Goal: Task Accomplishment & Management: Use online tool/utility

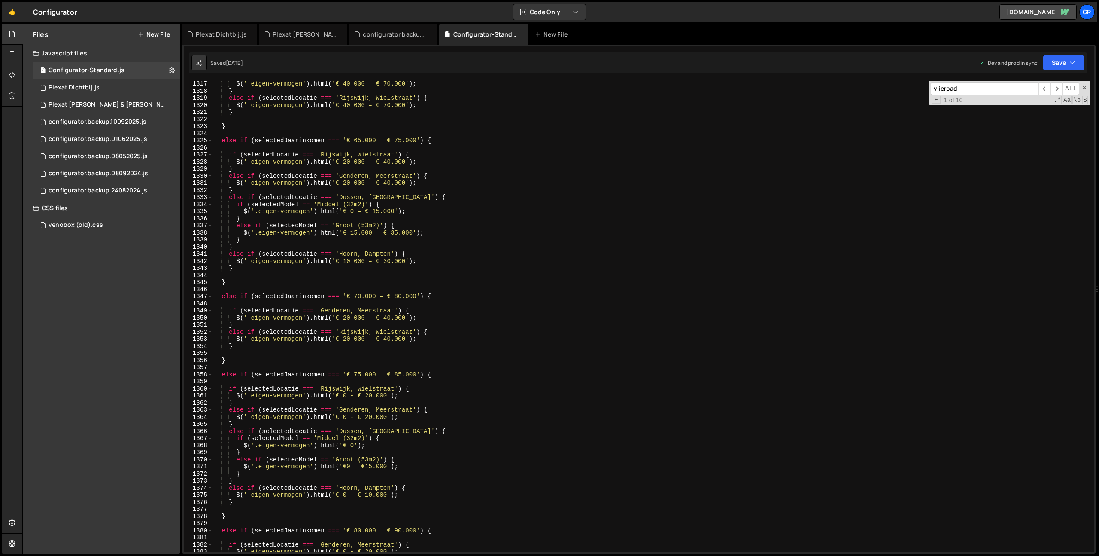
scroll to position [431, 0]
click at [578, 243] on div "$ ( '.eigen-vermogen' ) . html ( '€ 40.000 – € 70.000' ) ; } else if ( selected…" at bounding box center [652, 322] width 878 height 485
drag, startPoint x: 531, startPoint y: 232, endPoint x: 495, endPoint y: 224, distance: 36.6
click at [522, 232] on div "$ ( '.eigen-vermogen' ) . html ( '€ 40.000 – € 70.000' ) ; } else if ( selected…" at bounding box center [652, 322] width 878 height 485
type textarea "$('.eigen-vermogen').html('€ 15.000 – € 35.000');"
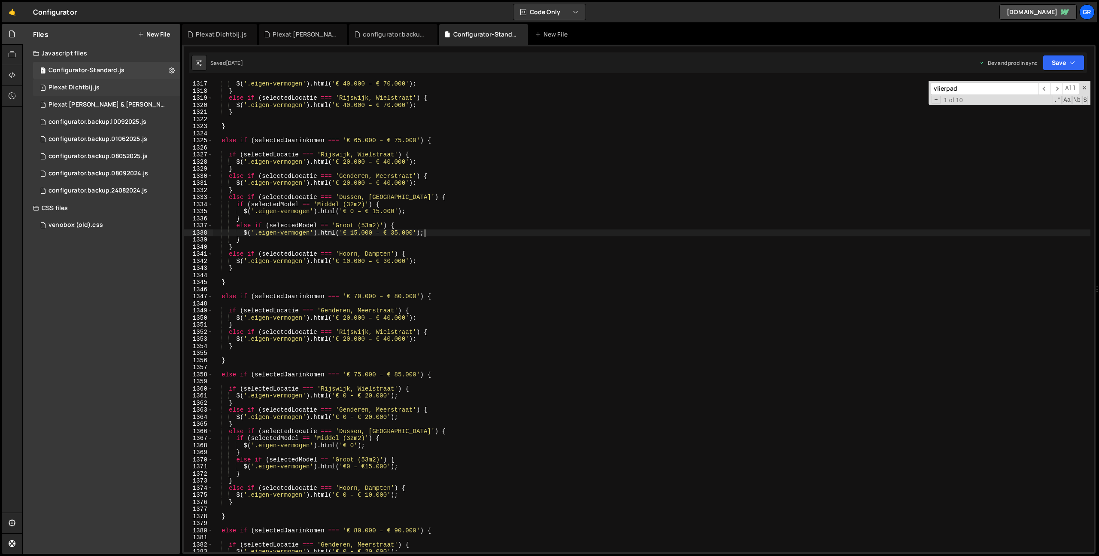
click at [87, 86] on div "Plexat Dichtbij.js" at bounding box center [74, 88] width 51 height 8
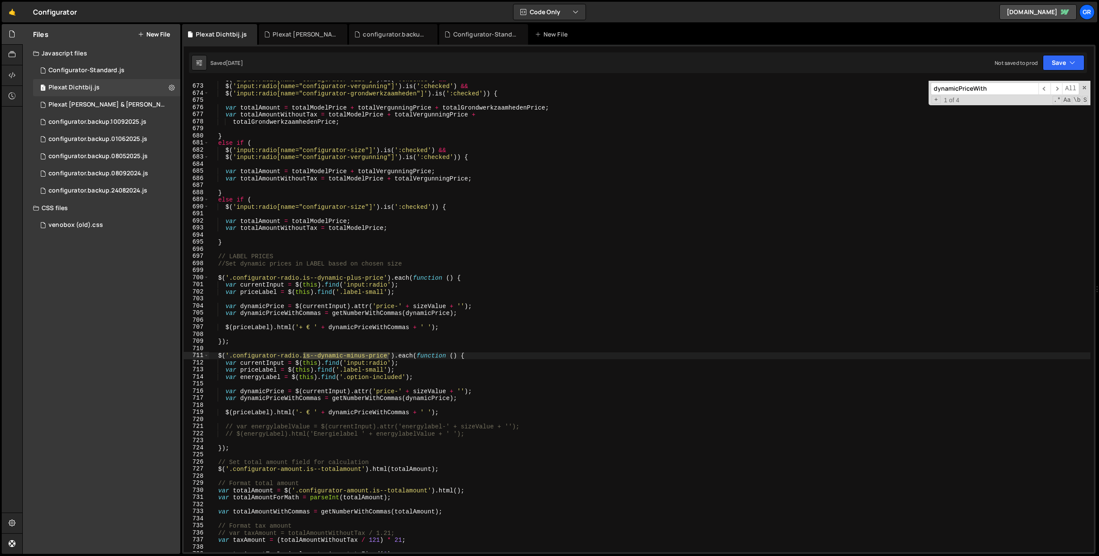
scroll to position [0, 0]
click at [565, 157] on div "$ ( 'input:radio[name="configurator-size"]' ) . is ( ':checked' ) && $ ( 'input…" at bounding box center [649, 318] width 881 height 485
click at [1085, 89] on span at bounding box center [1085, 88] width 6 height 6
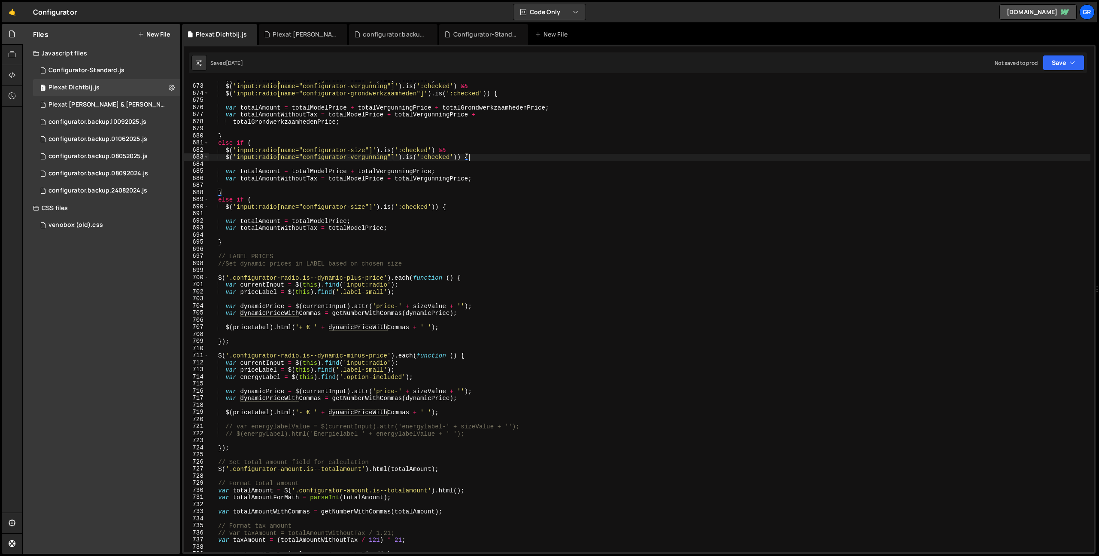
click at [829, 261] on div "$ ( 'input:radio[name="configurator-size"]' ) . is ( ':checked' ) && $ ( 'input…" at bounding box center [649, 318] width 881 height 485
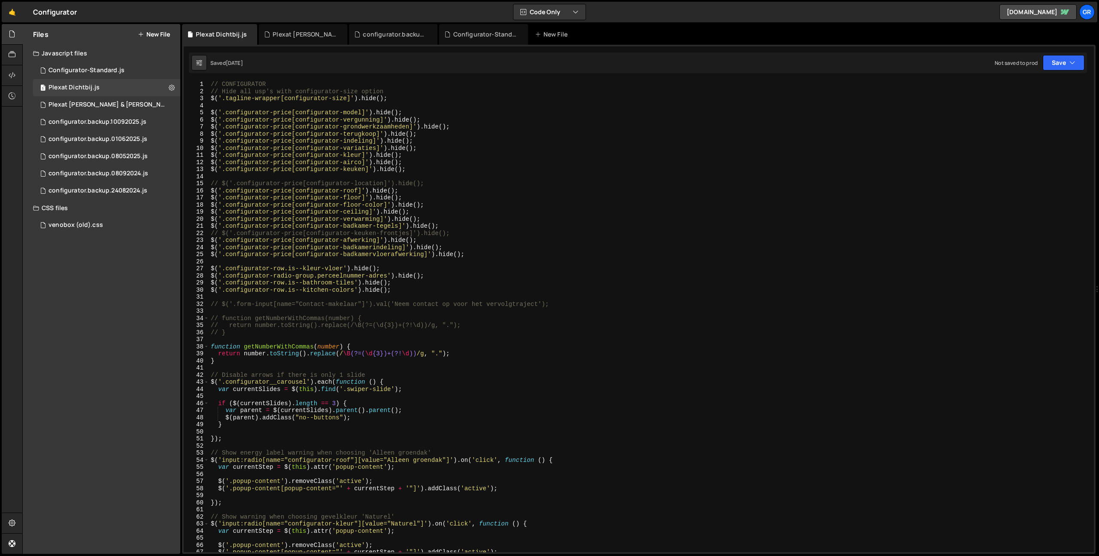
click at [822, 257] on div "// CONFIGURATOR // Hide all usp's with configurator-size option $ ( '.tagline-w…" at bounding box center [649, 323] width 881 height 485
type textarea "$('.configurator-price[configurator-badkamervloerafwerking]').hide();"
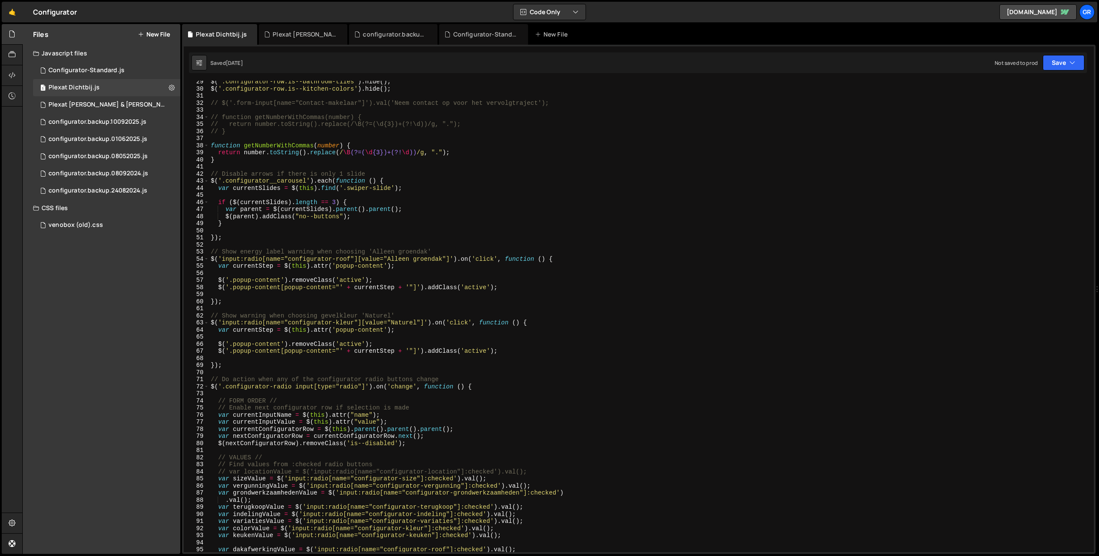
scroll to position [216, 0]
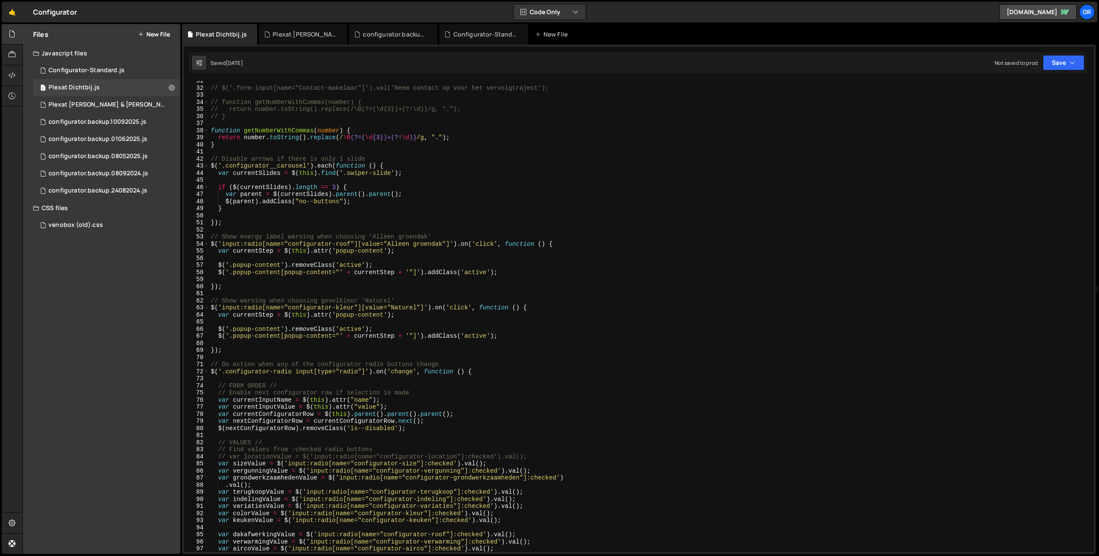
click at [804, 257] on div "// $('.form-input[name="Contact-makelaar"]').val('Neem contact op voor het verv…" at bounding box center [649, 319] width 881 height 485
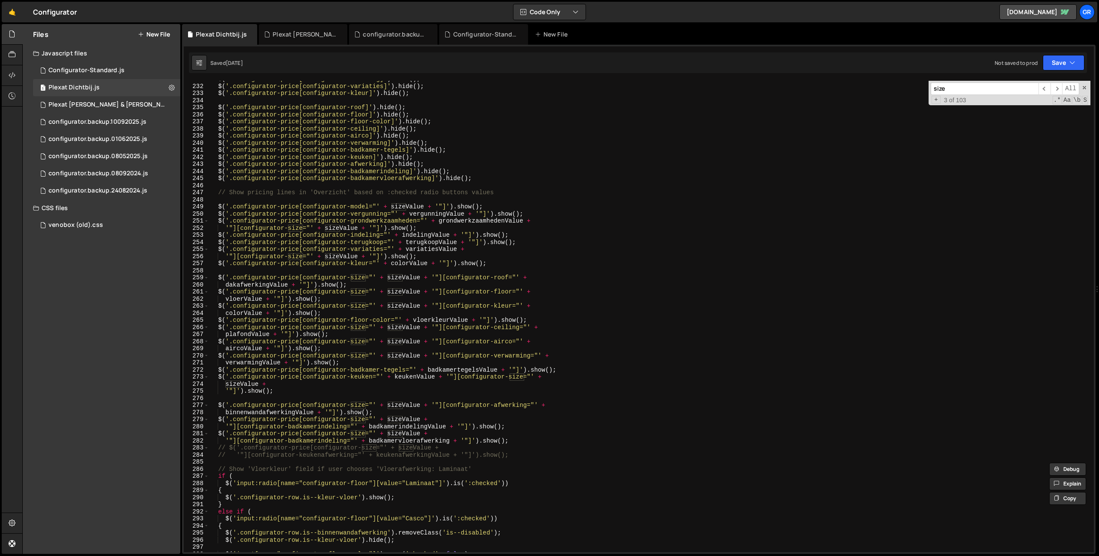
scroll to position [1856, 0]
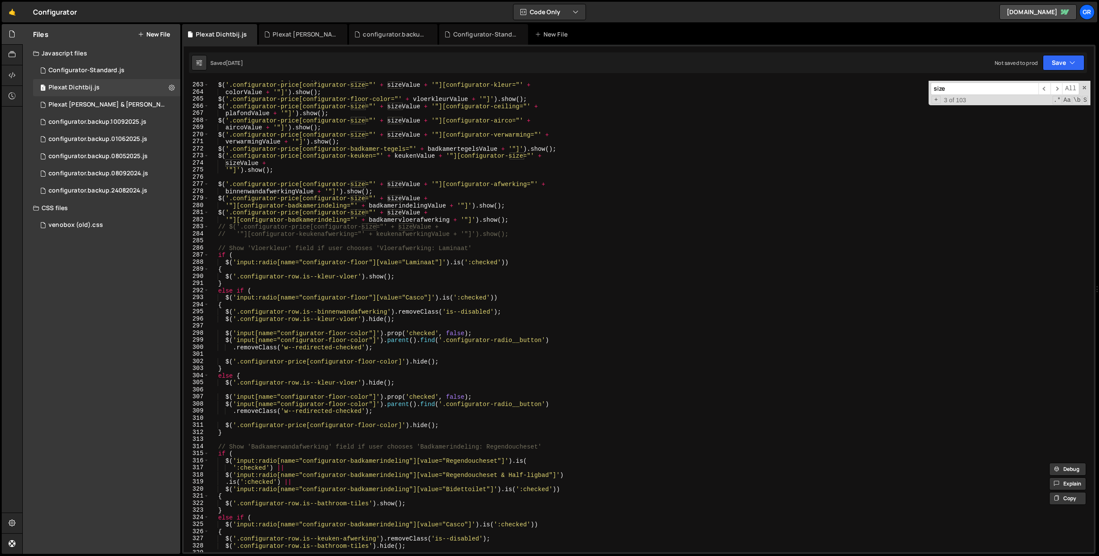
type input "size"
type textarea "// '"][configurator-keukenafwerking="' + keukenafwerkingValue + '"]').show();"
click at [537, 232] on div "vloerValue + '"]' ) . show ( ) ; $ ( '.configurator-price[configurator-size="' …" at bounding box center [649, 316] width 881 height 485
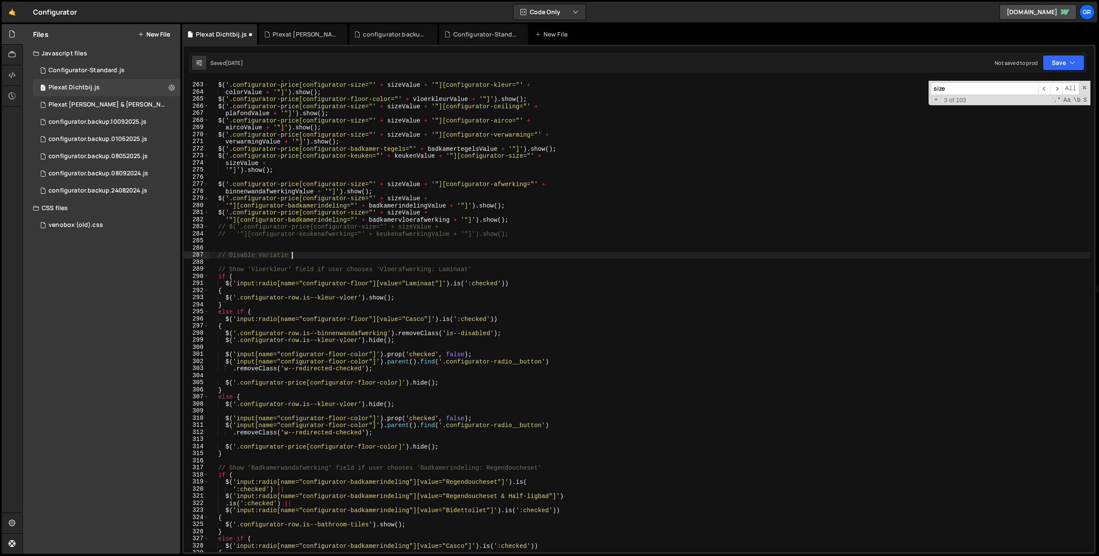
scroll to position [0, 5]
click at [278, 257] on div "vloerValue + '"]' ) . show ( ) ; $ ( '.configurator-price[configurator-size="' …" at bounding box center [649, 316] width 881 height 485
type textarea "// Disable 'Variatie' opties based on 'Indeling' choice"
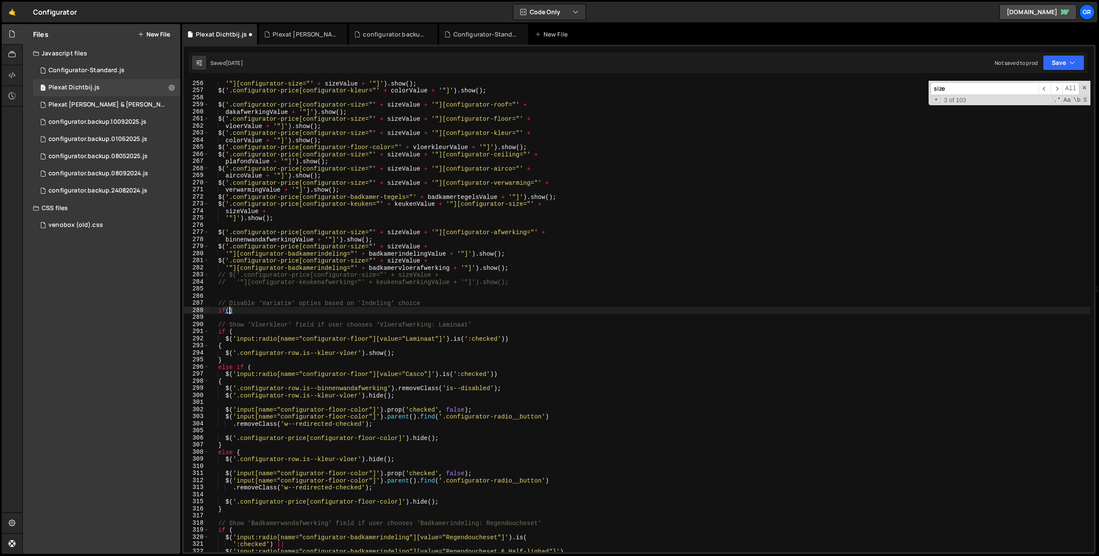
scroll to position [1807, 0]
click at [405, 246] on div "'"][configurator-size="' + sizeValue + '"]' ) . show ( ) ; $ ( '.configurator-p…" at bounding box center [649, 322] width 881 height 485
click at [230, 311] on div "'"][configurator-size="' + sizeValue + '"]' ) . show ( ) ; $ ( '.configurator-p…" at bounding box center [649, 322] width 881 height 485
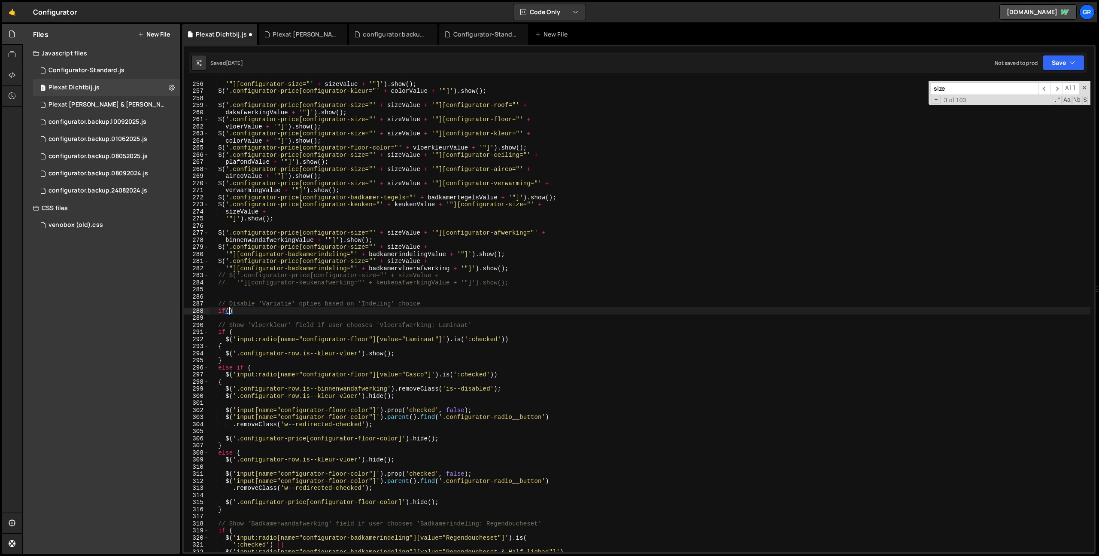
paste textarea "sizeValue"
click at [233, 340] on div "'"][configurator-size="' + sizeValue + '"]' ) . show ( ) ; $ ( '.configurator-p…" at bounding box center [649, 322] width 881 height 485
click at [524, 339] on div "'"][configurator-size="' + sizeValue + '"]' ) . show ( ) ; $ ( '.configurator-p…" at bounding box center [649, 322] width 881 height 485
click at [226, 340] on div "'"][configurator-size="' + sizeValue + '"]' ) . show ( ) ; $ ( '.configurator-p…" at bounding box center [649, 322] width 881 height 485
click at [504, 338] on div "'"][configurator-size="' + sizeValue + '"]' ) . show ( ) ; $ ( '.configurator-p…" at bounding box center [649, 322] width 881 height 485
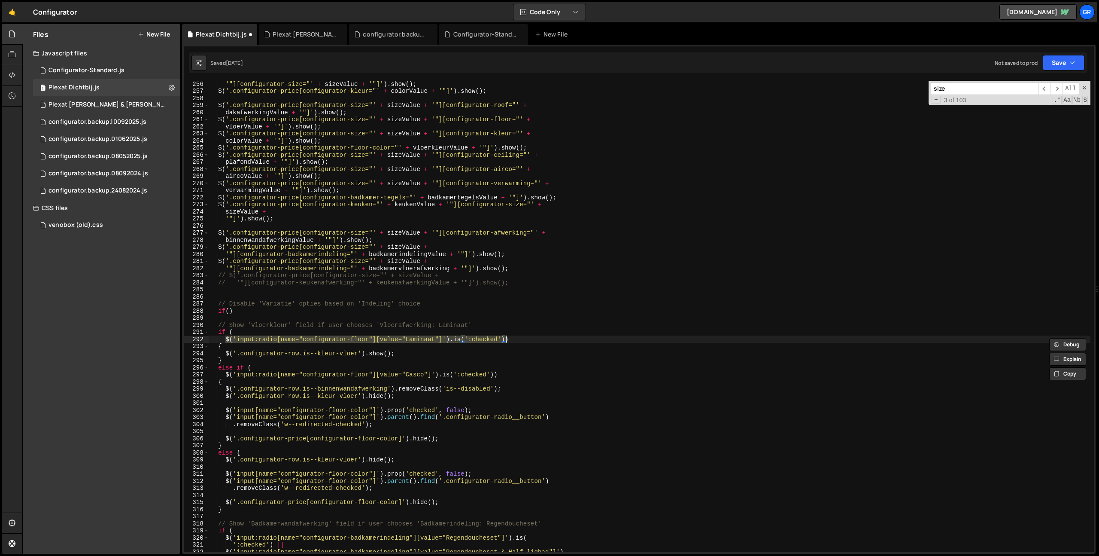
click at [231, 310] on div "'"][configurator-size="' + sizeValue + '"]' ) . show ( ) ; $ ( '.configurator-p…" at bounding box center [649, 322] width 881 height 485
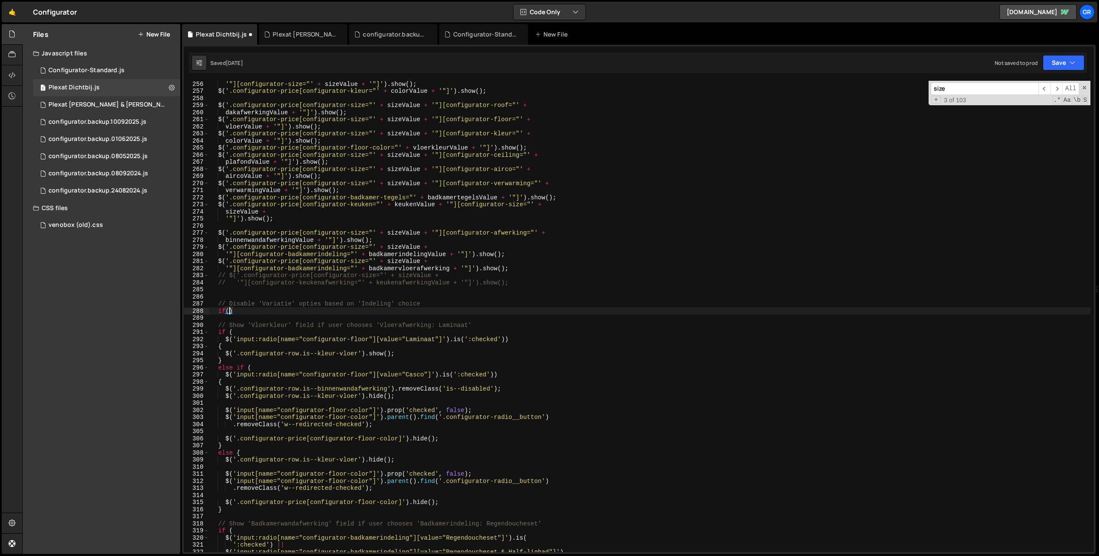
paste textarea "$('input:radio[name="configurator-floor"][value="Laminaat"]').is(':checked')"
click at [525, 312] on div "'"][configurator-size="' + sizeValue + '"]' ) . show ( ) ; $ ( '.configurator-p…" at bounding box center [649, 322] width 881 height 485
type textarea "if($('input:radio[name="configurator-floor"][value="Laminaat"]').is(':checked')…"
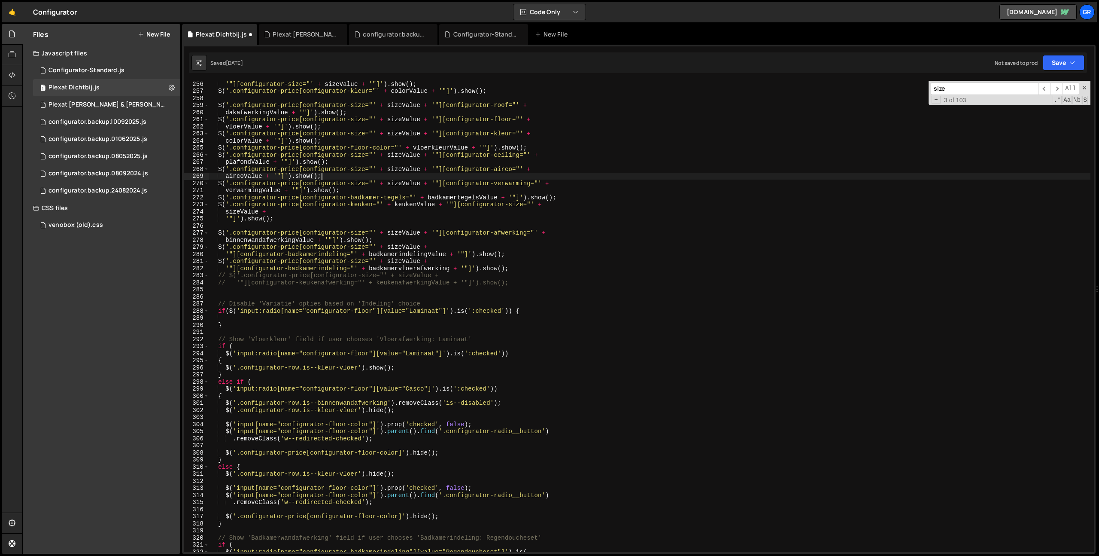
click at [362, 173] on div "'"][configurator-size="' + sizeValue + '"]' ) . show ( ) ; $ ( '.configurator-p…" at bounding box center [649, 322] width 881 height 485
click at [360, 169] on div "'"][configurator-size="' + sizeValue + '"]' ) . show ( ) ; $ ( '.configurator-p…" at bounding box center [649, 322] width 881 height 485
click at [367, 310] on div "'"][configurator-size="' + sizeValue + '"]' ) . show ( ) ; $ ( '.configurator-p…" at bounding box center [649, 322] width 881 height 485
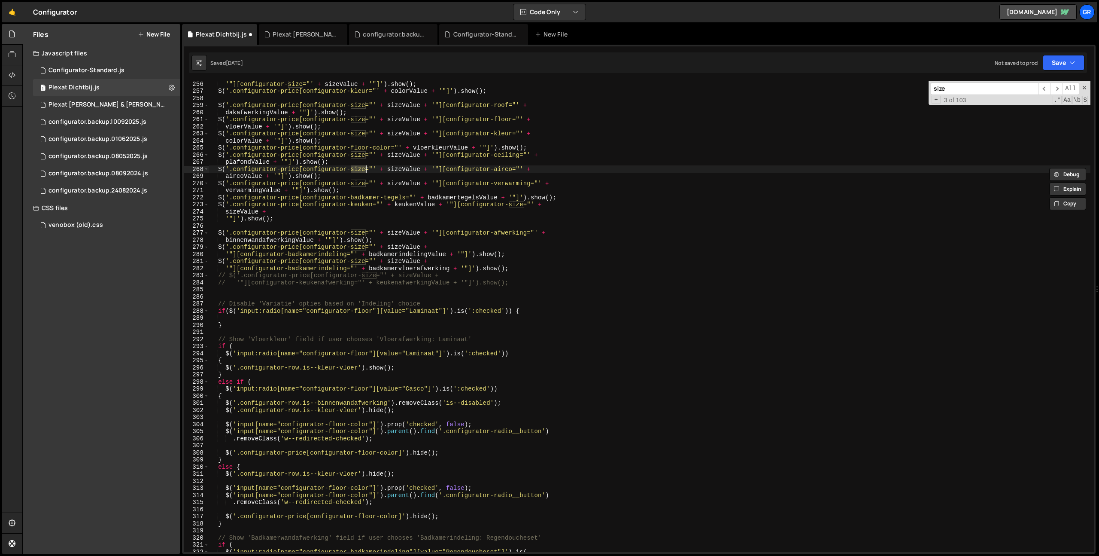
click at [367, 310] on div "'"][configurator-size="' + sizeValue + '"]' ) . show ( ) ; $ ( '.configurator-p…" at bounding box center [649, 322] width 881 height 485
paste textarea "size"
click at [426, 311] on div "'"][configurator-size="' + sizeValue + '"]' ) . show ( ) ; $ ( '.configurator-p…" at bounding box center [649, 322] width 881 height 485
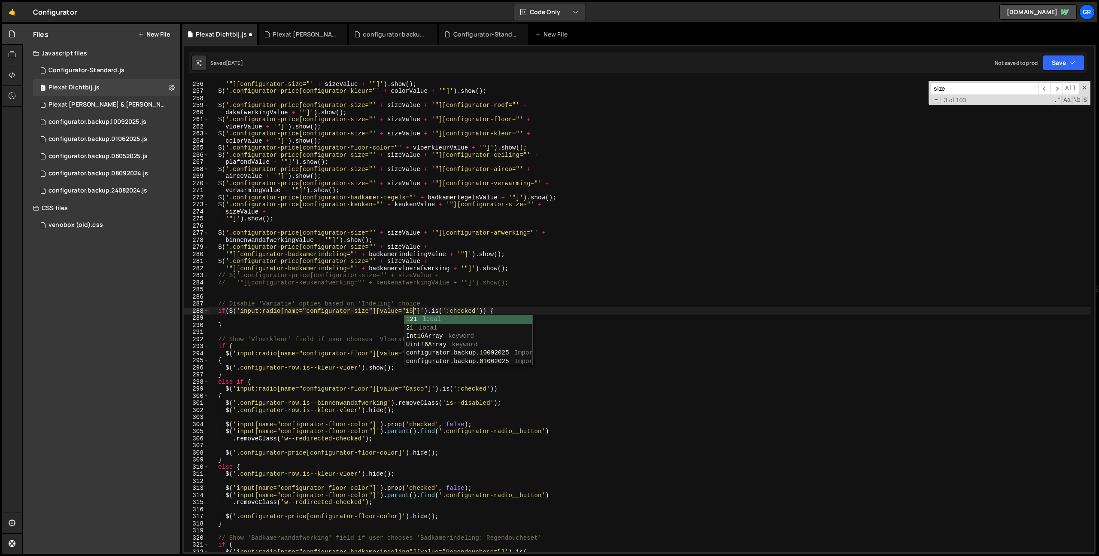
type textarea "if($('input:radio[name="configurator-size"][value="15m2"]').is(':checked')) {"
click at [573, 317] on div "'"][configurator-size="' + sizeValue + '"]' ) . show ( ) ; $ ( '.configurator-p…" at bounding box center [649, 322] width 881 height 485
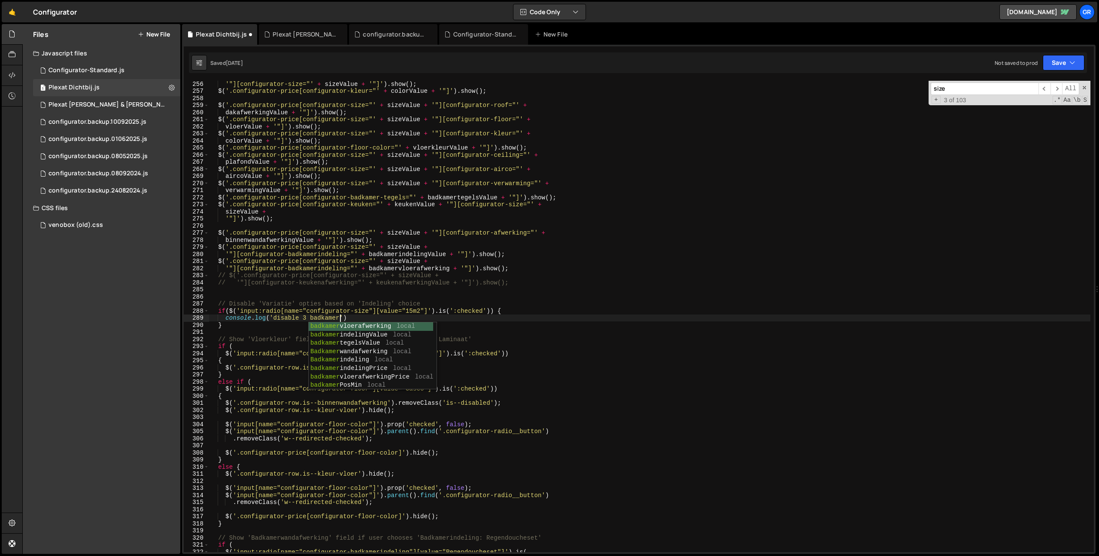
scroll to position [0, 9]
click at [388, 319] on div "'"][configurator-size="' + sizeValue + '"]' ) . show ( ) ; $ ( '.configurator-p…" at bounding box center [649, 322] width 881 height 485
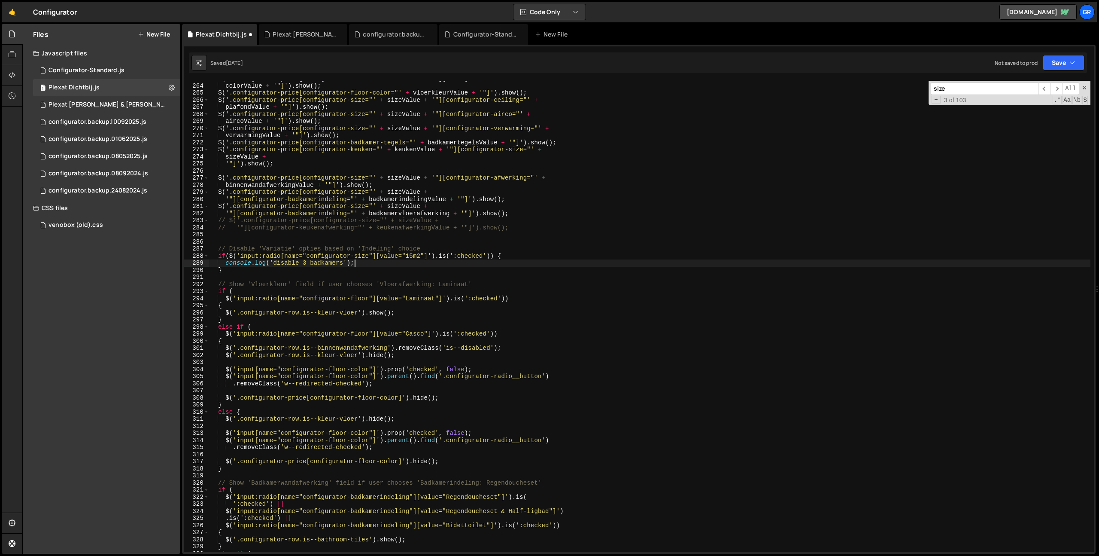
scroll to position [1862, 0]
click at [491, 255] on div "$ ( '.configurator-price[configurator-size="' + sizeValue + '"][configurator-kl…" at bounding box center [649, 316] width 881 height 485
drag, startPoint x: 228, startPoint y: 252, endPoint x: 241, endPoint y: 255, distance: 13.1
click at [230, 253] on div "colorValue + '"]' ) . show ( ) ; $ ( '.configurator-price[configurator-floor-co…" at bounding box center [649, 322] width 881 height 485
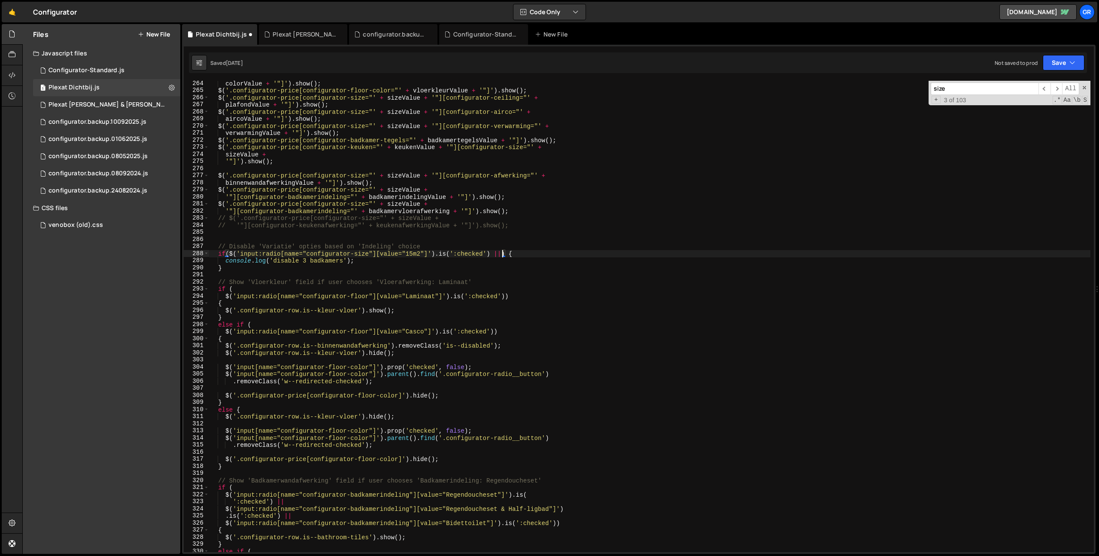
scroll to position [0, 0]
paste textarea "$('input:radio[name="configurator-size"][value="15m2"]').is(':checked')"
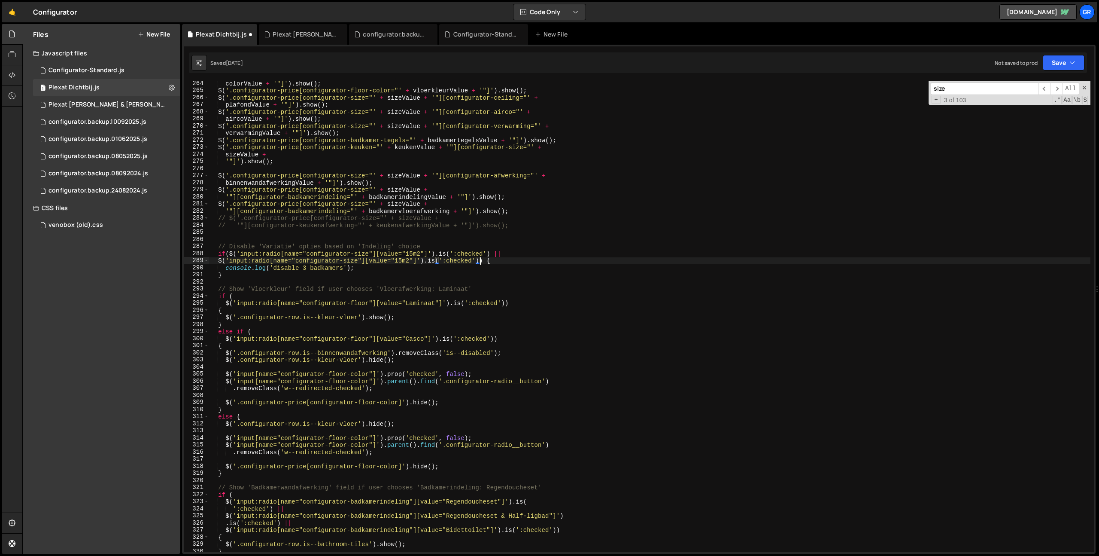
click at [229, 253] on div "colorValue + '"]' ) . show ( ) ; $ ( '.configurator-price[configurator-floor-co…" at bounding box center [649, 322] width 881 height 485
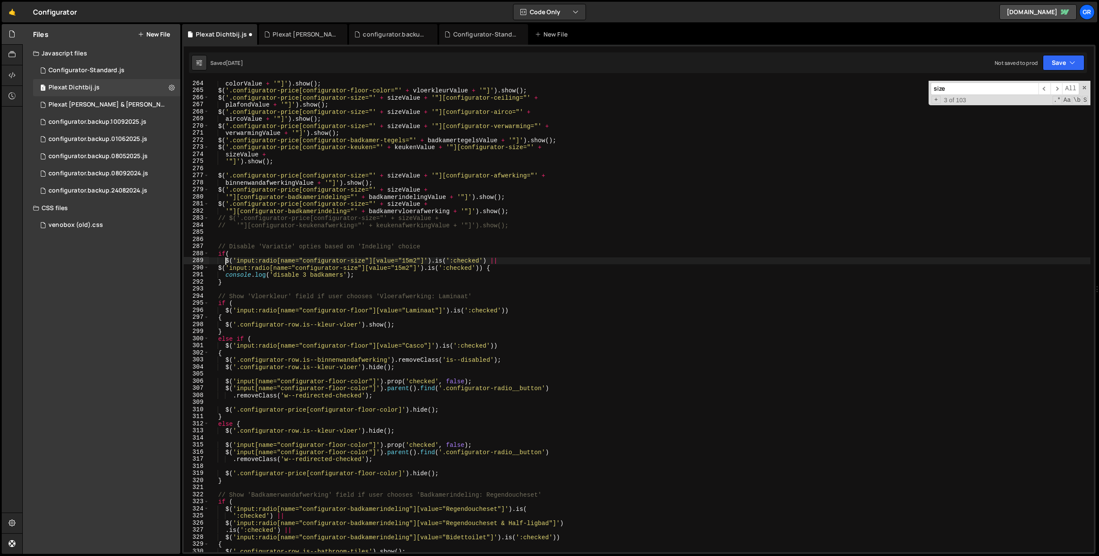
scroll to position [0, 1]
click at [218, 267] on div "colorValue + '"]' ) . show ( ) ; $ ( '.configurator-price[configurator-floor-co…" at bounding box center [649, 322] width 881 height 485
click at [487, 268] on div "colorValue + '"]' ) . show ( ) ; $ ( '.configurator-price[configurator-floor-co…" at bounding box center [649, 322] width 881 height 485
paste textarea "$('input:radio[name="configurator-size"][value="15m2"]').is(':checked')"
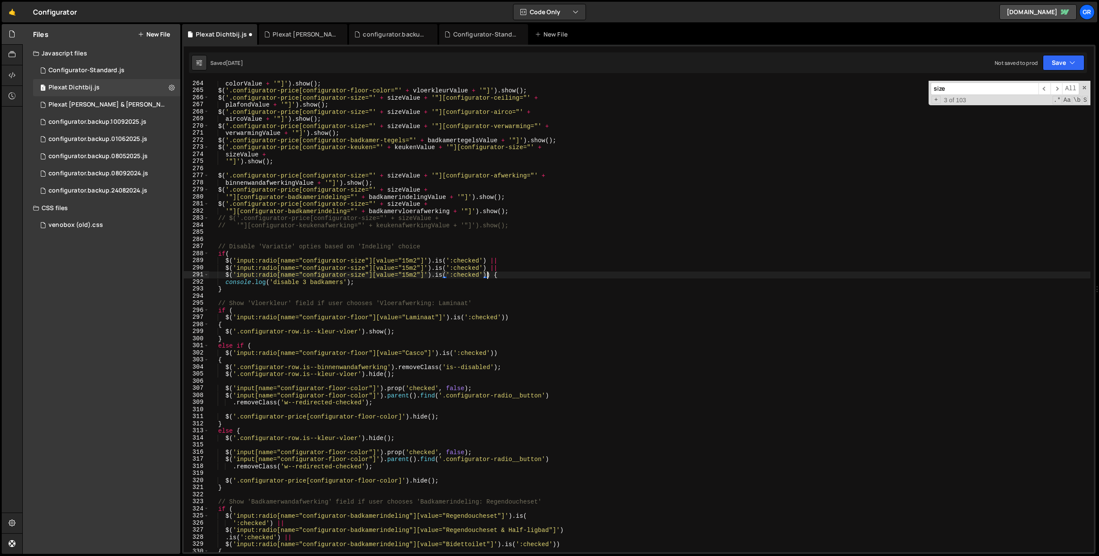
click at [408, 267] on div "colorValue + '"]' ) . show ( ) ; $ ( '.configurator-price[configurator-floor-co…" at bounding box center [649, 322] width 881 height 485
click at [406, 273] on div "colorValue + '"]' ) . show ( ) ; $ ( '.configurator-price[configurator-floor-co…" at bounding box center [649, 322] width 881 height 485
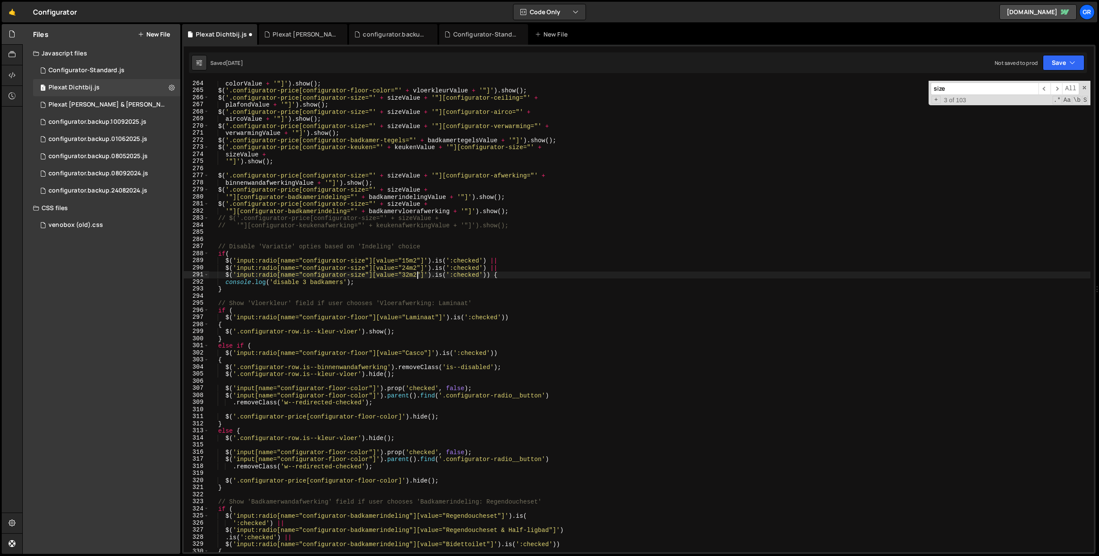
drag, startPoint x: 225, startPoint y: 274, endPoint x: 345, endPoint y: 286, distance: 121.2
click at [228, 273] on div "colorValue + '"]' ) . show ( ) ; $ ( '.configurator-price[configurator-floor-co…" at bounding box center [649, 322] width 881 height 485
click at [486, 275] on div "colorValue + '"]' ) . show ( ) ; $ ( '.configurator-price[configurator-floor-co…" at bounding box center [649, 322] width 881 height 485
click at [225, 275] on div "colorValue + '"]' ) . show ( ) ; $ ( '.configurator-price[configurator-floor-co…" at bounding box center [649, 322] width 881 height 485
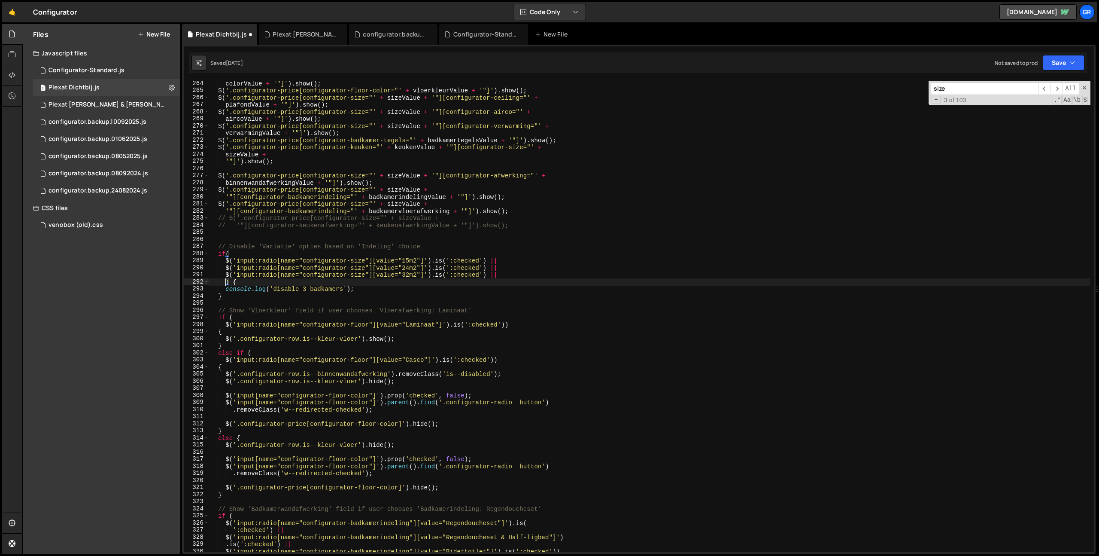
paste textarea "$('input:radio[name="configurator-size"][value="32m2"]').is(':checked')"
click at [407, 282] on div "colorValue + '"]' ) . show ( ) ; $ ( '.configurator-price[configurator-floor-co…" at bounding box center [649, 322] width 881 height 485
click at [395, 289] on div "colorValue + '"]' ) . show ( ) ; $ ( '.configurator-price[configurator-floor-co…" at bounding box center [649, 322] width 881 height 485
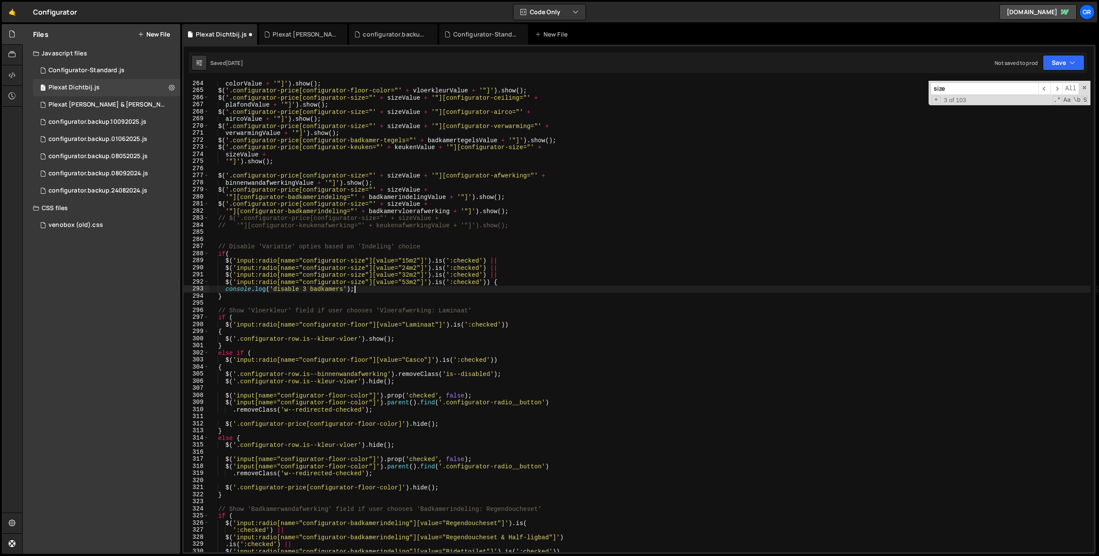
scroll to position [0, 9]
click at [1060, 64] on button "Save" at bounding box center [1064, 62] width 42 height 15
drag, startPoint x: 1029, startPoint y: 88, endPoint x: 1089, endPoint y: 97, distance: 61.2
click at [1029, 88] on div "Saved [DATE]" at bounding box center [1034, 93] width 89 height 10
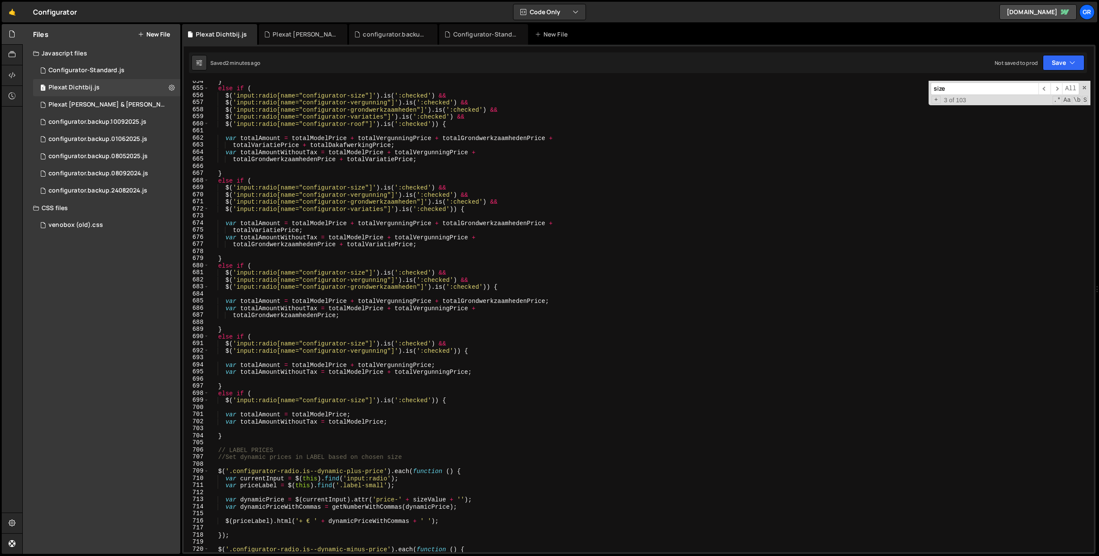
scroll to position [4629, 0]
click at [482, 394] on div "} else if ( $ ( 'input:radio[name="configurator-size"]' ) . is ( ':checked' ) &…" at bounding box center [649, 320] width 881 height 485
click at [486, 401] on div "} else if ( $ ( 'input:radio[name="configurator-size"]' ) . is ( ':checked' ) &…" at bounding box center [649, 320] width 881 height 485
type textarea "$('input:radio[name="configurator-size"]').is(':checked')) {"
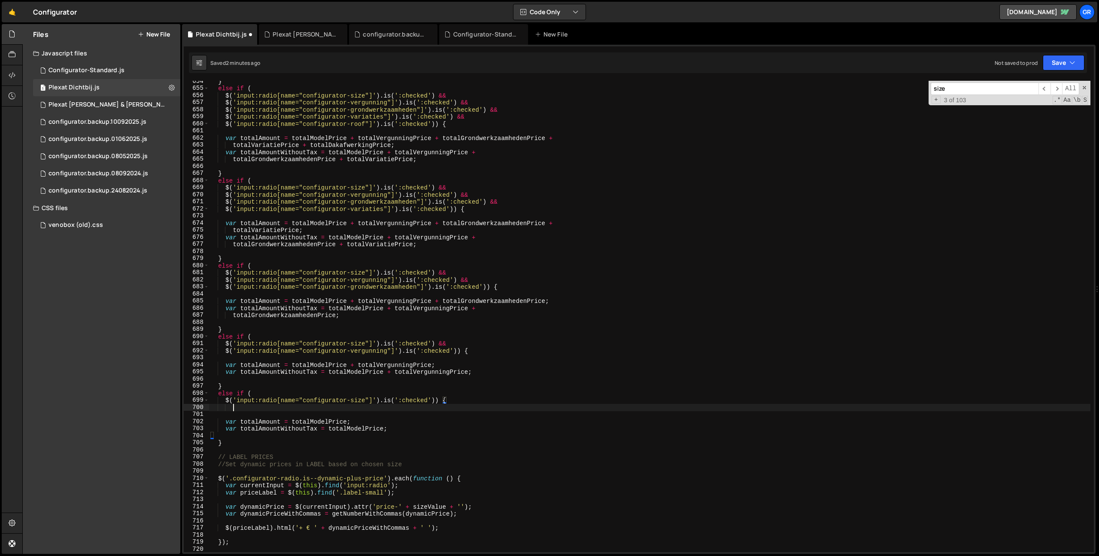
type textarea "\"
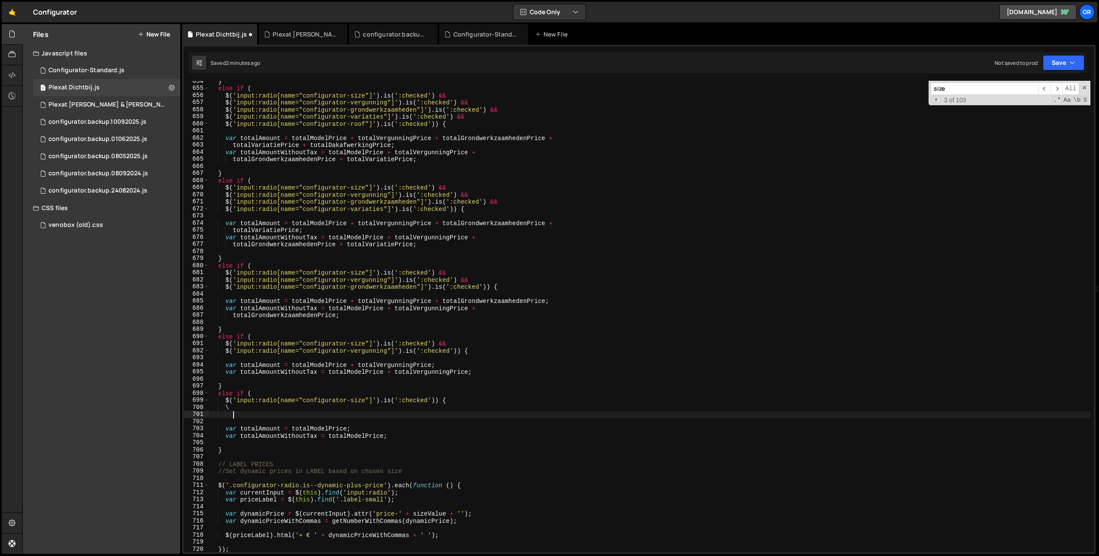
type textarea "c"
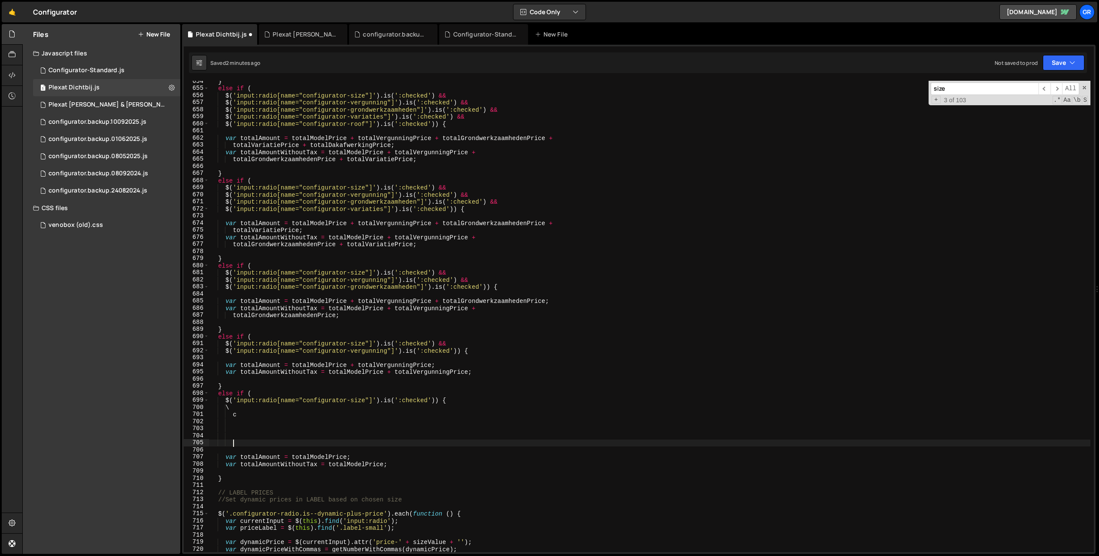
type textarea "c"
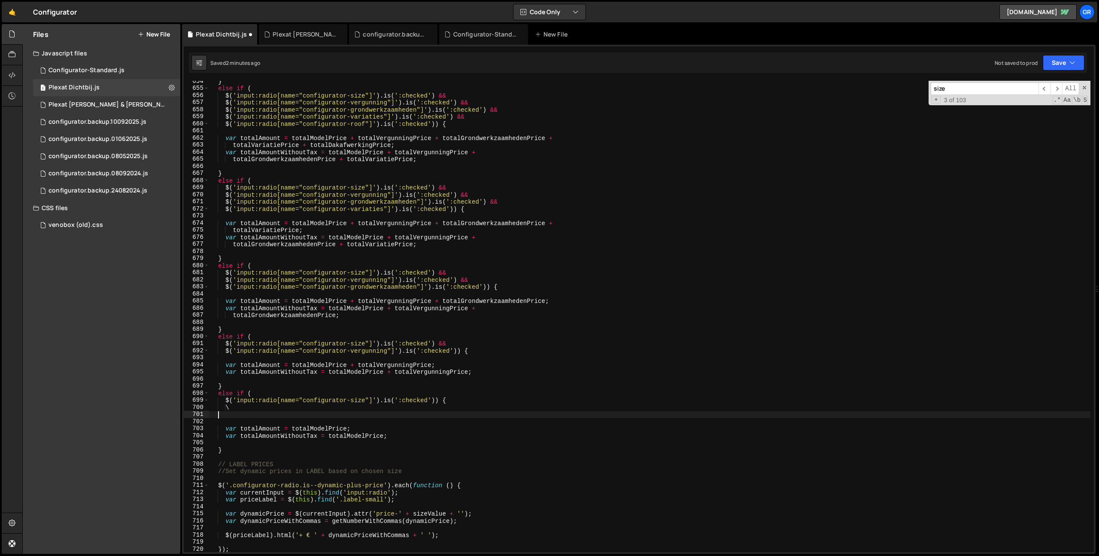
scroll to position [0, 0]
type textarea "\"
type textarea "c"
drag, startPoint x: 1069, startPoint y: 63, endPoint x: 1049, endPoint y: 87, distance: 31.1
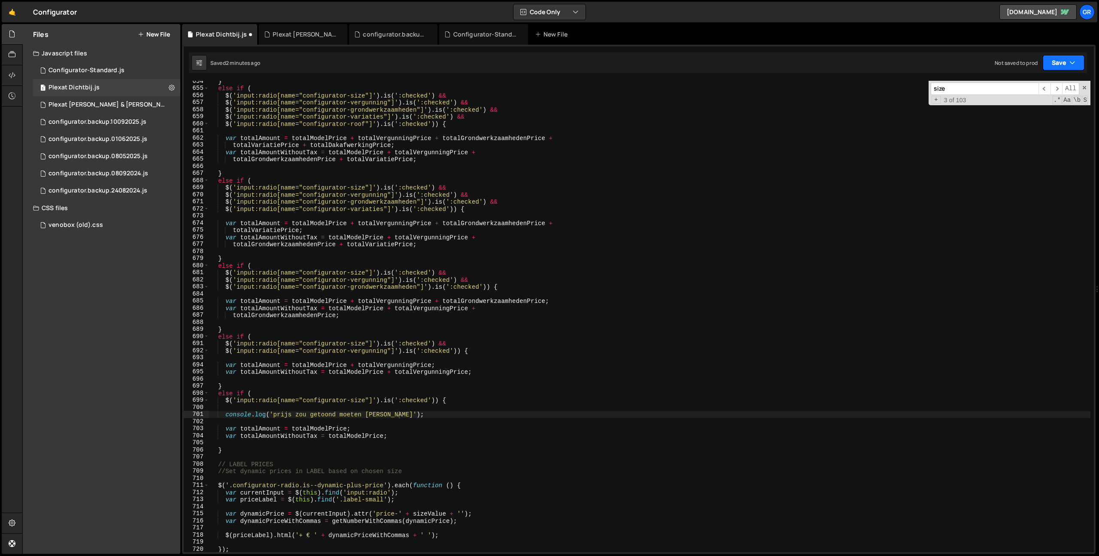
click at [1068, 64] on button "Save" at bounding box center [1064, 62] width 42 height 15
drag, startPoint x: 1049, startPoint y: 87, endPoint x: 1085, endPoint y: 98, distance: 37.3
click at [1049, 87] on div "Save to Staging S" at bounding box center [1034, 83] width 89 height 9
click at [238, 415] on div "} else if ( $ ( 'input:radio[name="configurator-size"]' ) . is ( ':checked' ) &…" at bounding box center [649, 320] width 881 height 485
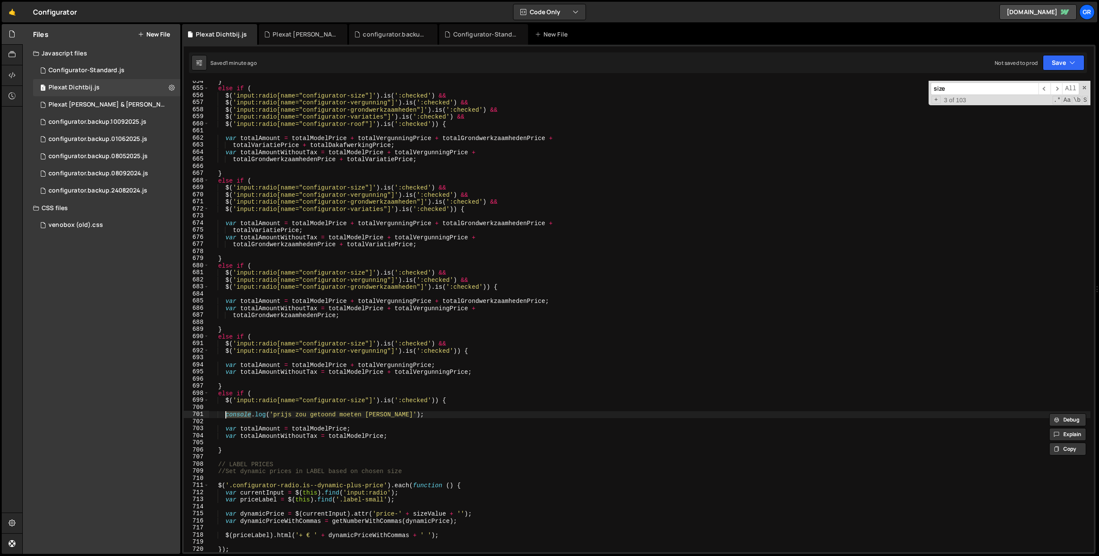
click at [260, 430] on div "} else if ( $ ( 'input:radio[name="configurator-size"]' ) . is ( ':checked' ) &…" at bounding box center [649, 320] width 881 height 485
drag, startPoint x: 269, startPoint y: 414, endPoint x: 296, endPoint y: 415, distance: 27.1
click at [269, 414] on div "} else if ( $ ( 'input:radio[name="configurator-size"]' ) . is ( ':checked' ) &…" at bounding box center [649, 320] width 881 height 485
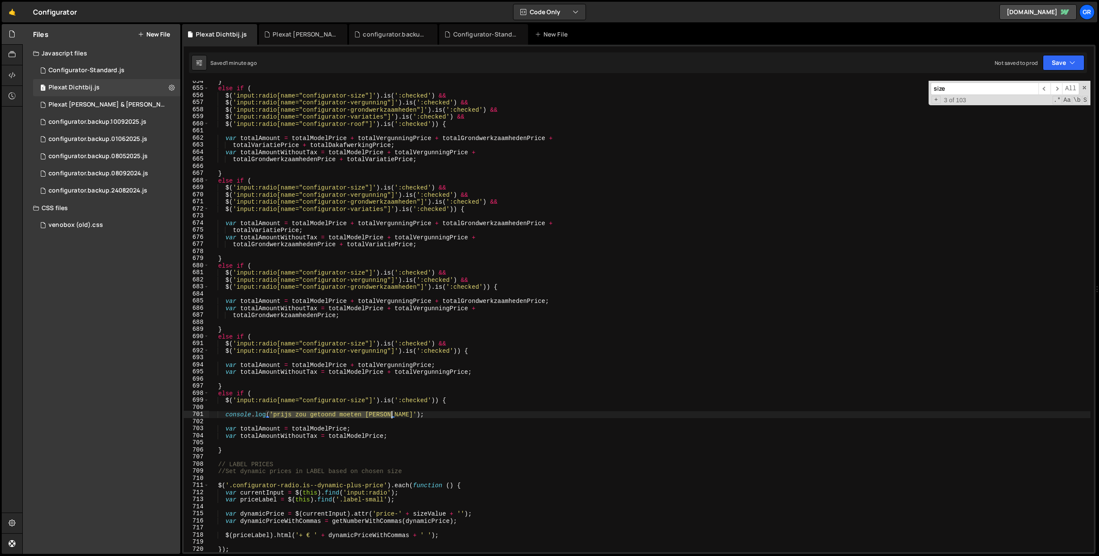
click at [392, 414] on div "} else if ( $ ( 'input:radio[name="configurator-size"]' ) . is ( ':checked' ) &…" at bounding box center [649, 320] width 881 height 485
paste textarea "totalAmount"
type textarea "console.log(totalAmount);"
click at [409, 414] on div "} else if ( $ ( 'input:radio[name="configurator-size"]' ) . is ( ':checked' ) &…" at bounding box center [649, 320] width 881 height 485
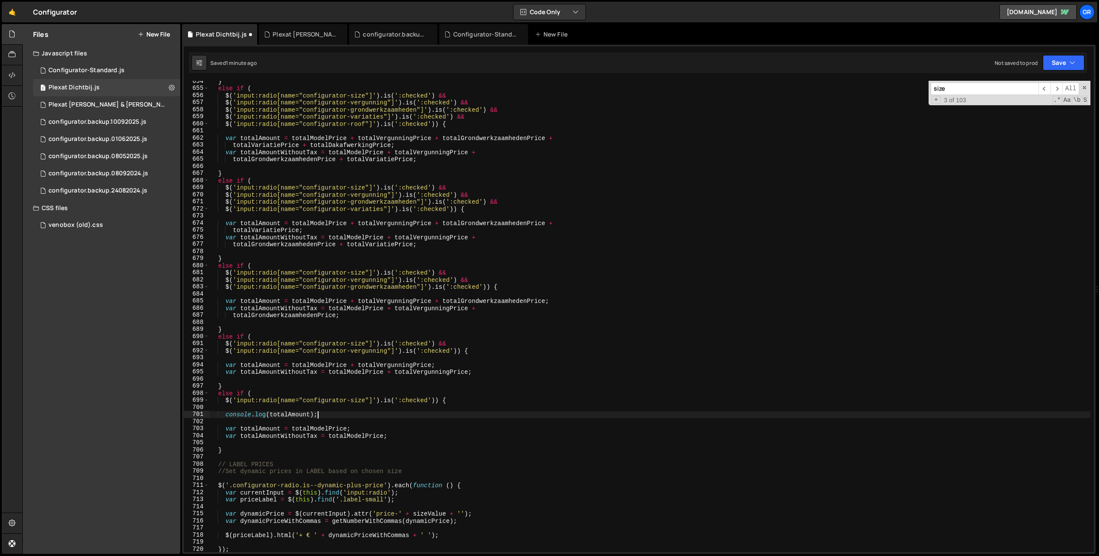
click at [227, 413] on div "} else if ( $ ( 'input:radio[name="configurator-size"]' ) . is ( ':checked' ) &…" at bounding box center [649, 320] width 881 height 485
paste textarea "console.log(totalAmount);"
type textarea "console.log(totalAmount);"
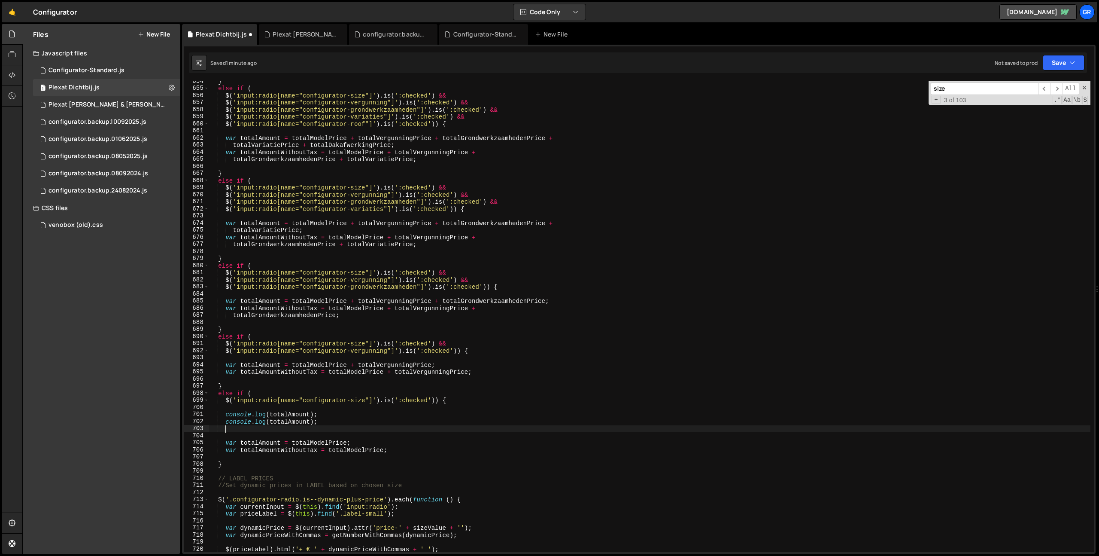
paste textarea "console.log(totalAmount);"
click at [291, 449] on div "} else if ( $ ( 'input:radio[name="configurator-size"]' ) . is ( ':checked' ) &…" at bounding box center [649, 320] width 881 height 485
click at [295, 427] on div "} else if ( $ ( 'input:radio[name="configurator-size"]' ) . is ( ':checked' ) &…" at bounding box center [649, 320] width 881 height 485
drag, startPoint x: 295, startPoint y: 427, endPoint x: 321, endPoint y: 444, distance: 30.7
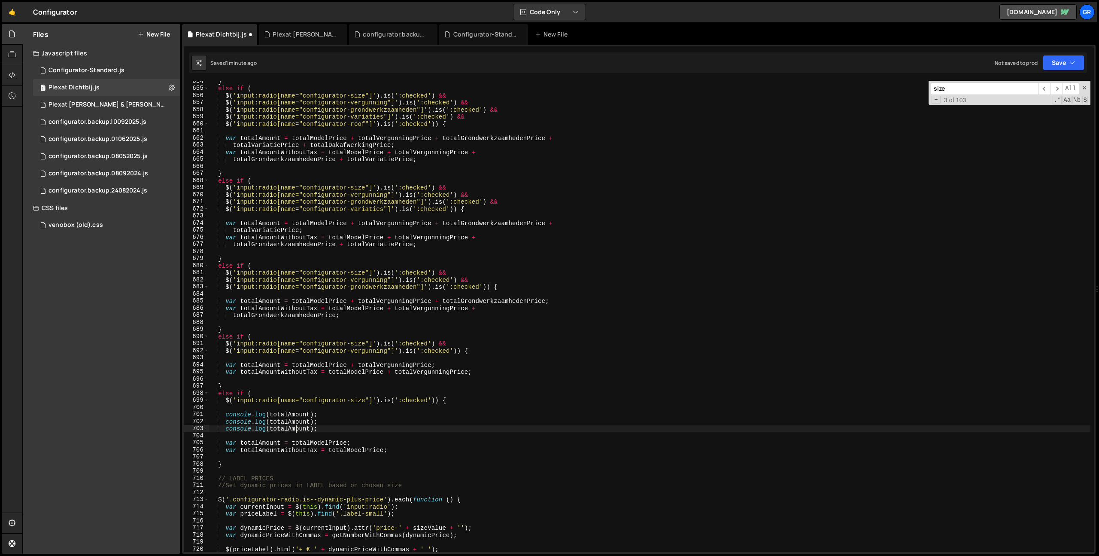
click at [295, 427] on div "} else if ( $ ( 'input:radio[name="configurator-size"]' ) . is ( ':checked' ) &…" at bounding box center [649, 320] width 881 height 485
paste textarea "WithoutTax"
click at [322, 442] on div "} else if ( $ ( 'input:radio[name="configurator-size"]' ) . is ( ':checked' ) &…" at bounding box center [649, 320] width 881 height 485
click at [302, 416] on div "} else if ( $ ( 'input:radio[name="configurator-size"]' ) . is ( ':checked' ) &…" at bounding box center [649, 320] width 881 height 485
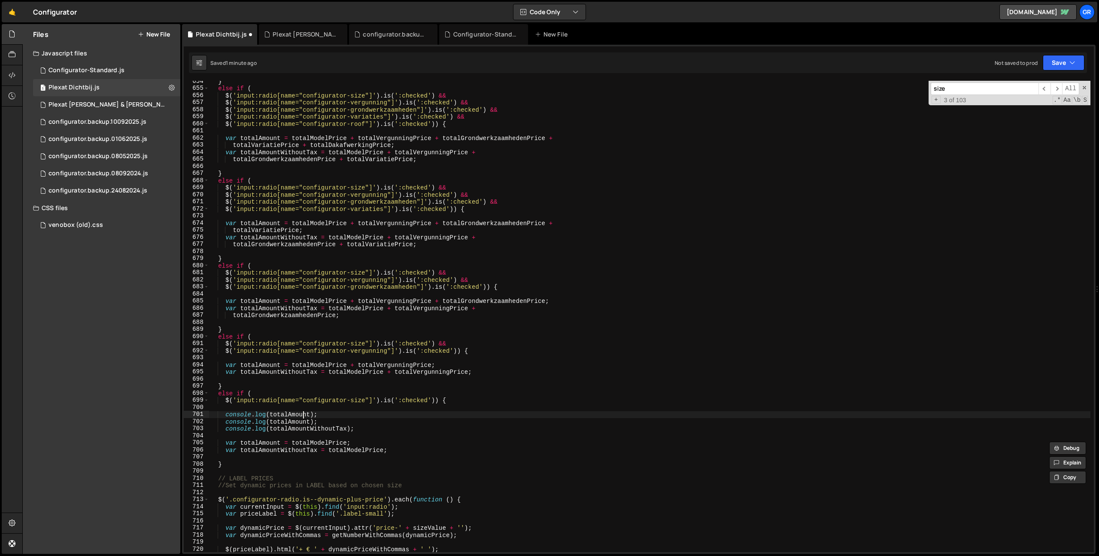
click at [302, 416] on div "} else if ( $ ( 'input:radio[name="configurator-size"]' ) . is ( ':checked' ) &…" at bounding box center [649, 320] width 881 height 485
paste textarea "ModelPrice"
click at [1072, 62] on icon "button" at bounding box center [1073, 62] width 6 height 9
click at [1063, 83] on div "Save to Staging S" at bounding box center [1034, 83] width 89 height 9
drag, startPoint x: 360, startPoint y: 427, endPoint x: 200, endPoint y: 419, distance: 160.4
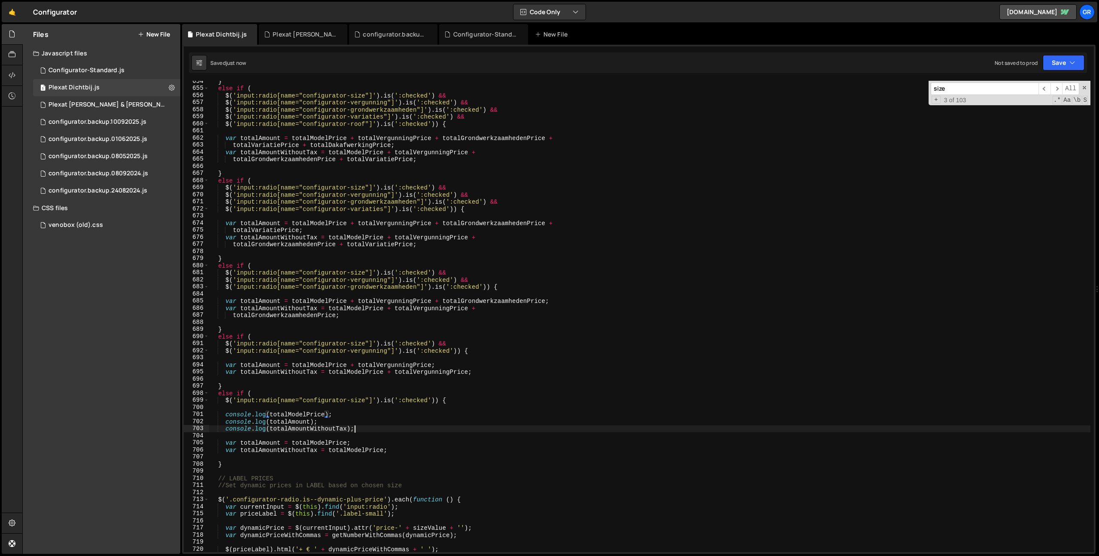
click at [360, 427] on div "} else if ( $ ( 'input:radio[name="configurator-size"]' ) . is ( ':checked' ) &…" at bounding box center [649, 320] width 881 height 485
click at [227, 415] on div "} else if ( $ ( 'input:radio[name="configurator-size"]' ) . is ( ':checked' ) &…" at bounding box center [649, 320] width 881 height 485
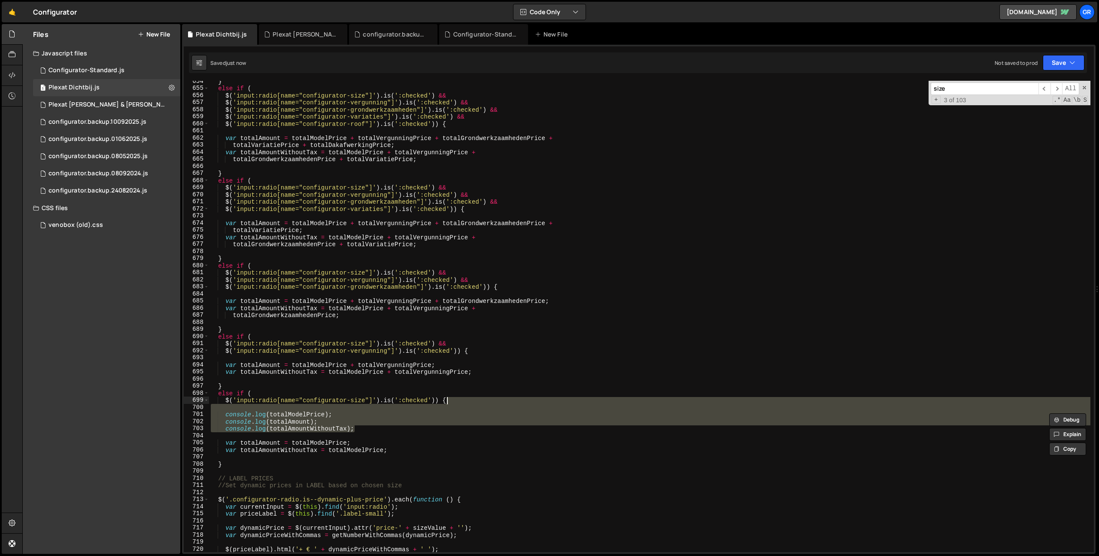
click at [469, 400] on div "} else if ( $ ( 'input:radio[name="configurator-size"]' ) . is ( ':checked' ) &…" at bounding box center [649, 320] width 881 height 485
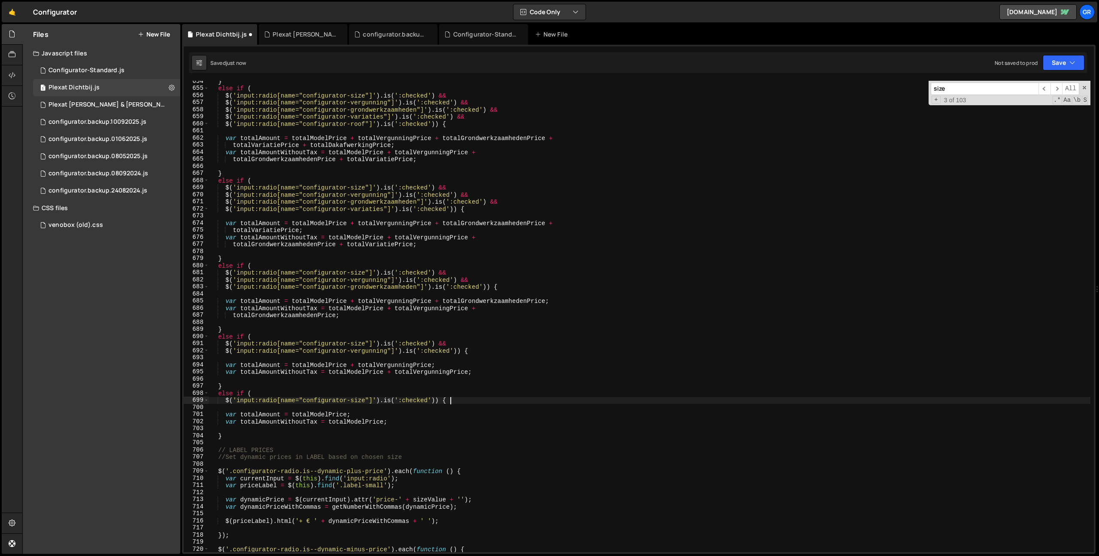
click at [417, 421] on div "} else if ( $ ( 'input:radio[name="configurator-size"]' ) . is ( ':checked' ) &…" at bounding box center [649, 320] width 881 height 485
type textarea "var totalAmountWithoutTax = totalModelPrice;"
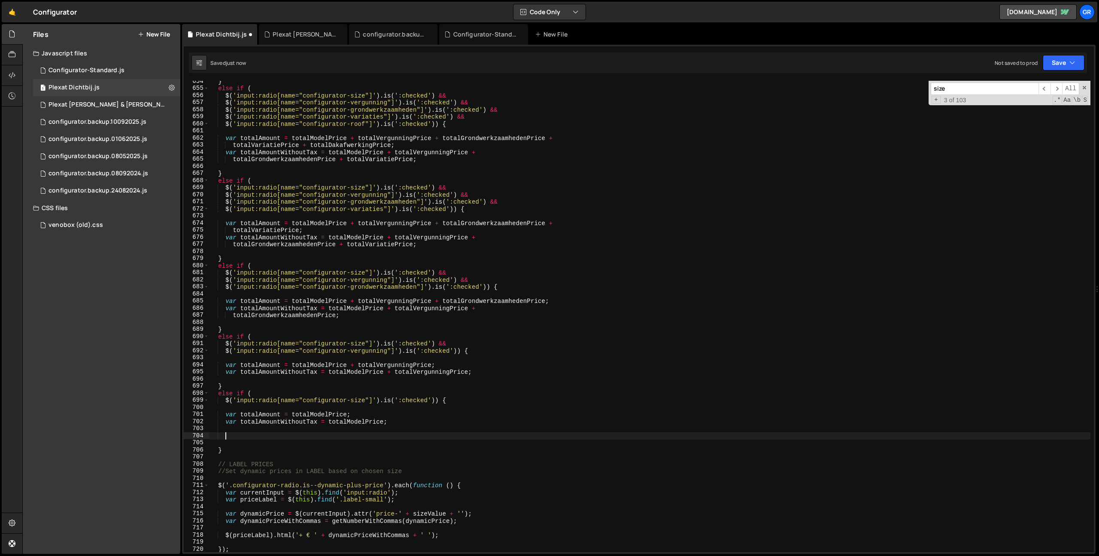
paste textarea "console.log(totalAmountWithoutTax);"
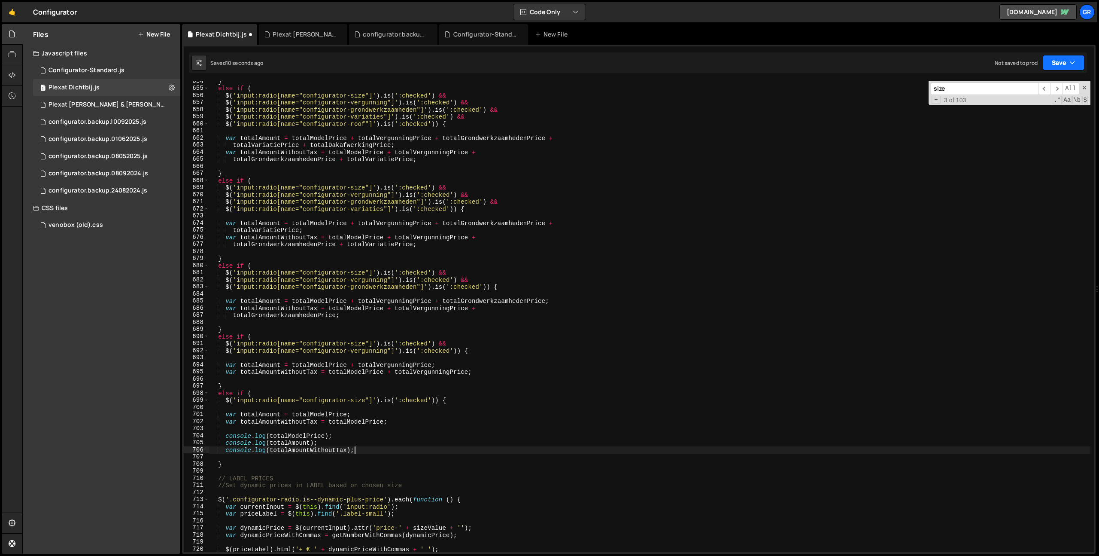
drag, startPoint x: 1055, startPoint y: 56, endPoint x: 1046, endPoint y: 79, distance: 24.6
click at [1055, 56] on button "Save" at bounding box center [1064, 62] width 42 height 15
click at [1045, 79] on button "Save to Staging S Saved 10 seconds ago" at bounding box center [1034, 89] width 103 height 28
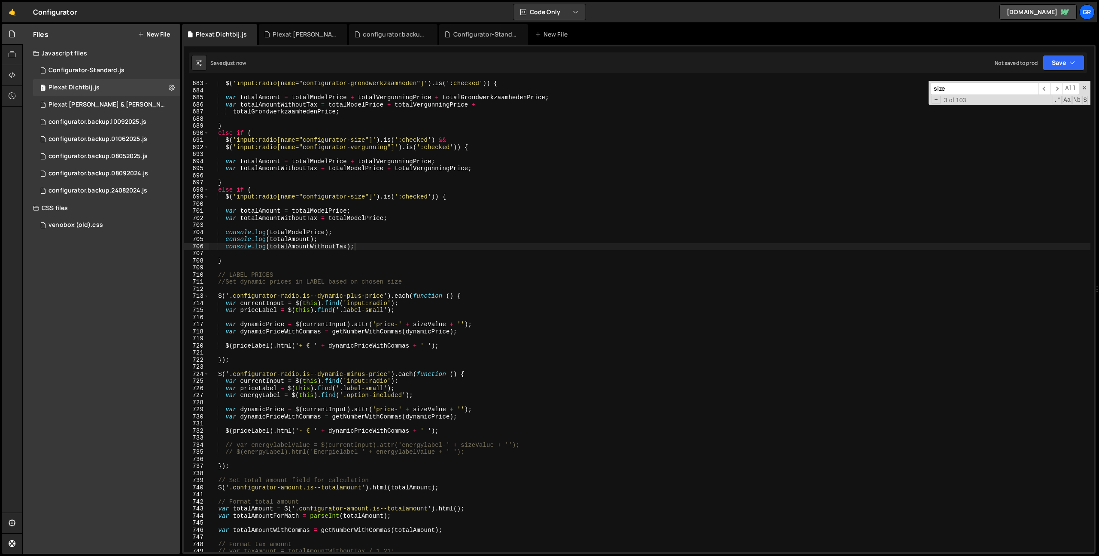
scroll to position [4832, 0]
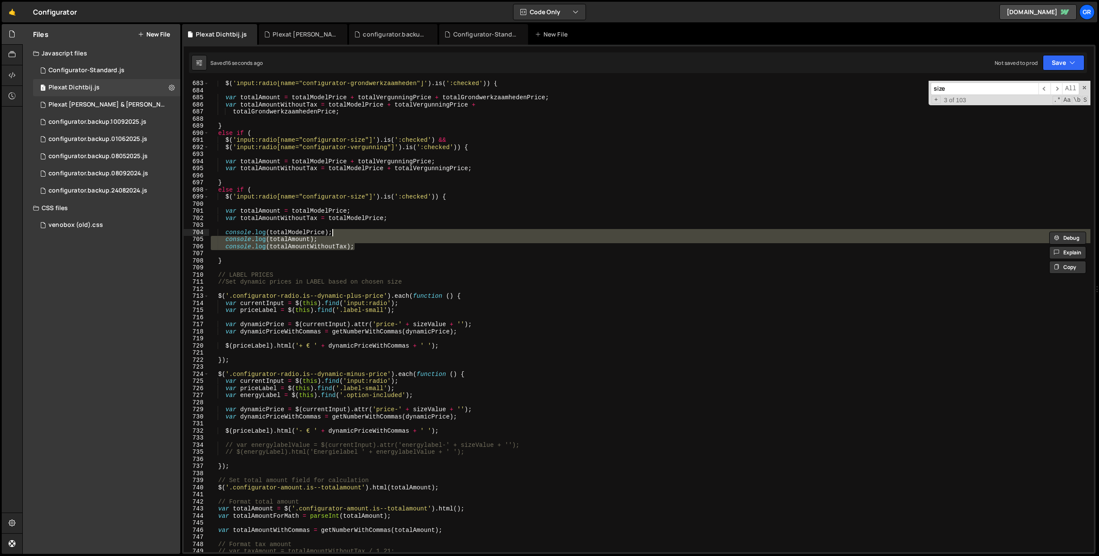
drag, startPoint x: 341, startPoint y: 232, endPoint x: 295, endPoint y: 232, distance: 45.5
click at [340, 232] on div "$ ( 'input:radio[name="configurator-grondwerkzaamheden"]' ) . is ( ':checked' )…" at bounding box center [649, 322] width 881 height 485
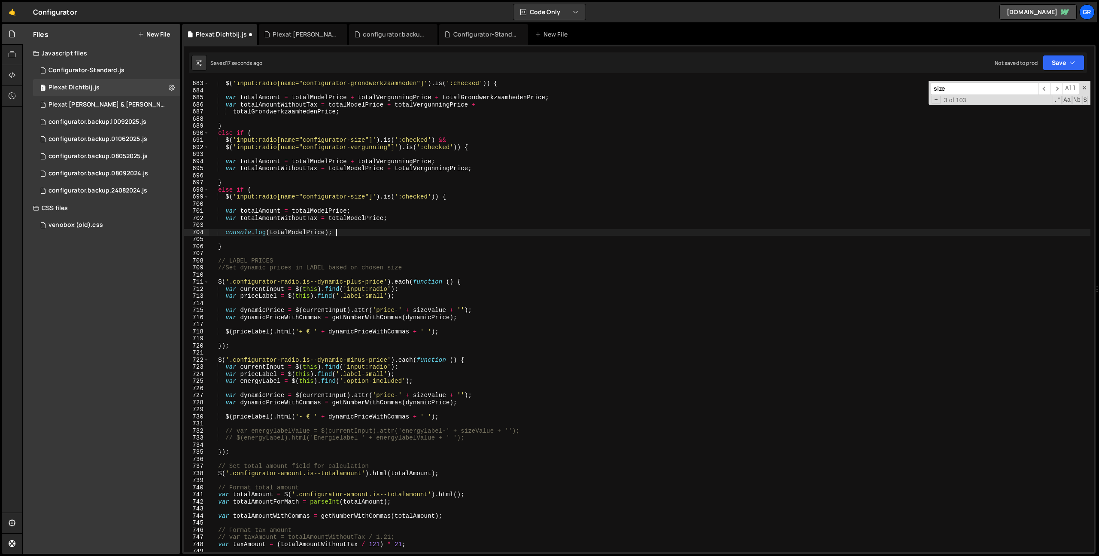
click at [225, 233] on div "$ ( 'input:radio[name="configurator-grondwerkzaamheden"]' ) . is ( ':checked' )…" at bounding box center [649, 322] width 881 height 485
click at [477, 282] on div "$ ( 'input:radio[name="configurator-grondwerkzaamheden"]' ) . is ( ':checked' )…" at bounding box center [649, 322] width 881 height 485
type textarea "$('.configurator-radio.is--dynamic-plus-price').each(function () {"
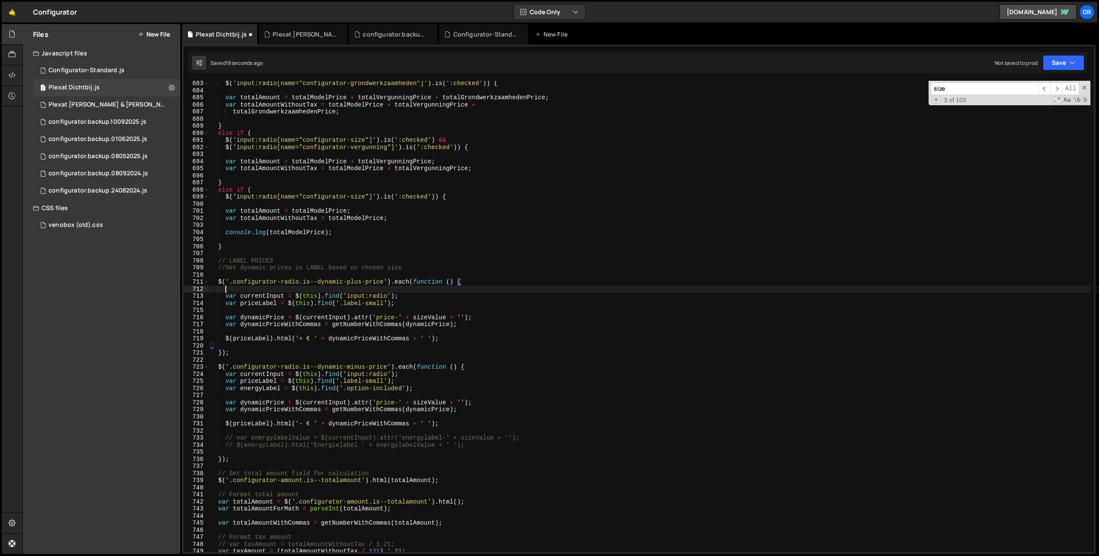
scroll to position [0, 0]
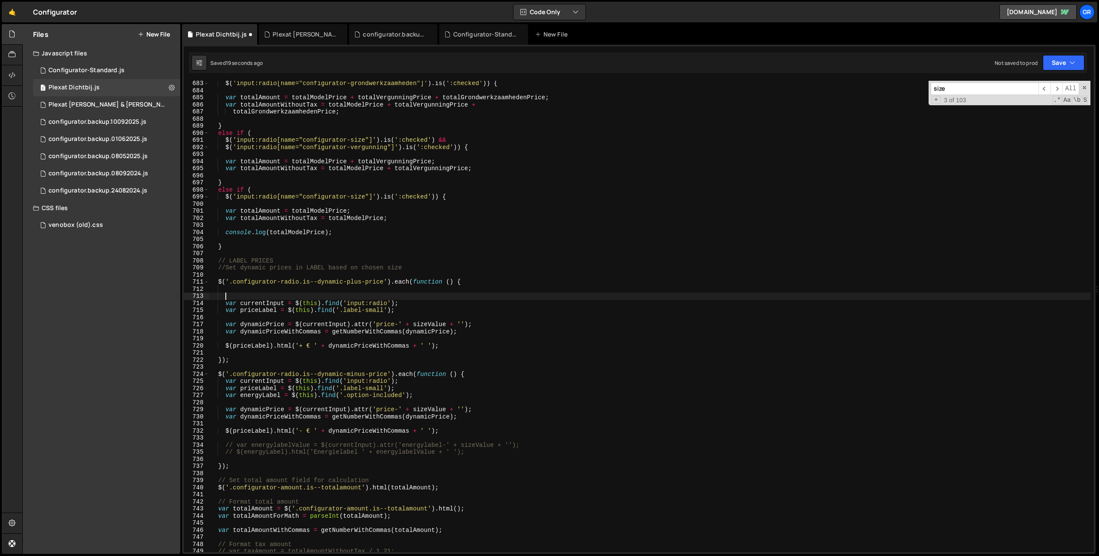
paste textarea "console.log(totalModelPrice);"
type textarea "console.log(totalModelPrice);"
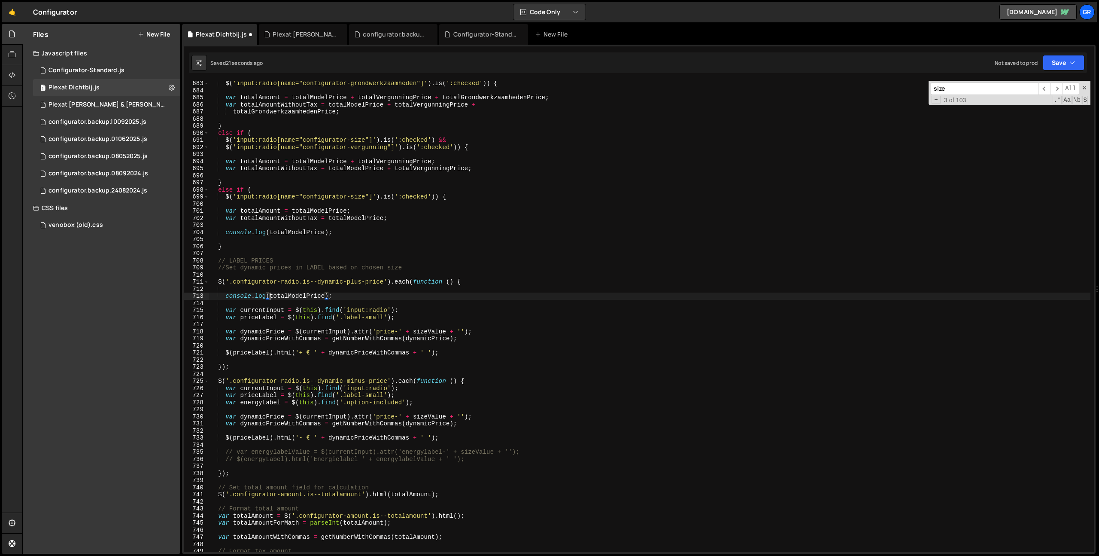
drag, startPoint x: 269, startPoint y: 296, endPoint x: 310, endPoint y: 296, distance: 40.4
click at [309, 296] on div "$ ( 'input:radio[name="configurator-grondwerkzaamheden"]' ) . is ( ':checked' )…" at bounding box center [649, 322] width 881 height 485
click at [310, 296] on div "$ ( 'input:radio[name="configurator-grondwerkzaamheden"]' ) . is ( ':checked' )…" at bounding box center [649, 316] width 881 height 471
click at [310, 296] on div "$ ( 'input:radio[name="configurator-grondwerkzaamheden"]' ) . is ( ':checked' )…" at bounding box center [649, 322] width 881 height 485
click at [266, 309] on div "$ ( 'input:radio[name="configurator-grondwerkzaamheden"]' ) . is ( ':checked' )…" at bounding box center [649, 322] width 881 height 485
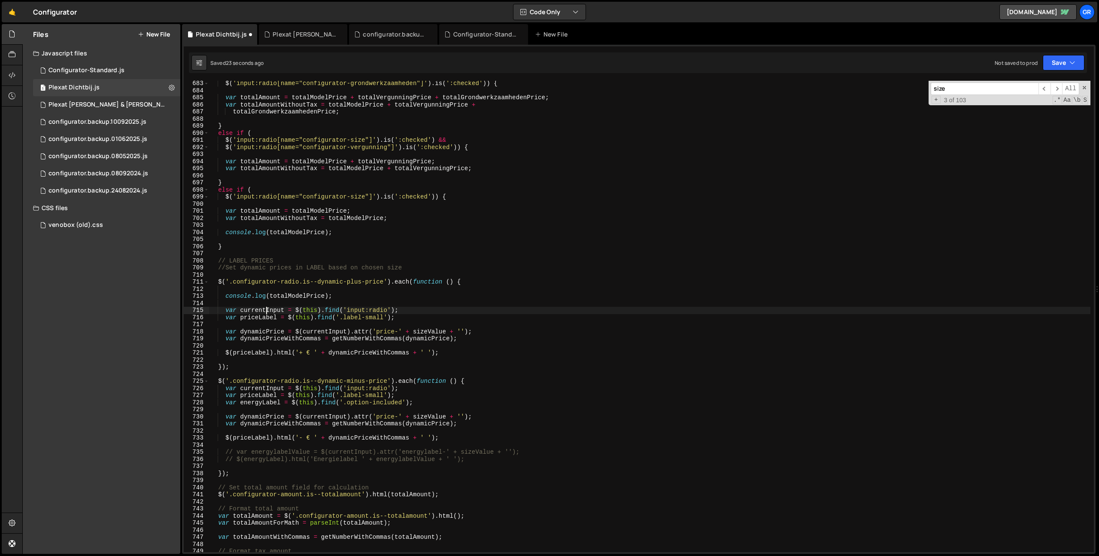
click at [266, 309] on div "$ ( 'input:radio[name="configurator-grondwerkzaamheden"]' ) . is ( ':checked' )…" at bounding box center [649, 322] width 881 height 485
click at [289, 297] on div "$ ( 'input:radio[name="configurator-grondwerkzaamheden"]' ) . is ( ':checked' )…" at bounding box center [649, 322] width 881 height 485
paste textarea "currentInput"
drag, startPoint x: 225, startPoint y: 296, endPoint x: 340, endPoint y: 296, distance: 114.6
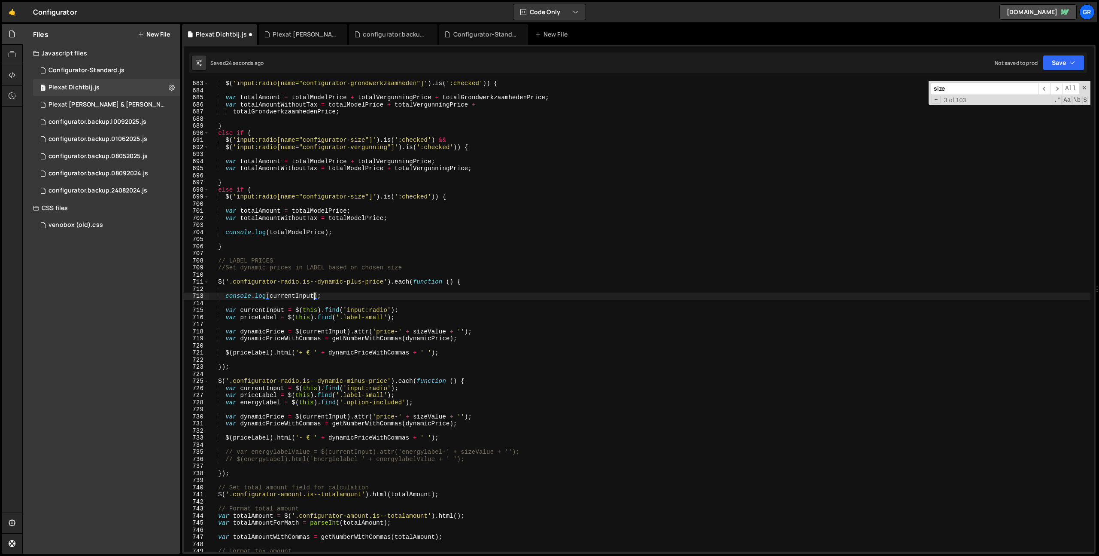
click at [225, 296] on div "$ ( 'input:radio[name="configurator-grondwerkzaamheden"]' ) . is ( ':checked' )…" at bounding box center [649, 322] width 881 height 485
click at [346, 297] on div "$ ( 'input:radio[name="configurator-grondwerkzaamheden"]' ) . is ( ':checked' )…" at bounding box center [649, 322] width 881 height 485
drag, startPoint x: 331, startPoint y: 296, endPoint x: 345, endPoint y: 297, distance: 14.2
click at [331, 296] on div "$ ( 'input:radio[name="configurator-grondwerkzaamheden"]' ) . is ( ':checked' )…" at bounding box center [649, 316] width 881 height 471
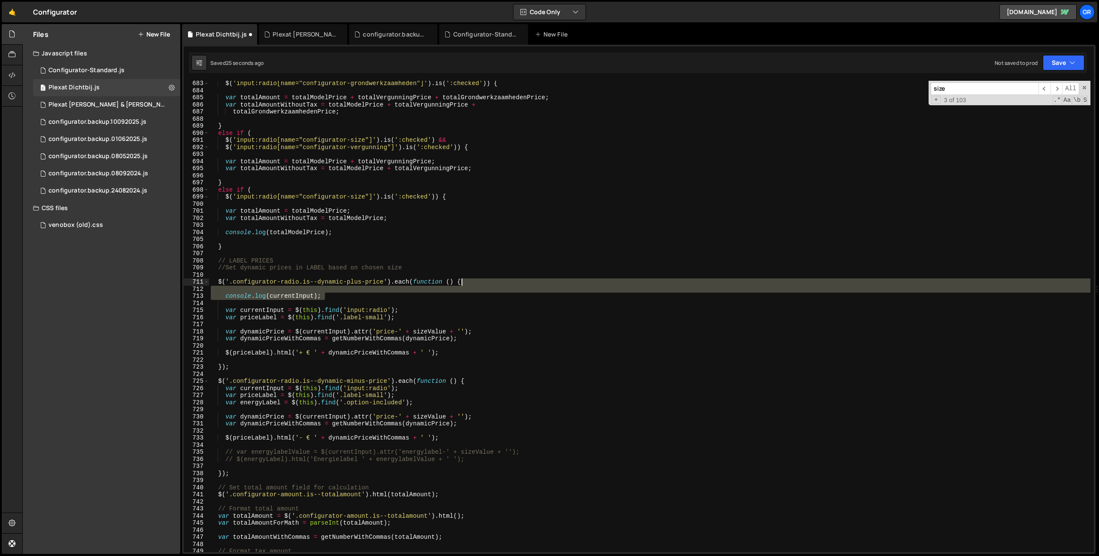
click at [474, 283] on div "$ ( 'input:radio[name="configurator-grondwerkzaamheden"]' ) . is ( ':checked' )…" at bounding box center [649, 322] width 881 height 485
type textarea "$('.configurator-radio.is--dynamic-plus-price').each(function () {"
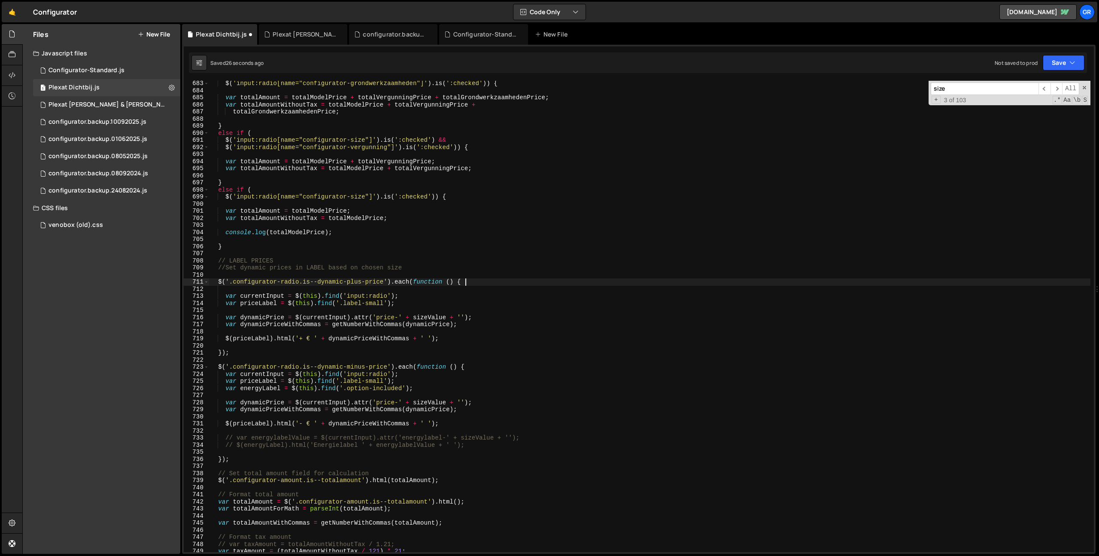
scroll to position [0, 17]
click at [460, 334] on div "$ ( 'input:radio[name="configurator-grondwerkzaamheden"]' ) . is ( ':checked' )…" at bounding box center [649, 322] width 881 height 485
click at [454, 339] on div "$ ( 'input:radio[name="configurator-grondwerkzaamheden"]' ) . is ( ':checked' )…" at bounding box center [649, 322] width 881 height 485
type textarea "$(priceLabel).html('+ € ' + dynamicPriceWithCommas + ' ');"
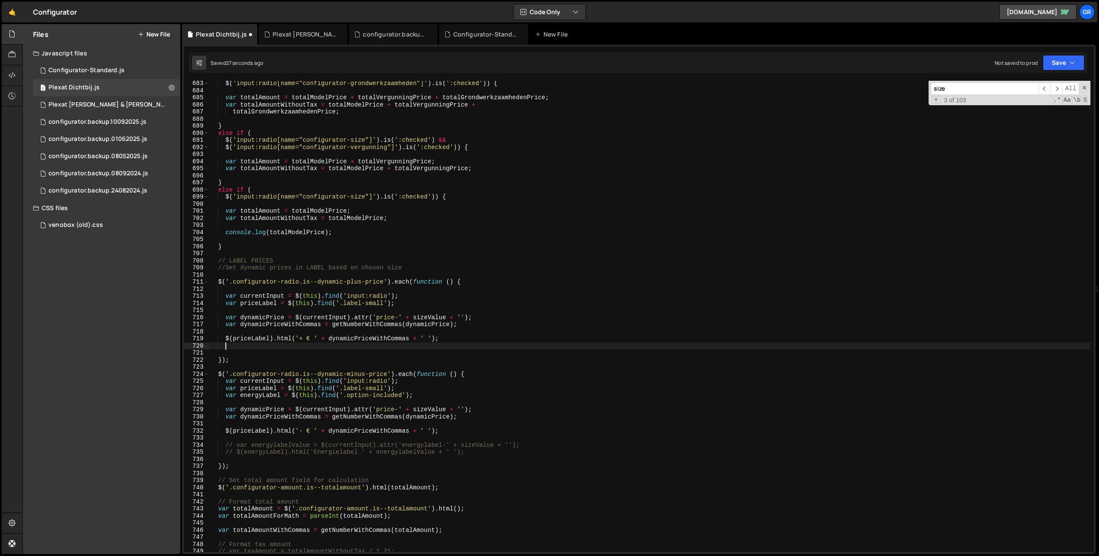
scroll to position [0, 0]
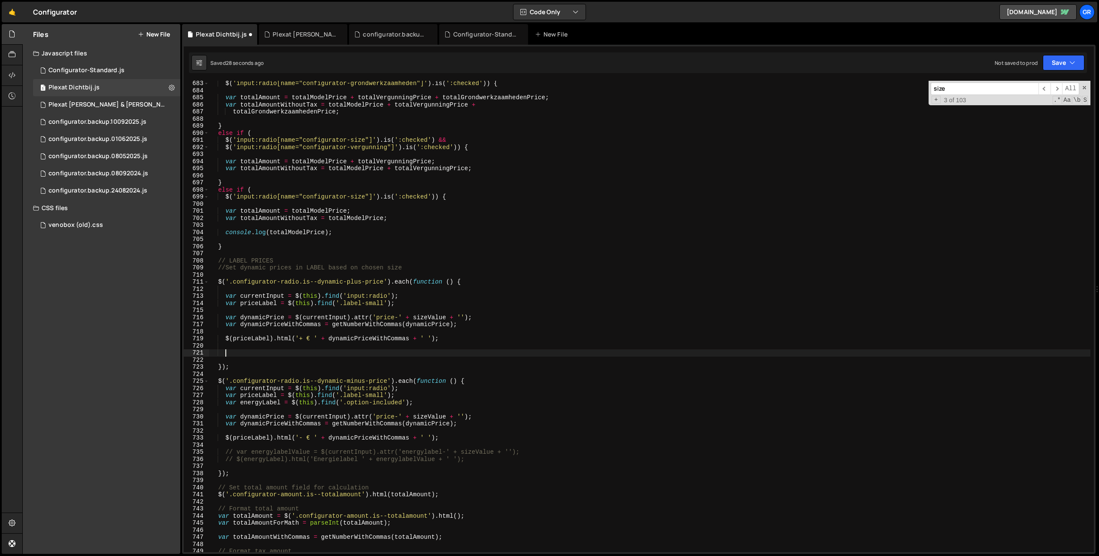
paste textarea "console.log(currentInput);"
drag, startPoint x: 340, startPoint y: 227, endPoint x: 407, endPoint y: 220, distance: 67.3
click at [407, 220] on div "$ ( 'input:radio[name="configurator-grondwerkzaamheden"]' ) . is ( ':checked' )…" at bounding box center [649, 322] width 881 height 485
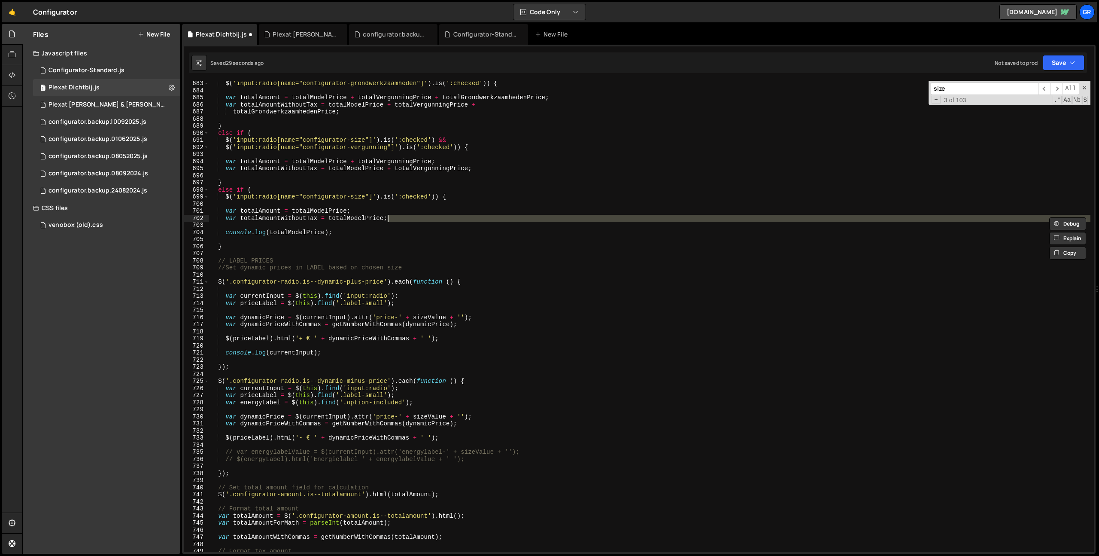
type textarea "var totalAmountWithoutTax = totalModelPrice;"
drag, startPoint x: 388, startPoint y: 231, endPoint x: 414, endPoint y: 220, distance: 28.6
click at [389, 231] on div "$ ( 'input:radio[name="configurator-grondwerkzaamheden"]' ) . is ( ':checked' )…" at bounding box center [649, 322] width 881 height 485
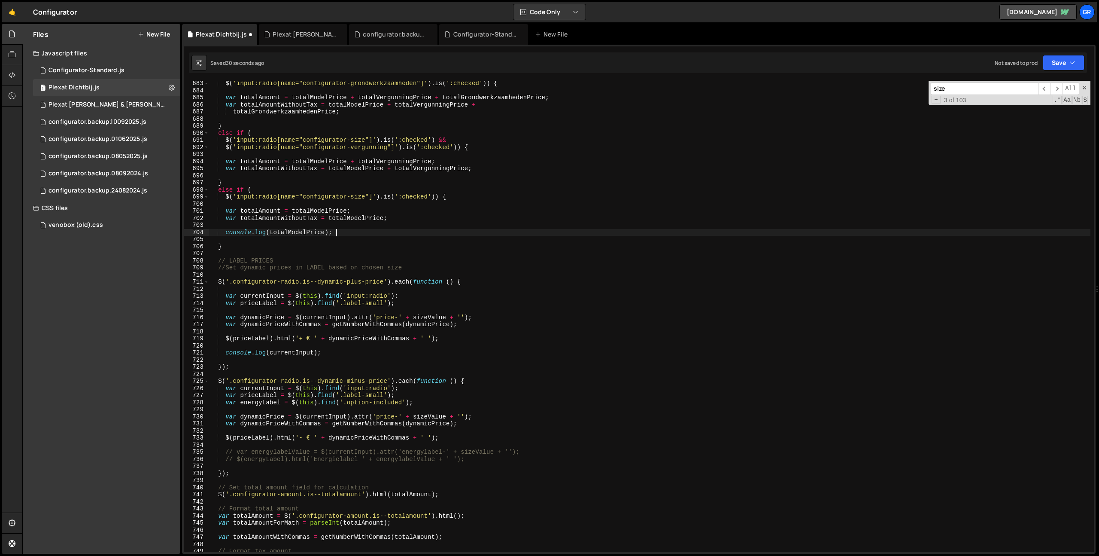
click at [418, 216] on div "$ ( 'input:radio[name="configurator-grondwerkzaamheden"]' ) . is ( ':checked' )…" at bounding box center [649, 322] width 881 height 485
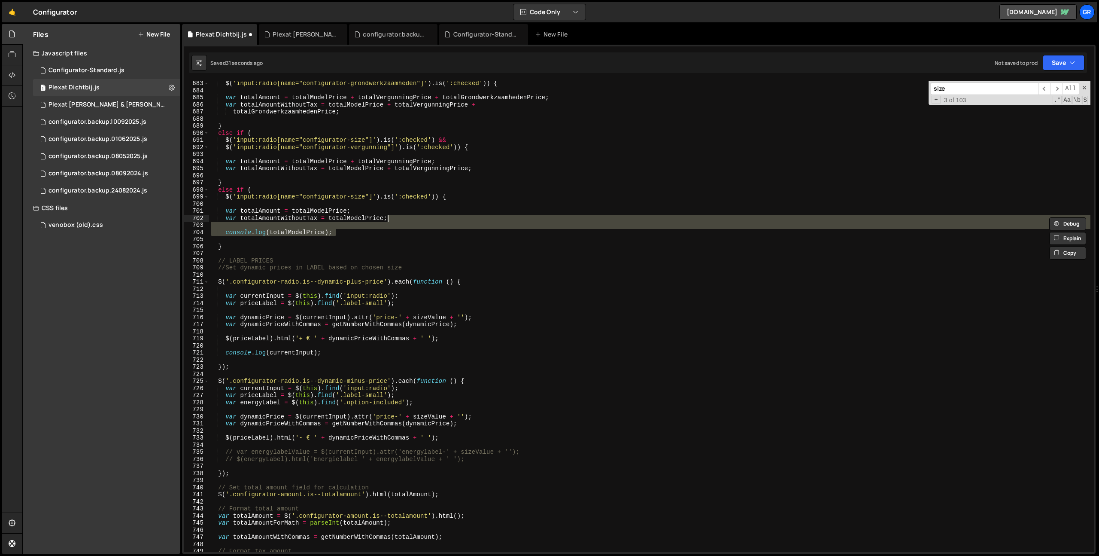
scroll to position [0, 12]
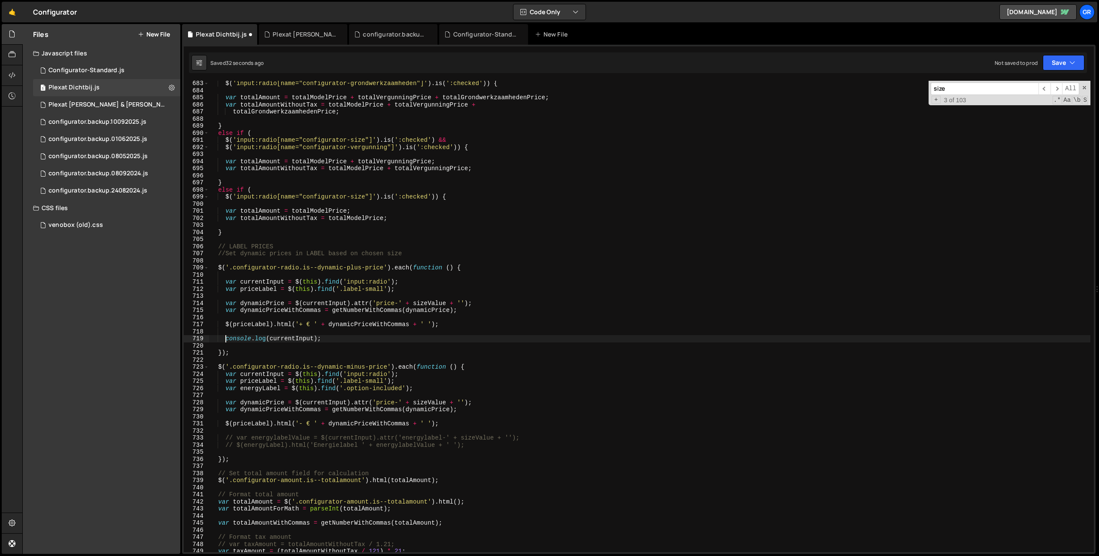
click at [226, 339] on div "$ ( 'input:radio[name="configurator-grondwerkzaamheden"]' ) . is ( ':checked' )…" at bounding box center [649, 322] width 881 height 485
click at [342, 338] on div "$ ( 'input:radio[name="configurator-grondwerkzaamheden"]' ) . is ( ':checked' )…" at bounding box center [649, 322] width 881 height 485
click at [461, 424] on div "$ ( 'input:radio[name="configurator-grondwerkzaamheden"]' ) . is ( ':checked' )…" at bounding box center [649, 322] width 881 height 485
type textarea "$(priceLabel).html('- € ' + dynamicPriceWithCommas + ' ');"
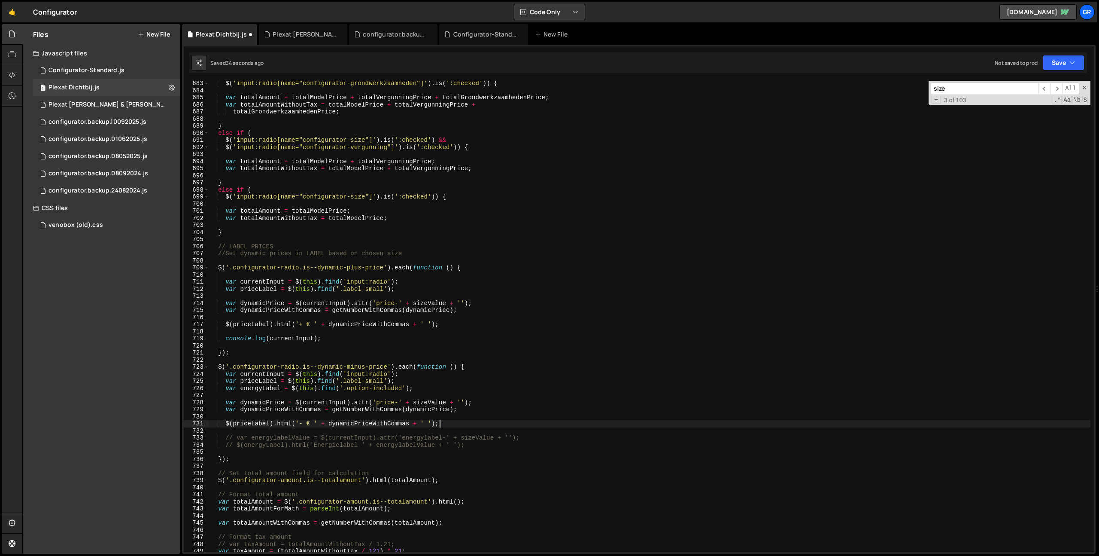
scroll to position [0, 0]
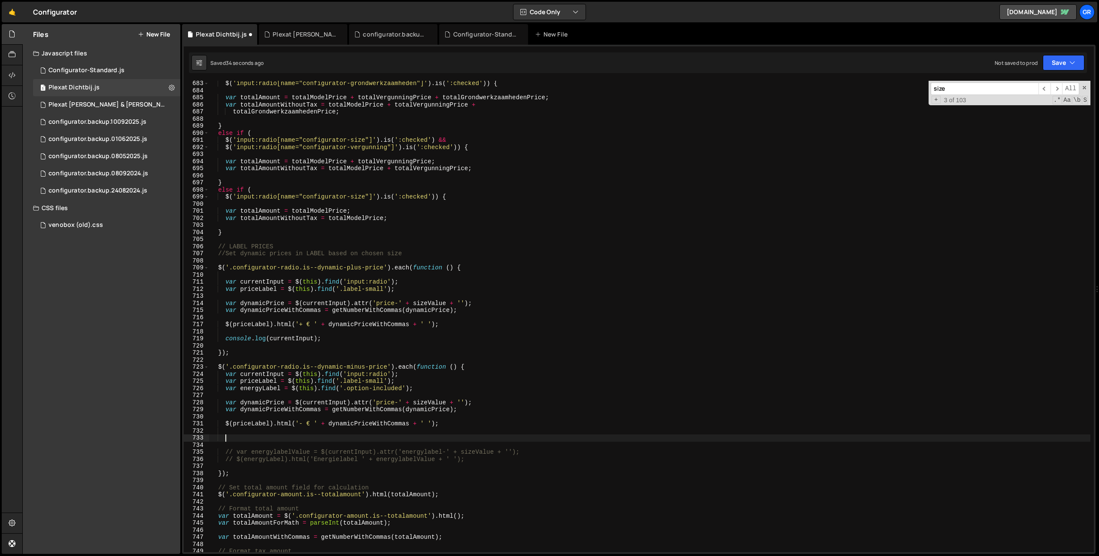
paste textarea "console.log(currentInput);"
drag, startPoint x: 1077, startPoint y: 67, endPoint x: 1074, endPoint y: 71, distance: 5.8
click at [1077, 67] on button "Save" at bounding box center [1064, 62] width 42 height 15
click at [1055, 85] on div "Save to Staging S" at bounding box center [1034, 83] width 89 height 9
click at [250, 380] on div "$ ( 'input:radio[name="configurator-grondwerkzaamheden"]' ) . is ( ':checked' )…" at bounding box center [649, 322] width 881 height 485
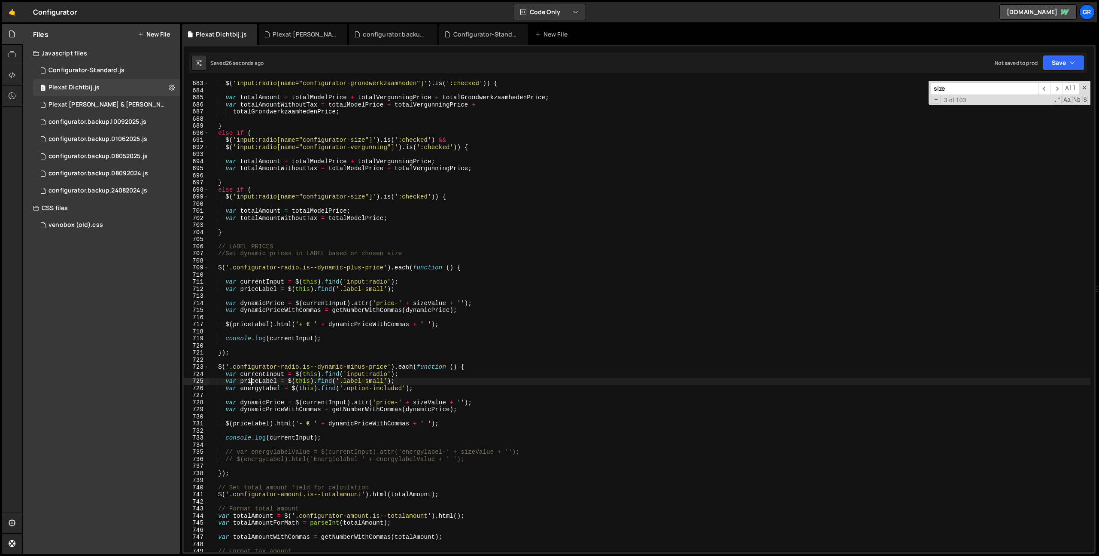
click at [250, 380] on div "$ ( 'input:radio[name="configurator-grondwerkzaamheden"]' ) . is ( ':checked' )…" at bounding box center [649, 322] width 881 height 485
click at [288, 435] on div "$ ( 'input:radio[name="configurator-grondwerkzaamheden"]' ) . is ( ':checked' )…" at bounding box center [649, 322] width 881 height 485
paste textarea "priceLabel"
drag, startPoint x: 1081, startPoint y: 69, endPoint x: 1060, endPoint y: 79, distance: 23.8
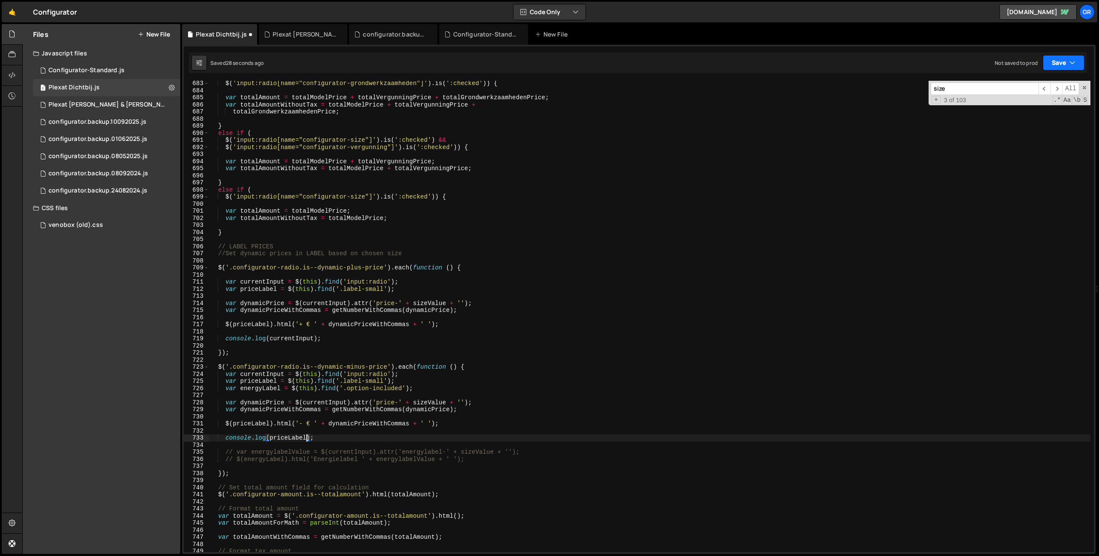
click at [1081, 70] on button "Save" at bounding box center [1064, 62] width 42 height 15
click at [1055, 82] on div "Save to Staging S" at bounding box center [1034, 83] width 89 height 9
click at [285, 337] on div "$ ( 'input:radio[name="configurator-grondwerkzaamheden"]' ) . is ( ':checked' )…" at bounding box center [649, 322] width 881 height 485
paste textarea "priceLabel"
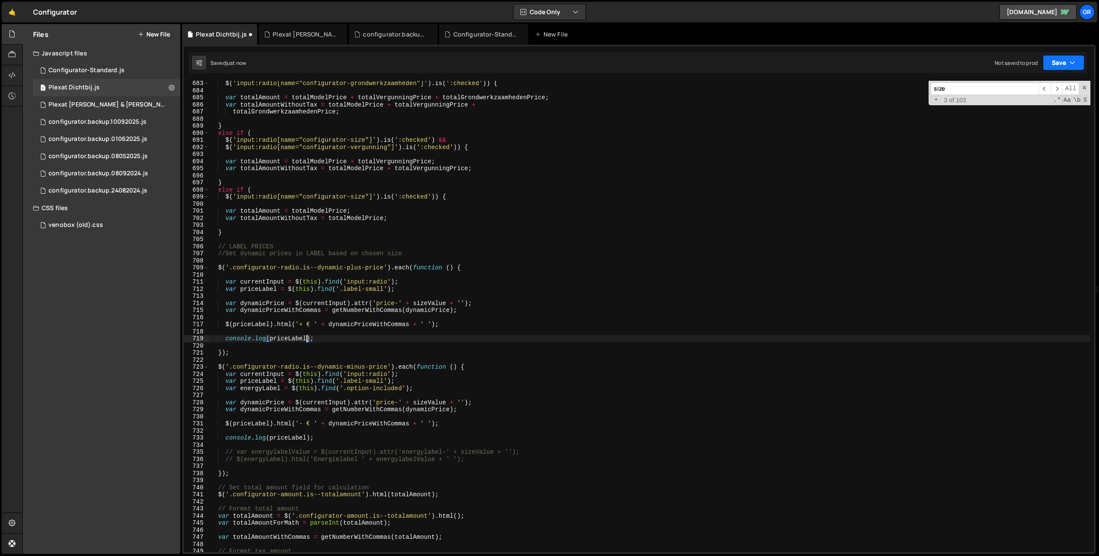
drag, startPoint x: 1054, startPoint y: 65, endPoint x: 1047, endPoint y: 75, distance: 12.9
click at [1054, 65] on button "Save" at bounding box center [1064, 62] width 42 height 15
click at [1030, 84] on div "Save to Staging S" at bounding box center [1034, 83] width 89 height 9
type textarea "else if ("
click at [413, 193] on div "$ ( 'input:radio[name="configurator-grondwerkzaamheden"]' ) . is ( ':checked' )…" at bounding box center [649, 322] width 881 height 485
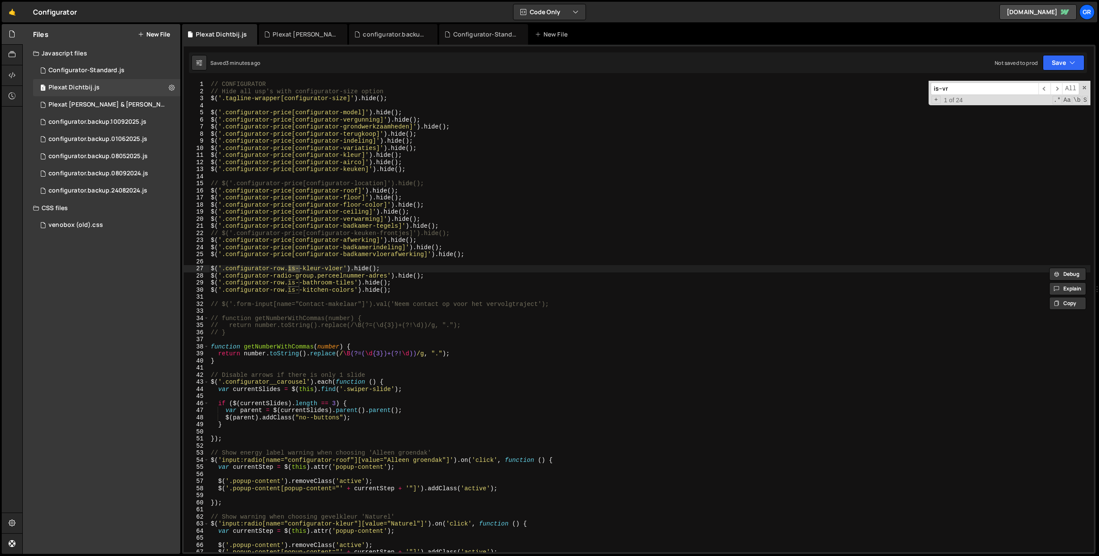
scroll to position [5439, 0]
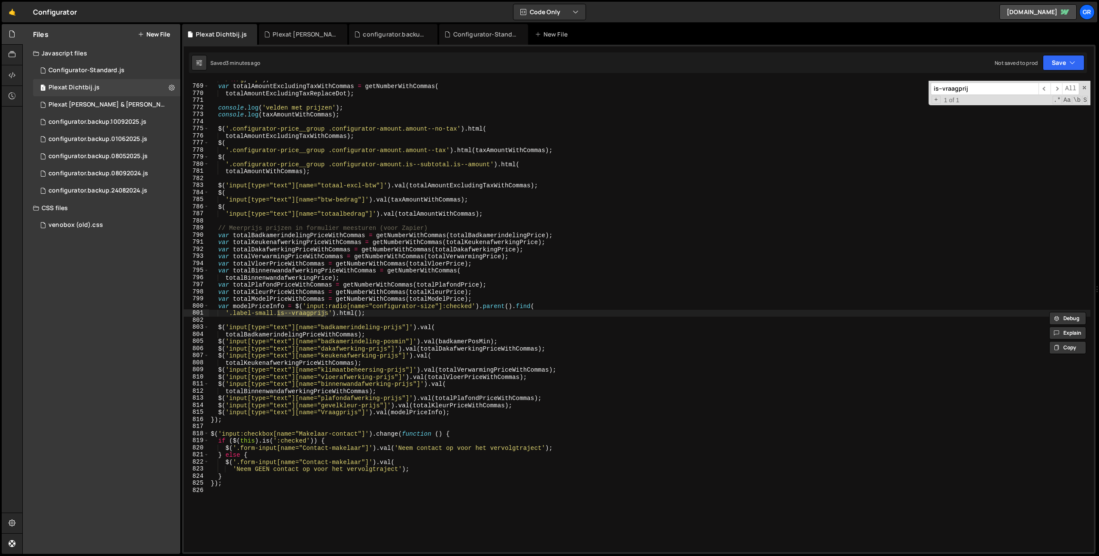
type input "is--vraagprij"
type textarea "var modelPriceInfo = $('input:radio[name="configurator-size"]:checked').parent(…"
click at [566, 307] on div "/ \. /g , ',' ) ; var totalAmountExcludingTaxWithCommas = getNumberWithCommas (…" at bounding box center [649, 318] width 881 height 485
click at [600, 321] on div "/ \. /g , ',' ) ; var totalAmountExcludingTaxWithCommas = getNumberWithCommas (…" at bounding box center [649, 318] width 881 height 485
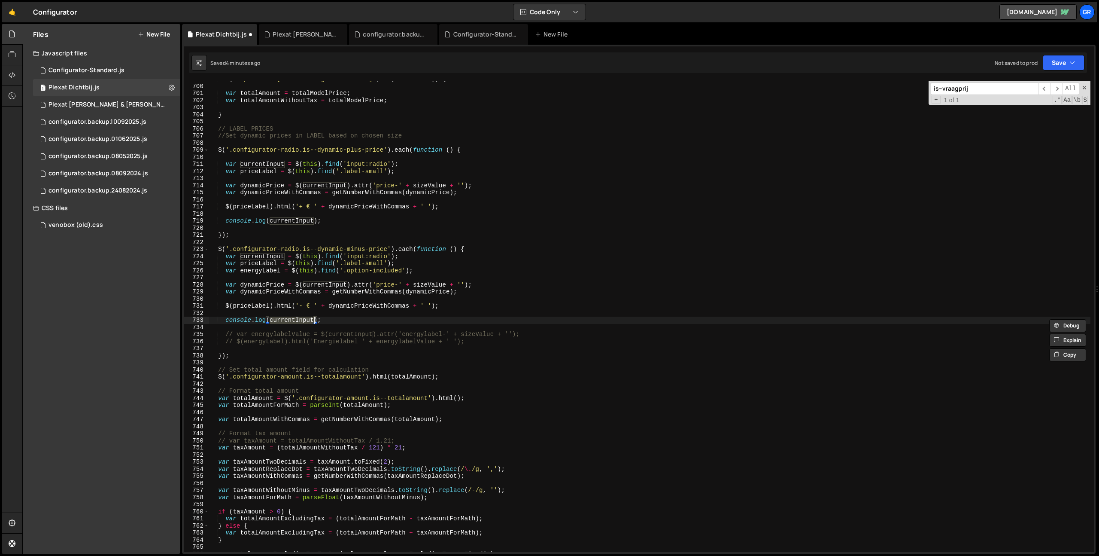
type textarea "});"
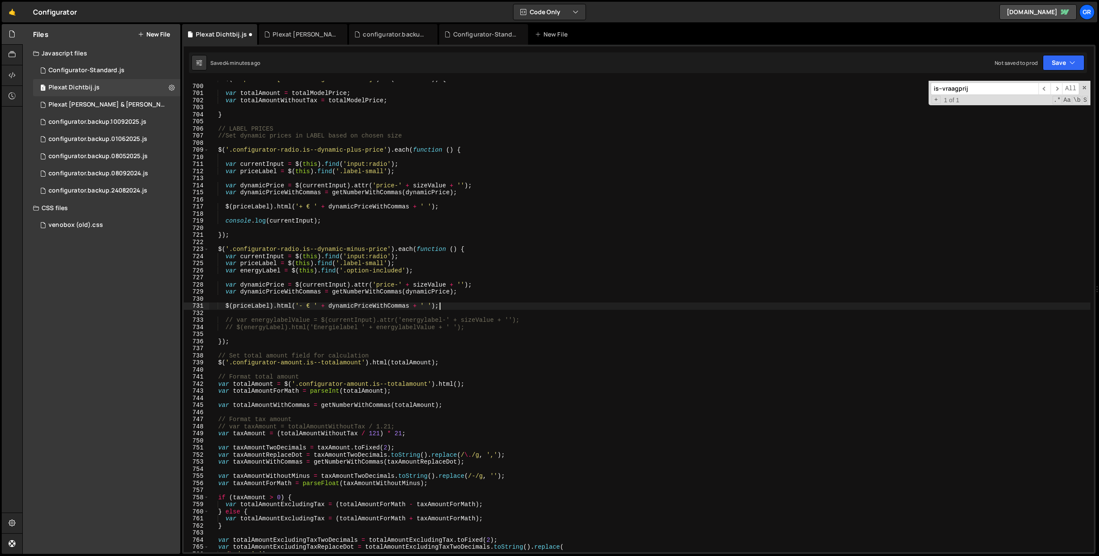
type textarea "console.log(totalModelPrice);"
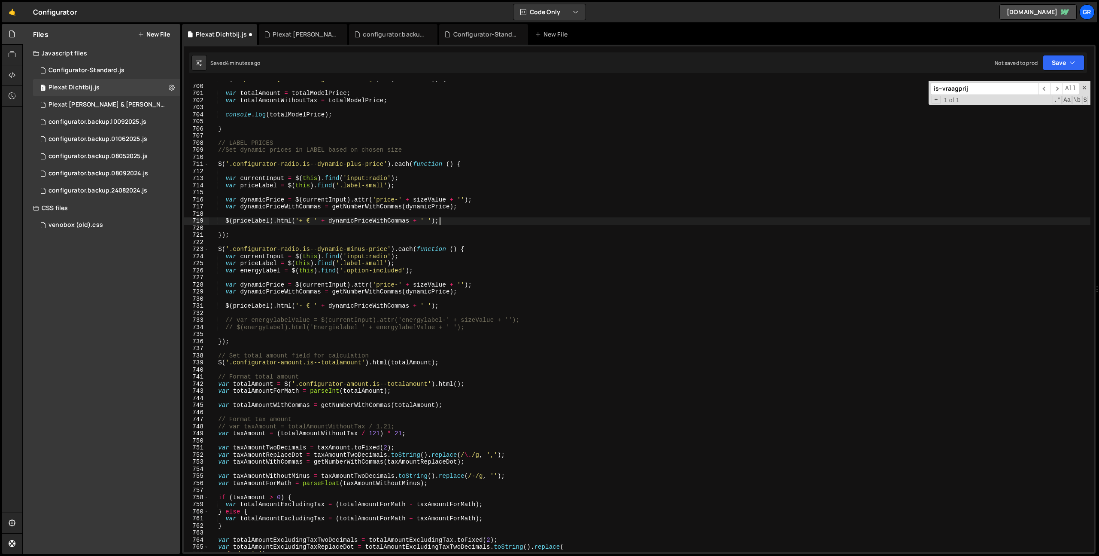
type textarea "console.log(totalModelPrice);"
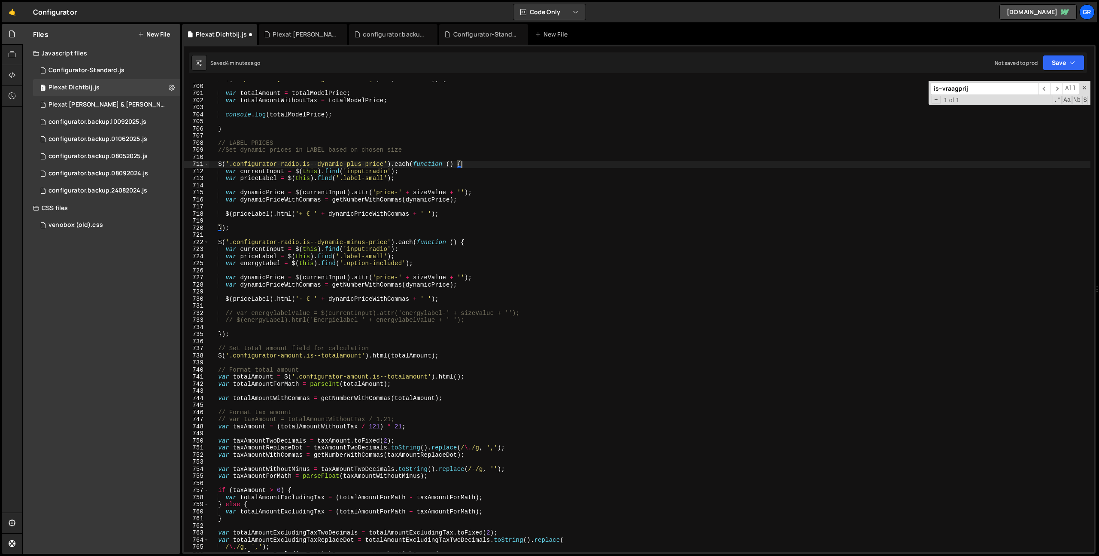
type textarea "});"
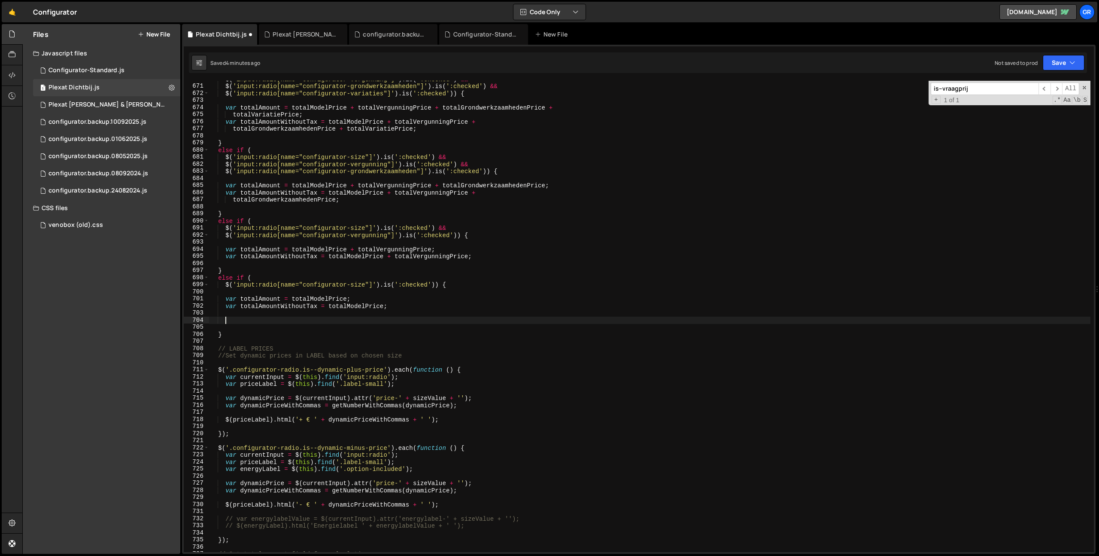
scroll to position [4745, 0]
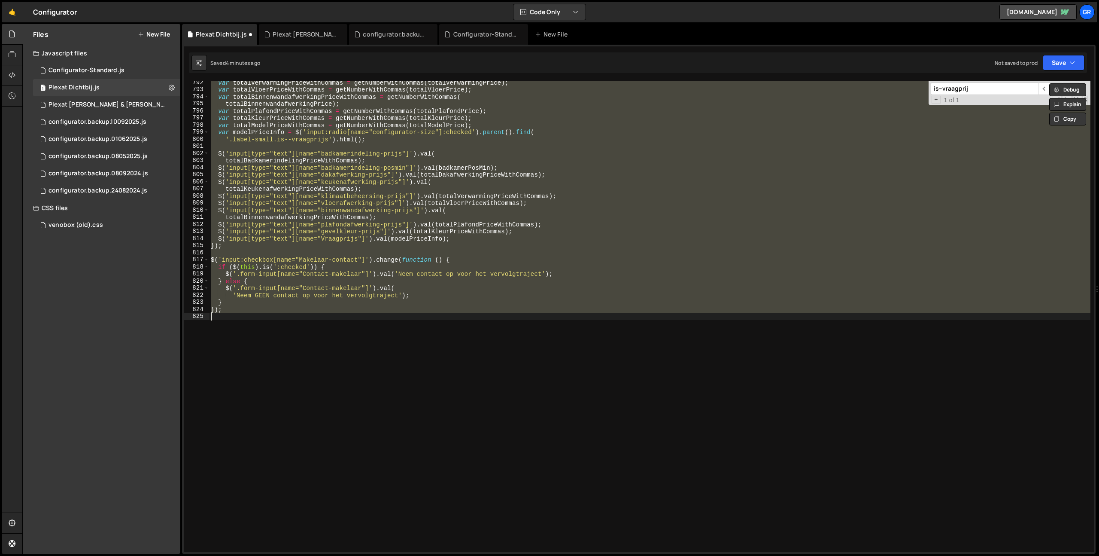
type textarea "console.log(totalAmount);"
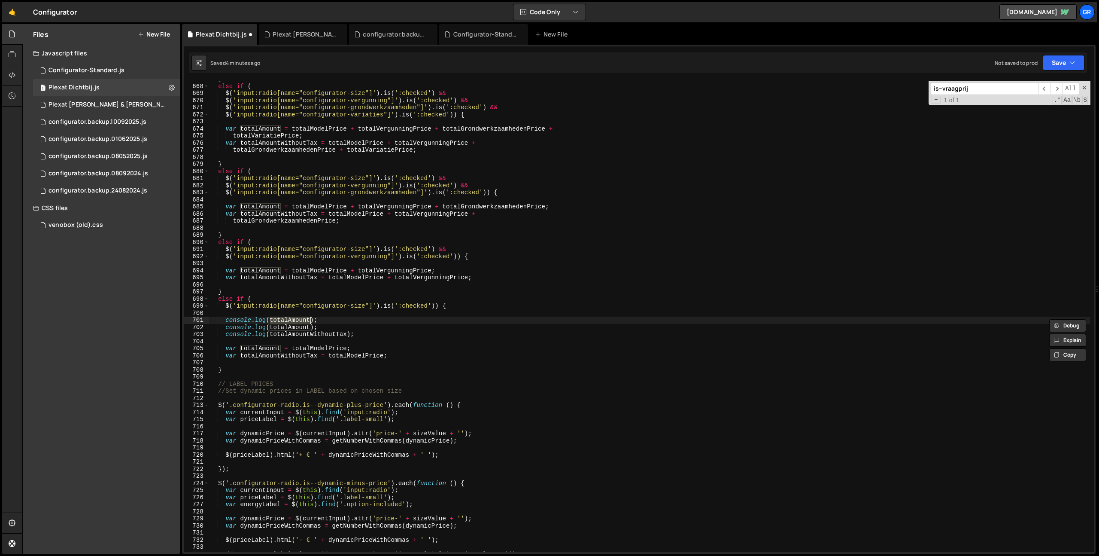
scroll to position [4723, 0]
type textarea "console.log(totalAmount);"
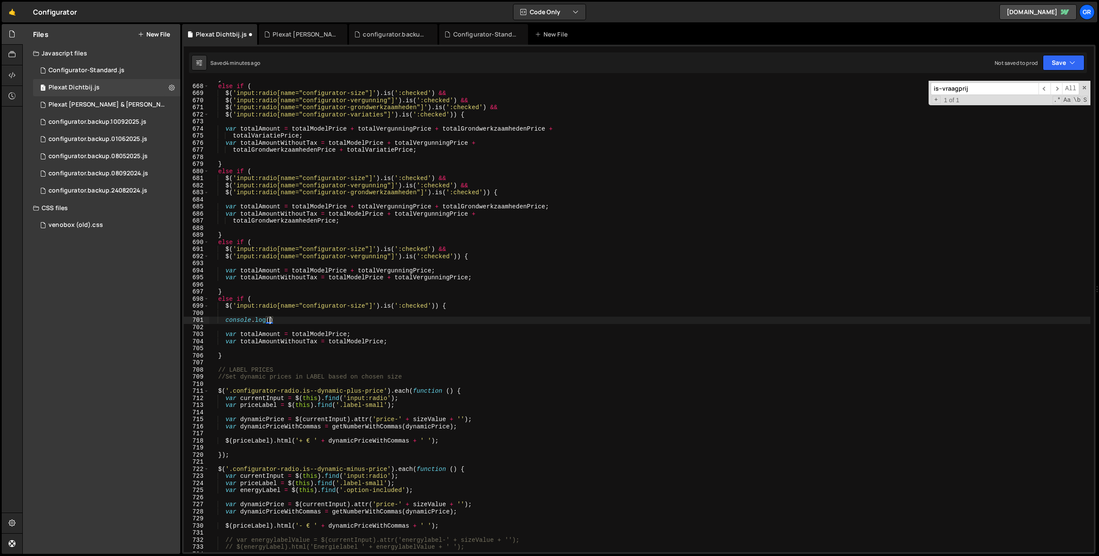
type textarea "console.log"
type textarea "cn"
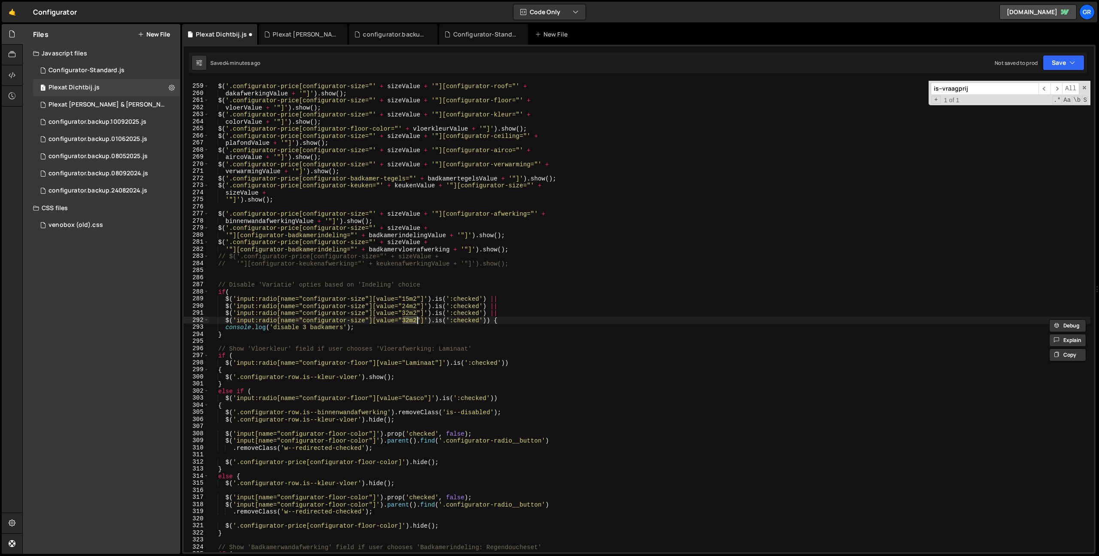
scroll to position [1826, 0]
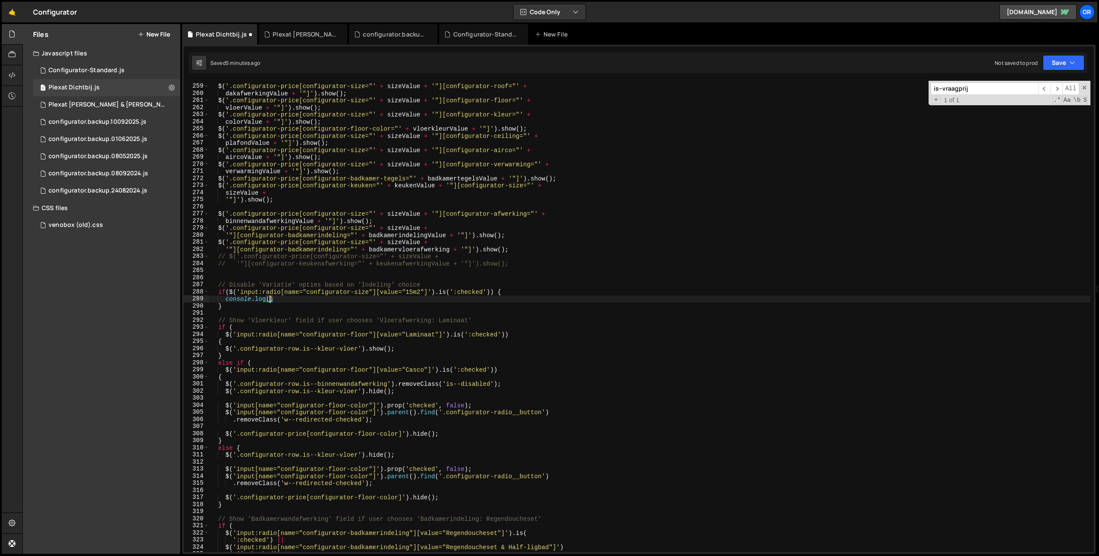
type textarea "console.log"
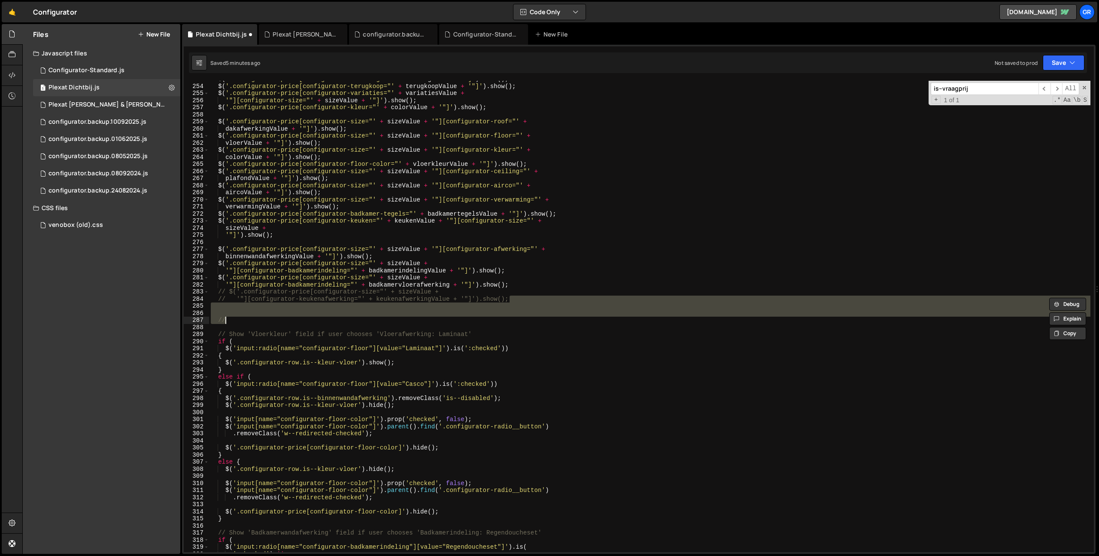
scroll to position [1790, 0]
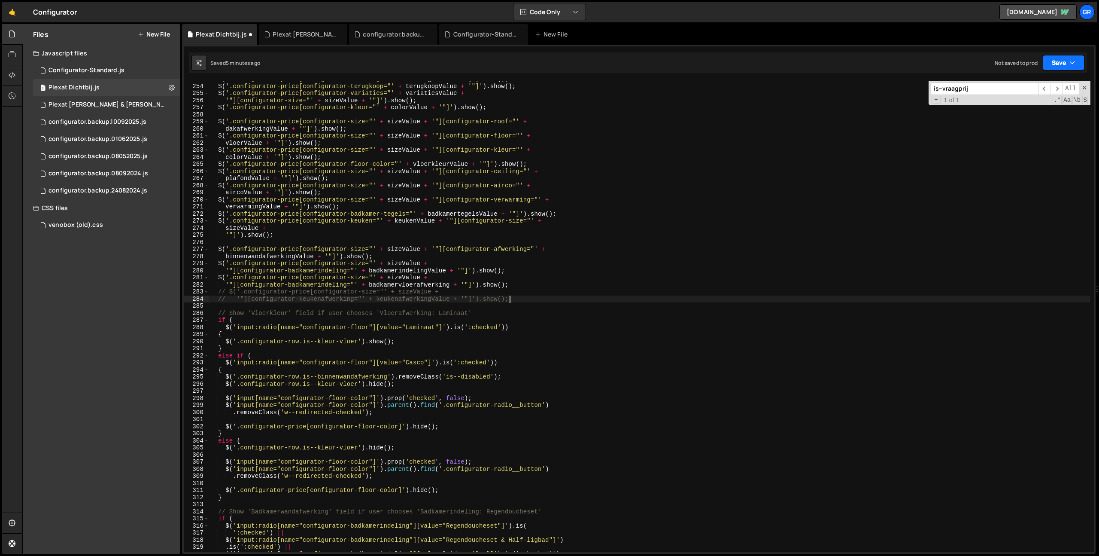
click at [1043, 68] on button "Save" at bounding box center [1064, 62] width 42 height 15
drag, startPoint x: 1044, startPoint y: 64, endPoint x: 1035, endPoint y: 71, distance: 11.3
click at [1044, 64] on button "Save" at bounding box center [1064, 62] width 42 height 15
click at [1051, 66] on button "Save" at bounding box center [1064, 62] width 42 height 15
click at [1037, 82] on div "Save to Staging S" at bounding box center [1034, 83] width 89 height 9
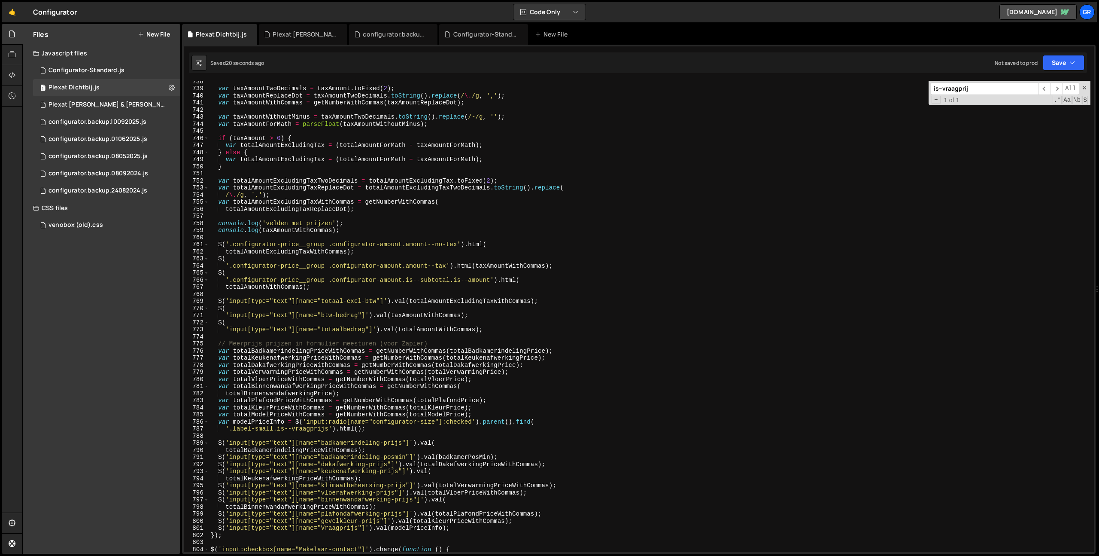
scroll to position [5225, 0]
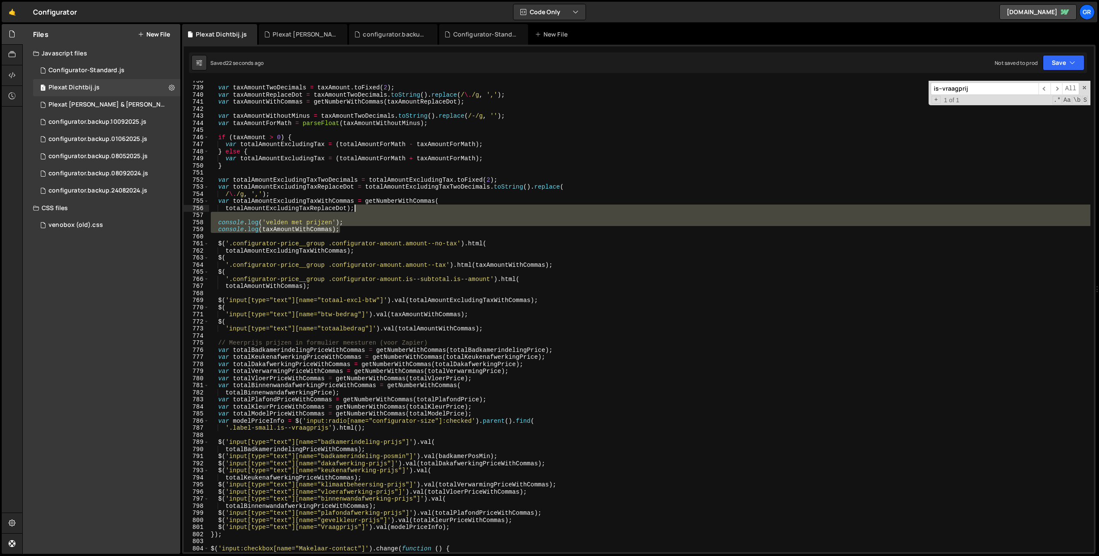
drag, startPoint x: 374, startPoint y: 228, endPoint x: 394, endPoint y: 211, distance: 25.9
click at [394, 211] on div "var taxAmountTwoDecimals = taxAmount . toFixed ( 2 ) ; var taxAmountReplaceDot …" at bounding box center [649, 319] width 881 height 485
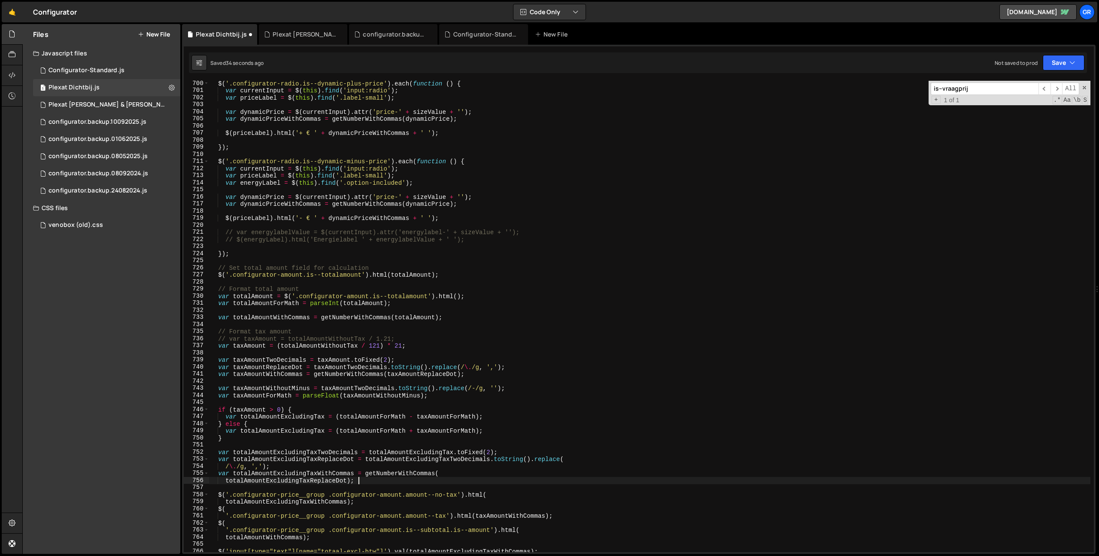
scroll to position [4953, 0]
click at [234, 254] on div "$ ( '.configurator-radio.is--dynamic-plus-price' ) . each ( function ( ) { var …" at bounding box center [649, 322] width 881 height 485
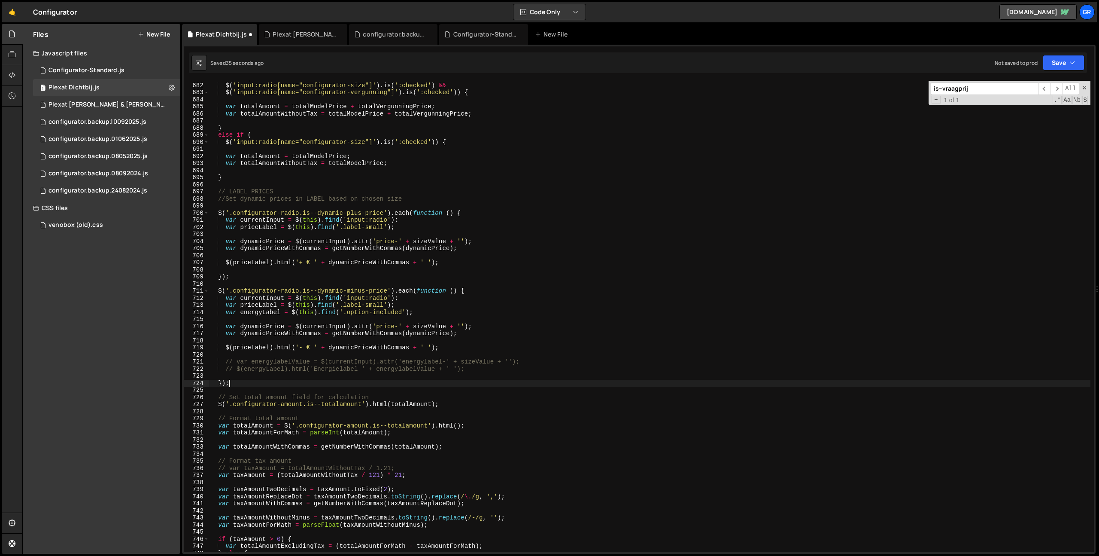
scroll to position [4810, 0]
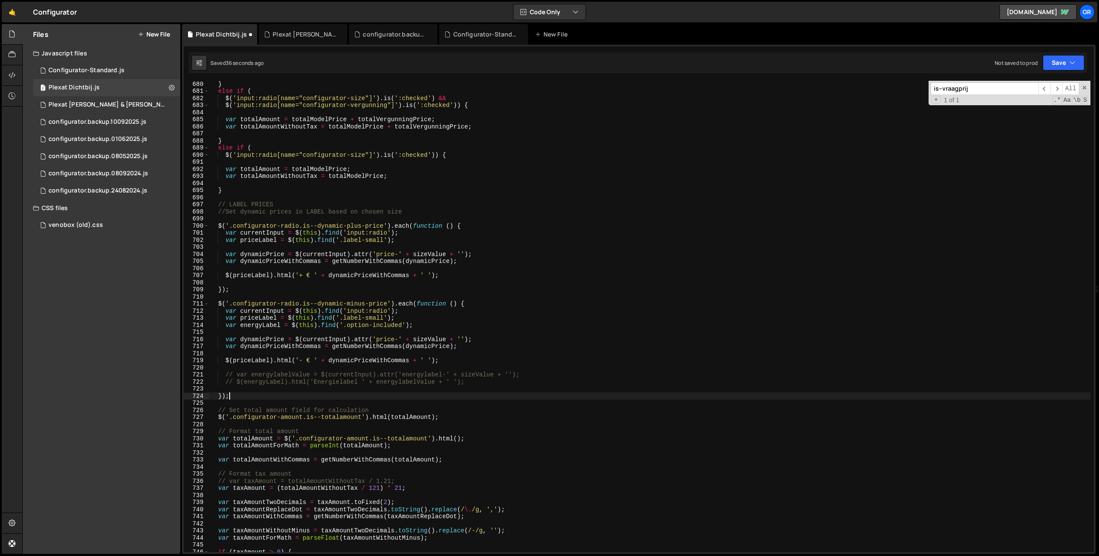
click at [218, 204] on div "} else if ( $ ( 'input:radio[name="configurator-size"]' ) . is ( ':checked' ) &…" at bounding box center [649, 322] width 881 height 485
type textarea "// LABEL PRICES //Set dynamic prices in LABEL based on chosen size"
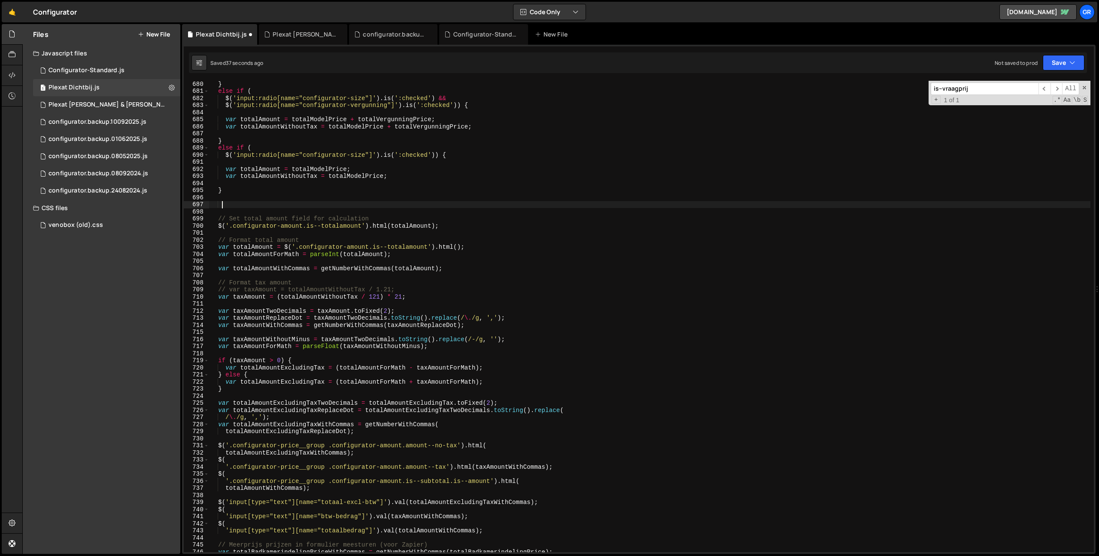
scroll to position [0, 0]
click at [1057, 59] on button "Save" at bounding box center [1064, 62] width 42 height 15
click at [1030, 87] on div "Save to Staging S" at bounding box center [1034, 83] width 89 height 9
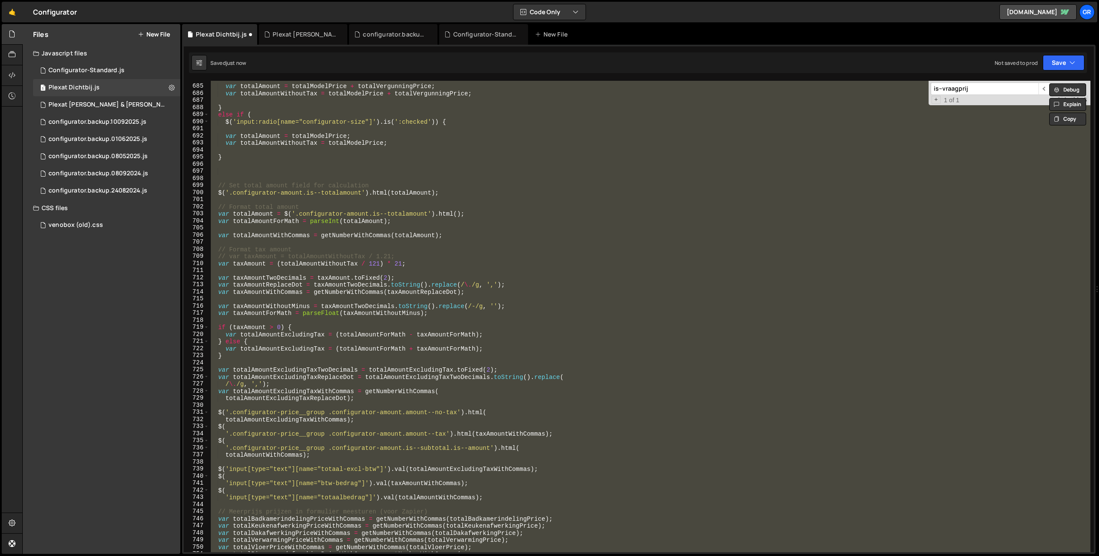
scroll to position [4844, 0]
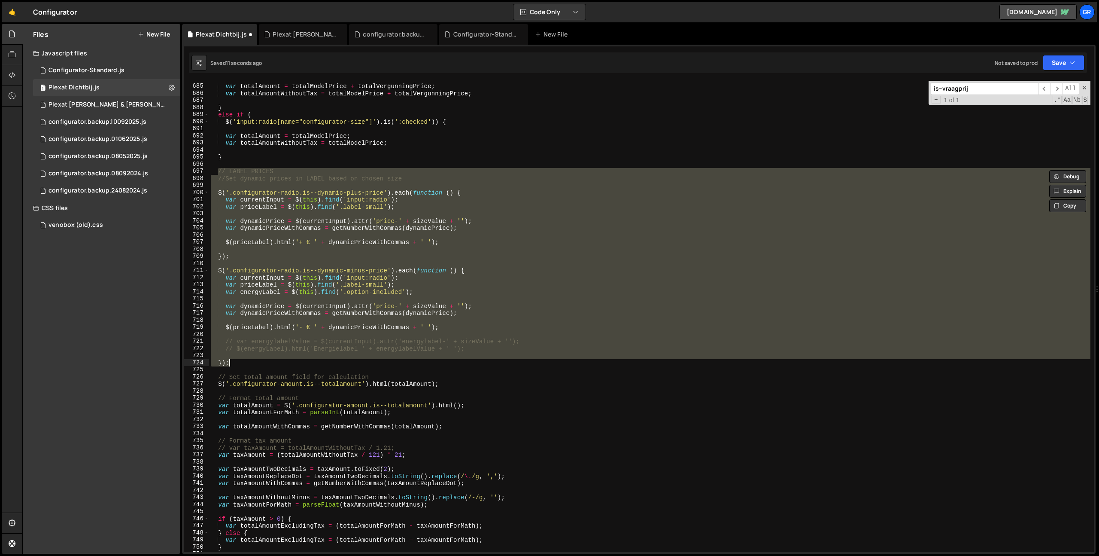
click at [573, 268] on div "var totalAmount = totalModelPrice + totalVergunningPrice ; var totalAmountWitho…" at bounding box center [649, 316] width 881 height 471
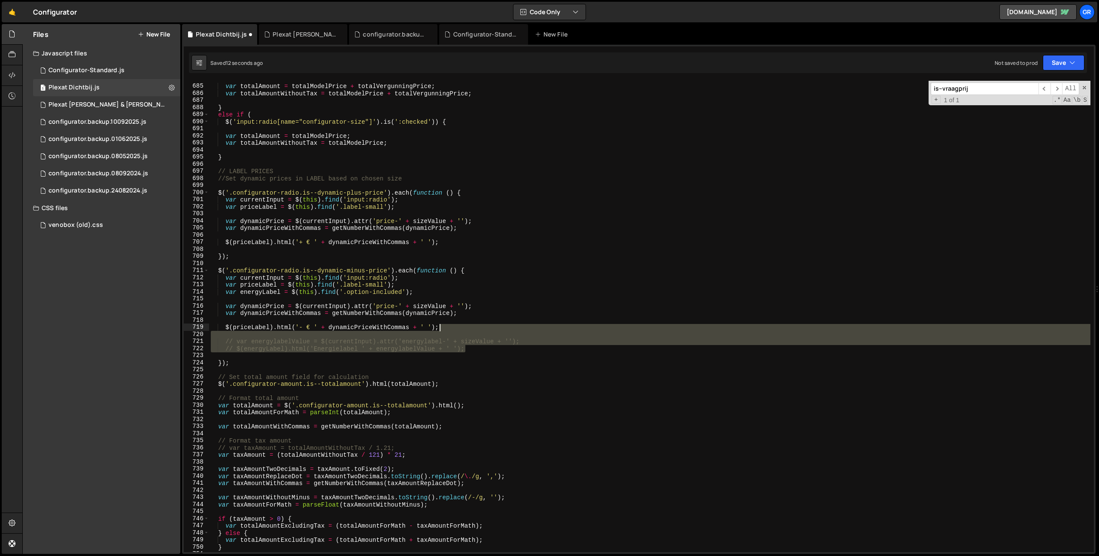
drag, startPoint x: 520, startPoint y: 348, endPoint x: 520, endPoint y: 329, distance: 18.5
click at [520, 329] on div "var totalAmount = totalModelPrice + totalVergunningPrice ; var totalAmountWitho…" at bounding box center [649, 318] width 881 height 485
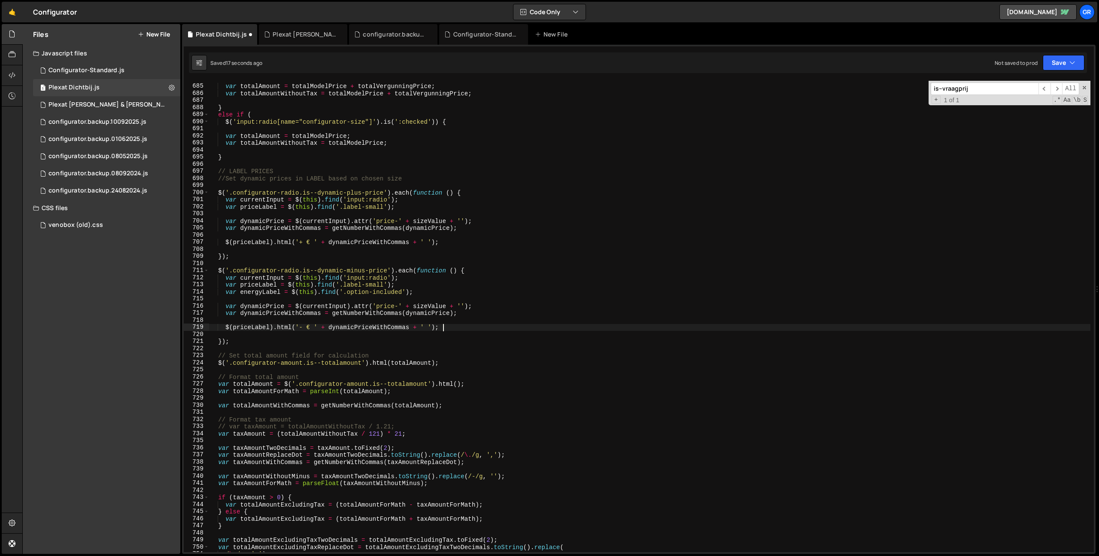
type textarea "$(priceLabel).html('- € ' + dynamicPriceWithCommas + ' ');"
click at [1081, 87] on div "is--vraagprij ​ ​ All Replace All + 1 of 1 .* Aa \b S" at bounding box center [1010, 93] width 162 height 24
click at [1084, 86] on span at bounding box center [1085, 88] width 6 height 6
click at [297, 185] on div "var totalAmount = totalModelPrice + totalVergunningPrice ; var totalAmountWitho…" at bounding box center [649, 318] width 881 height 485
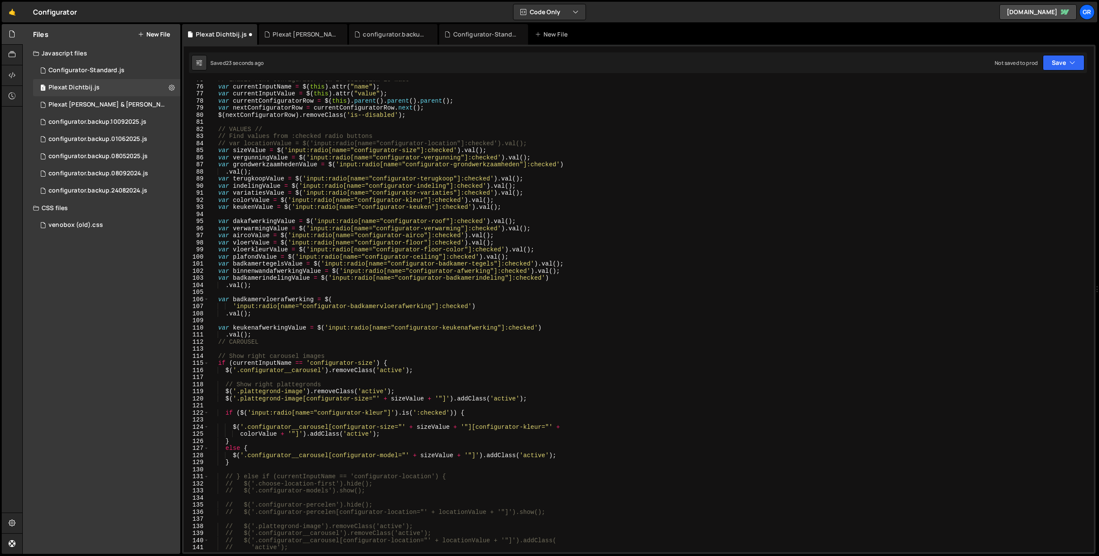
scroll to position [0, 0]
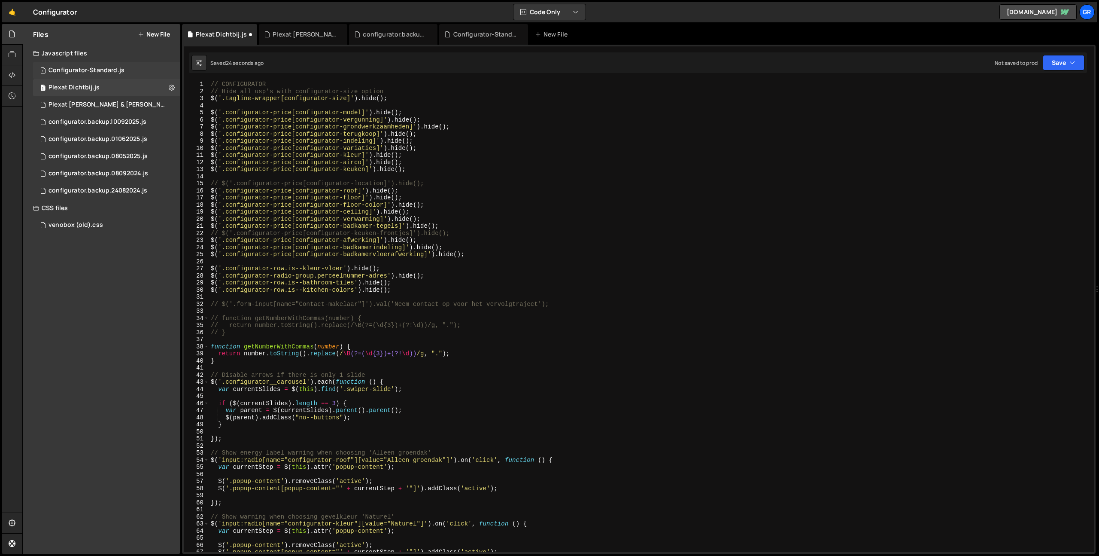
click at [78, 70] on div "Configurator-Standard.js" at bounding box center [87, 71] width 76 height 8
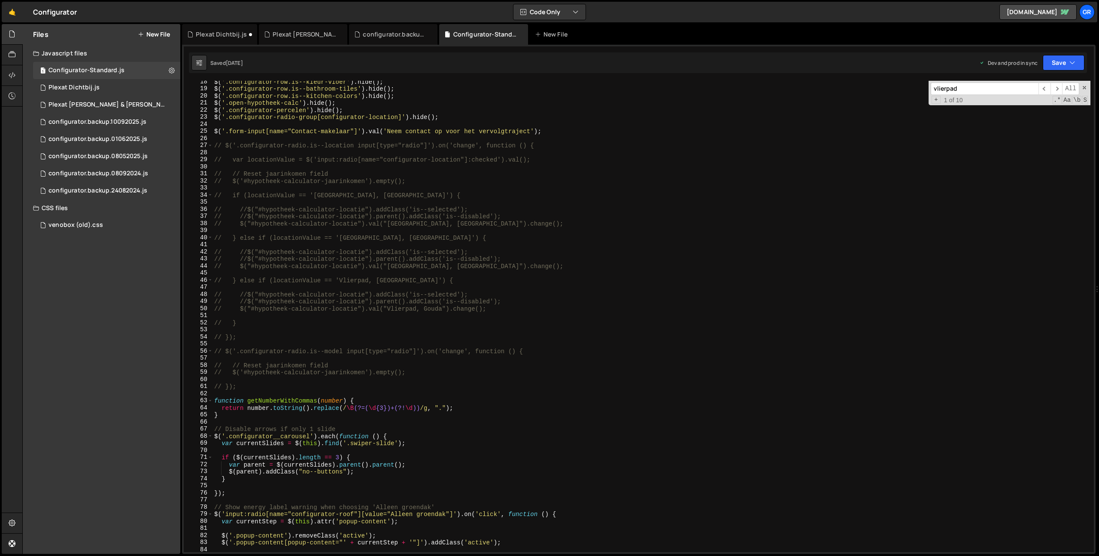
scroll to position [123, 0]
click at [137, 88] on div "1 Plexat Dichtbij.js 0" at bounding box center [106, 87] width 147 height 17
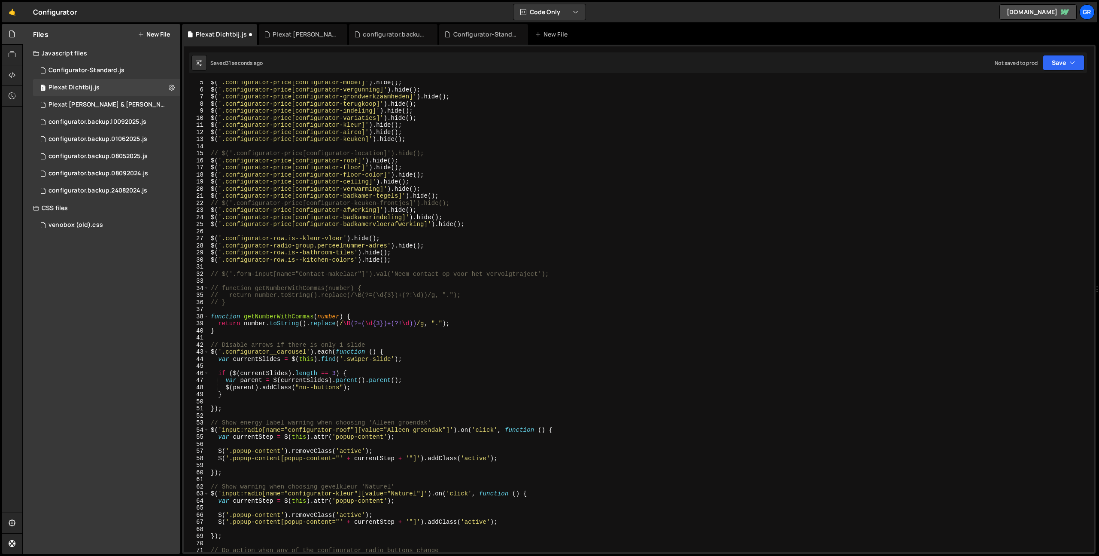
scroll to position [30, 0]
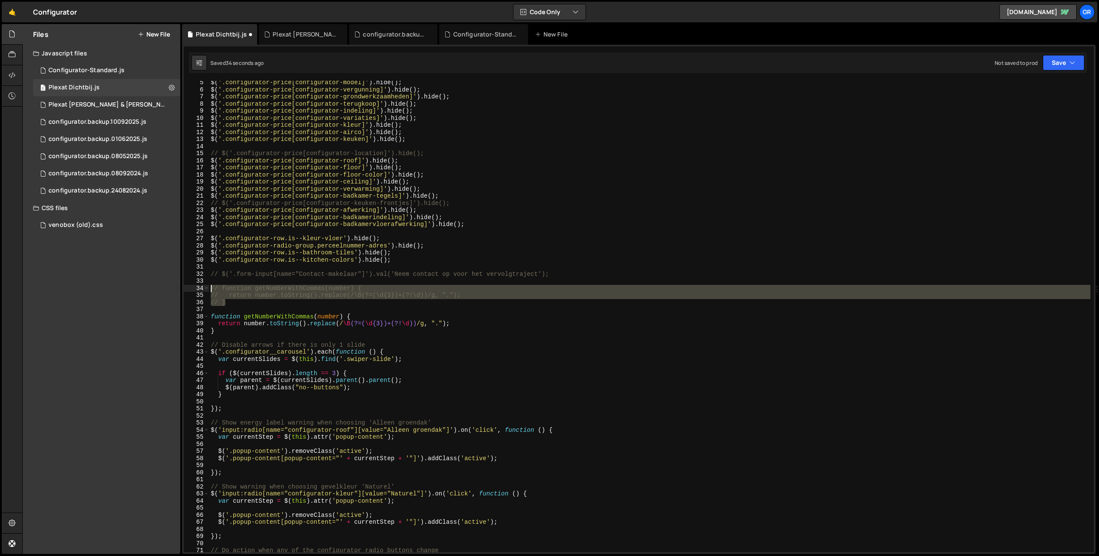
drag, startPoint x: 265, startPoint y: 303, endPoint x: 113, endPoint y: 288, distance: 152.8
click at [112, 287] on div "Files New File Javascript files 1 Configurator-Standard.js 0 1 Plexat Dichtbij.…" at bounding box center [560, 289] width 1077 height 530
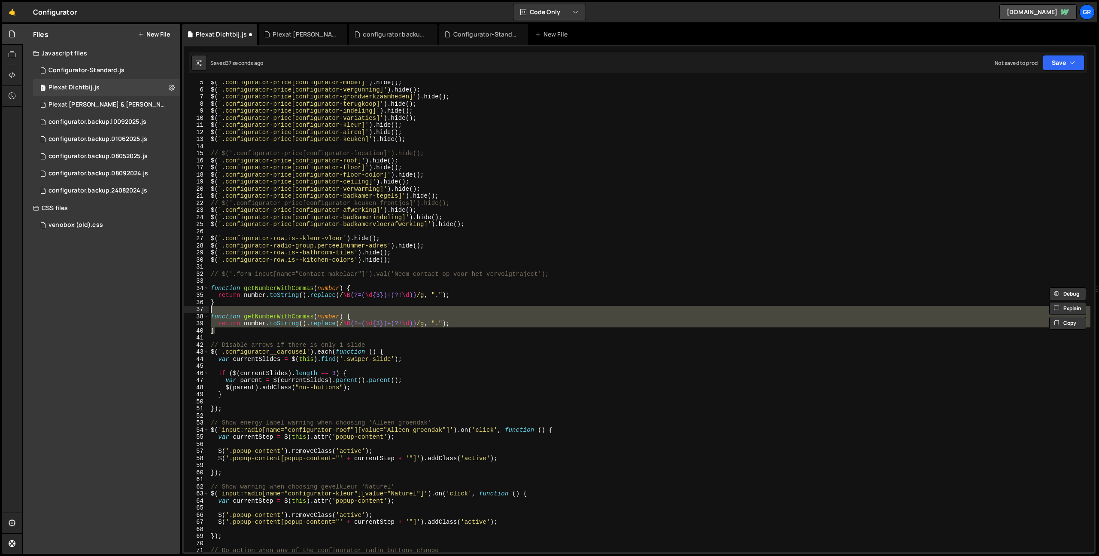
drag, startPoint x: 219, startPoint y: 328, endPoint x: 224, endPoint y: 307, distance: 21.7
click at [224, 307] on div "$ ( '.configurator-price[configurator-model]' ) . hide ( ) ; $ ( '.configurator…" at bounding box center [649, 321] width 881 height 485
type textarea "function getNumberWithCommas(number) {"
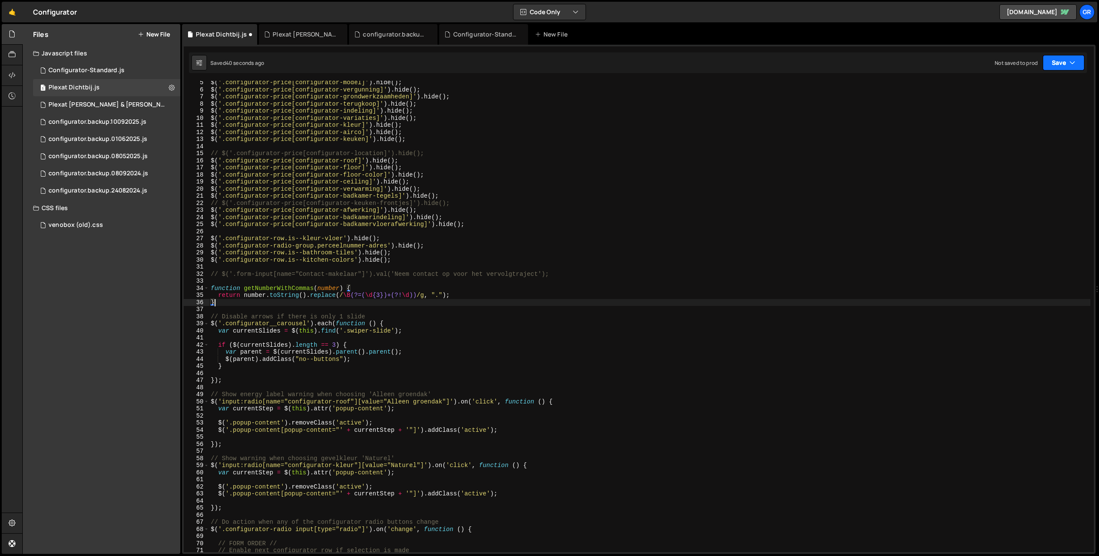
click at [1070, 69] on button "Save" at bounding box center [1064, 62] width 42 height 15
click at [1057, 84] on div "Save to Staging S" at bounding box center [1034, 83] width 89 height 9
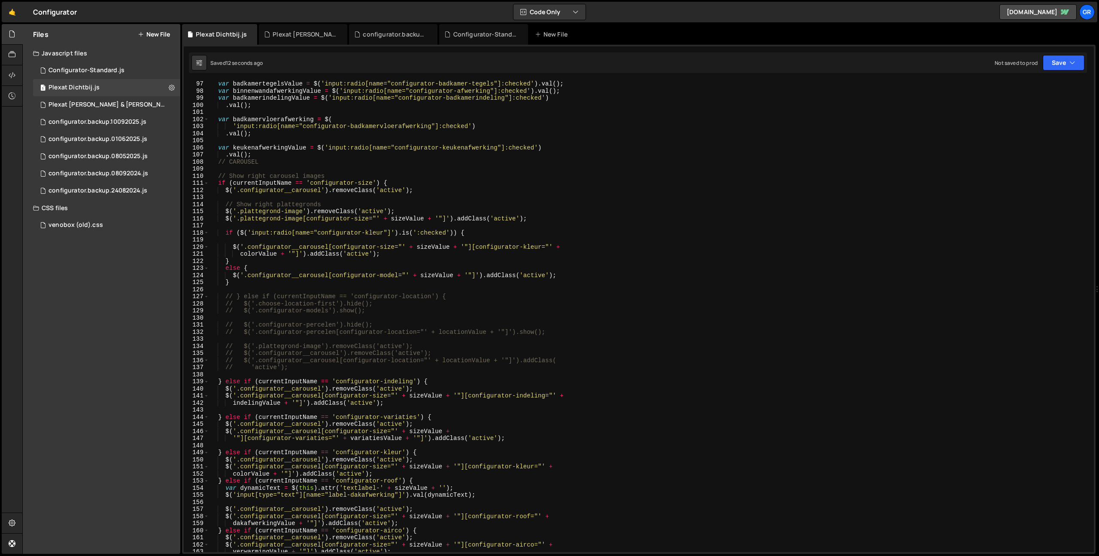
scroll to position [682, 0]
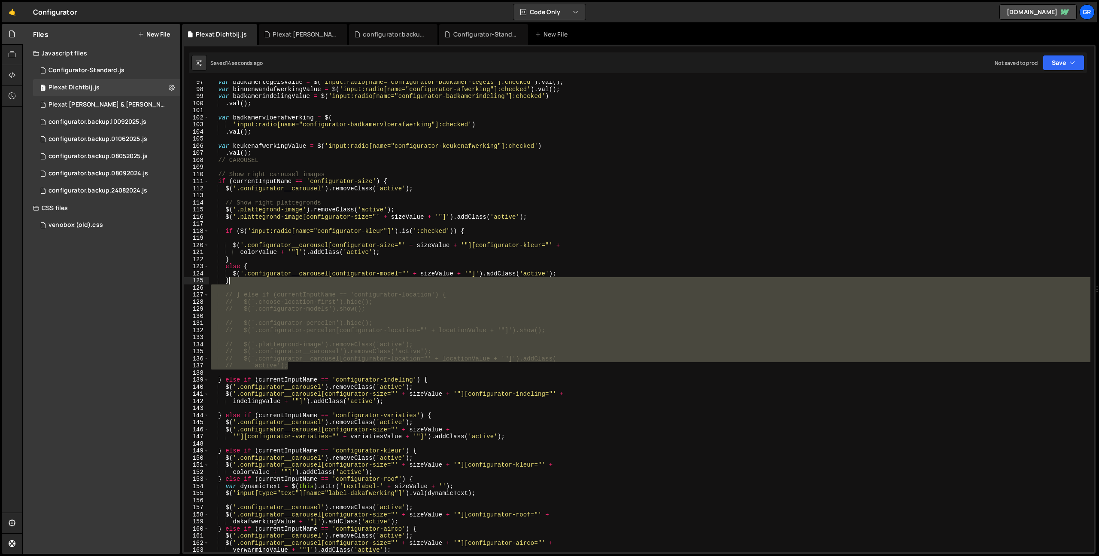
drag, startPoint x: 299, startPoint y: 366, endPoint x: 293, endPoint y: 280, distance: 85.7
click at [293, 281] on div "var badkamertegelsValue = $ ( 'input:radio[name="configurator-badkamer-[PERSON_…" at bounding box center [649, 321] width 881 height 485
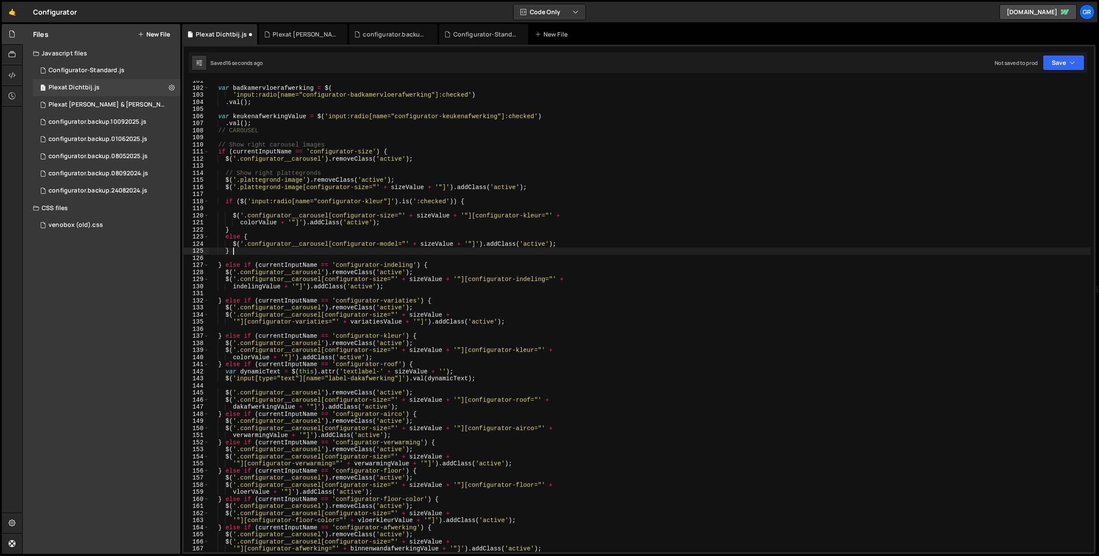
scroll to position [712, 0]
click at [280, 122] on div "var badkamervloerafwerking = $ ( 'input:radio[name="configurator-badkamervloera…" at bounding box center [649, 319] width 881 height 485
type textarea ".val();"
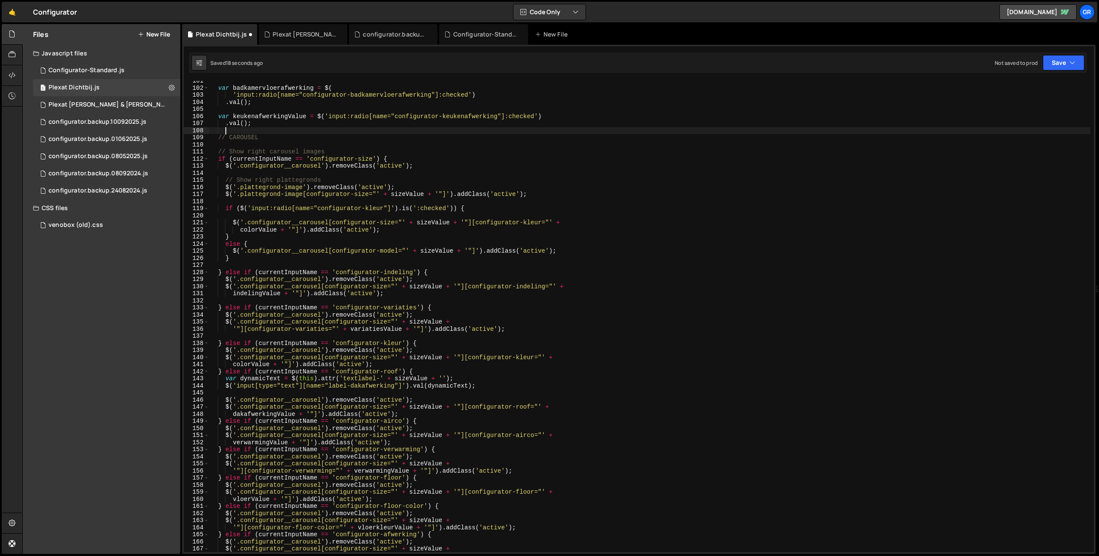
type textarea "// CAROUSEL"
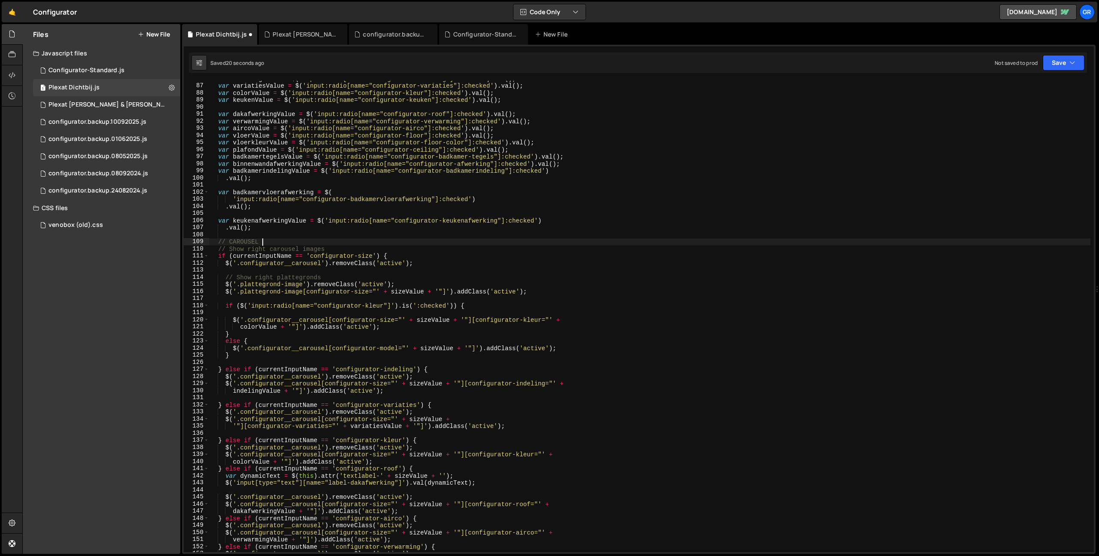
scroll to position [597, 0]
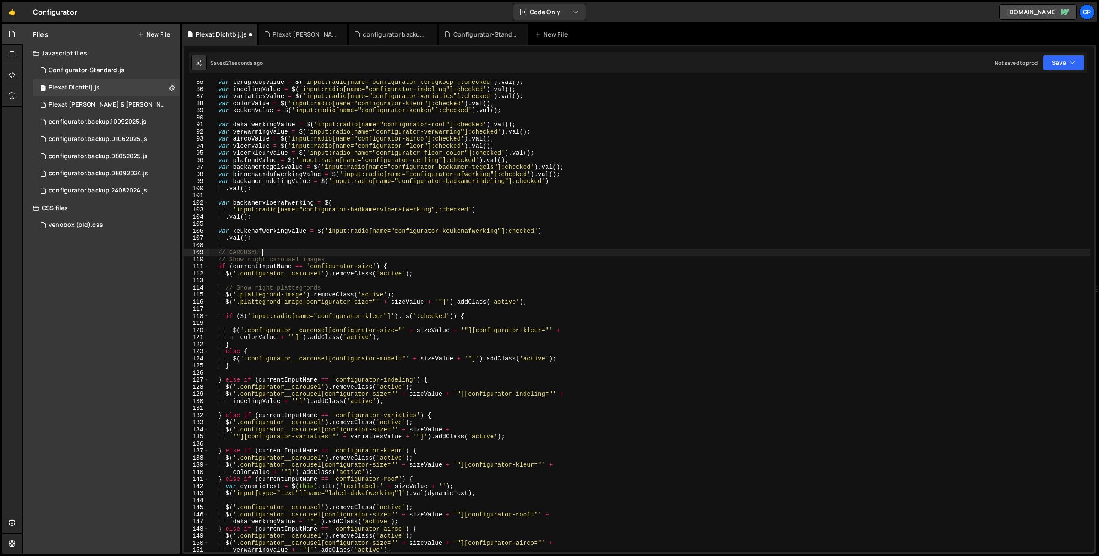
click at [263, 223] on div "var terugkoopValue = $ ( 'input:radio[name="configurator-terugkoop"]:checked' )…" at bounding box center [649, 321] width 881 height 485
type textarea ".val();"
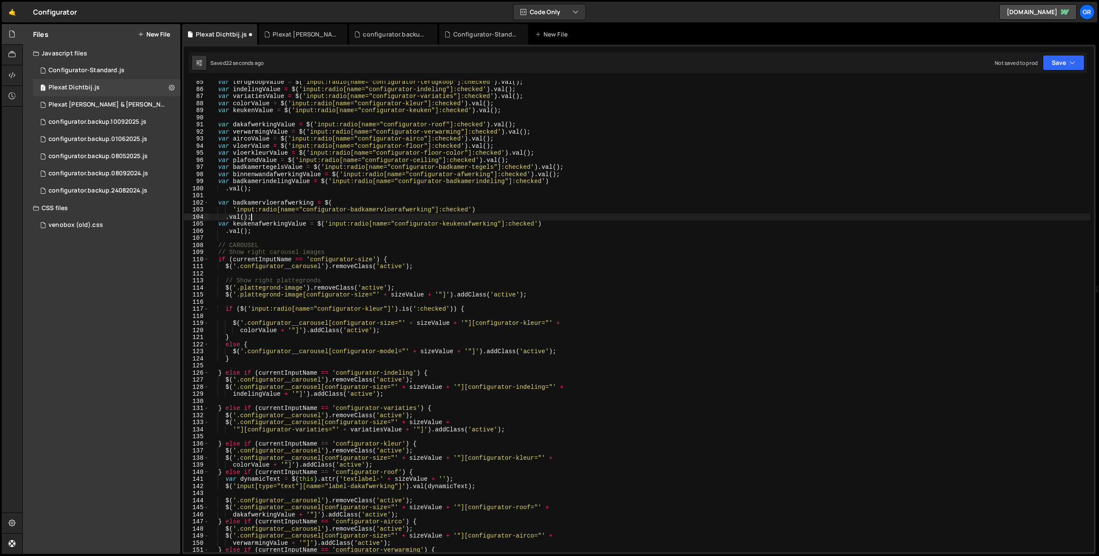
drag, startPoint x: 251, startPoint y: 197, endPoint x: 262, endPoint y: 196, distance: 11.2
click at [251, 197] on div "var terugkoopValue = $ ( 'input:radio[name="configurator-terugkoop"]:checked' )…" at bounding box center [649, 321] width 881 height 485
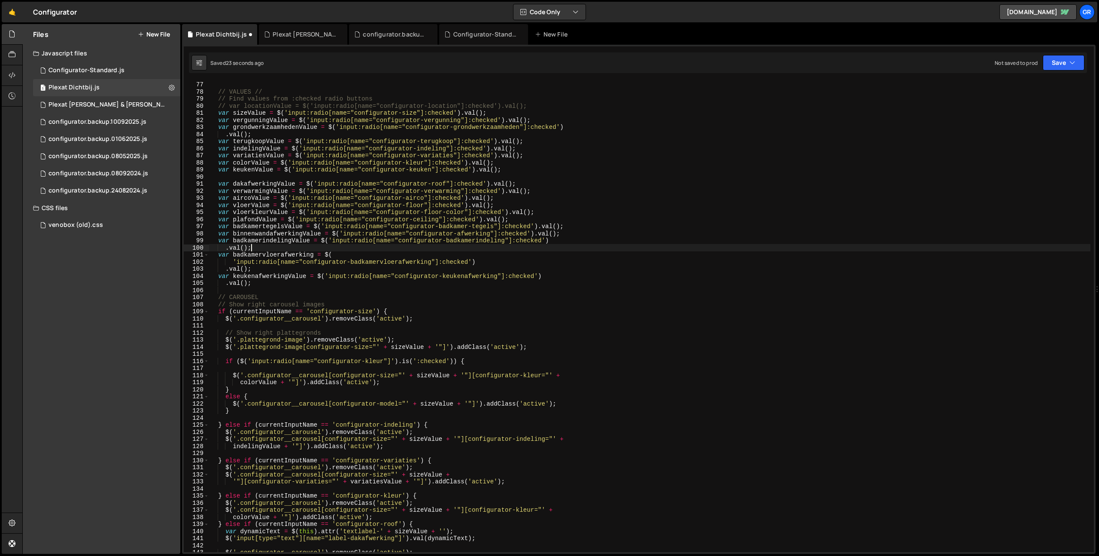
scroll to position [535, 0]
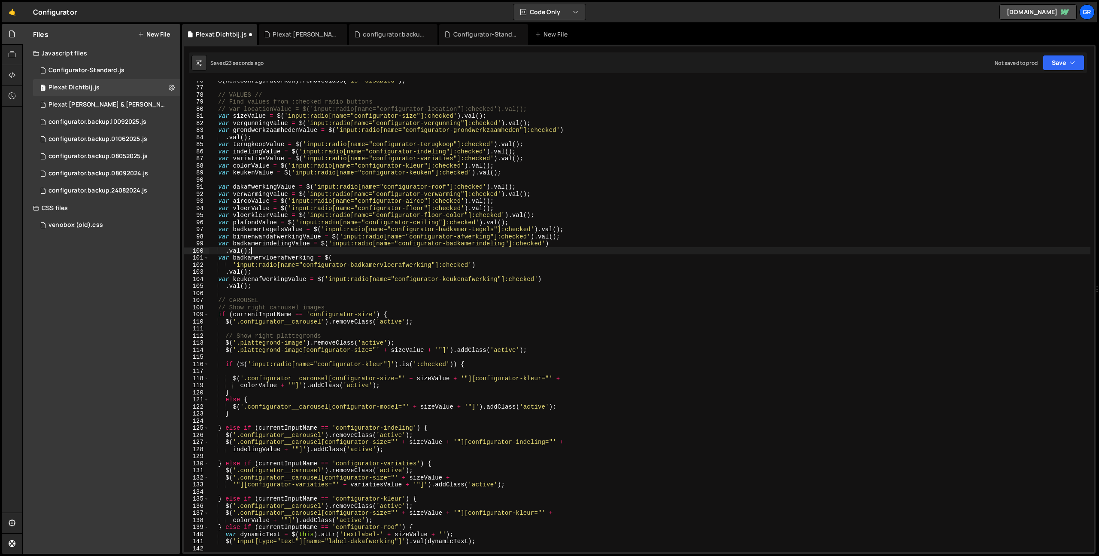
click at [245, 184] on div "$ ( nextConfiguratorRow ) . removeClass ( 'is--disabled' ) ; // VALUES // // Fi…" at bounding box center [649, 319] width 881 height 485
type textarea "var dakafwerkingValue = $('input:radio[name="configurator-roof"]:checked').val(…"
click at [247, 179] on div "$ ( nextConfiguratorRow ) . removeClass ( 'is--disabled' ) ; // VALUES // // Fi…" at bounding box center [649, 319] width 881 height 485
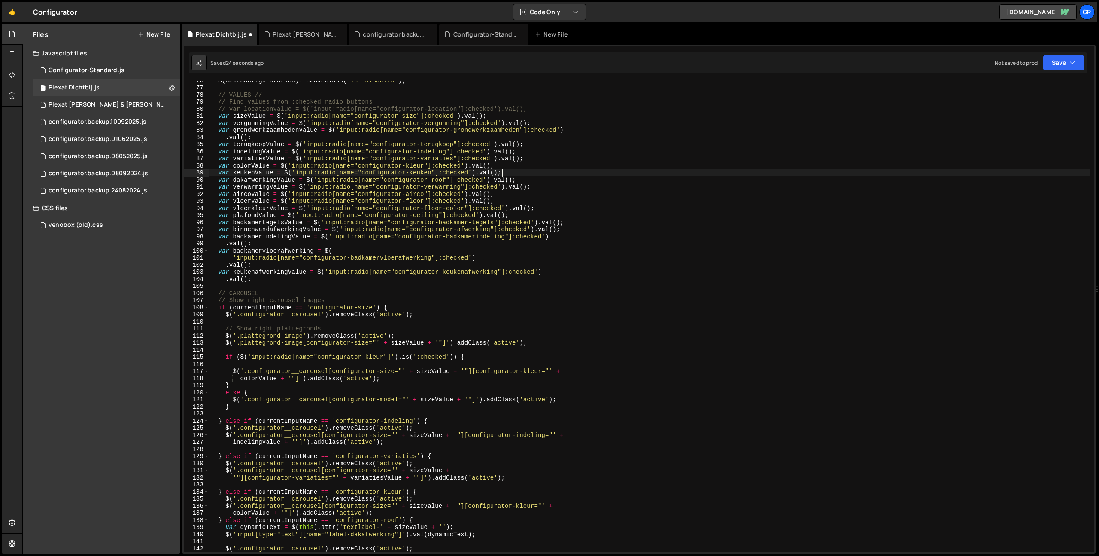
click at [226, 137] on div "$ ( nextConfiguratorRow ) . removeClass ( 'is--disabled' ) ; // VALUES // // Fi…" at bounding box center [649, 319] width 881 height 485
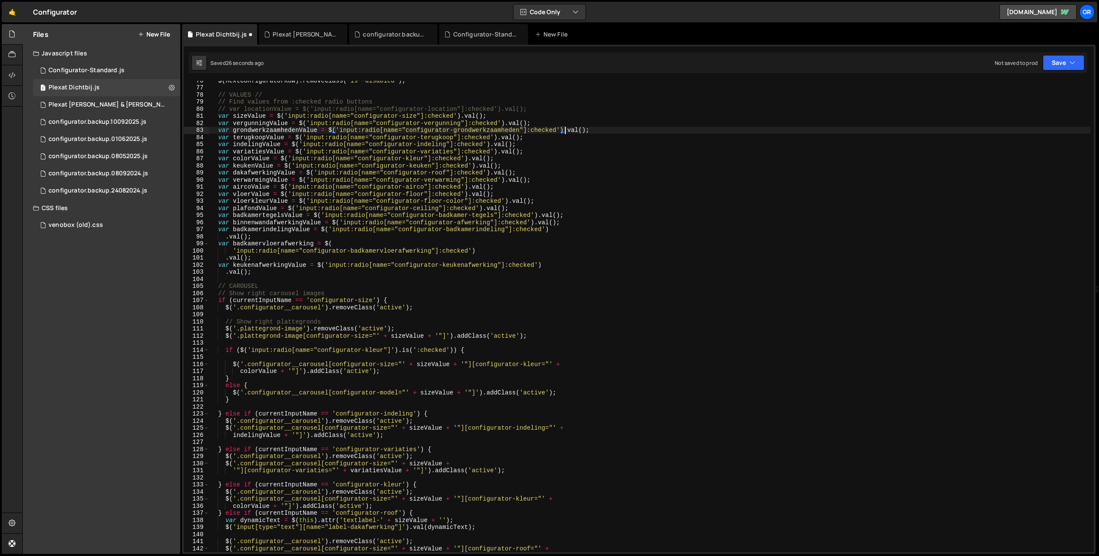
drag, startPoint x: 227, startPoint y: 237, endPoint x: 256, endPoint y: 246, distance: 30.4
click at [227, 237] on div "$ ( nextConfiguratorRow ) . removeClass ( 'is--disabled' ) ; // VALUES // // Fi…" at bounding box center [649, 319] width 881 height 485
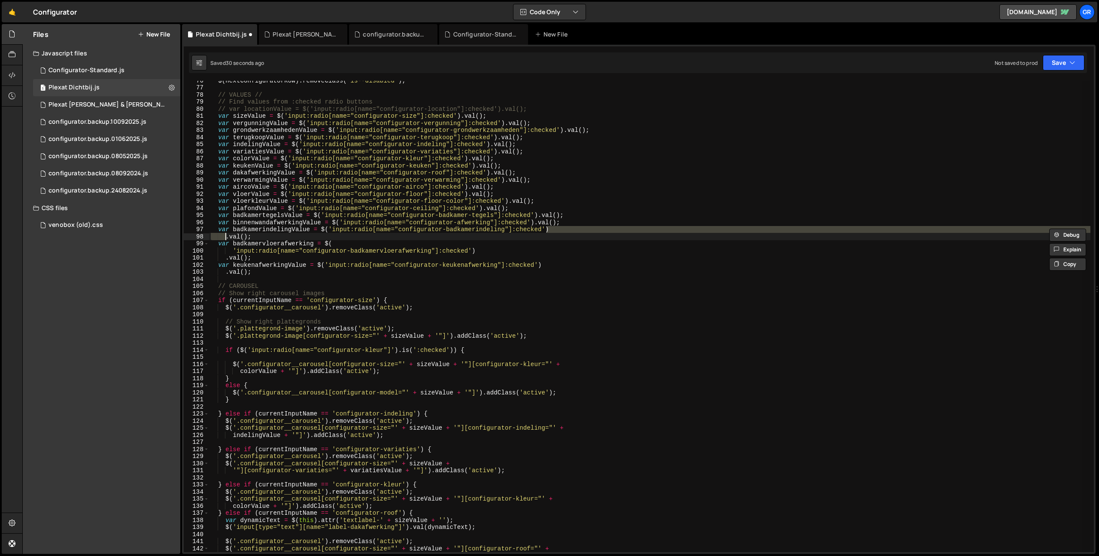
click at [226, 237] on div "$ ( nextConfiguratorRow ) . removeClass ( 'is--disabled' ) ; // VALUES // // Fi…" at bounding box center [649, 316] width 881 height 471
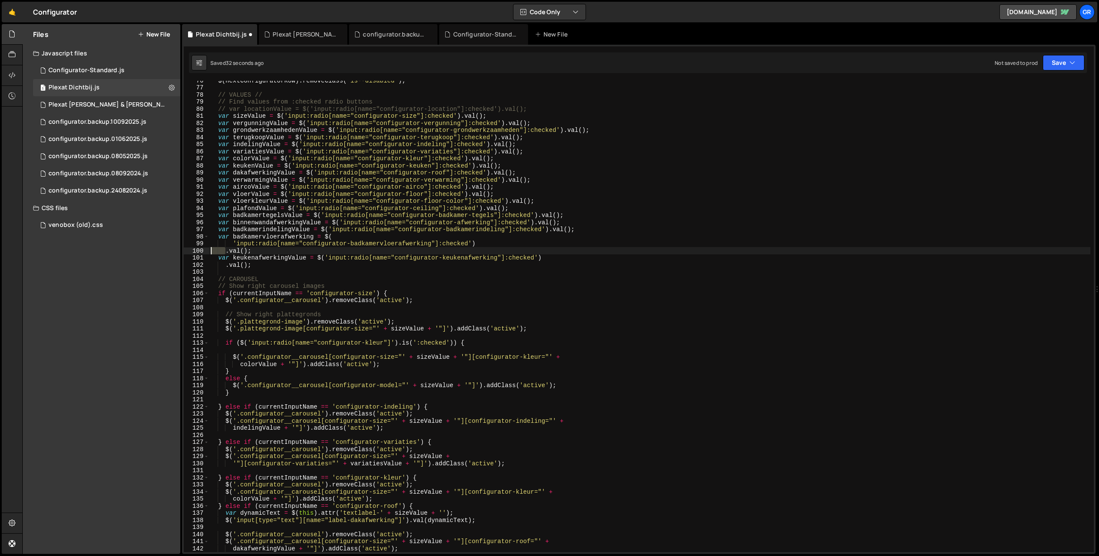
drag, startPoint x: 216, startPoint y: 250, endPoint x: 200, endPoint y: 250, distance: 16.3
click at [200, 250] on div "var badkamerindelingValue = $('input:radio[name="configurator-badkamerindeling"…" at bounding box center [639, 316] width 910 height 471
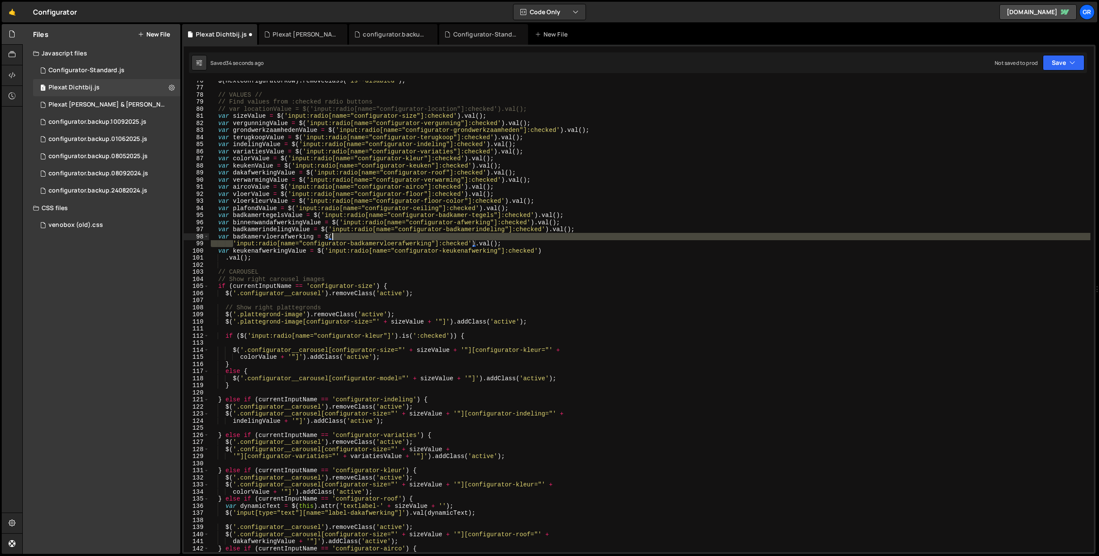
drag, startPoint x: 231, startPoint y: 242, endPoint x: 356, endPoint y: 234, distance: 124.8
click at [356, 234] on div "$ ( nextConfiguratorRow ) . removeClass ( 'is--disabled' ) ; // VALUES // // Fi…" at bounding box center [649, 319] width 881 height 485
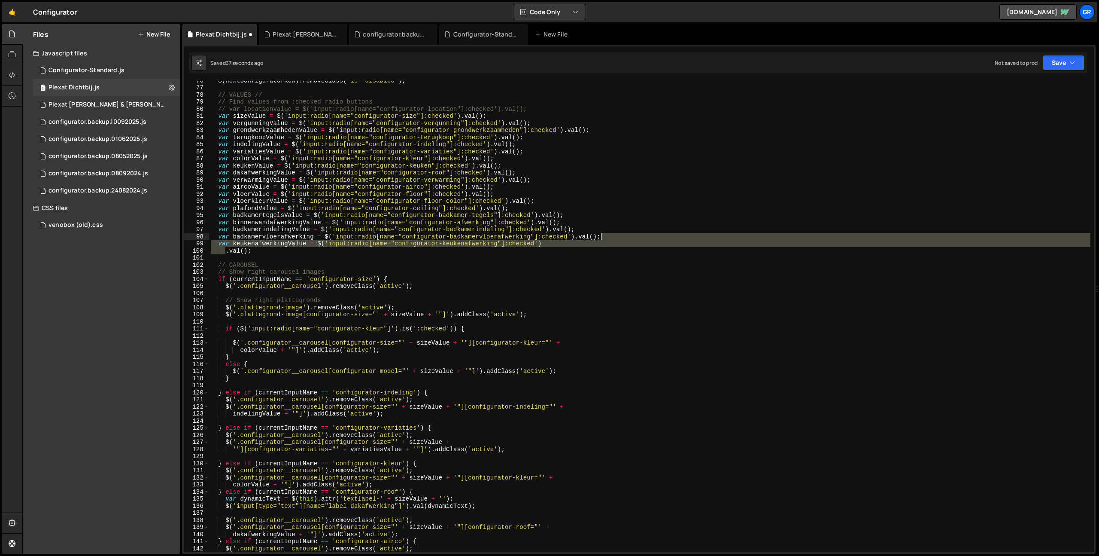
drag, startPoint x: 226, startPoint y: 251, endPoint x: 661, endPoint y: 239, distance: 434.7
click at [661, 239] on div "$ ( nextConfiguratorRow ) . removeClass ( 'is--disabled' ) ; // VALUES // // Fi…" at bounding box center [649, 319] width 881 height 485
type textarea "var badkamervloerafwerking = $('input:radio[name="configurator-badkamervloerafw…"
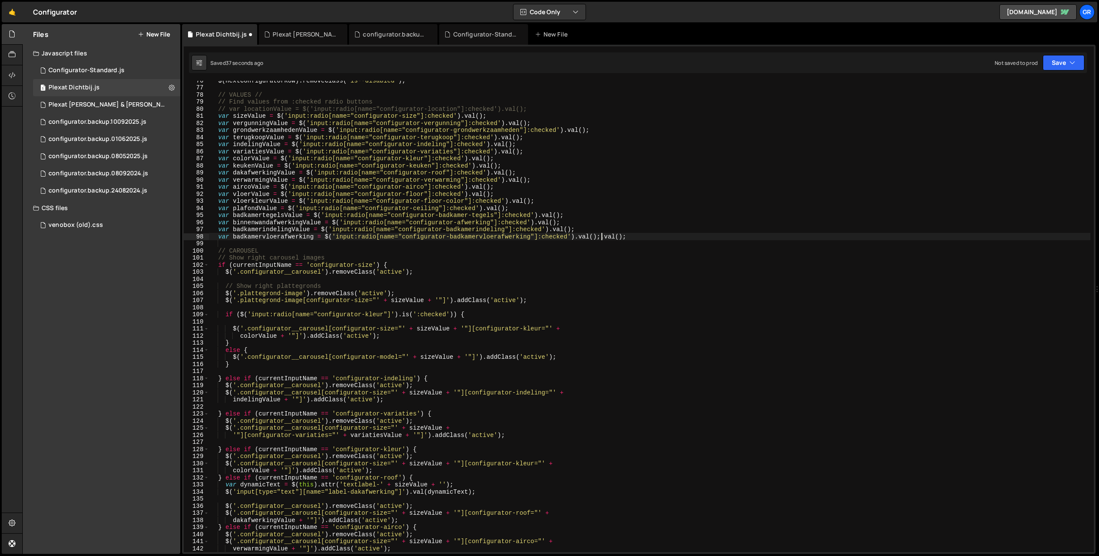
click at [663, 243] on div "$ ( nextConfiguratorRow ) . removeClass ( 'is--disabled' ) ; // VALUES // // Fi…" at bounding box center [649, 319] width 881 height 485
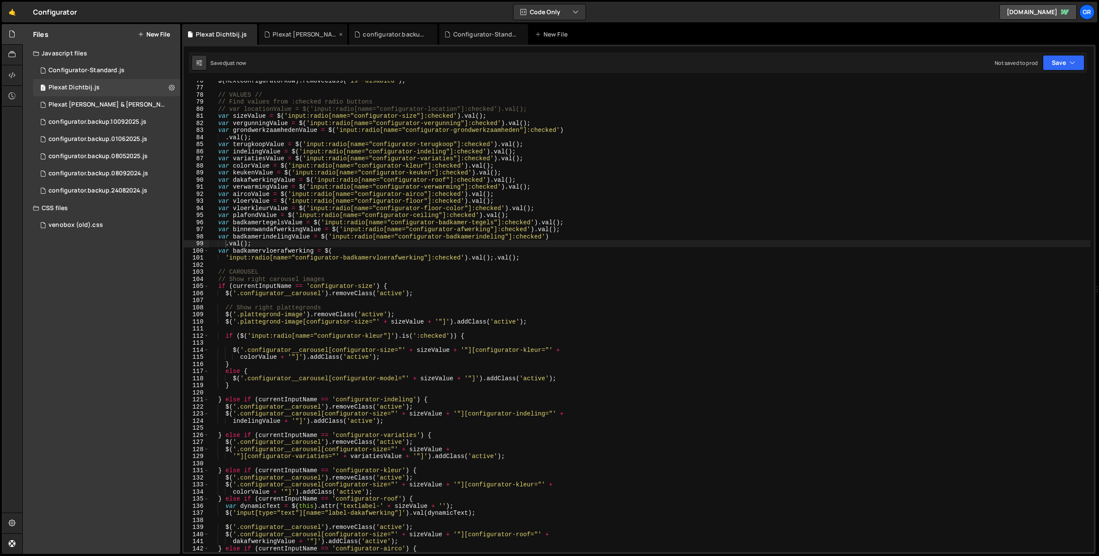
click at [340, 34] on icon at bounding box center [341, 34] width 6 height 9
click at [0, 0] on icon at bounding box center [0, 0] width 0 height 0
click at [338, 35] on icon at bounding box center [341, 34] width 6 height 9
click at [10, 521] on icon at bounding box center [12, 522] width 7 height 9
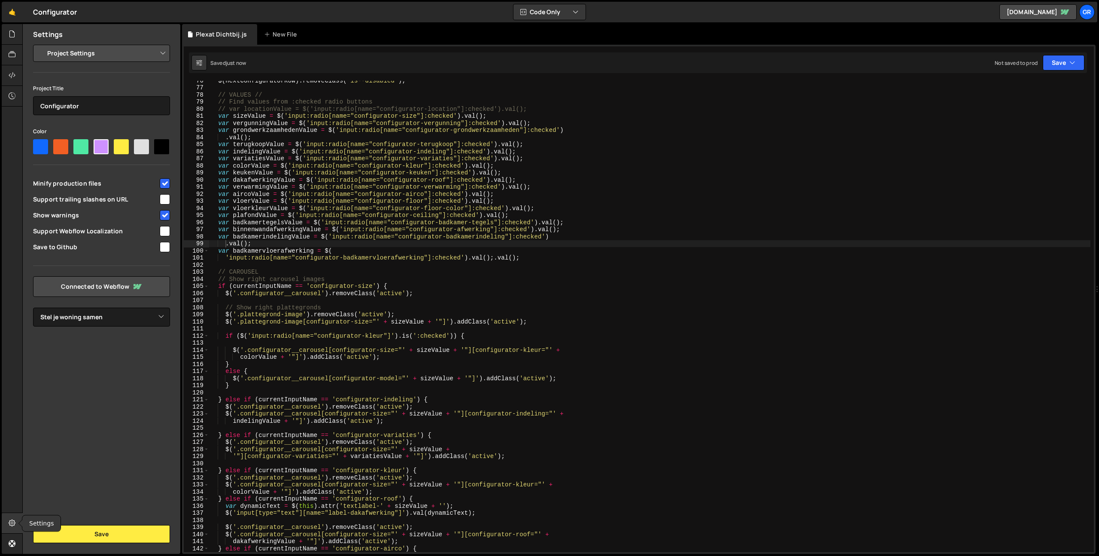
click at [12, 520] on icon at bounding box center [12, 522] width 7 height 9
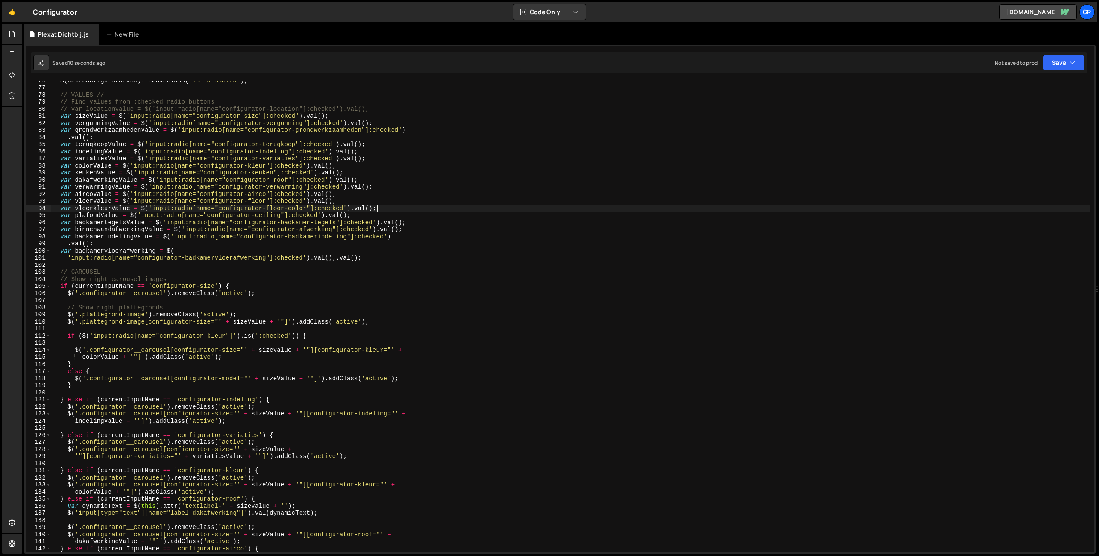
click at [621, 208] on div "$ ( nextConfiguratorRow ) . removeClass ( 'is--disabled' ) ; // VALUES // // Fi…" at bounding box center [570, 319] width 1039 height 485
click at [425, 232] on div "$ ( nextConfiguratorRow ) . removeClass ( 'is--disabled' ) ; // VALUES // // Fi…" at bounding box center [570, 319] width 1039 height 485
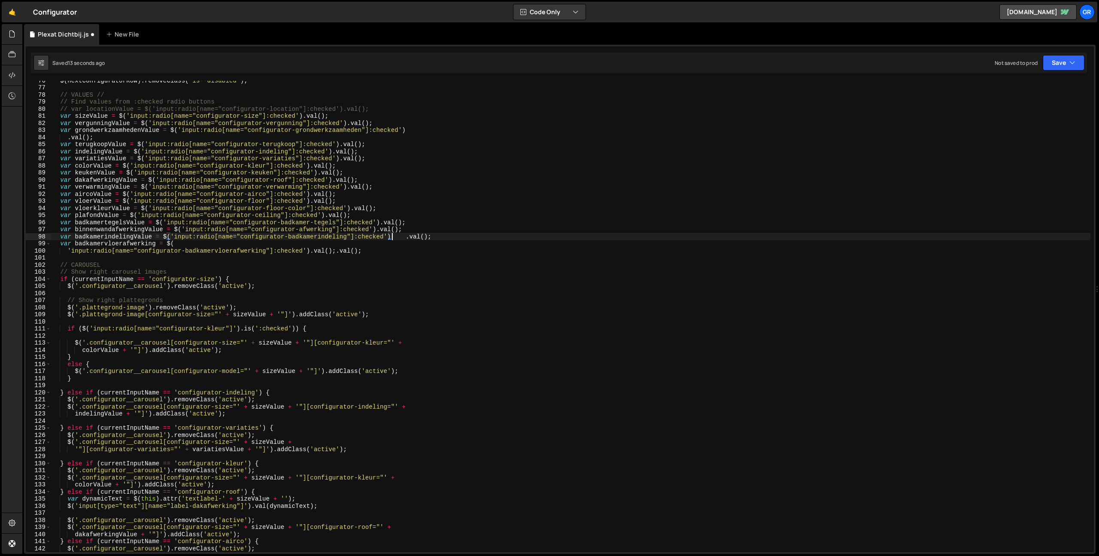
click at [398, 236] on div "$ ( nextConfiguratorRow ) . removeClass ( 'is--disabled' ) ; // VALUES // // Fi…" at bounding box center [570, 319] width 1039 height 485
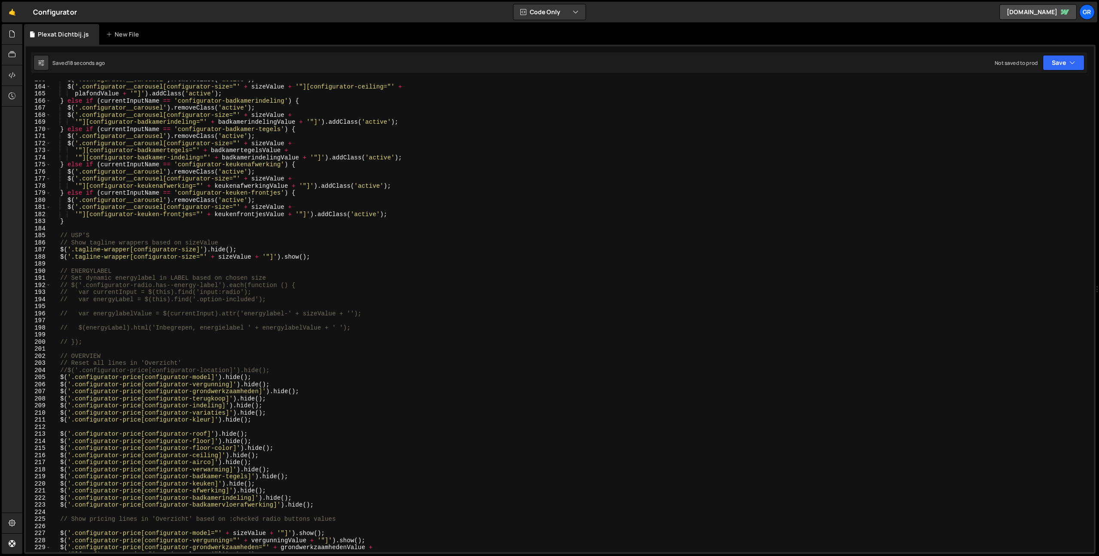
scroll to position [1152, 0]
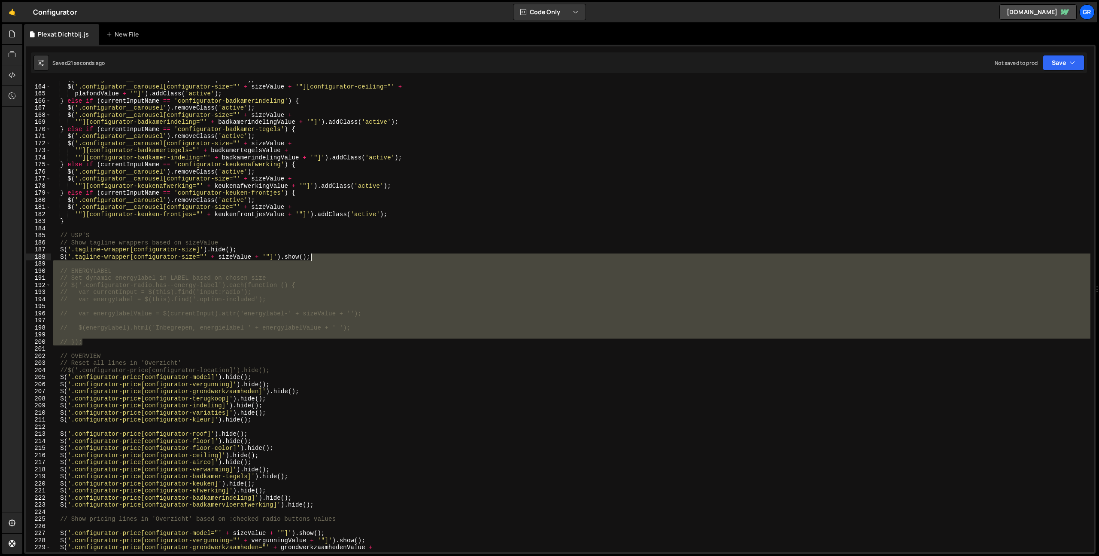
drag, startPoint x: 85, startPoint y: 343, endPoint x: 334, endPoint y: 259, distance: 262.4
click at [334, 259] on div "$ ( '.configurator__carousel' ) . removeClass ( 'active' ) ; $ ( '.configurator…" at bounding box center [570, 318] width 1039 height 485
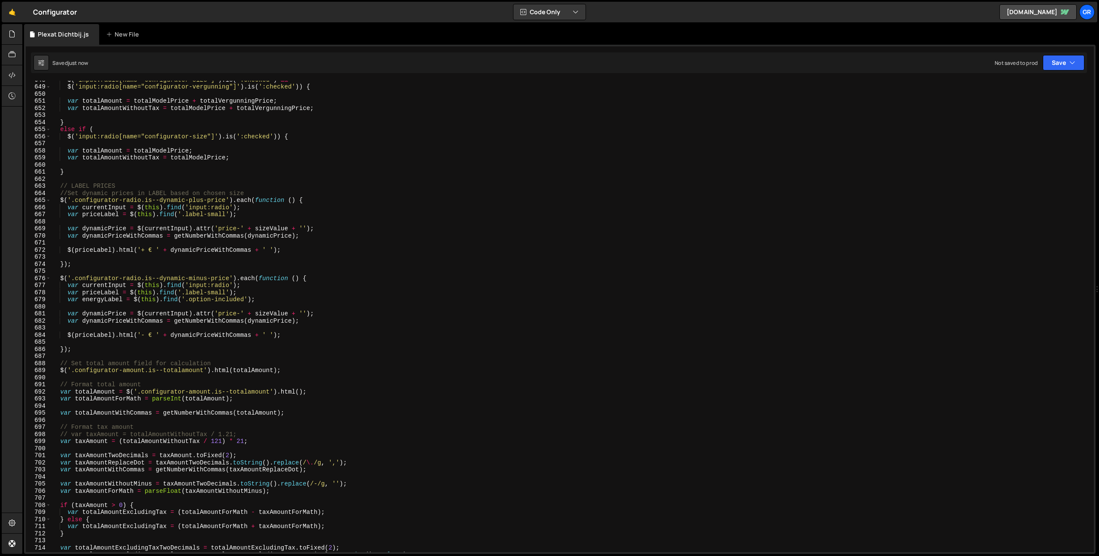
scroll to position [4588, 0]
click at [496, 301] on div "$ ( 'input:radio[name="configurator-size"]' ) . is ( ':checked' ) && $ ( 'input…" at bounding box center [570, 318] width 1039 height 485
type textarea "var energyLabel = $(this).find('.option-included');"
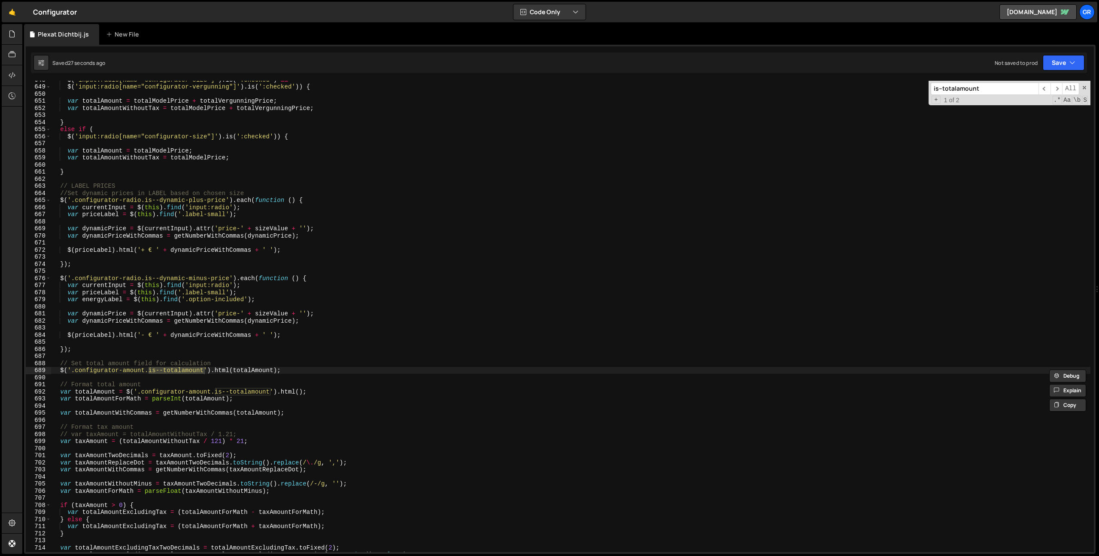
type input "is--totalamount"
type textarea "$('.configurator-amount.is--totalamount').html(totalAmount);"
click at [148, 371] on div "$ ( 'input:radio[name="configurator-size"]' ) . is ( ':checked' ) && $ ( 'input…" at bounding box center [570, 316] width 1039 height 471
drag, startPoint x: 203, startPoint y: 371, endPoint x: 206, endPoint y: 374, distance: 4.6
click at [203, 371] on div "$ ( 'input:radio[name="configurator-size"]' ) . is ( ':checked' ) && $ ( 'input…" at bounding box center [570, 318] width 1039 height 485
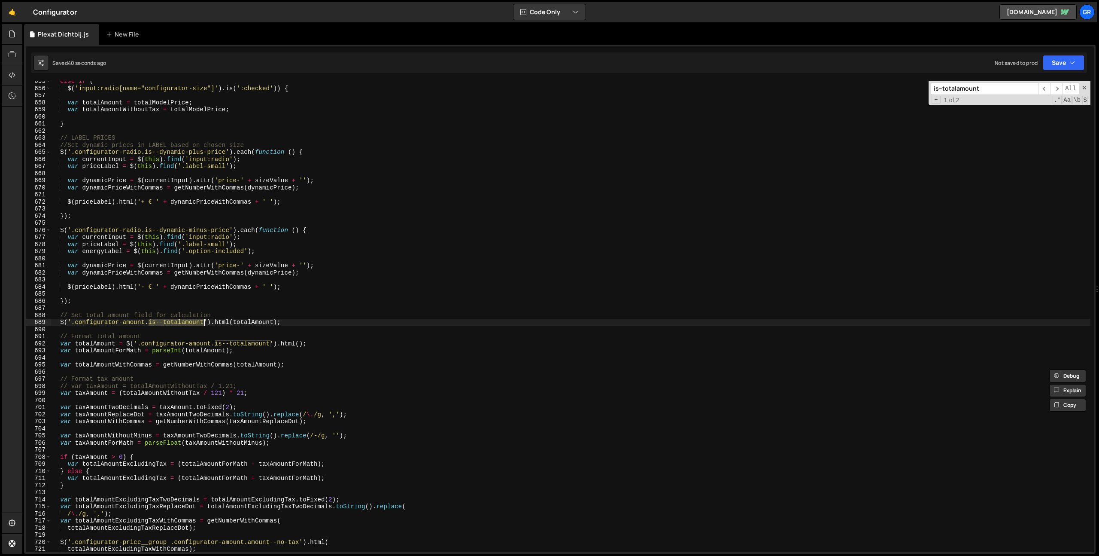
scroll to position [4641, 0]
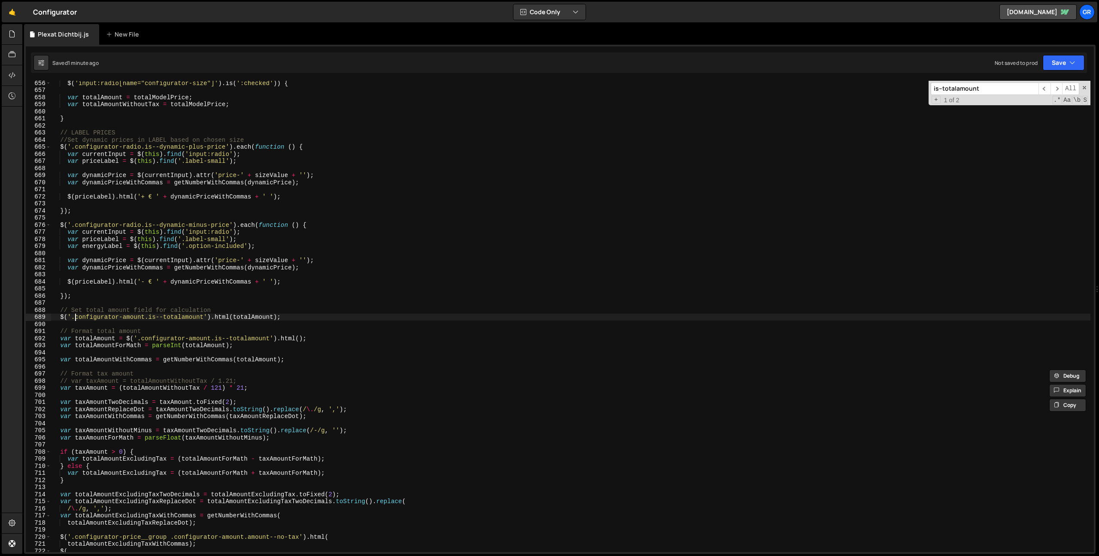
click at [76, 319] on div "$ ( 'input:radio[name="configurator-size"]' ) . is ( ':checked' )) { var totalA…" at bounding box center [570, 321] width 1039 height 485
click at [144, 316] on div "$ ( 'input:radio[name="configurator-size"]' ) . is ( ':checked' )) { var totalA…" at bounding box center [570, 321] width 1039 height 485
click at [148, 316] on div "$ ( 'input:radio[name="configurator-size"]' ) . is ( ':checked' )) { var totalA…" at bounding box center [570, 321] width 1039 height 485
click at [203, 317] on div "$ ( 'input:radio[name="configurator-size"]' ) . is ( ':checked' )) { var totalA…" at bounding box center [570, 321] width 1039 height 485
drag, startPoint x: 7, startPoint y: 520, endPoint x: 18, endPoint y: 517, distance: 10.7
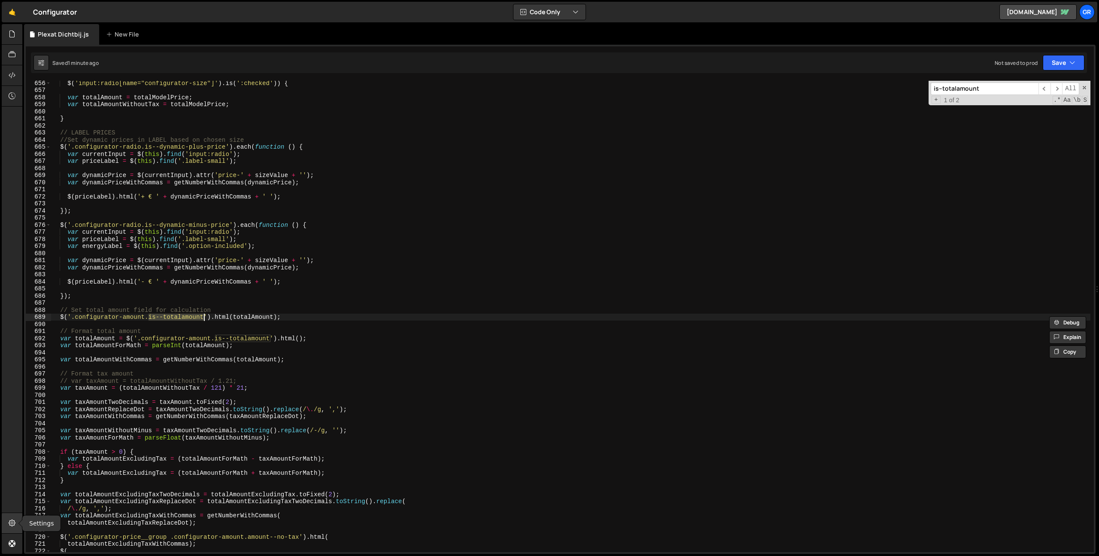
click at [8, 520] on div at bounding box center [12, 523] width 21 height 21
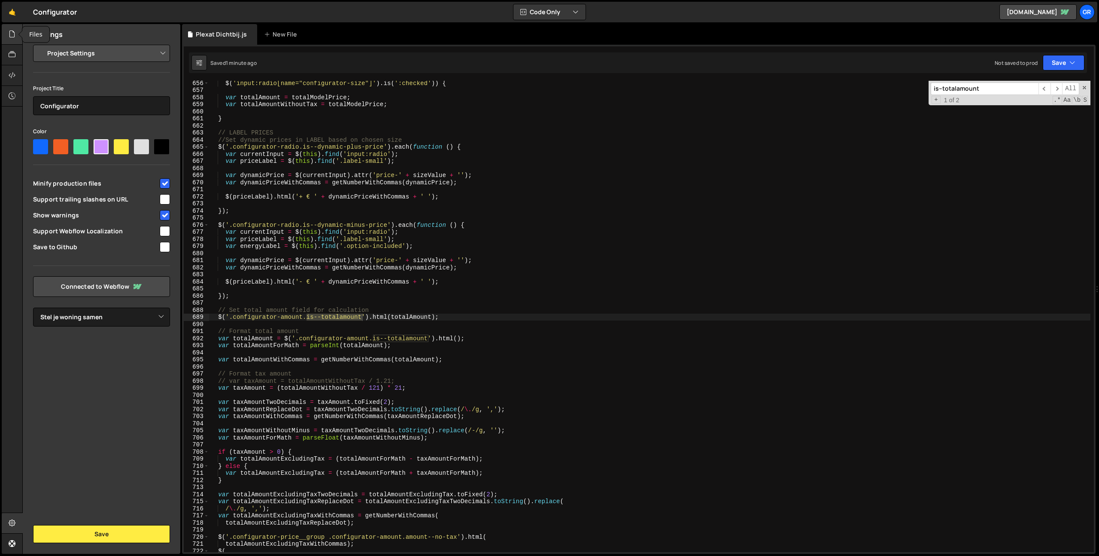
click at [19, 41] on div at bounding box center [12, 34] width 21 height 21
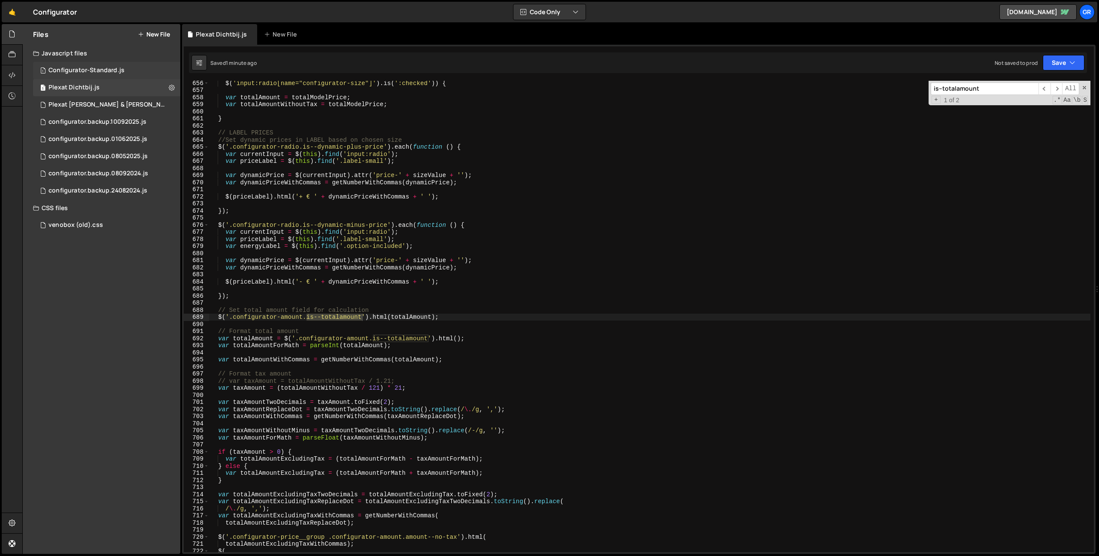
click at [79, 71] on div "Configurator-Standard.js" at bounding box center [87, 71] width 76 height 8
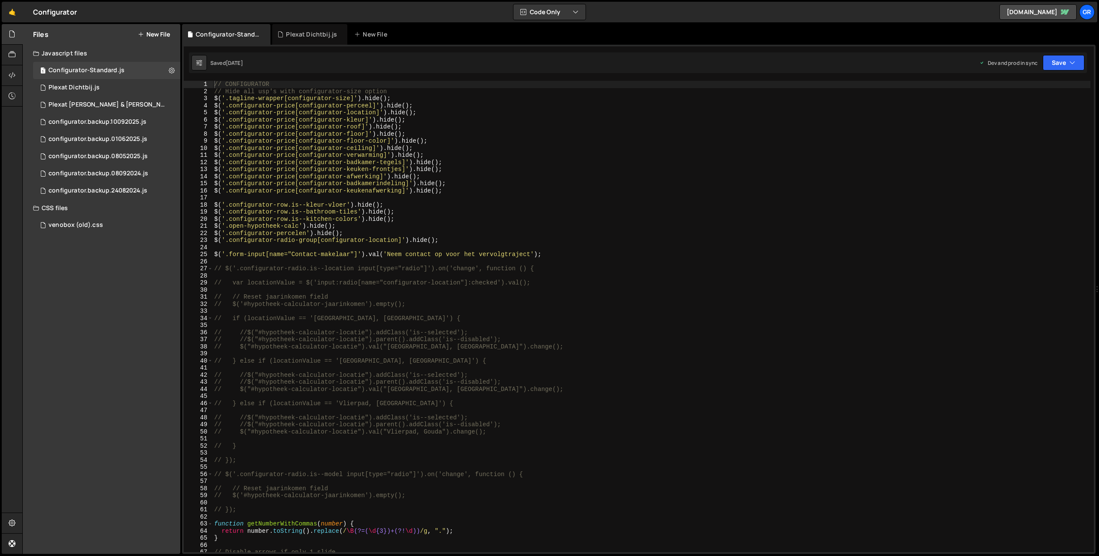
type textarea "$('.configurator-row.is--kleur-vloer').hide();"
click at [517, 207] on div "// CONFIGURATOR // Hide all usp's with configurator-size option $ ( '.tagline-w…" at bounding box center [652, 323] width 878 height 485
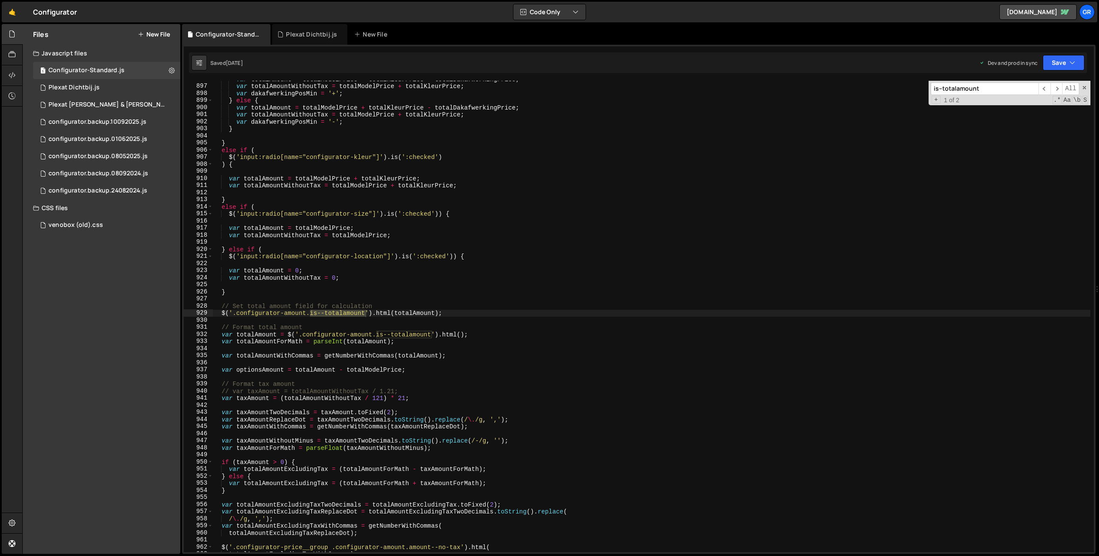
type input "is--totalamount"
click at [117, 84] on div "1 Plexat Dichtbij.js 0" at bounding box center [106, 87] width 147 height 17
type textarea "var dynamicPrice = $(currentInput).attr('price-' + sizeValue + '');"
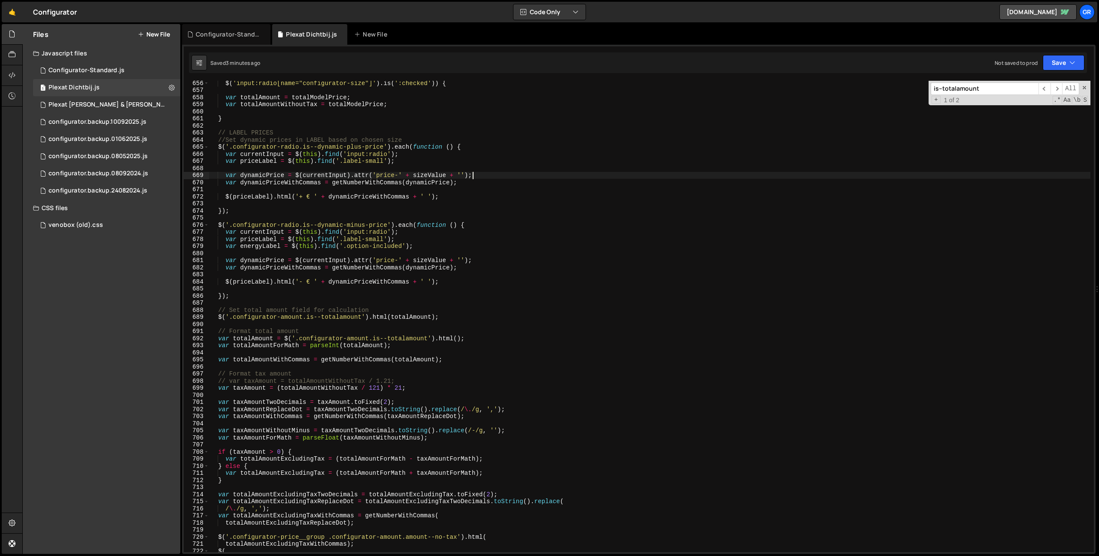
click at [501, 174] on div "$ ( 'input:radio[name="configurator-size"]' ) . is ( ':checked' )) { var totalA…" at bounding box center [728, 321] width 1039 height 485
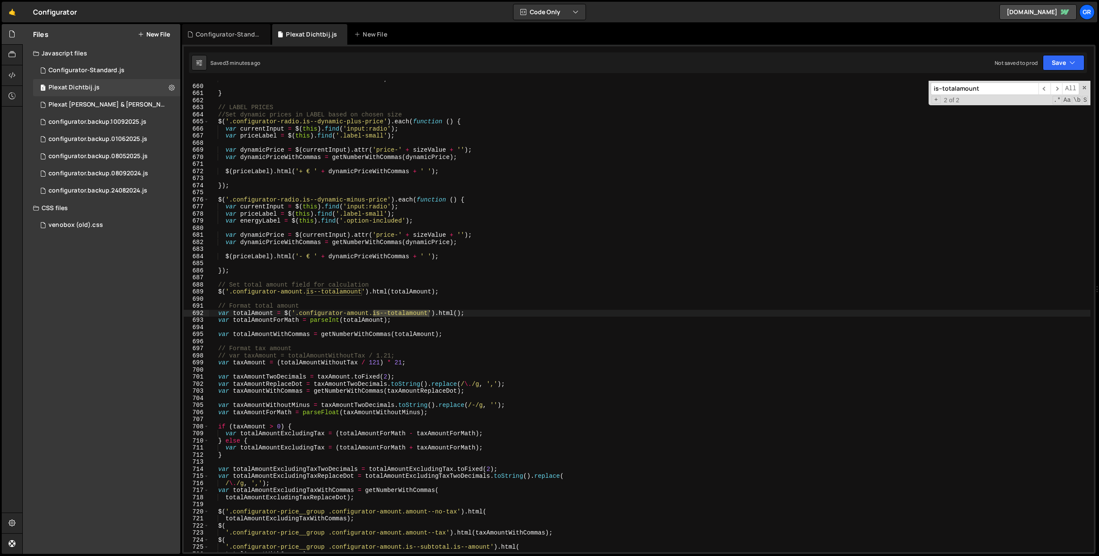
scroll to position [4667, 0]
paste input "badkamervloerafwerking"
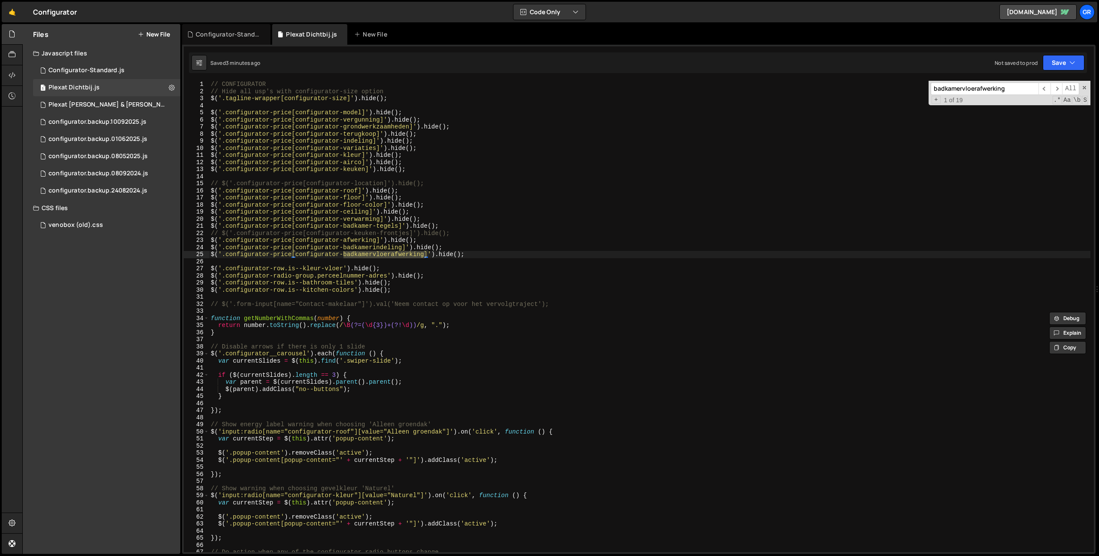
scroll to position [0, 0]
type input "badkamervloerafwerking"
click at [1059, 90] on span "​" at bounding box center [1057, 88] width 12 height 12
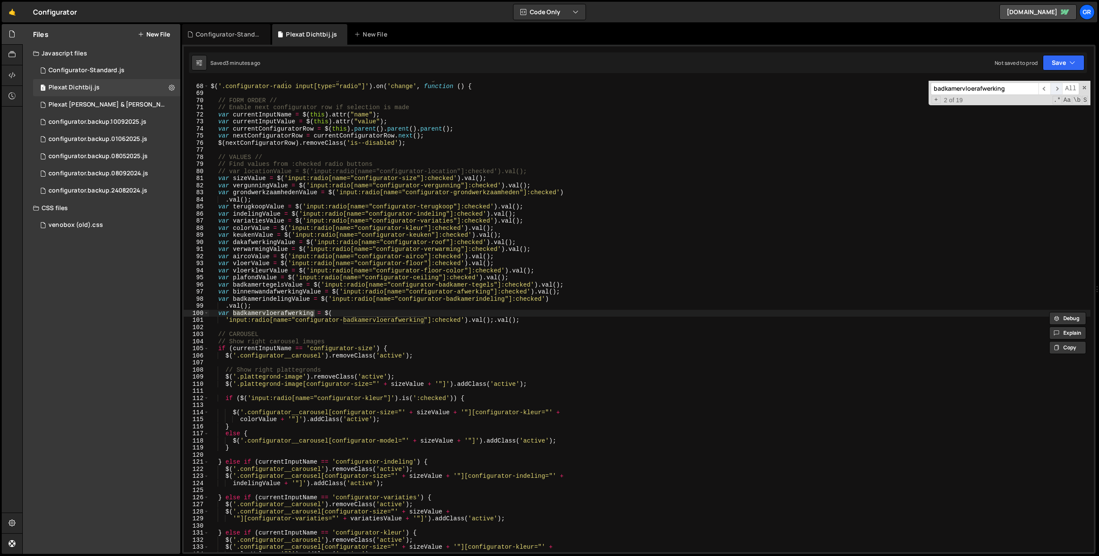
scroll to position [473, 0]
click at [696, 249] on div "// Do action when any of the configurator radio buttons change $ ( '.configurat…" at bounding box center [728, 318] width 1039 height 485
drag, startPoint x: 278, startPoint y: 335, endPoint x: 334, endPoint y: 344, distance: 56.5
click at [278, 335] on div "// Do action when any of the configurator radio buttons change $ ( '.configurat…" at bounding box center [728, 318] width 1039 height 485
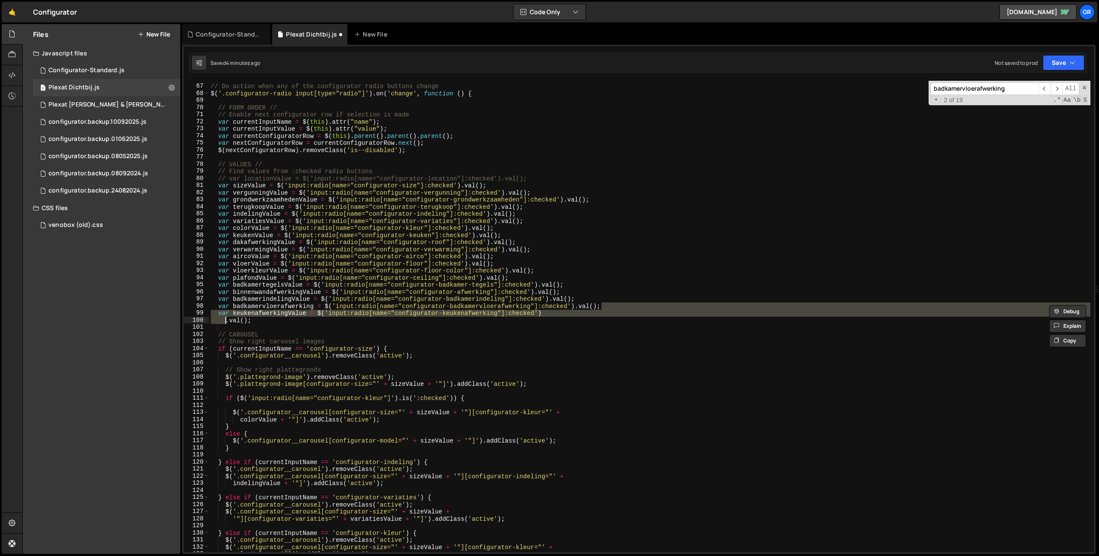
scroll to position [466, 0]
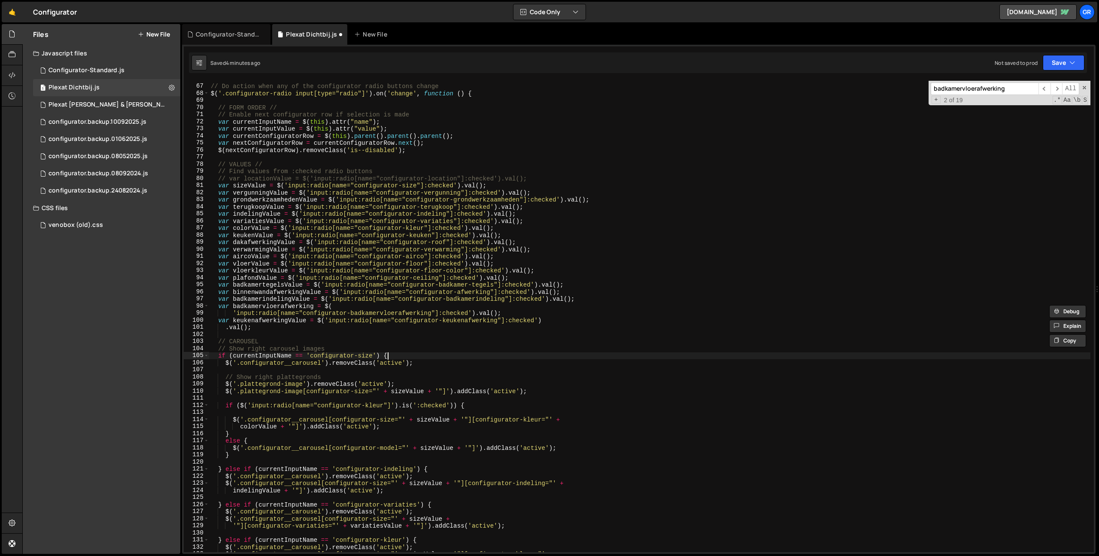
click at [535, 359] on div "// Do action when any of the configurator radio buttons change $ ( '.configurat…" at bounding box center [728, 318] width 1039 height 485
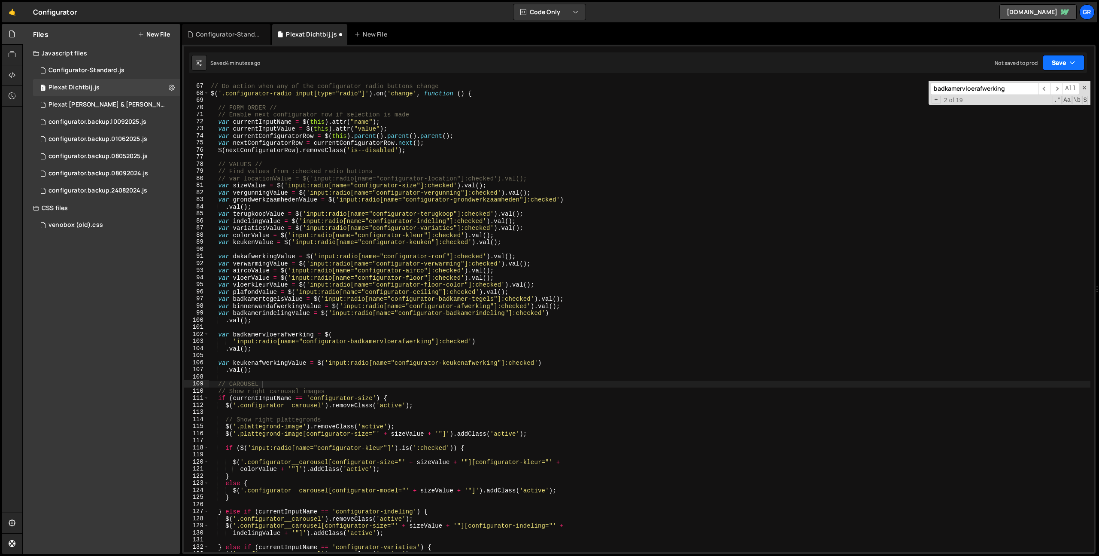
click at [1045, 55] on button "Save" at bounding box center [1064, 62] width 42 height 15
click at [1048, 90] on div "Saved 4 minutes ago" at bounding box center [1034, 93] width 89 height 10
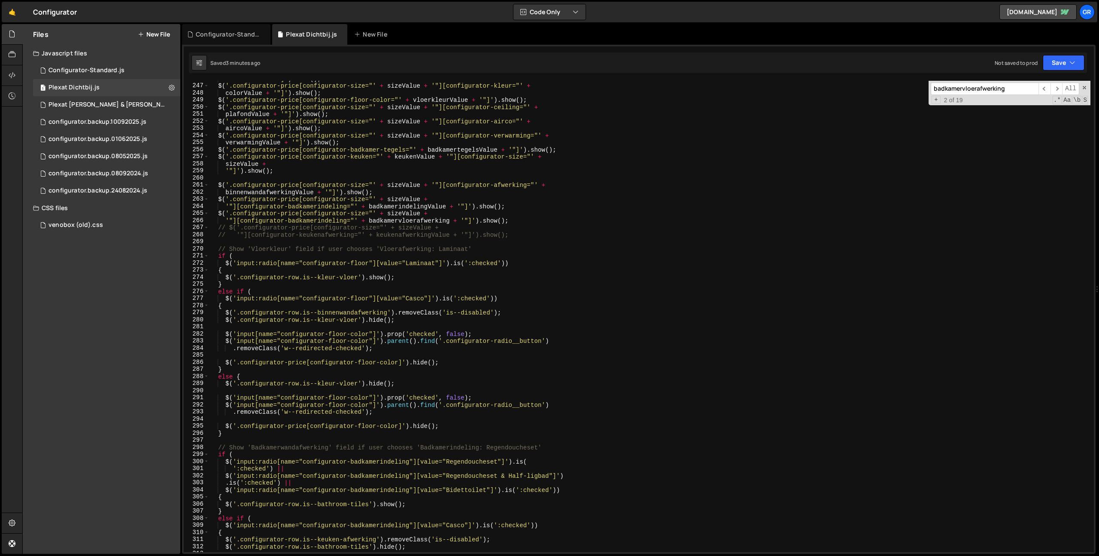
scroll to position [1741, 0]
type textarea "// '"][configurator-keukenafwerking="' + keukenafwerkingValue + '"]').show();"
click at [524, 234] on div "vloerValue + '"]' ) . show ( ) ; $ ( '.configurator-price[configurator-size="' …" at bounding box center [728, 318] width 1039 height 485
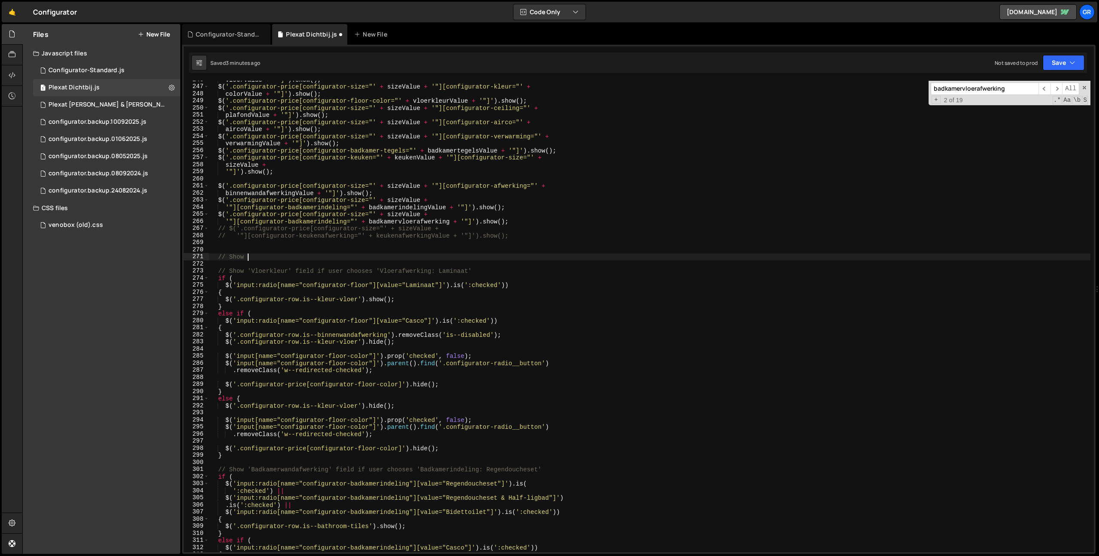
scroll to position [0, 2]
type textarea "// Show 'Variaties' options based on 'Indeling' choice"
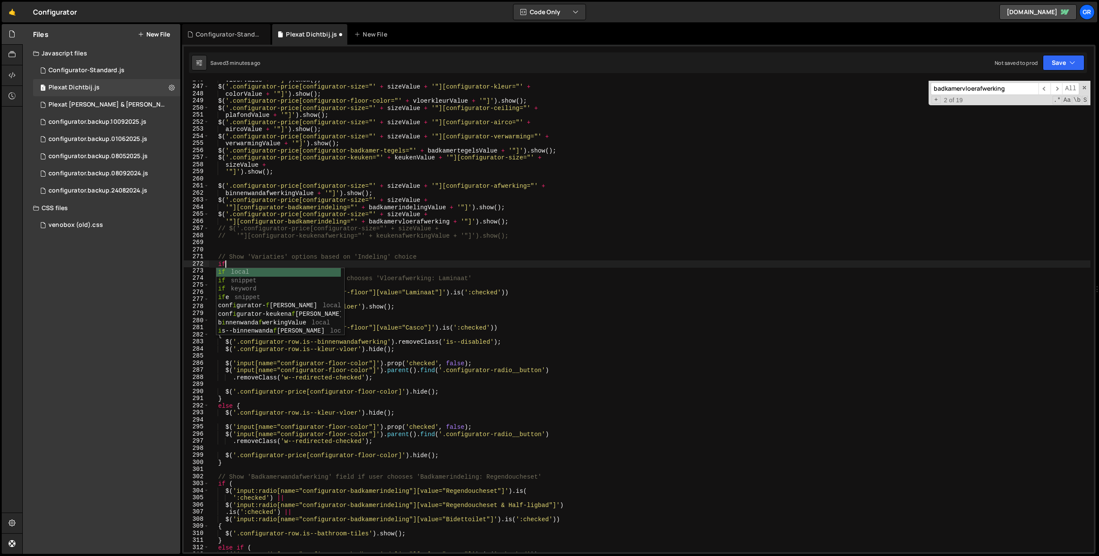
scroll to position [0, 1]
type textarea "if({)"
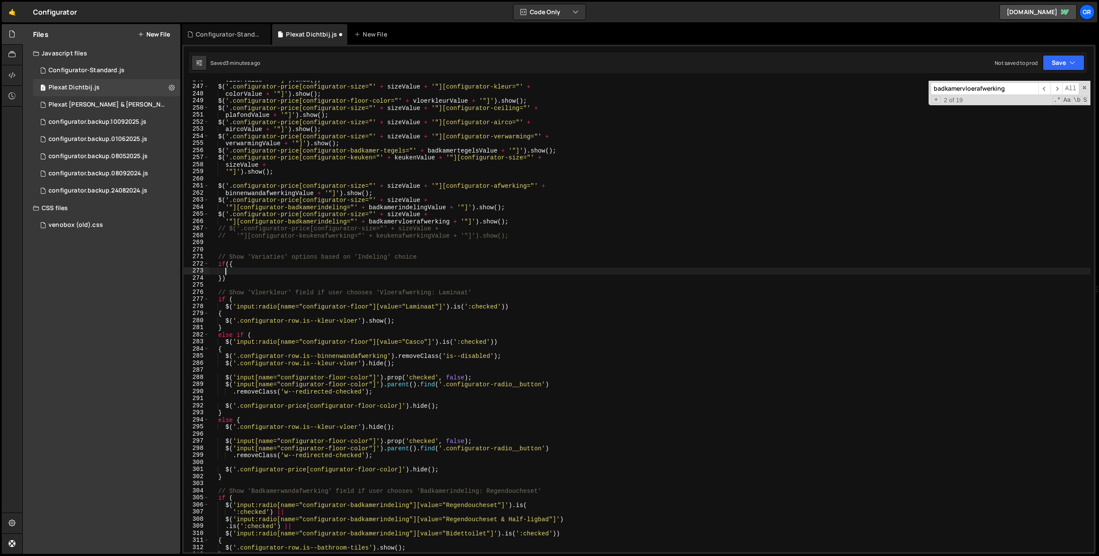
type textarea "})"
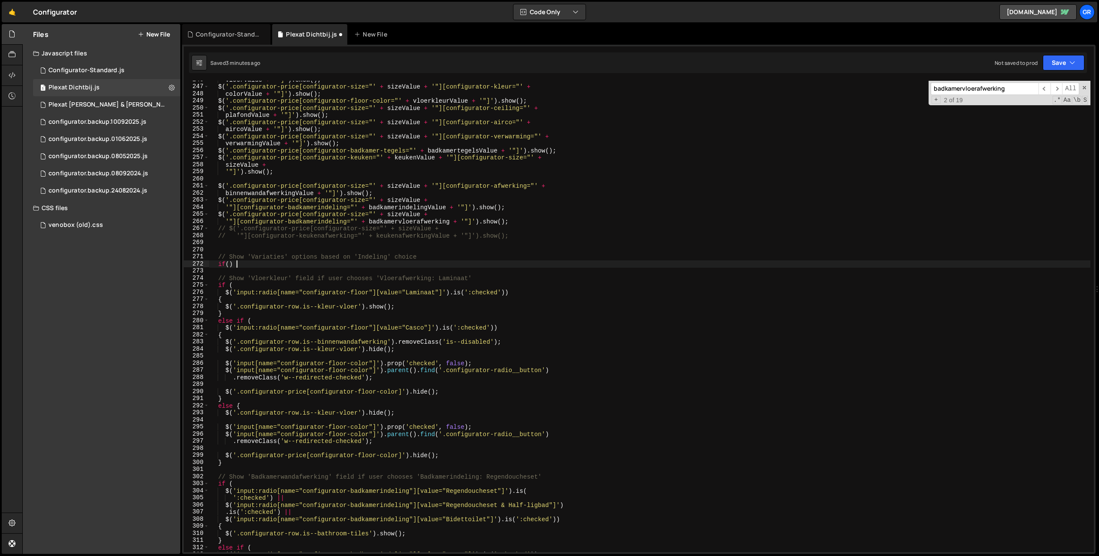
scroll to position [0, 1]
type textarea "if() {"
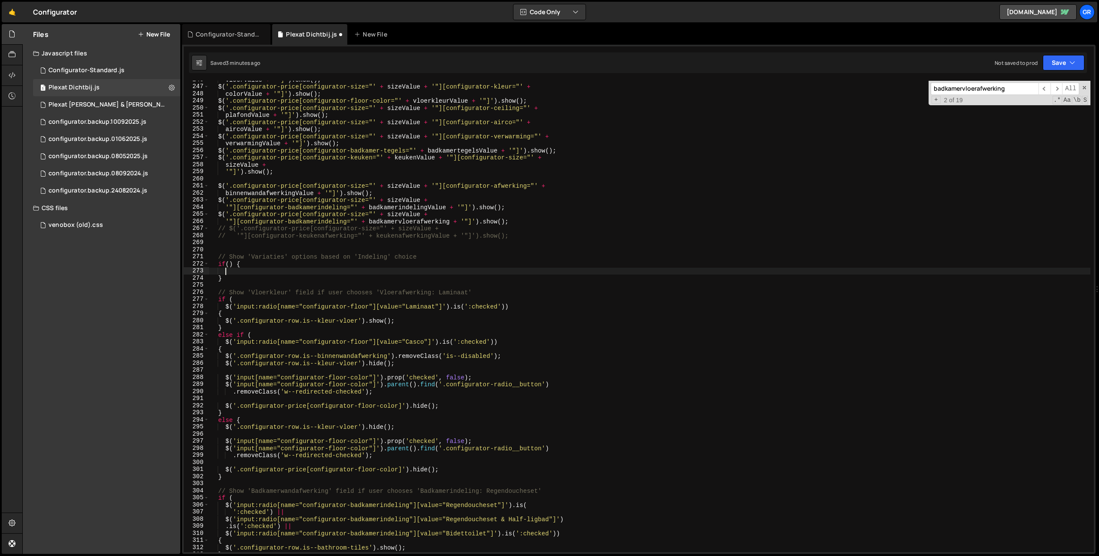
type textarea "}"
type textarea ") {"
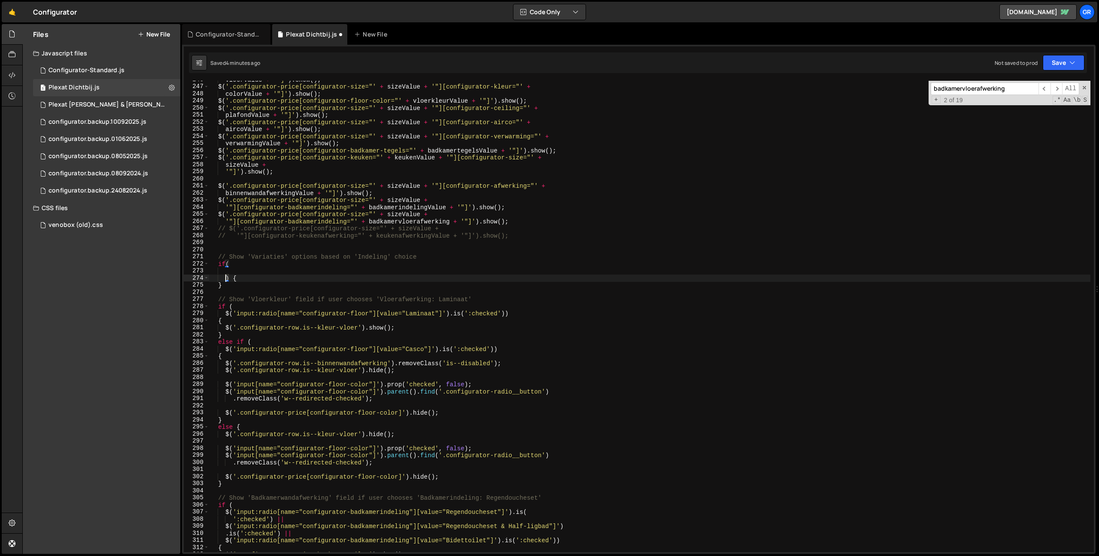
scroll to position [0, 0]
click at [226, 316] on div "vloerValue + '"]' ) . show ( ) ; $ ( '.configurator-price[configurator-size="' …" at bounding box center [728, 318] width 1039 height 485
type textarea "$('input:radio[name="configurator-floor"][value="Laminaat"]').is(':checked'))"
click at [506, 314] on div "vloerValue + '"]' ) . show ( ) ; $ ( '.configurator-price[configurator-size="' …" at bounding box center [728, 318] width 1039 height 485
click at [269, 267] on div "vloerValue + '"]' ) . show ( ) ; $ ( '.configurator-price[configurator-size="' …" at bounding box center [728, 318] width 1039 height 485
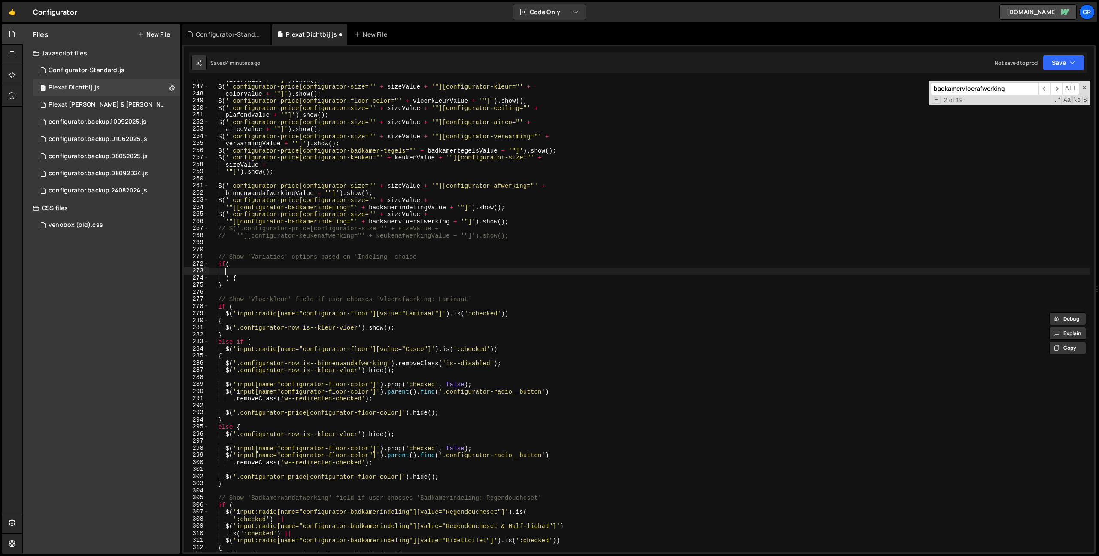
paste textarea "$('input:radio[name="configurator-floor"][value="Laminaat"]').is(':checked')"
click at [368, 270] on div "vloerValue + '"]' ) . show ( ) ; $ ( '.configurator-price[configurator-size="' …" at bounding box center [728, 318] width 1039 height 485
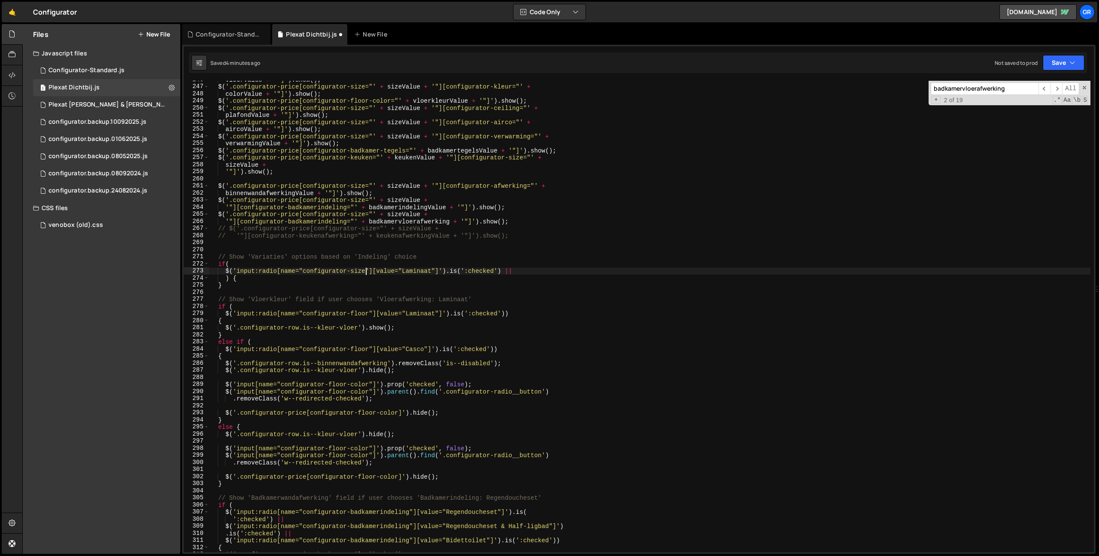
click at [421, 271] on div "vloerValue + '"]' ) . show ( ) ; $ ( '.configurator-price[configurator-size="' …" at bounding box center [728, 318] width 1039 height 485
type textarea "$('input:radio[name="configurator-size"][value="15m2"]').is(':checked') ||"
drag, startPoint x: 225, startPoint y: 270, endPoint x: 401, endPoint y: 269, distance: 176.0
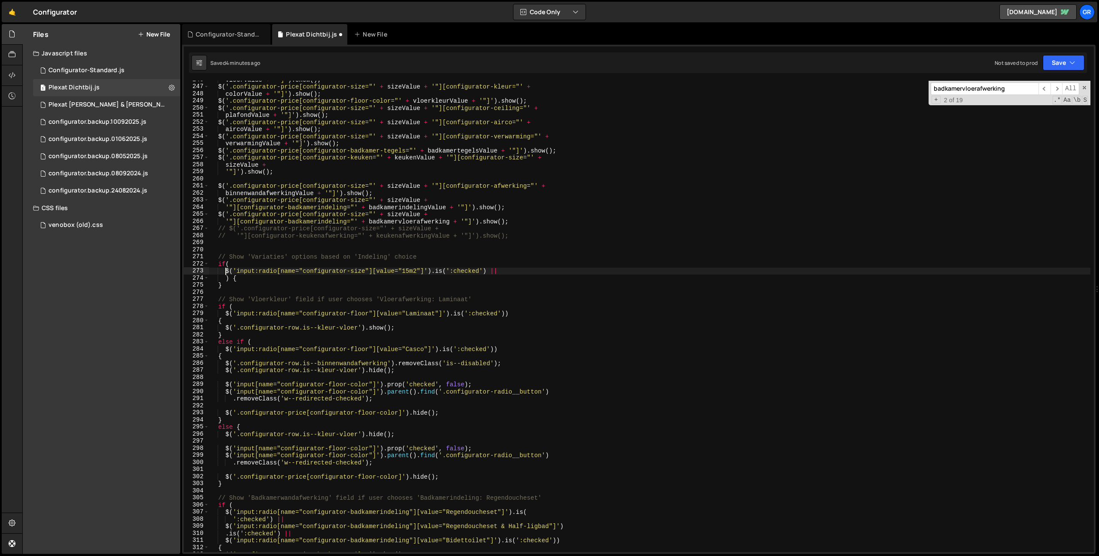
click at [225, 270] on div "vloerValue + '"]' ) . show ( ) ; $ ( '.configurator-price[configurator-size="' …" at bounding box center [728, 318] width 1039 height 485
click at [531, 270] on div "vloerValue + '"]' ) . show ( ) ; $ ( '.configurator-price[configurator-size="' …" at bounding box center [728, 318] width 1039 height 485
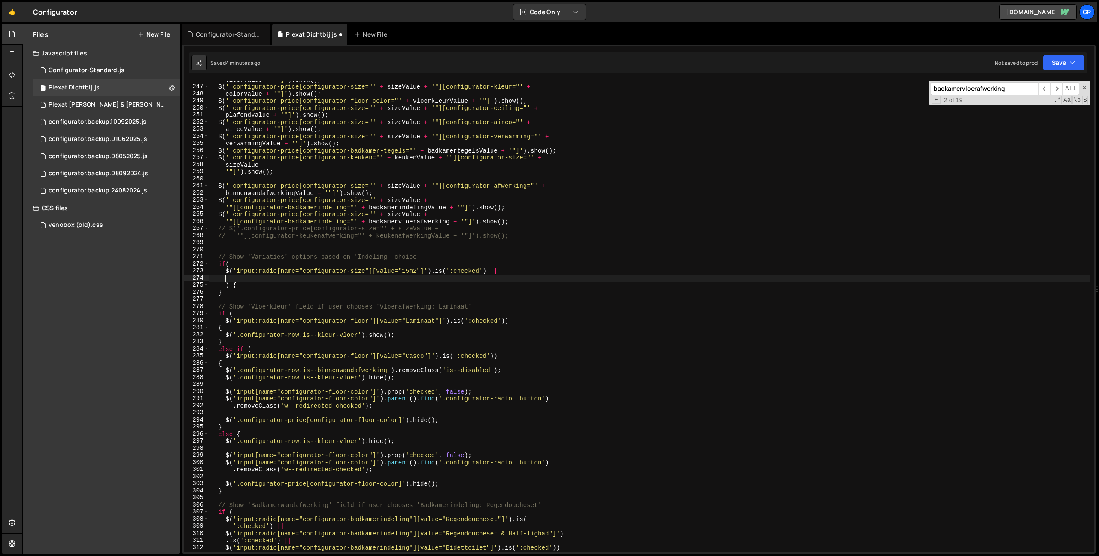
paste textarea "$('input:radio[name="configurator-size"][value="15m2"]').is(':checked') ||"
type textarea "$('input:radio[name="configurator-size"][value="15m2"]').is(':checked') ||"
paste textarea "$('input:radio[name="configurator-size"][value="15m2"]').is(':checked') ||"
type textarea "$('input:radio[name="configurator-size"][value="15m2"]').is(':checked') ||"
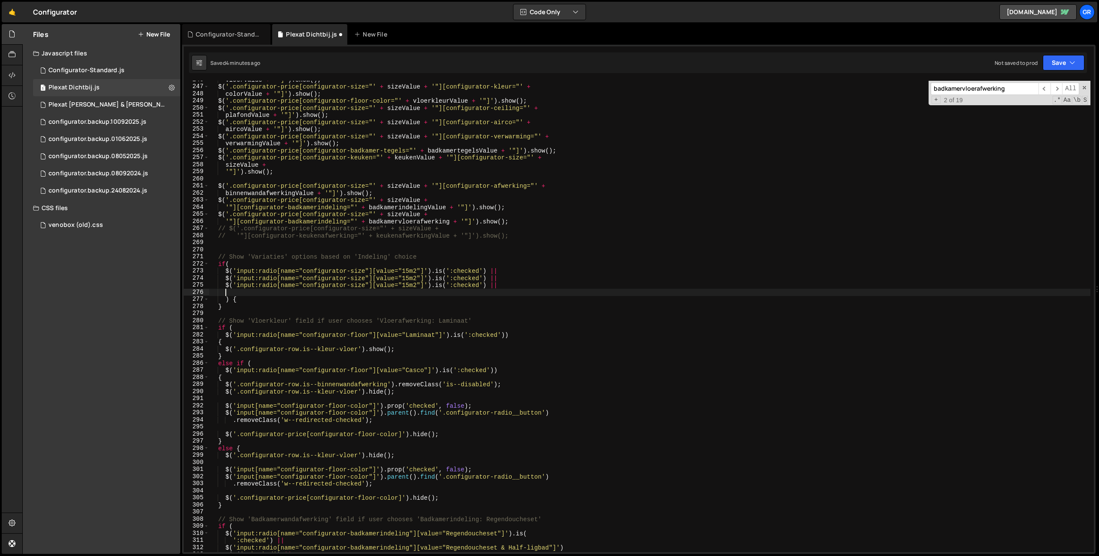
paste textarea "$('input:radio[name="configurator-size"][value="15m2"]').is(':checked') ||"
click at [407, 276] on div "vloerValue + '"]' ) . show ( ) ; $ ( '.configurator-price[configurator-size="' …" at bounding box center [728, 318] width 1039 height 485
click at [409, 287] on div "vloerValue + '"]' ) . show ( ) ; $ ( '.configurator-price[configurator-size="' …" at bounding box center [728, 318] width 1039 height 485
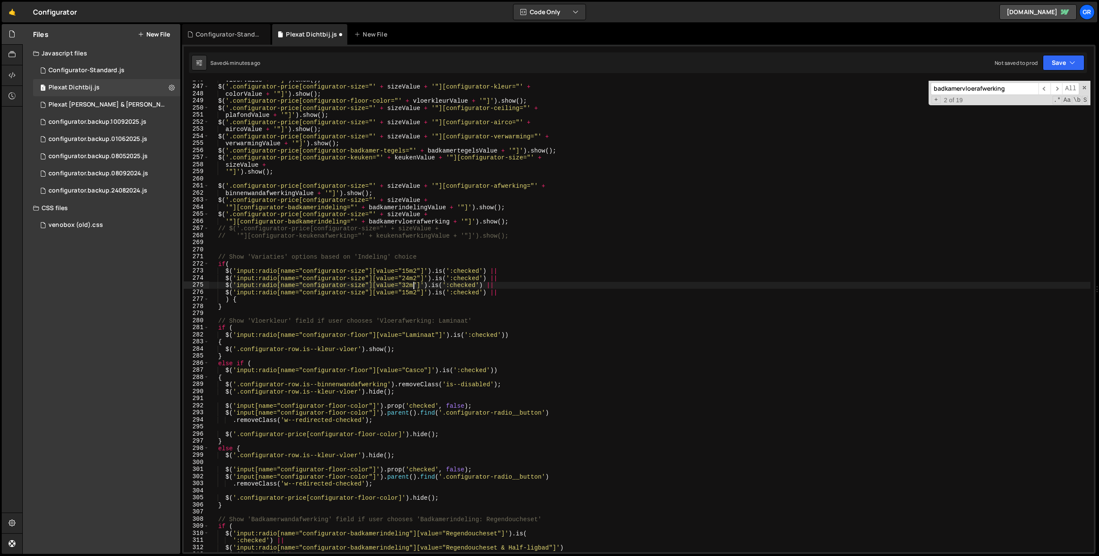
scroll to position [0, 14]
click at [409, 293] on div "vloerValue + '"]' ) . show ( ) ; $ ( '.configurator-price[configurator-size="' …" at bounding box center [728, 318] width 1039 height 485
drag, startPoint x: 251, startPoint y: 298, endPoint x: 256, endPoint y: 298, distance: 5.2
click at [252, 298] on div "vloerValue + '"]' ) . show ( ) ; $ ( '.configurator-price[configurator-size="' …" at bounding box center [728, 318] width 1039 height 485
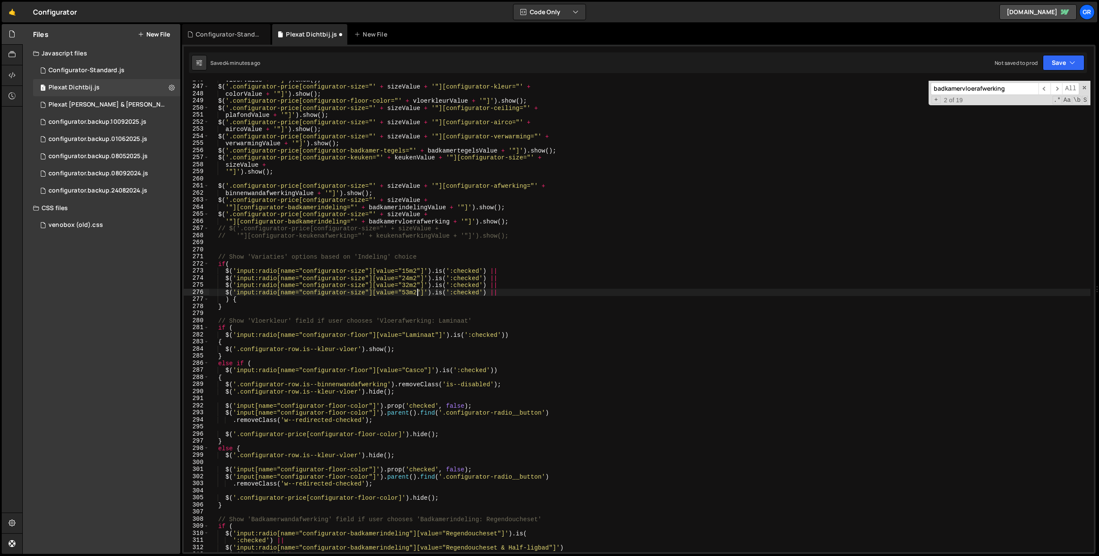
type textarea ") {"
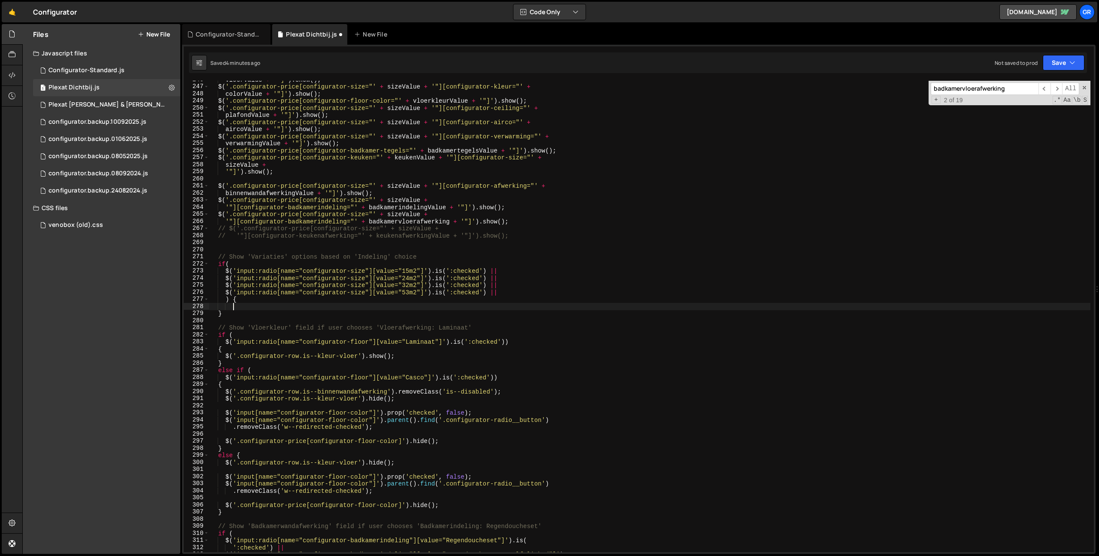
click at [517, 295] on div "vloerValue + '"]' ) . show ( ) ; $ ( '.configurator-price[configurator-size="' …" at bounding box center [728, 318] width 1039 height 485
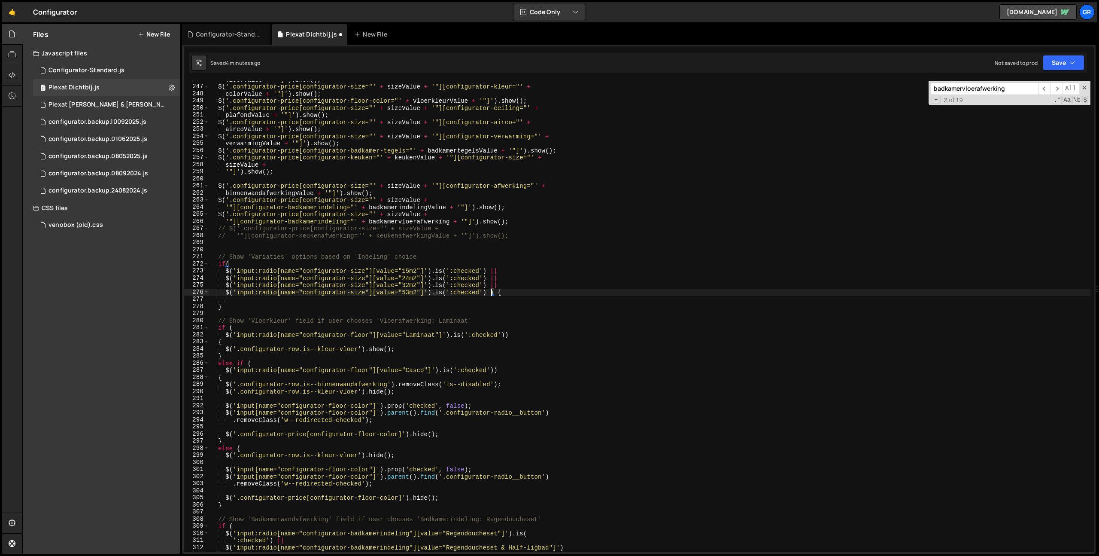
type textarea "$('input:radio[name="configurator-size"][value="53m2"]').is(':checked')) {"
click at [522, 292] on div "vloerValue + '"]' ) . show ( ) ; $ ( '.configurator-price[configurator-size="' …" at bounding box center [728, 318] width 1039 height 485
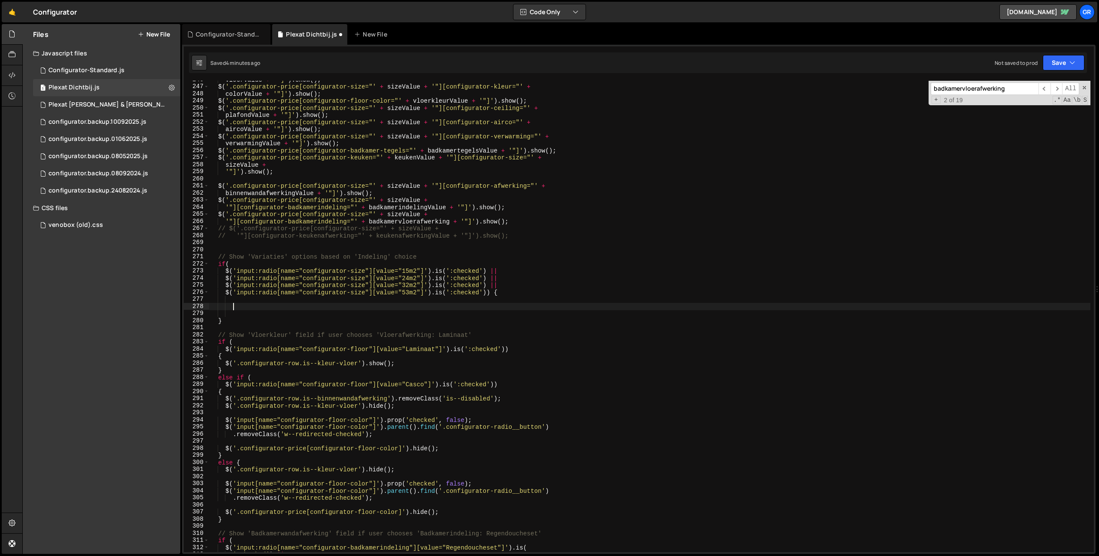
click at [495, 290] on div "vloerValue + '"]' ) . show ( ) ; $ ( '.configurator-price[configurator-size="' …" at bounding box center [728, 318] width 1039 height 485
type textarea "{"
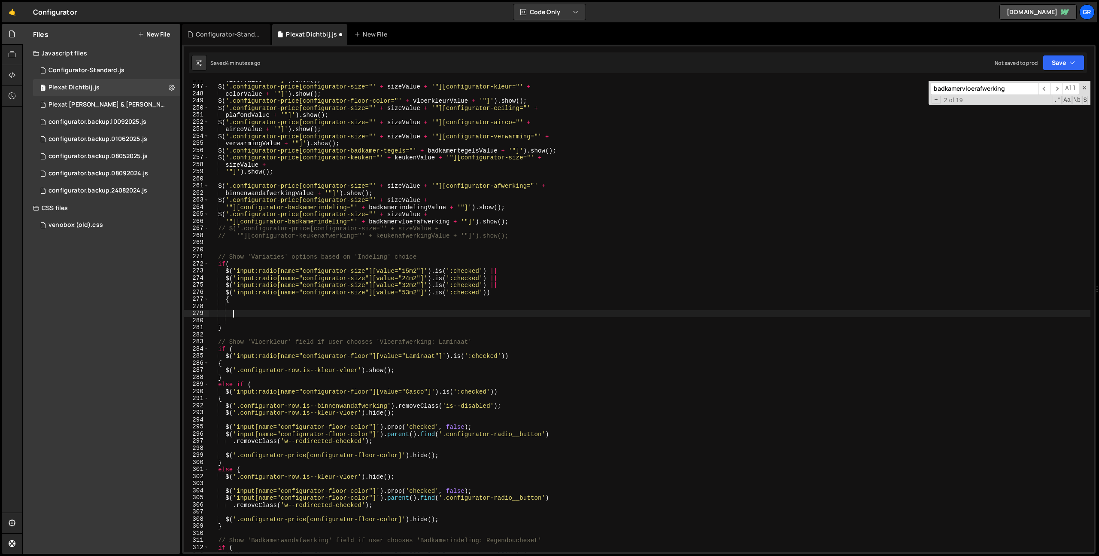
click at [243, 311] on div "vloerValue + '"]' ) . show ( ) ; $ ( '.configurator-price[configurator-size="' …" at bounding box center [728, 318] width 1039 height 485
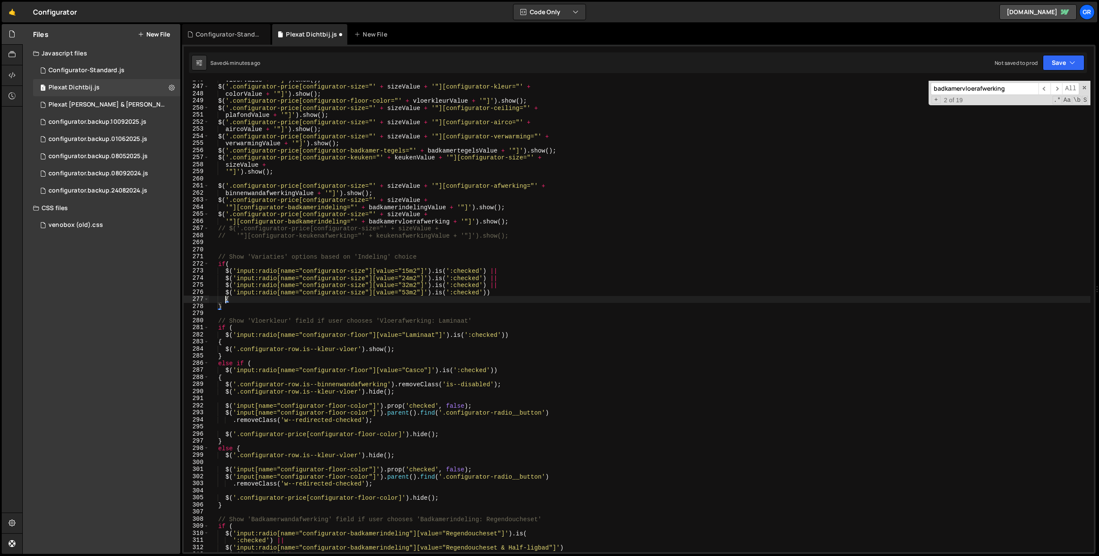
type textarea "{"
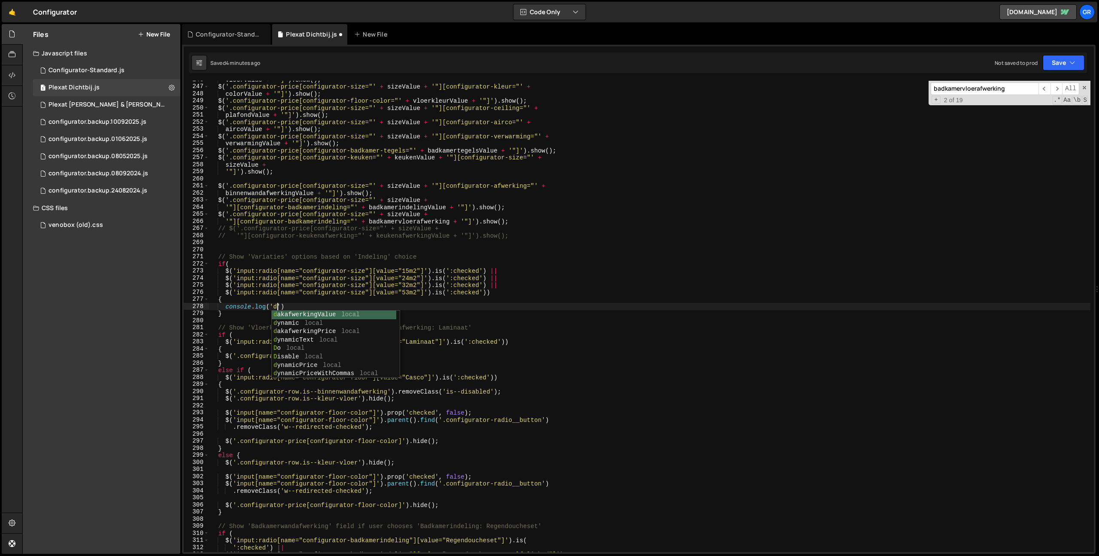
scroll to position [0, 5]
click at [327, 307] on div "vloerValue + '"]' ) . show ( ) ; $ ( '.configurator-price[configurator-size="' …" at bounding box center [728, 318] width 1039 height 485
click at [232, 315] on div "vloerValue + '"]' ) . show ( ) ; $ ( '.configurator-price[configurator-size="' …" at bounding box center [728, 318] width 1039 height 485
type textarea "} else {"
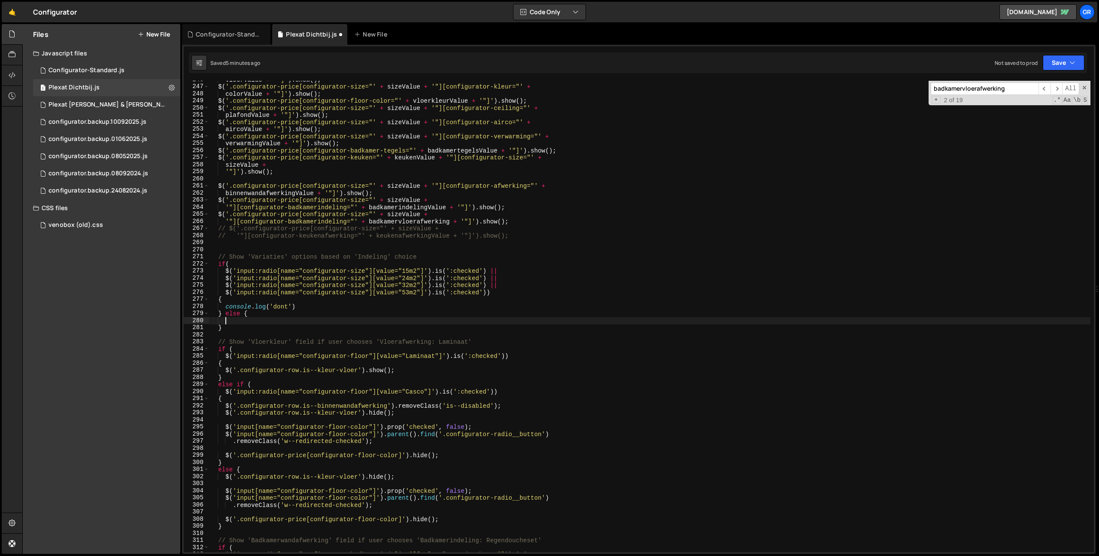
click at [410, 270] on div "vloerValue + '"]' ) . show ( ) ; $ ( '.configurator-price[configurator-size="' …" at bounding box center [728, 318] width 1039 height 485
click at [279, 304] on div "vloerValue + '"]' ) . show ( ) ; $ ( '.configurator-price[configurator-size="' …" at bounding box center [728, 318] width 1039 height 485
click at [316, 306] on div "vloerValue + '"]' ) . show ( ) ; $ ( '.configurator-price[configurator-size="' …" at bounding box center [728, 318] width 1039 height 485
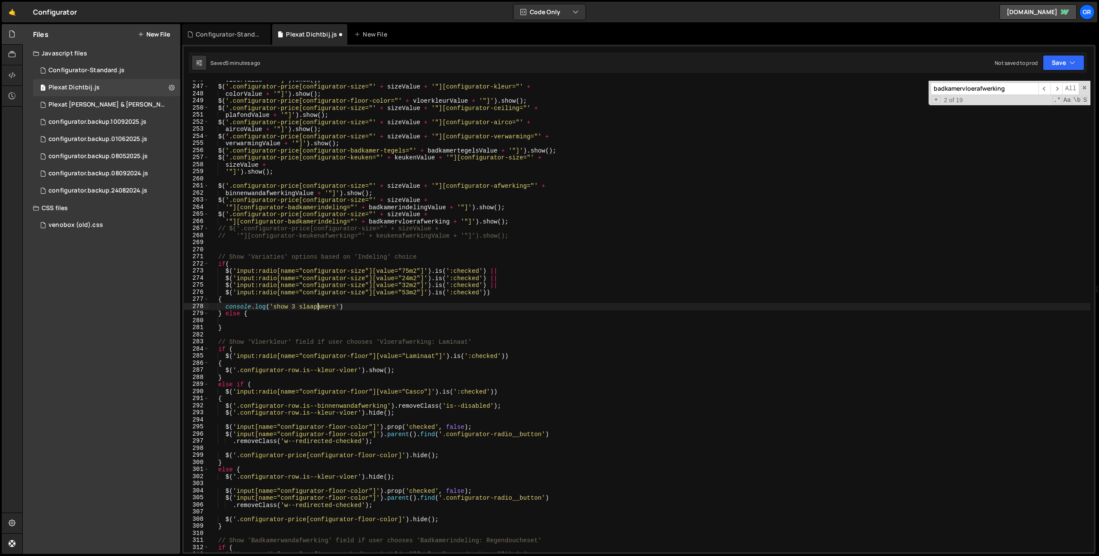
type textarea "console.log('show 3 slaapkamers')"
click at [227, 307] on div "vloerValue + '"]' ) . show ( ) ; $ ( '.configurator-price[configurator-size="' …" at bounding box center [728, 318] width 1039 height 485
click at [371, 307] on div "vloerValue + '"]' ) . show ( ) ; $ ( '.configurator-price[configurator-size="' …" at bounding box center [728, 318] width 1039 height 485
click at [259, 320] on div "vloerValue + '"]' ) . show ( ) ; $ ( '.configurator-price[configurator-size="' …" at bounding box center [728, 318] width 1039 height 485
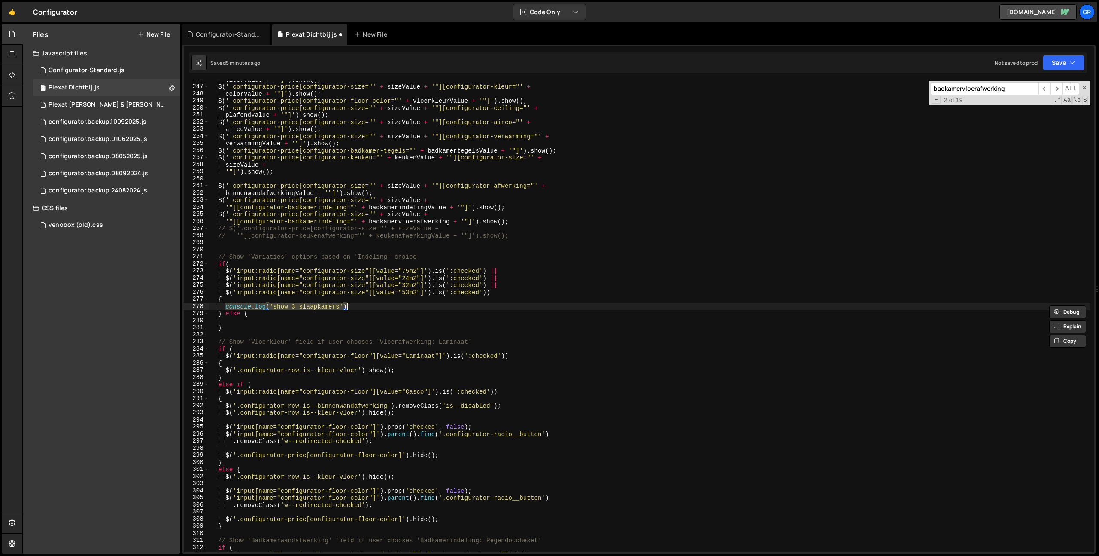
scroll to position [0, 0]
paste textarea "console.log('show 3 slaapkamers')"
click at [283, 321] on div "vloerValue + '"]' ) . show ( ) ; $ ( '.configurator-price[configurator-size="' …" at bounding box center [728, 318] width 1039 height 485
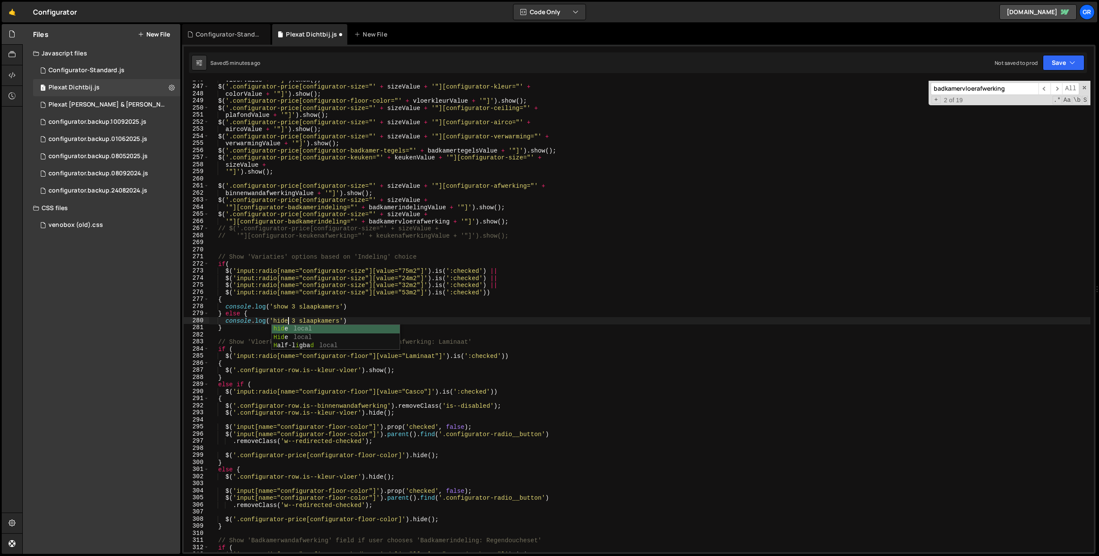
scroll to position [0, 5]
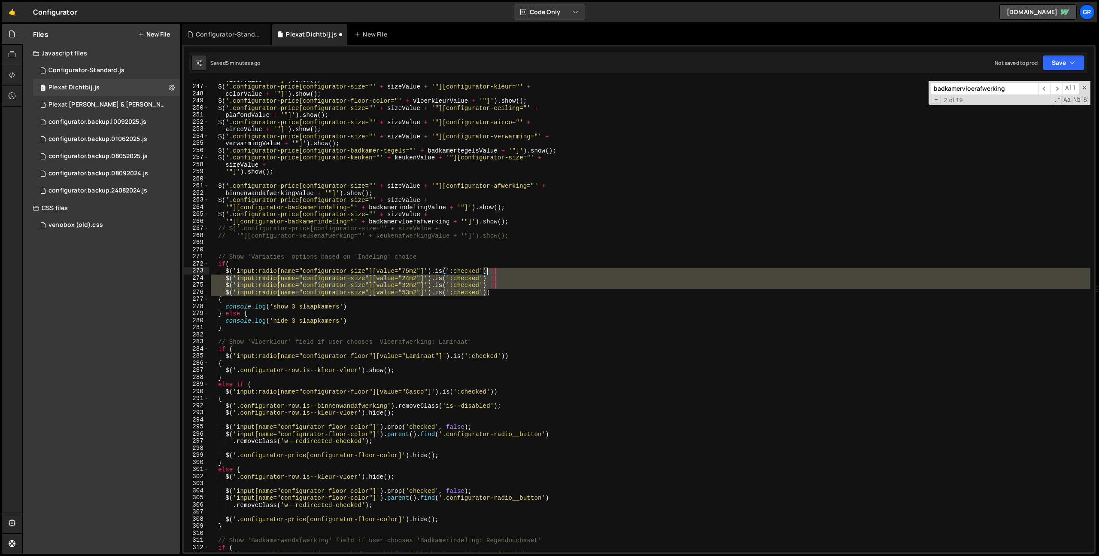
drag, startPoint x: 486, startPoint y: 291, endPoint x: 485, endPoint y: 271, distance: 19.8
click at [486, 272] on div "vloerValue + '"]' ) . show ( ) ; $ ( '.configurator-price[configurator-size="' …" at bounding box center [728, 318] width 1039 height 485
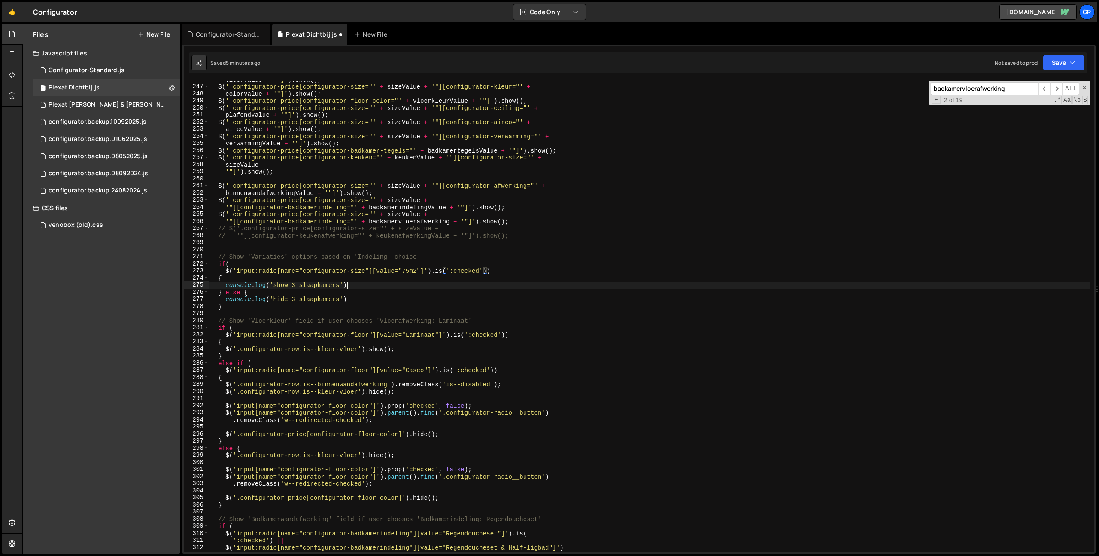
click at [535, 283] on div "vloerValue + '"]' ) . show ( ) ; $ ( '.configurator-price[configurator-size="' …" at bounding box center [728, 318] width 1039 height 485
click at [351, 300] on div "vloerValue + '"]' ) . show ( ) ; $ ( '.configurator-price[configurator-size="' …" at bounding box center [728, 318] width 1039 height 485
type textarea "console.log('hide 3 slaapkamers');"
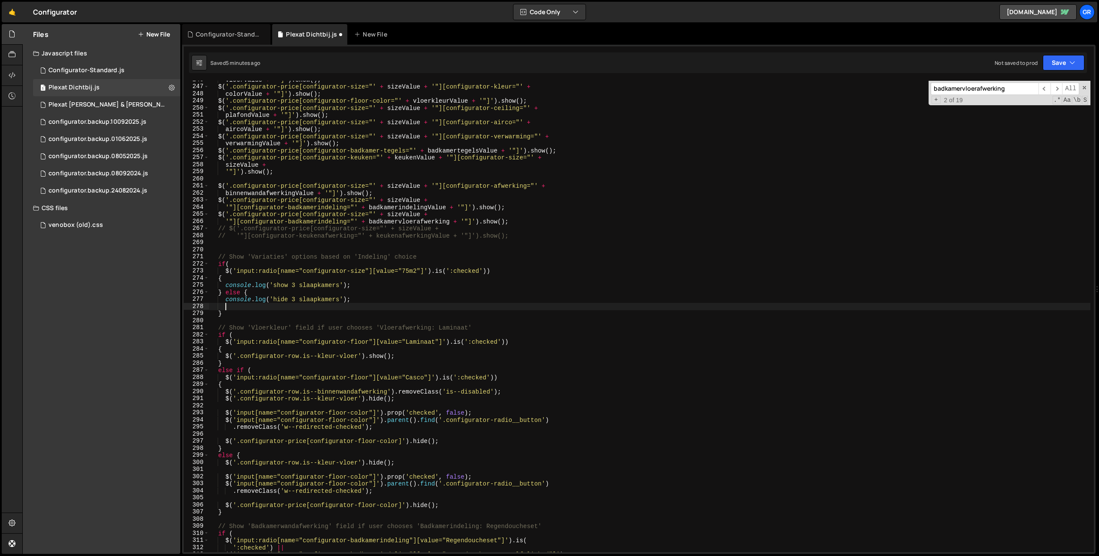
scroll to position [0, 0]
paste textarea "<input price-53m2="0" price-75m2="1900" price-32m2="0" price-24m2="0" name="con…"
type textarea "<input price-53m2="0" price-75m2="1900" price-32m2="0" price-24m2="0" name="con…"
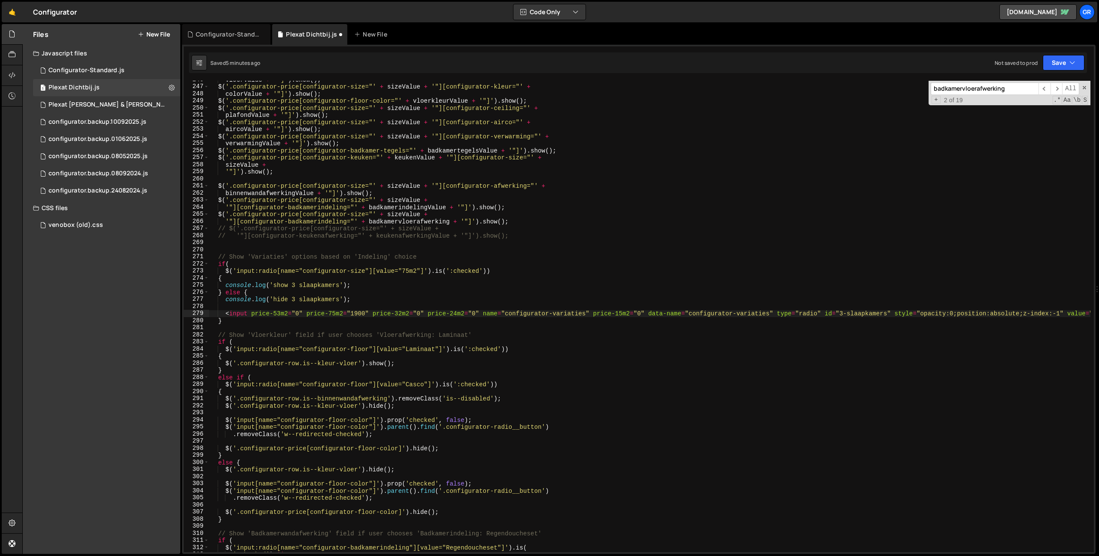
scroll to position [0, 0]
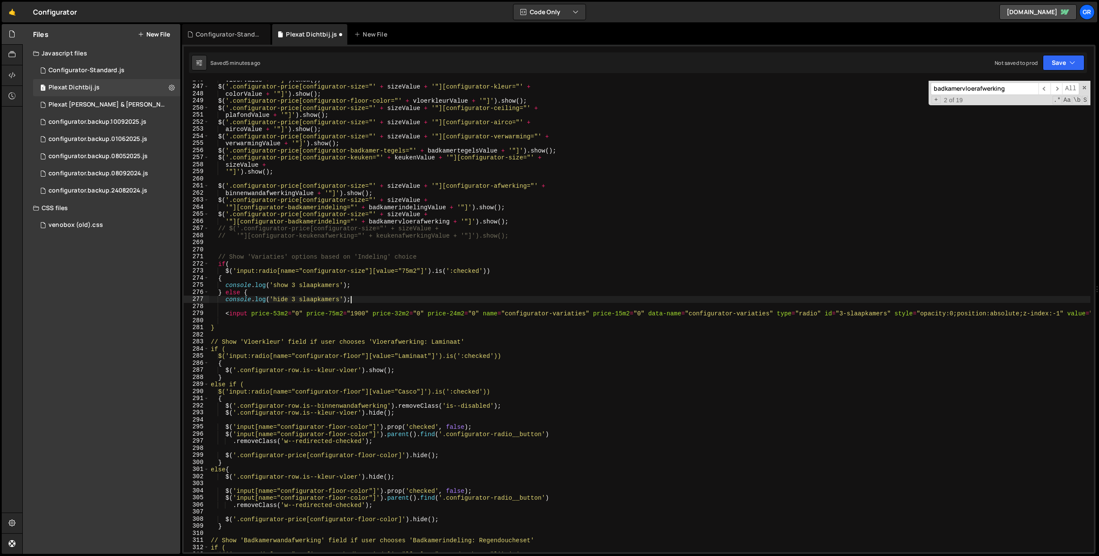
click at [354, 300] on div "vloerValue + '"]' ) . show ( ) ; $ ( '.configurator-price[configurator-size="' …" at bounding box center [728, 318] width 1039 height 485
type textarea "<input price-53m2="0" price-75m2="1900" price-32m2="0" price-24m2="0" name="con…"
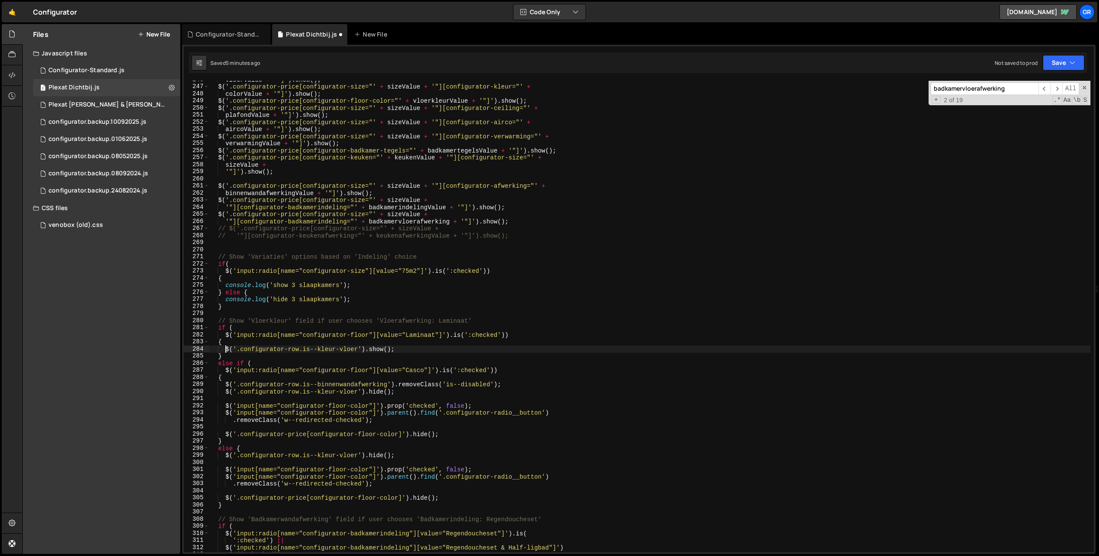
click at [225, 351] on div "vloerValue + '"]' ) . show ( ) ; $ ( '.configurator-price[configurator-size="' …" at bounding box center [728, 318] width 1039 height 485
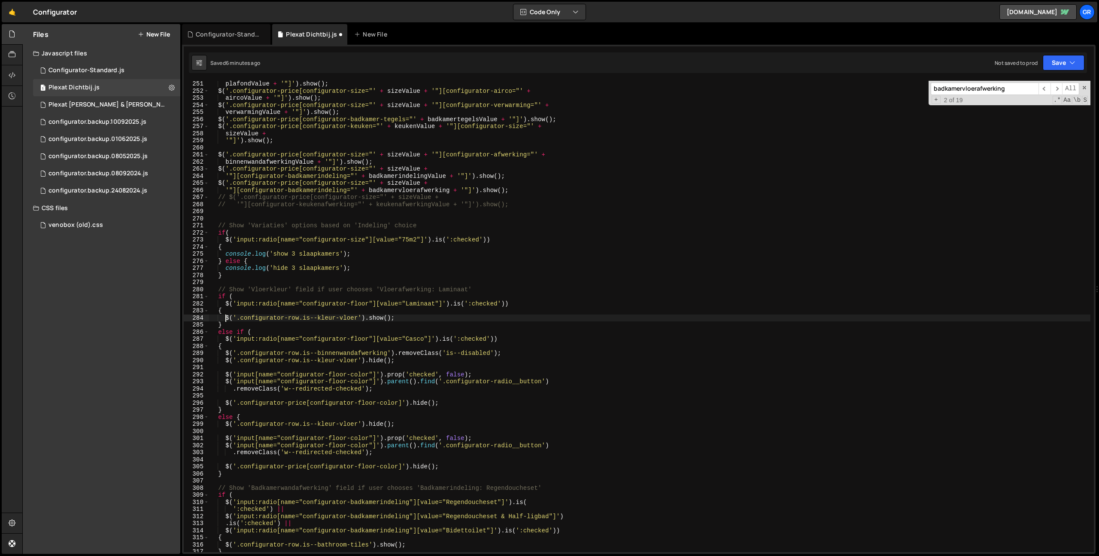
scroll to position [1751, 0]
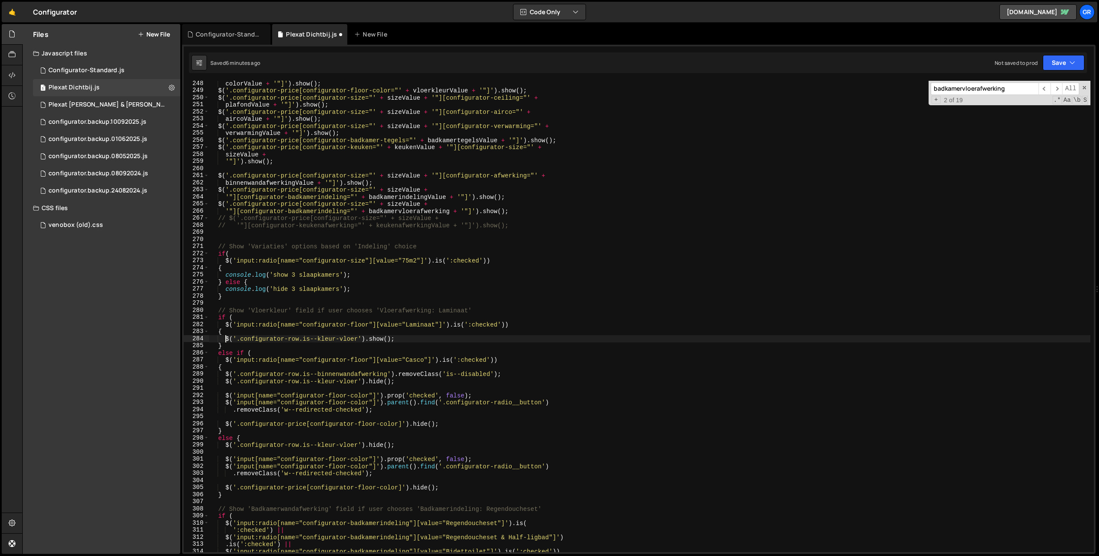
click at [382, 273] on div "colorValue + '"]' ) . show ( ) ; $ ( '.configurator-price[configurator-floor-co…" at bounding box center [728, 322] width 1039 height 485
click at [355, 268] on div "colorValue + '"]' ) . show ( ) ; $ ( '.configurator-price[configurator-floor-co…" at bounding box center [728, 322] width 1039 height 485
type textarea "{"
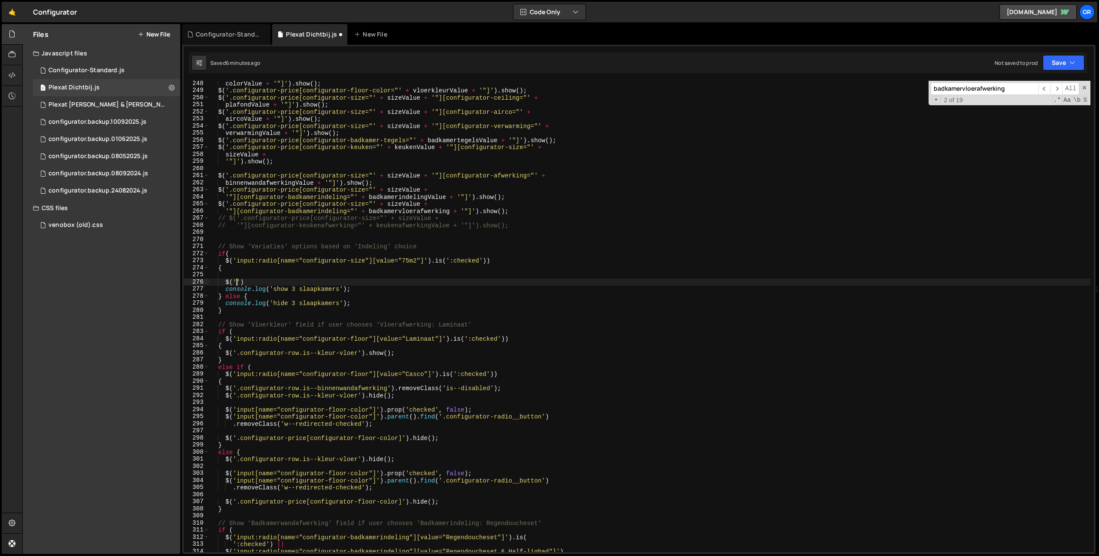
scroll to position [0, 1]
click at [240, 263] on div "colorValue + '"]' ) . show ( ) ; $ ( '.configurator-price[configurator-floor-co…" at bounding box center [728, 322] width 1039 height 485
click at [428, 260] on div "colorValue + '"]' ) . show ( ) ; $ ( '.configurator-price[configurator-floor-co…" at bounding box center [728, 322] width 1039 height 485
drag, startPoint x: 234, startPoint y: 281, endPoint x: 240, endPoint y: 281, distance: 6.0
click at [240, 281] on div "colorValue + '"]' ) . show ( ) ; $ ( '.configurator-price[configurator-floor-co…" at bounding box center [728, 322] width 1039 height 485
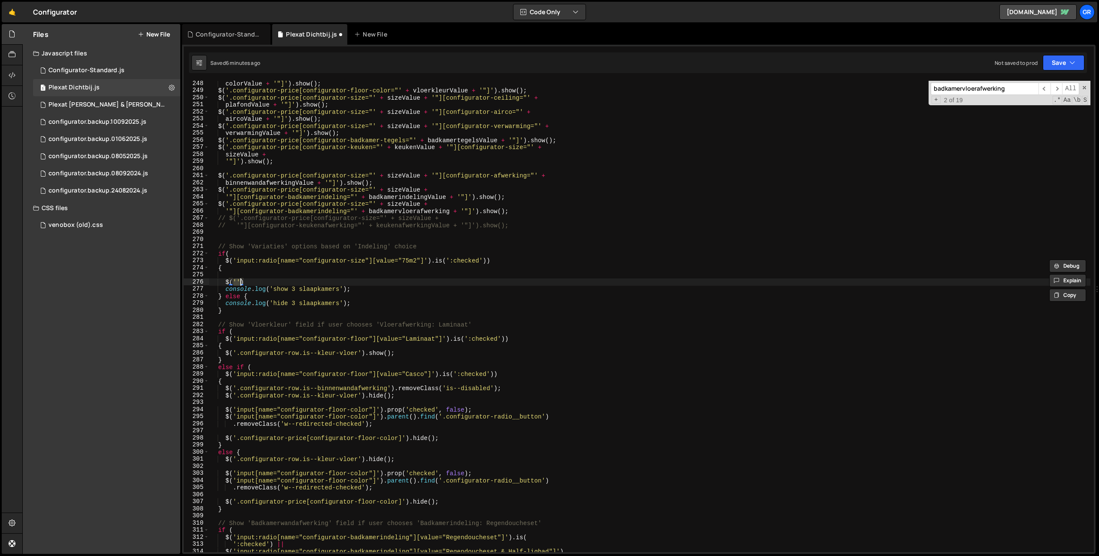
paste textarea "input:radio[name="configurator-size"][value="75m2"]"
click at [359, 284] on div "colorValue + '"]' ) . show ( ) ; $ ( '.configurator-price[configurator-floor-co…" at bounding box center [728, 322] width 1039 height 485
paste textarea "variaties"
click at [425, 280] on div "colorValue + '"]' ) . show ( ) ; $ ( '.configurator-price[configurator-floor-co…" at bounding box center [728, 322] width 1039 height 485
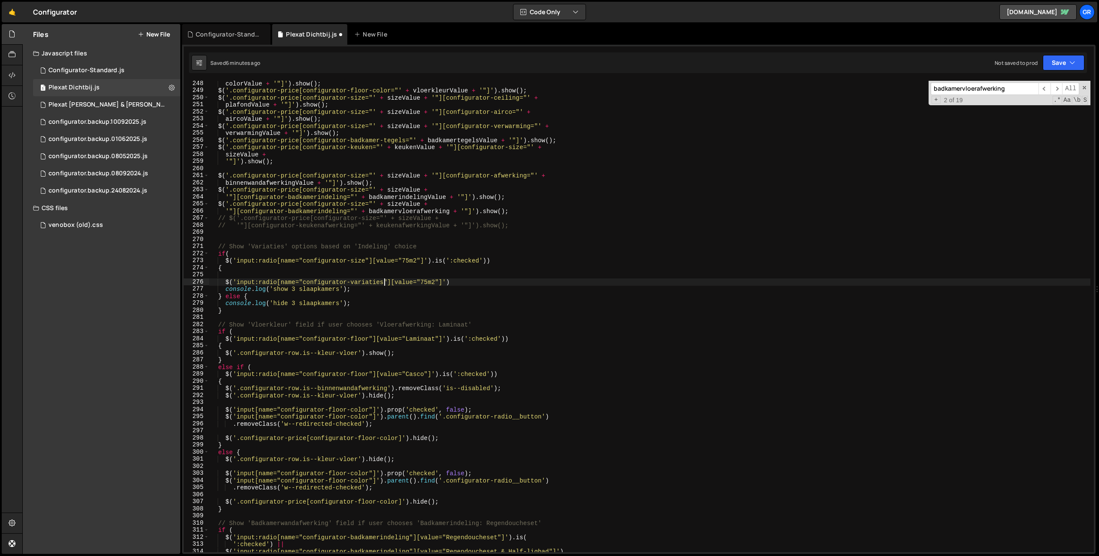
click at [425, 280] on div "colorValue + '"]' ) . show ( ) ; $ ( '.configurator-price[configurator-floor-co…" at bounding box center [728, 322] width 1039 height 485
paste textarea "3 slaapkamers"
click at [508, 284] on div "colorValue + '"]' ) . show ( ) ; $ ( '.configurator-price[configurator-floor-co…" at bounding box center [728, 322] width 1039 height 485
click at [351, 288] on div "colorValue + '"]' ) . show ( ) ; $ ( '.configurator-price[configurator-floor-co…" at bounding box center [728, 322] width 1039 height 485
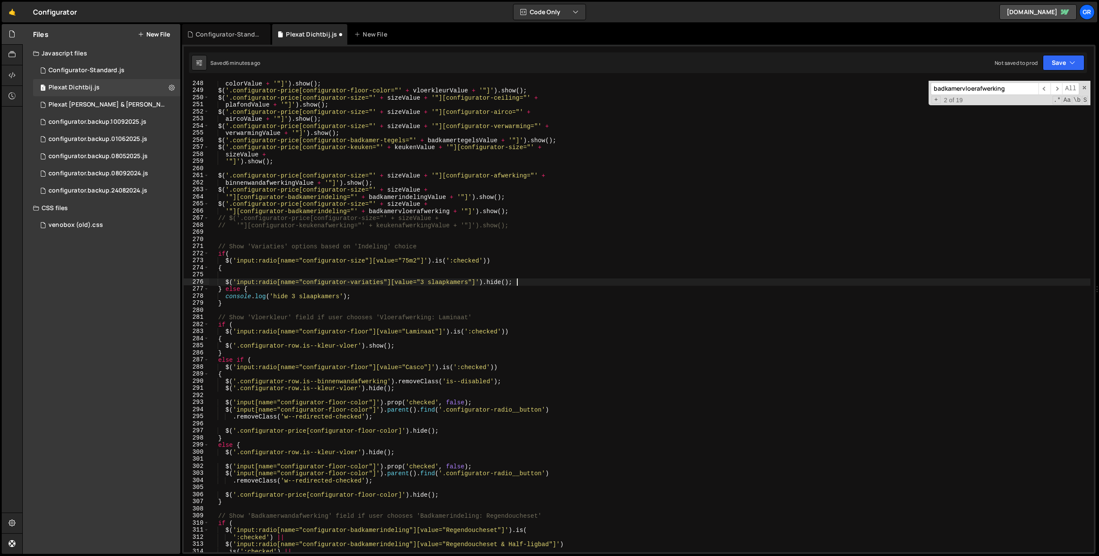
click at [226, 283] on div "colorValue + '"]' ) . show ( ) ; $ ( '.configurator-price[configurator-floor-co…" at bounding box center [728, 322] width 1039 height 485
drag, startPoint x: 225, startPoint y: 298, endPoint x: 369, endPoint y: 297, distance: 143.4
click at [369, 297] on div "colorValue + '"]' ) . show ( ) ; $ ( '.configurator-price[configurator-floor-co…" at bounding box center [728, 322] width 1039 height 485
paste textarea "$('input:radio[name="configurator-variaties"][value="3 slaapkamers"]').hide();"
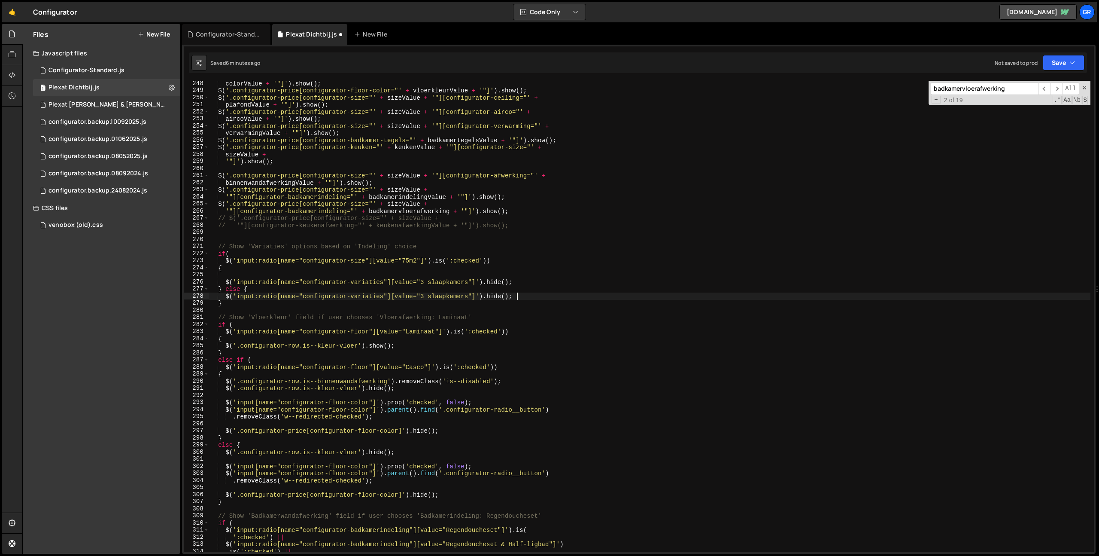
click at [499, 296] on div "colorValue + '"]' ) . show ( ) ; $ ( '.configurator-price[configurator-floor-co…" at bounding box center [728, 322] width 1039 height 485
drag, startPoint x: 376, startPoint y: 411, endPoint x: 372, endPoint y: 414, distance: 5.2
click at [376, 411] on div "colorValue + '"]' ) . show ( ) ; $ ( '.configurator-price[configurator-floor-co…" at bounding box center [728, 322] width 1039 height 485
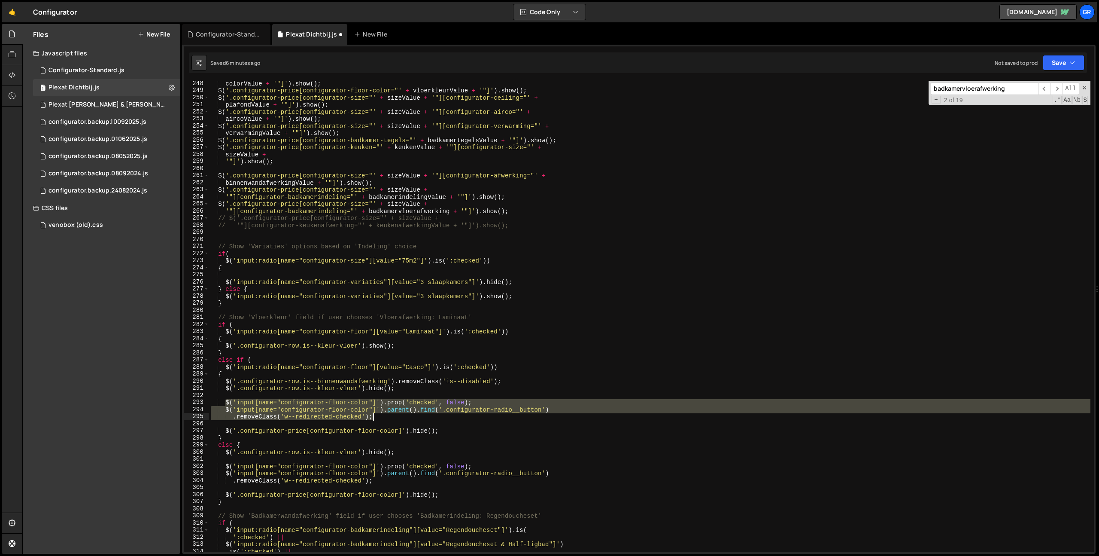
drag, startPoint x: 226, startPoint y: 400, endPoint x: 392, endPoint y: 419, distance: 166.3
click at [392, 419] on div "colorValue + '"]' ) . show ( ) ; $ ( '.configurator-price[configurator-floor-co…" at bounding box center [728, 322] width 1039 height 485
click at [520, 283] on div "colorValue + '"]' ) . show ( ) ; $ ( '.configurator-price[configurator-floor-co…" at bounding box center [728, 322] width 1039 height 485
type textarea "$('input:radio[name="configurator-variaties"][value="3 slaapkamers"]').hide();"
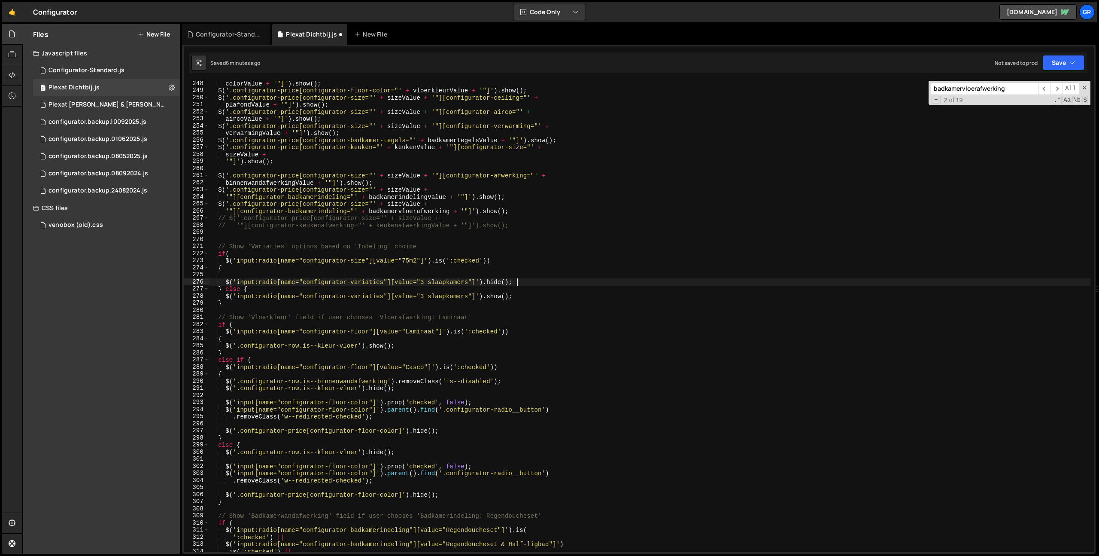
paste textarea ".removeClass('w--redirected-checked');"
type textarea ".removeClass('w--redirected-checked');"
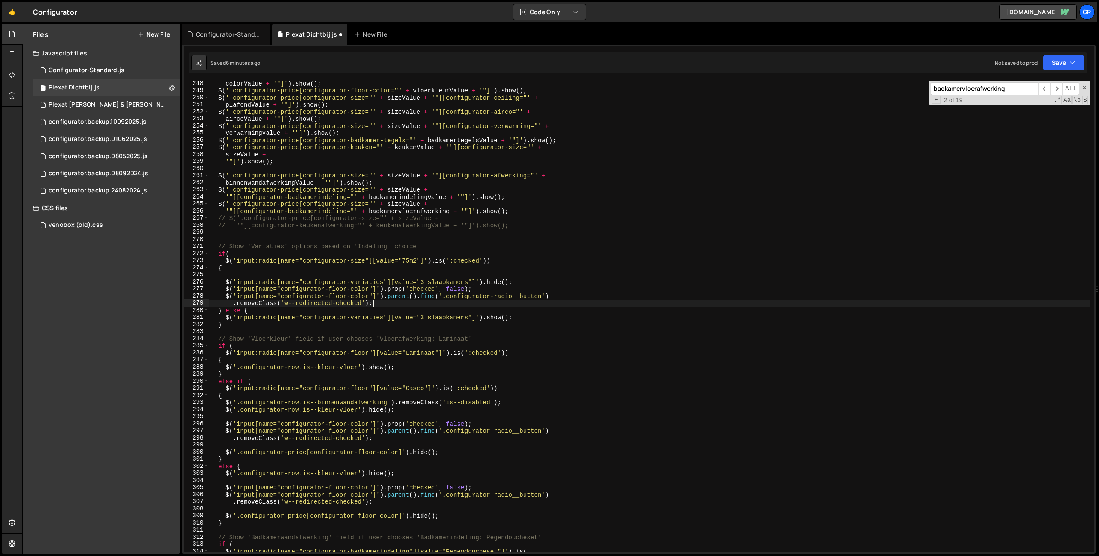
scroll to position [0, 1]
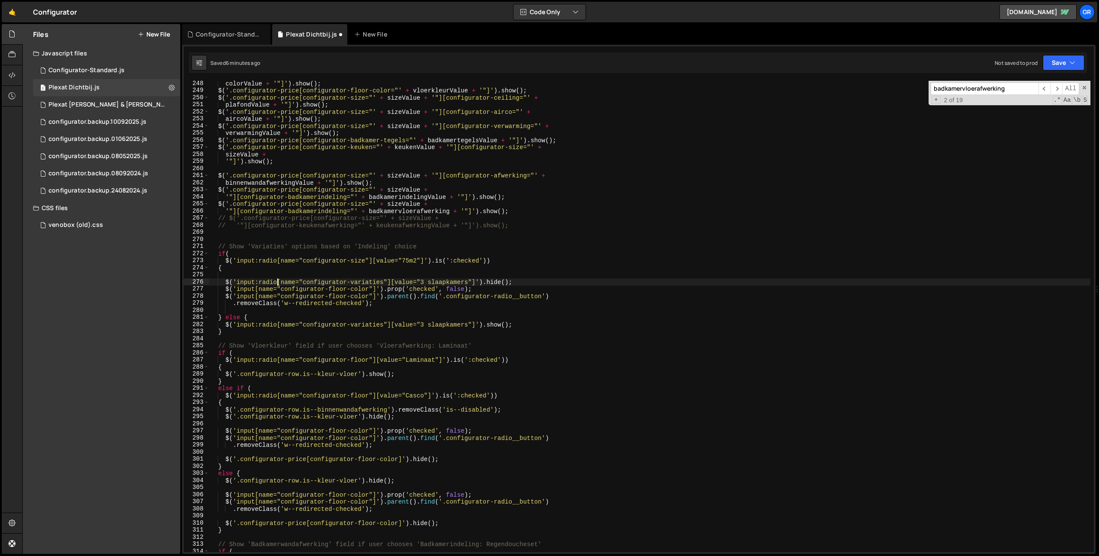
drag, startPoint x: 277, startPoint y: 282, endPoint x: 344, endPoint y: 289, distance: 66.9
click at [277, 282] on div "colorValue + '"]' ) . show ( ) ; $ ( '.configurator-price[configurator-floor-co…" at bounding box center [728, 322] width 1039 height 485
click at [484, 283] on div "colorValue + '"]' ) . show ( ) ; $ ( '.configurator-price[configurator-floor-co…" at bounding box center [728, 322] width 1039 height 485
click at [225, 282] on div "colorValue + '"]' ) . show ( ) ; $ ( '.configurator-price[configurator-floor-co…" at bounding box center [728, 322] width 1039 height 485
drag, startPoint x: 227, startPoint y: 290, endPoint x: 258, endPoint y: 290, distance: 30.9
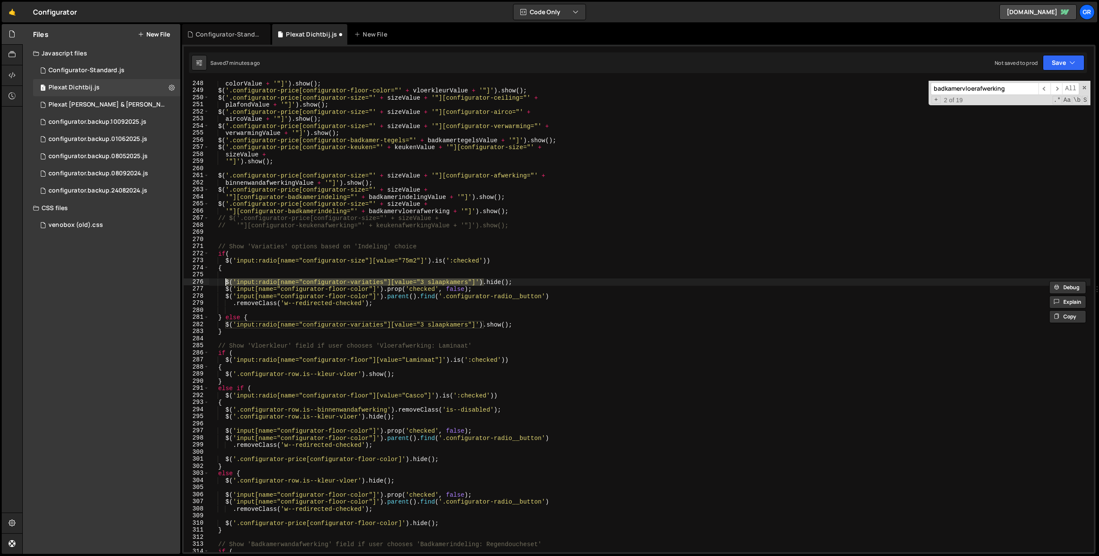
click at [227, 290] on div "colorValue + '"]' ) . show ( ) ; $ ( '.configurator-price[configurator-floor-co…" at bounding box center [728, 322] width 1039 height 485
drag, startPoint x: 383, startPoint y: 289, endPoint x: 445, endPoint y: 308, distance: 64.5
click at [383, 289] on div "colorValue + '"]' ) . show ( ) ; $ ( '.configurator-price[configurator-floor-co…" at bounding box center [728, 322] width 1039 height 485
paste textarea ":radio[name="configurator-variaties"][value="3 slaapkamers"
click at [227, 295] on div "colorValue + '"]' ) . show ( ) ; $ ( '.configurator-price[configurator-floor-co…" at bounding box center [728, 322] width 1039 height 485
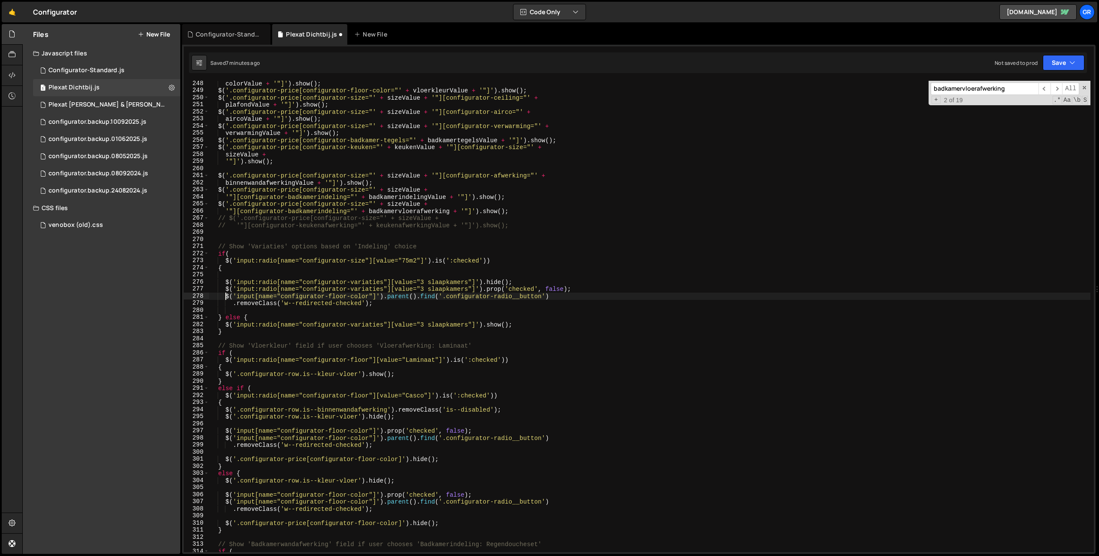
click at [383, 296] on div "colorValue + '"]' ) . show ( ) ; $ ( '.configurator-price[configurator-floor-co…" at bounding box center [728, 322] width 1039 height 485
paste textarea ":radio[name="configurator-variaties"][value="3 slaapkamers"
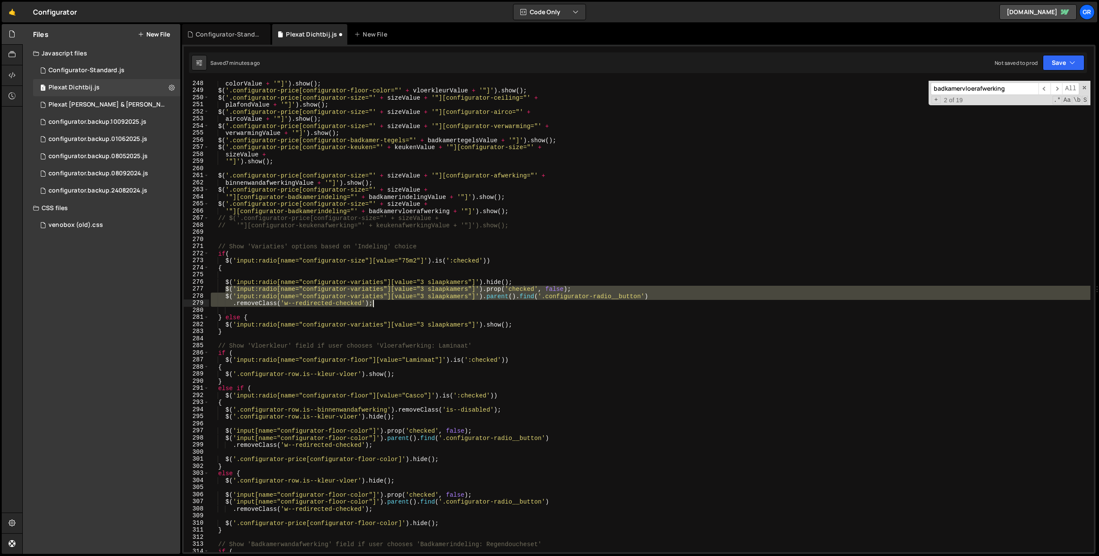
drag, startPoint x: 262, startPoint y: 289, endPoint x: 386, endPoint y: 301, distance: 124.6
click at [386, 301] on div "colorValue + '"]' ) . show ( ) ; $ ( '.configurator-price[configurator-floor-co…" at bounding box center [728, 322] width 1039 height 485
type textarea "$('input:radio[name="configurator-variaties"][value="3 slaapkamers"]').parent()…"
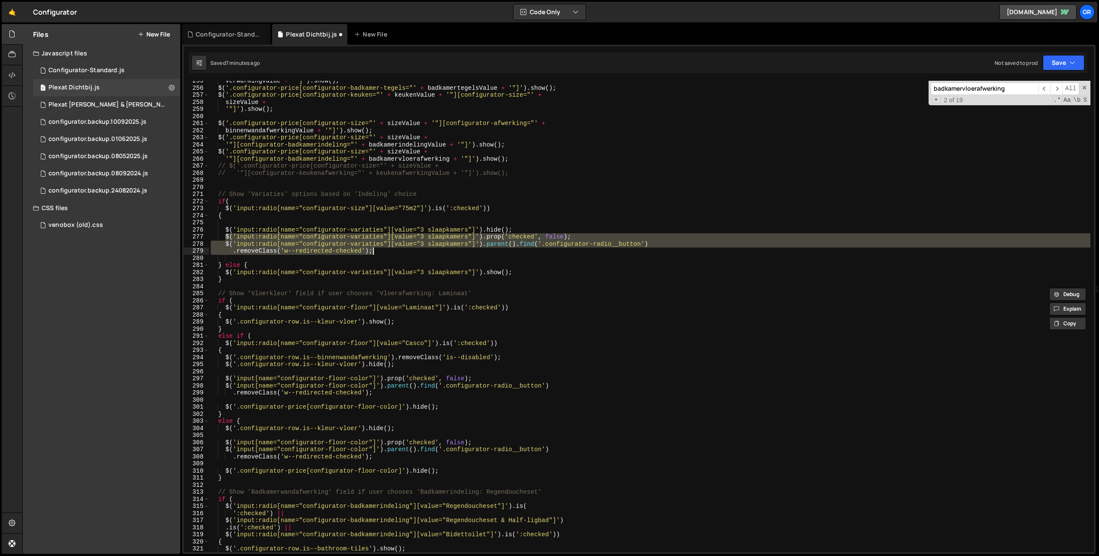
scroll to position [1800, 0]
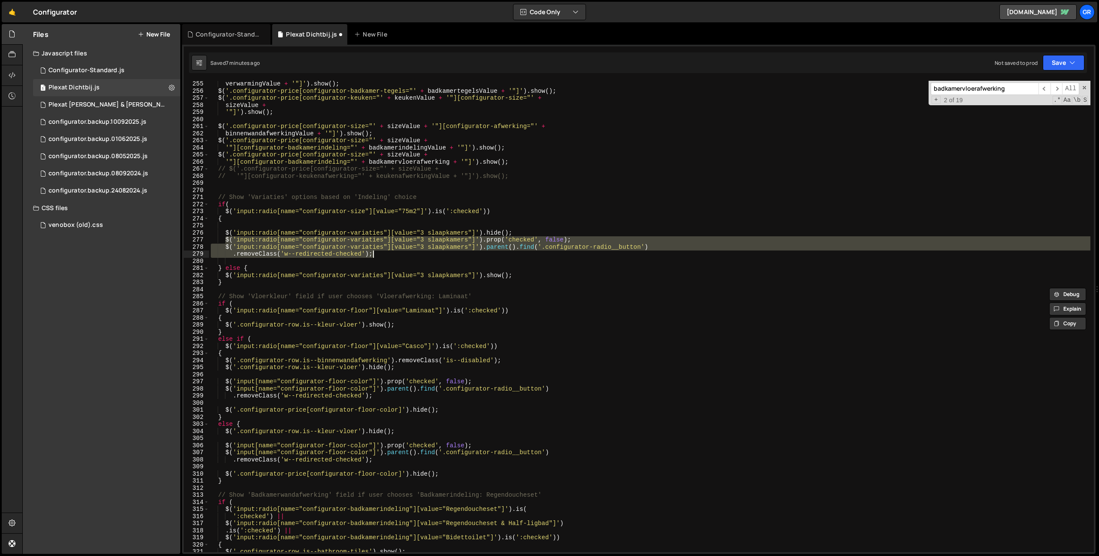
click at [457, 227] on div "verwarmingValue + '"]' ) . show ( ) ; $ ( '.configurator-price[configurator-bad…" at bounding box center [728, 322] width 1039 height 485
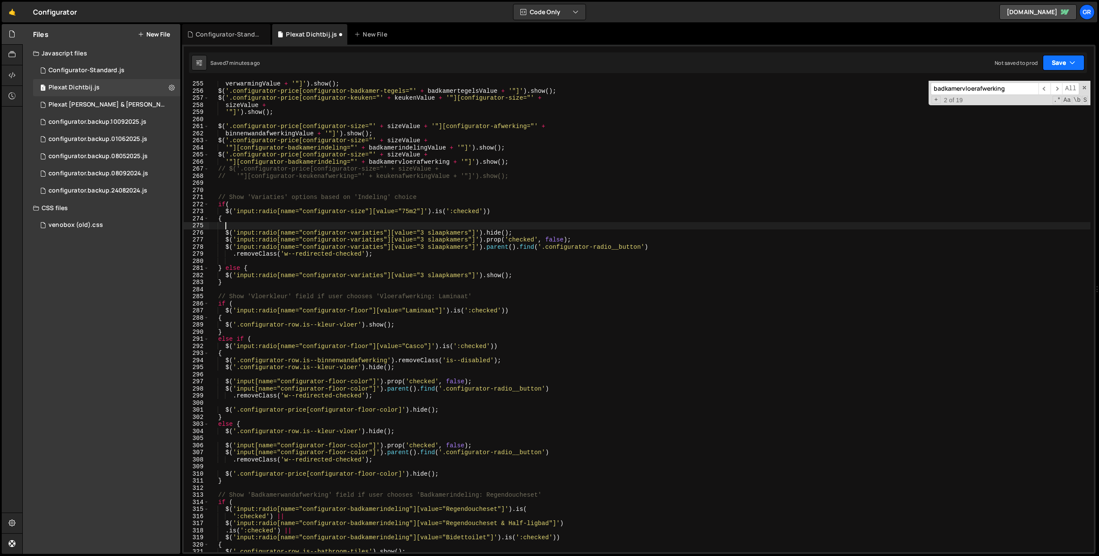
drag, startPoint x: 1075, startPoint y: 61, endPoint x: 1059, endPoint y: 85, distance: 29.4
click at [1075, 61] on icon "button" at bounding box center [1073, 62] width 6 height 9
click at [1059, 85] on div "Save to Staging S" at bounding box center [1034, 83] width 89 height 9
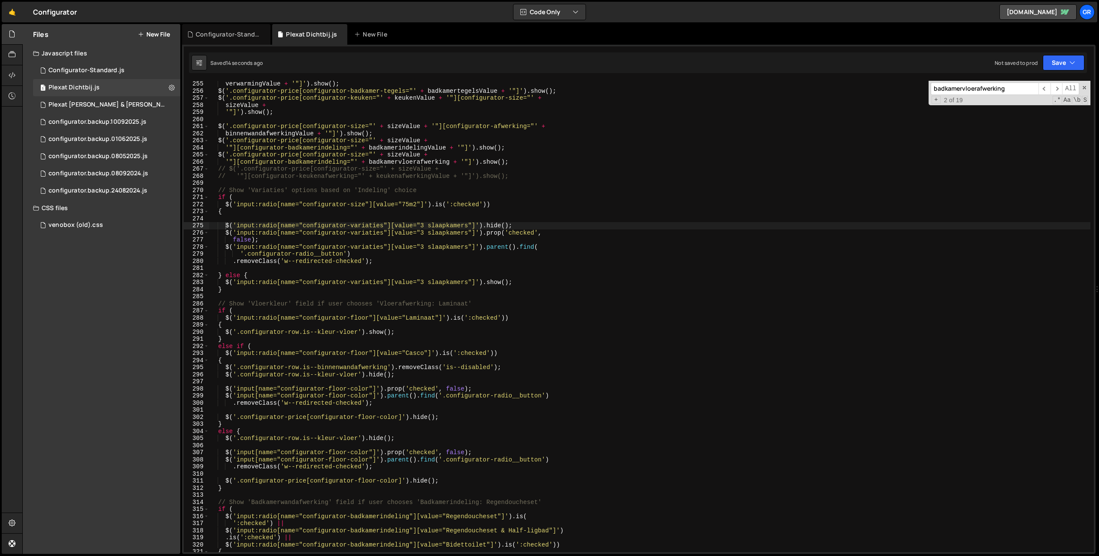
type textarea "{"
click at [316, 210] on div "verwarmingValue + '"]' ) . show ( ) ; $ ( '.configurator-price[configurator-bad…" at bounding box center [728, 322] width 1039 height 485
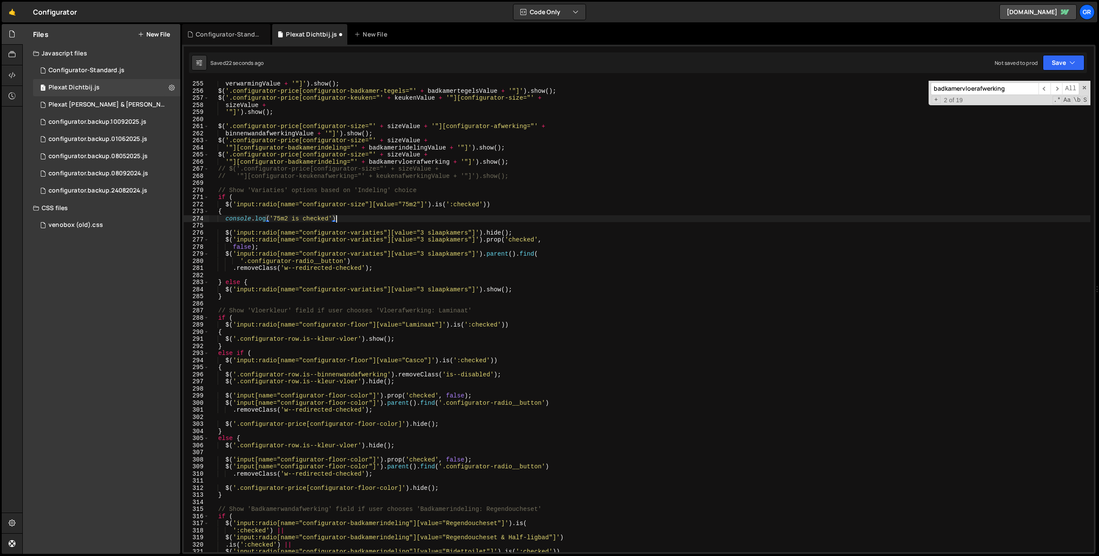
scroll to position [0, 9]
click at [1064, 61] on button "Save" at bounding box center [1064, 62] width 42 height 15
click at [1052, 88] on div "Saved 26 seconds ago" at bounding box center [1034, 93] width 89 height 10
click at [488, 233] on div "verwarmingValue + '"]' ) . show ( ) ; $ ( '.configurator-price[configurator-bad…" at bounding box center [728, 322] width 1039 height 485
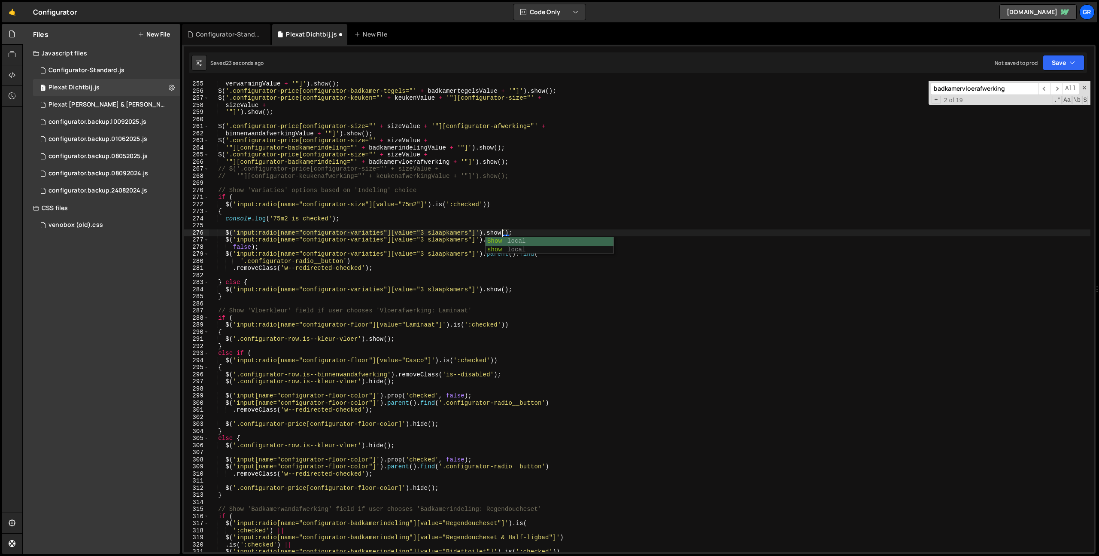
scroll to position [0, 20]
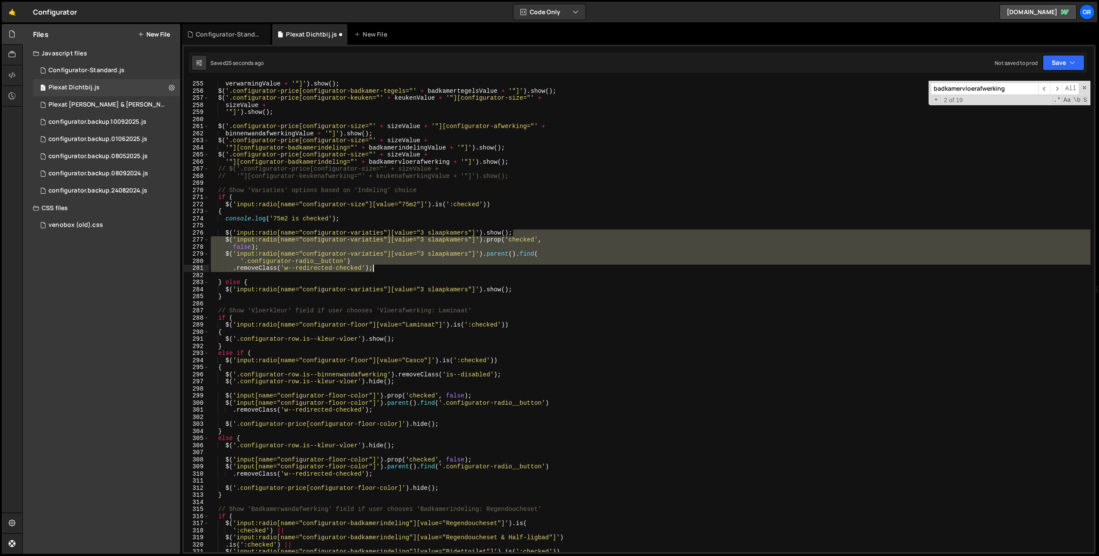
drag, startPoint x: 539, startPoint y: 231, endPoint x: 542, endPoint y: 269, distance: 38.3
click at [542, 269] on div "verwarmingValue + '"]' ) . show ( ) ; $ ( '.configurator-price[configurator-bad…" at bounding box center [728, 322] width 1039 height 485
type textarea "'.configurator-radio__button') .removeClass('w--redirected-checked');"
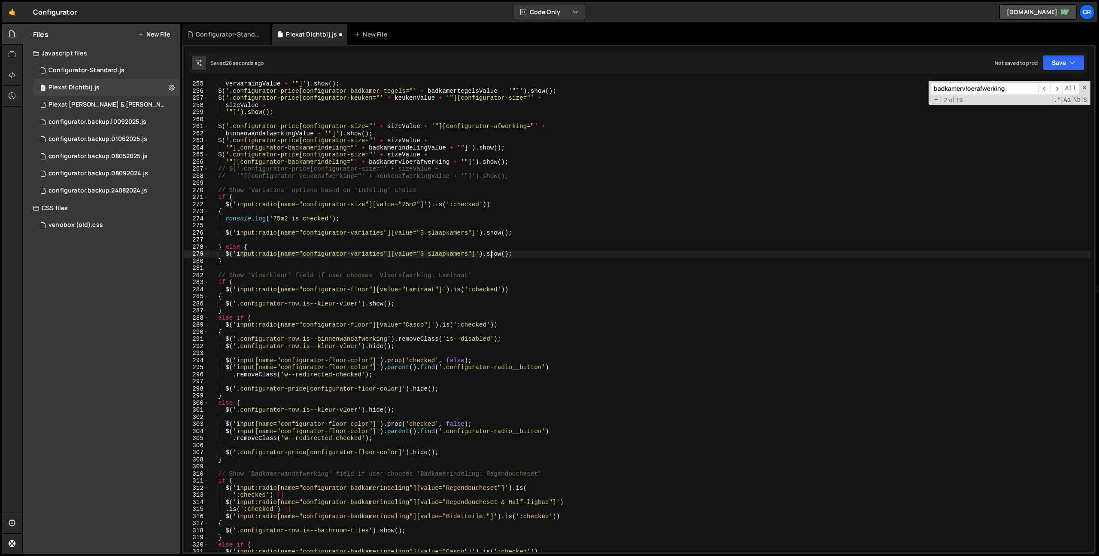
click at [492, 252] on div "verwarmingValue + '"]' ) . show ( ) ; $ ( '.configurator-price[configurator-bad…" at bounding box center [728, 322] width 1039 height 485
click at [493, 252] on div "verwarmingValue + '"]' ) . show ( ) ; $ ( '.configurator-price[configurator-bad…" at bounding box center [728, 322] width 1039 height 485
click at [1054, 58] on button "Save" at bounding box center [1064, 62] width 42 height 15
click at [1051, 75] on button "Save to Staging S Saved 28 seconds ago" at bounding box center [1034, 89] width 103 height 28
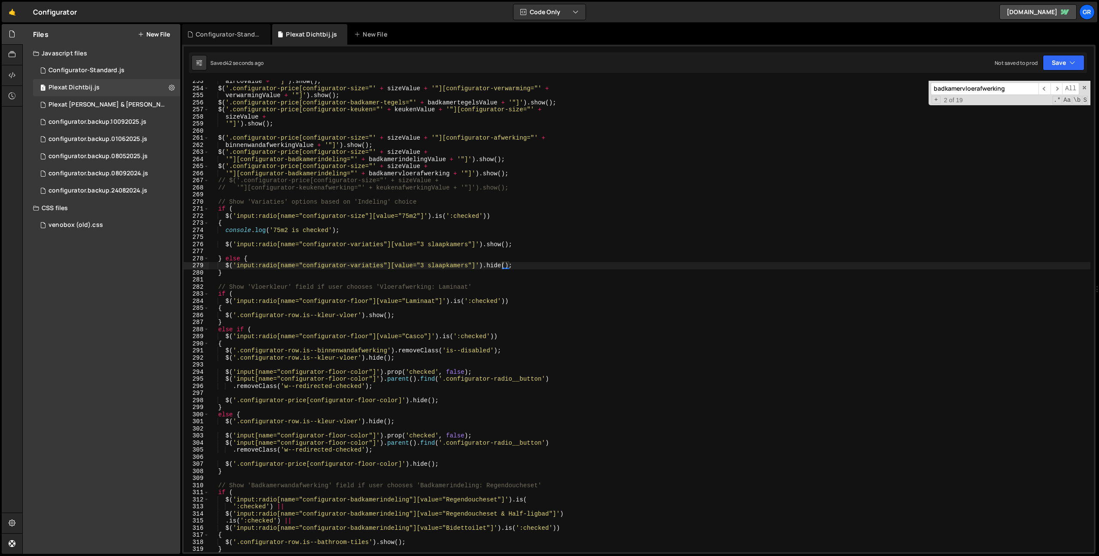
scroll to position [1789, 0]
click at [261, 245] on div "aircoValue + '"]' ) . show ( ) ; $ ( '.configurator-price[configurator-size="' …" at bounding box center [728, 319] width 1039 height 485
click at [506, 246] on div "aircoValue + '"]' ) . show ( ) ; $ ( '.configurator-price[configurator-size="' …" at bounding box center [728, 318] width 1039 height 485
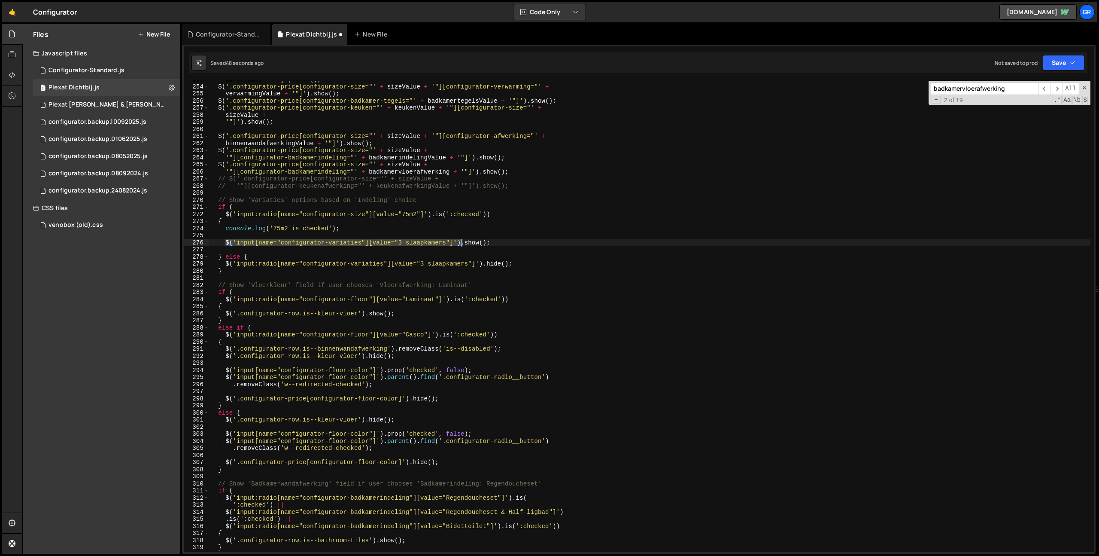
drag, startPoint x: 225, startPoint y: 243, endPoint x: 462, endPoint y: 243, distance: 236.6
click at [462, 243] on div "aircoValue + '"]' ) . show ( ) ; $ ( '.configurator-price[configurator-size="' …" at bounding box center [728, 318] width 1039 height 485
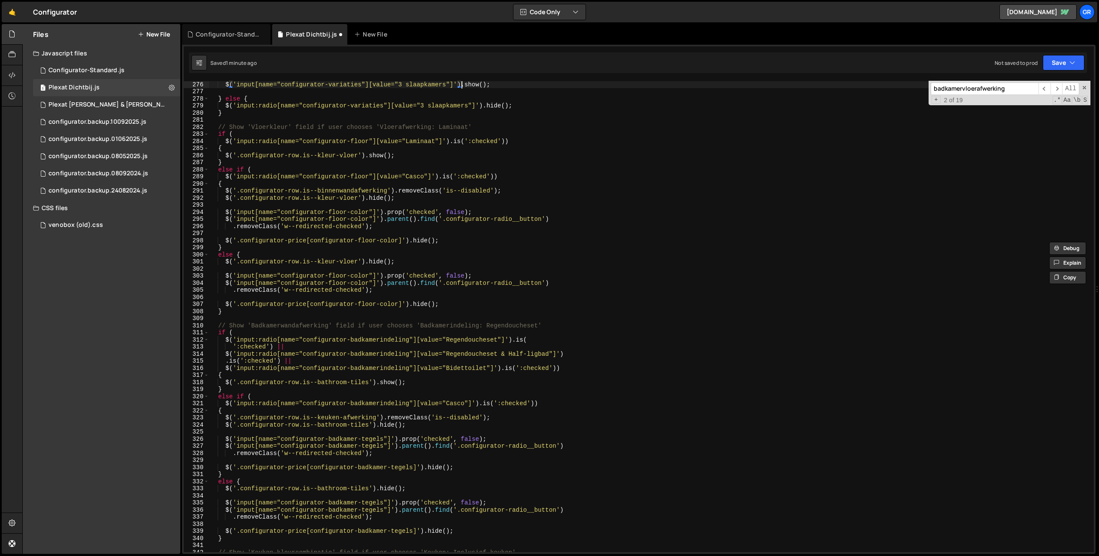
scroll to position [1881, 0]
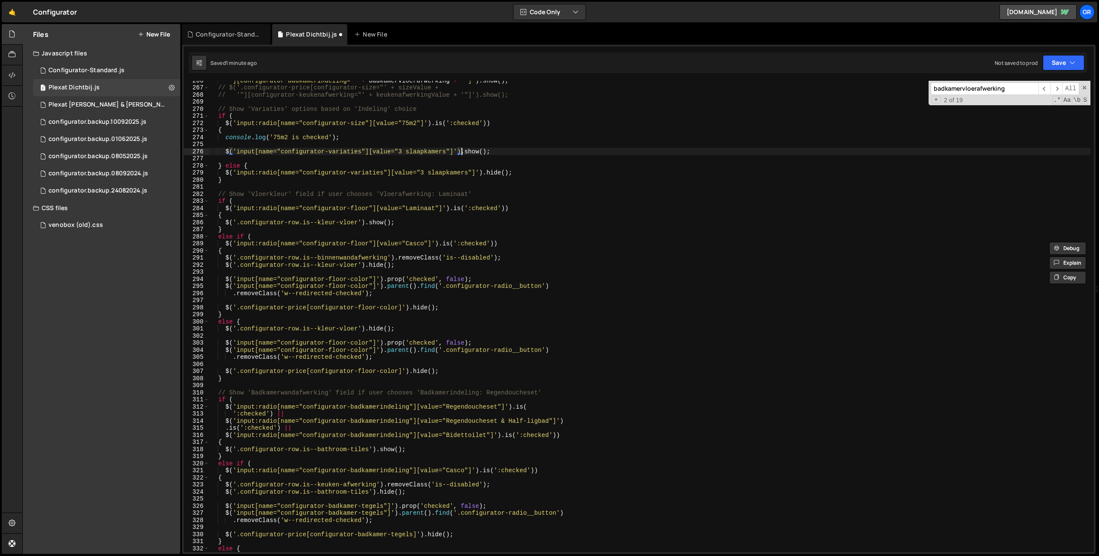
click at [225, 150] on div "'"][configurator-badkamerindeling="' + badkamervloerafwerking + '"]' ) . show (…" at bounding box center [728, 319] width 1039 height 485
click at [352, 136] on div "'"][configurator-badkamerindeling="' + badkamervloerafwerking + '"]' ) . show (…" at bounding box center [728, 319] width 1039 height 485
type textarea "console.log('75m2 is checked');"
click at [225, 137] on div "'"][configurator-badkamerindeling="' + badkamervloerafwerking + '"]' ) . show (…" at bounding box center [728, 319] width 1039 height 485
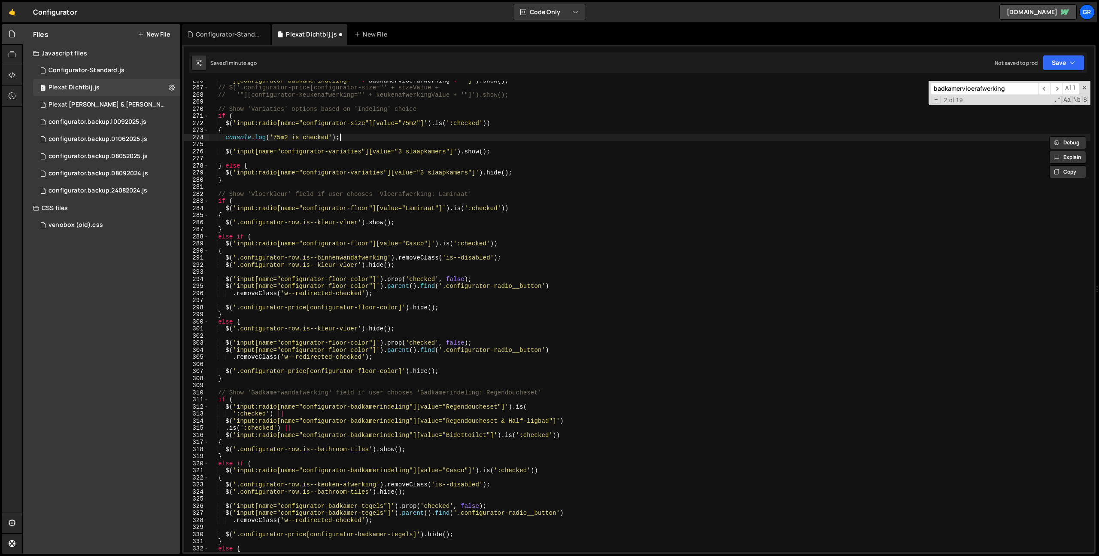
scroll to position [0, 0]
paste textarea "console.log('75m2 is checked');"
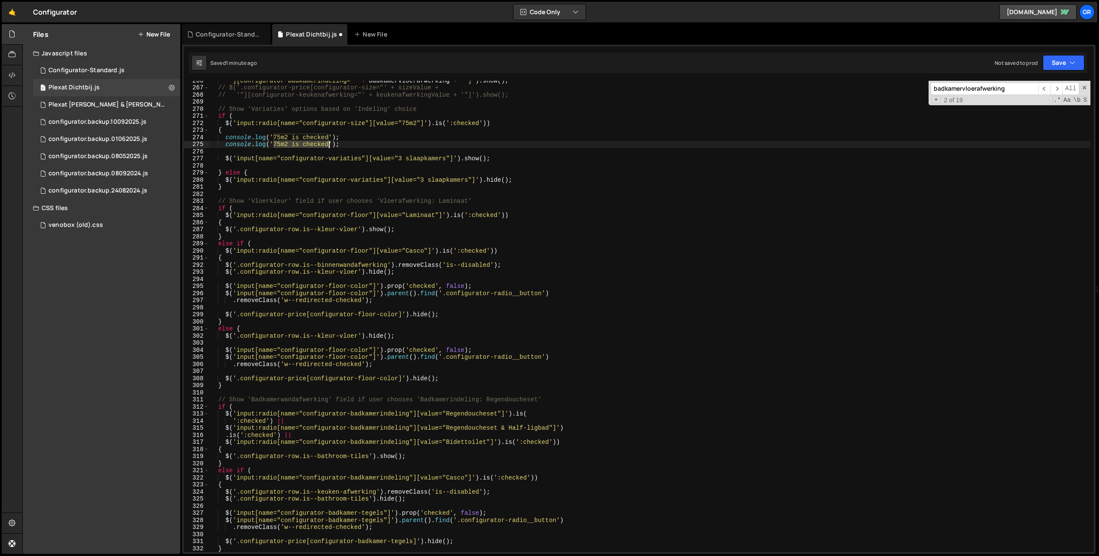
drag, startPoint x: 272, startPoint y: 146, endPoint x: 329, endPoint y: 144, distance: 57.6
click at [328, 143] on div "'"][configurator-badkamerindeling="' + badkamervloerafwerking + '"]' ) . show (…" at bounding box center [728, 319] width 1039 height 485
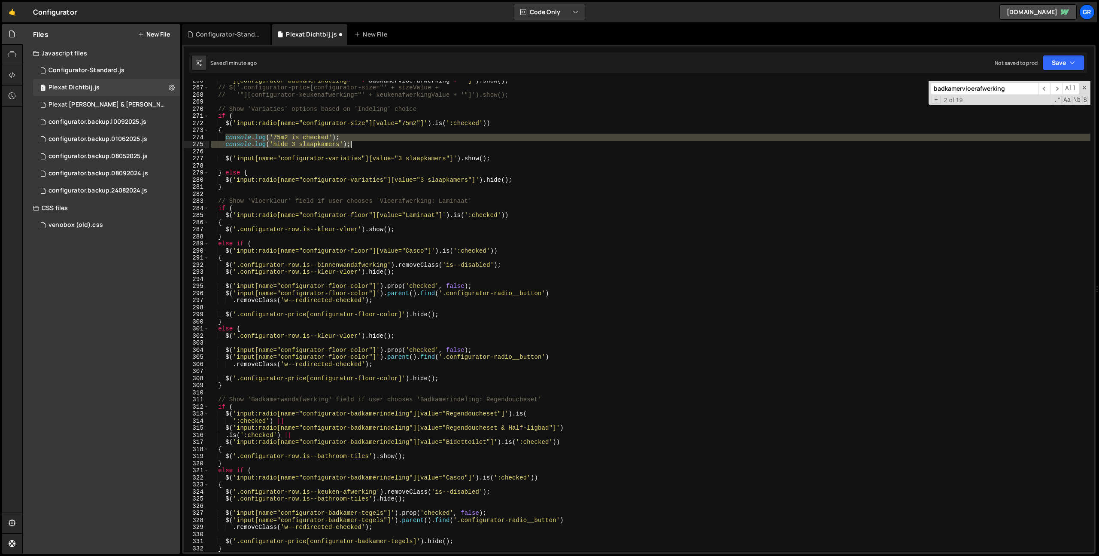
drag, startPoint x: 238, startPoint y: 138, endPoint x: 392, endPoint y: 159, distance: 154.7
click at [375, 143] on div "'"][configurator-badkamerindeling="' + badkamervloerafwerking + '"]' ) . show (…" at bounding box center [728, 319] width 1039 height 485
click at [276, 171] on div "'"][configurator-badkamerindeling="' + badkamervloerafwerking + '"]' ) . show (…" at bounding box center [728, 319] width 1039 height 485
type textarea "} else {"
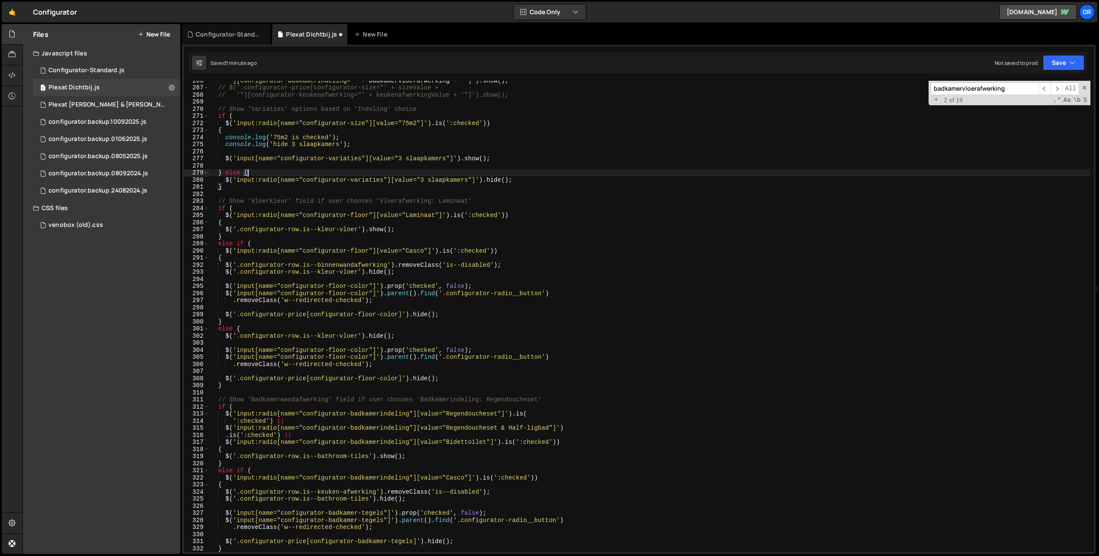
scroll to position [0, 0]
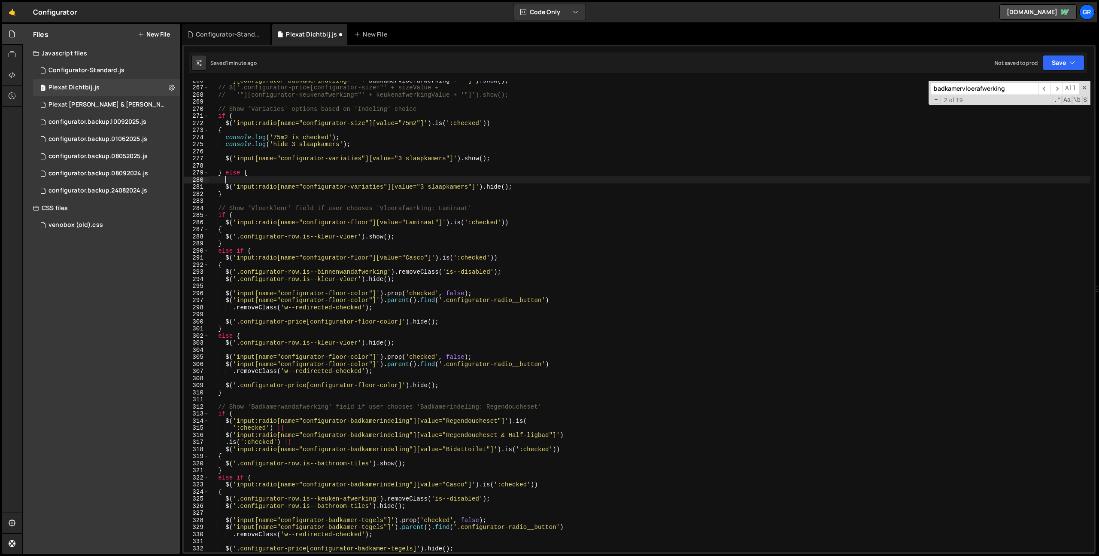
paste textarea "console.log('hide 3 slaapkamers');"
type textarea "console.log('hide 3 slaapkamers');"
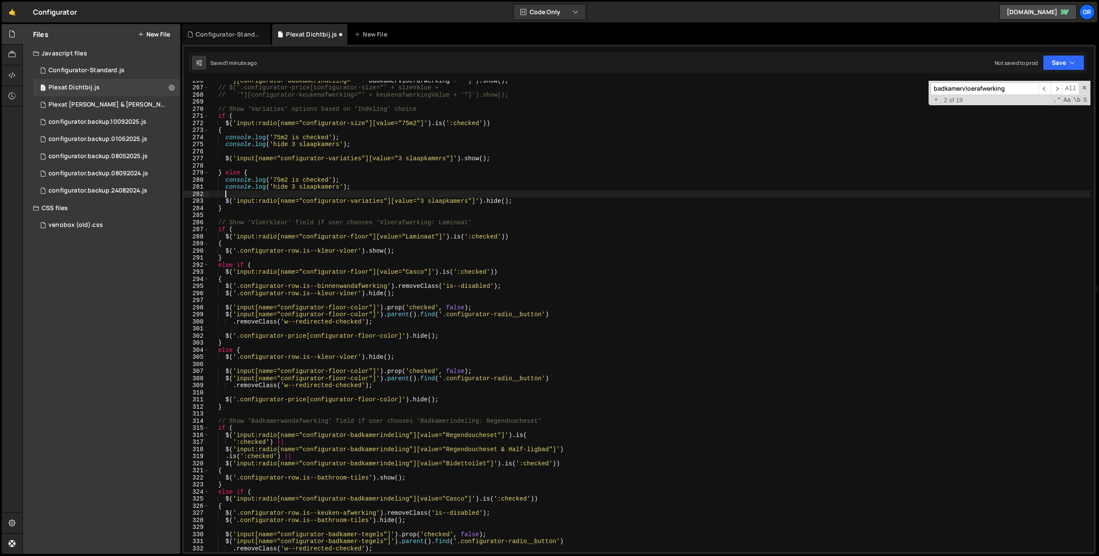
click at [298, 177] on div "'"][configurator-badkamerindeling="' + badkamervloerafwerking + '"]' ) . show (…" at bounding box center [728, 319] width 1039 height 485
click at [300, 177] on div "'"][configurator-badkamerindeling="' + badkamervloerafwerking + '"]' ) . show (…" at bounding box center [728, 319] width 1039 height 485
click at [277, 185] on div "'"][configurator-badkamerindeling="' + badkamervloerafwerking + '"]' ) . show (…" at bounding box center [728, 319] width 1039 height 485
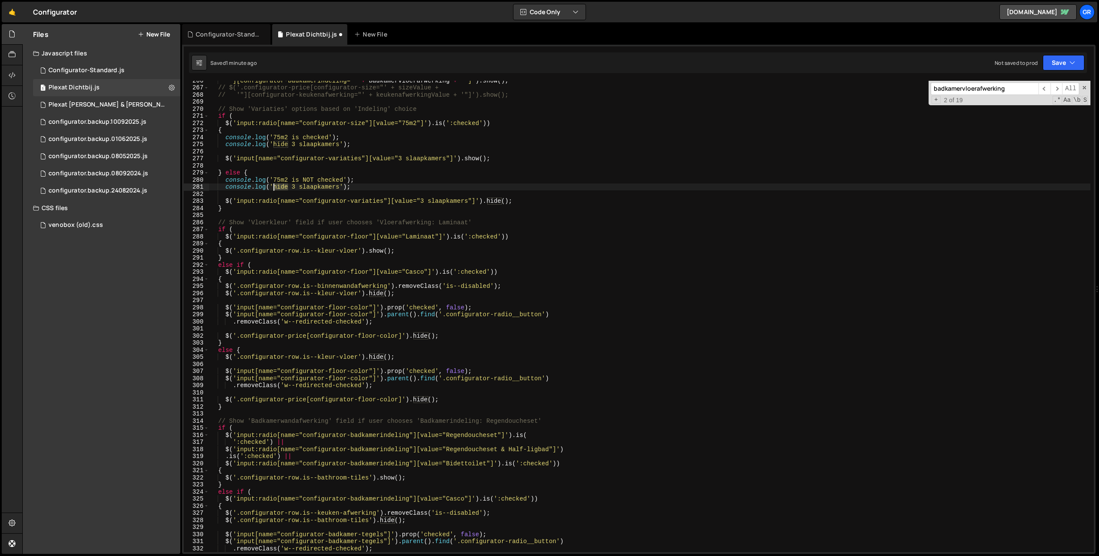
click at [277, 185] on div "'"][configurator-badkamerindeling="' + badkamervloerafwerking + '"]' ) . show (…" at bounding box center [728, 319] width 1039 height 485
type textarea "console.log('show 3 slaapkamers');"
click at [284, 149] on div "'"][configurator-badkamerindeling="' + badkamervloerafwerking + '"]' ) . show (…" at bounding box center [728, 319] width 1039 height 485
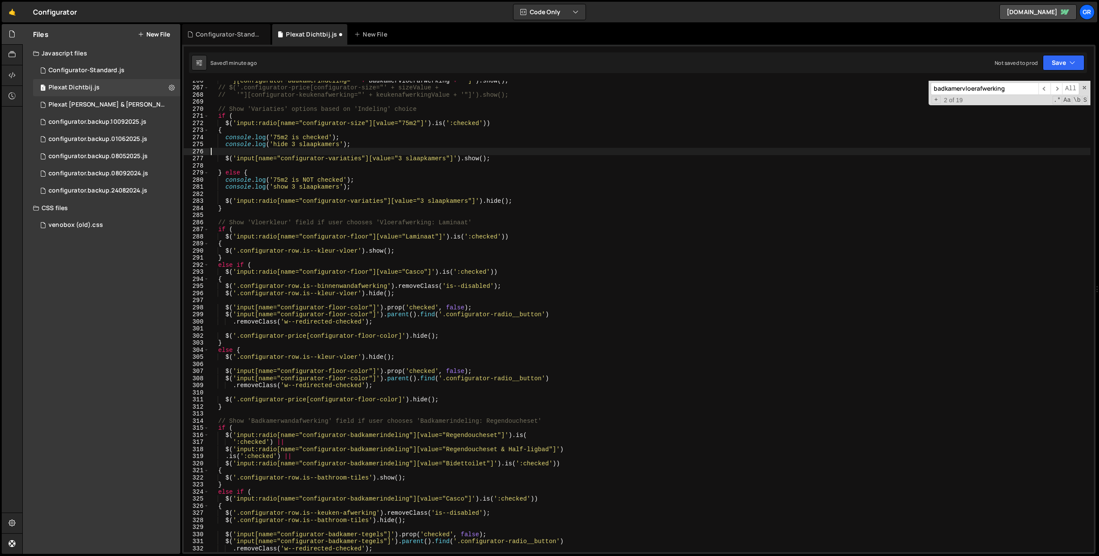
click at [284, 145] on div "'"][configurator-badkamerindeling="' + badkamervloerafwerking + '"]' ) . show (…" at bounding box center [728, 319] width 1039 height 485
click at [280, 188] on div "'"][configurator-badkamerindeling="' + badkamervloerafwerking + '"]' ) . show (…" at bounding box center [728, 319] width 1039 height 485
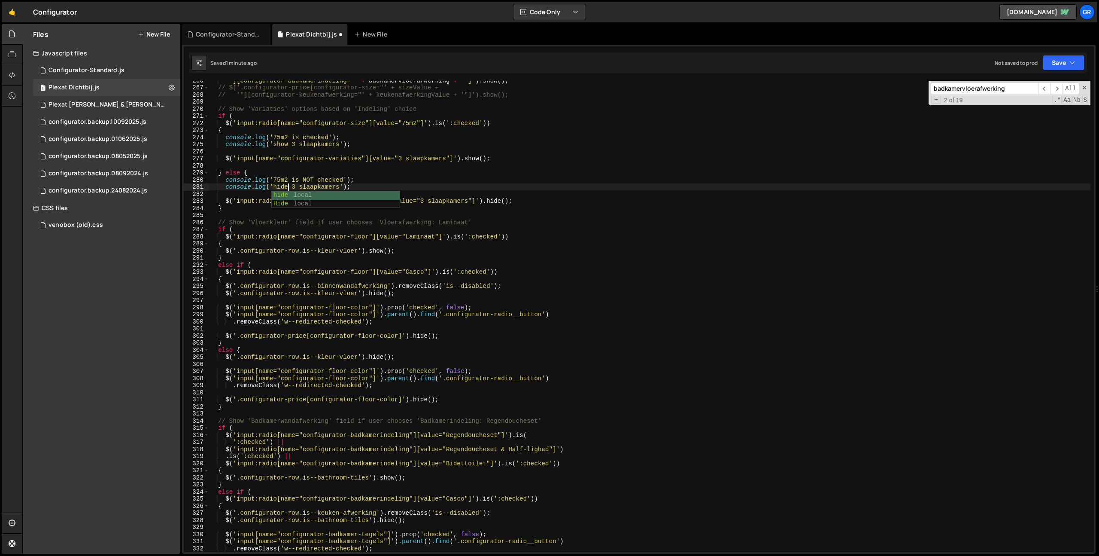
click at [426, 185] on div "'"][configurator-badkamerindeling="' + badkamervloerafwerking + '"]' ) . show (…" at bounding box center [728, 319] width 1039 height 485
drag, startPoint x: 1057, startPoint y: 60, endPoint x: 1049, endPoint y: 76, distance: 17.5
click at [1057, 60] on button "Save" at bounding box center [1064, 62] width 42 height 15
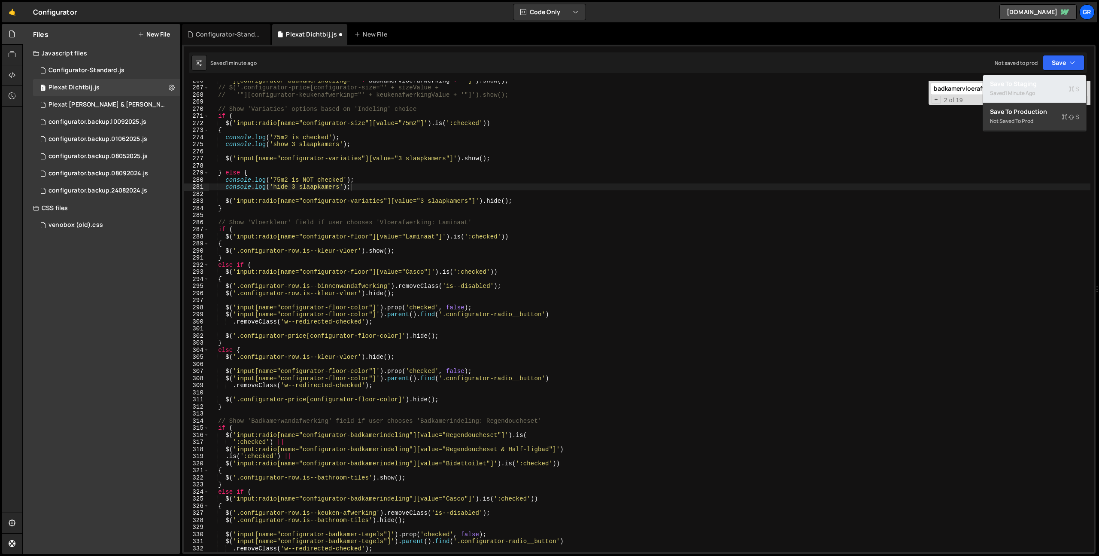
drag, startPoint x: 1049, startPoint y: 76, endPoint x: 1038, endPoint y: 84, distance: 14.1
click at [1049, 75] on button "Save to Staging S Saved 1 minute ago" at bounding box center [1034, 89] width 103 height 28
click at [254, 157] on div "'"][configurator-badkamerindeling="' + badkamervloerafwerking + '"]' ) . show (…" at bounding box center [728, 319] width 1039 height 485
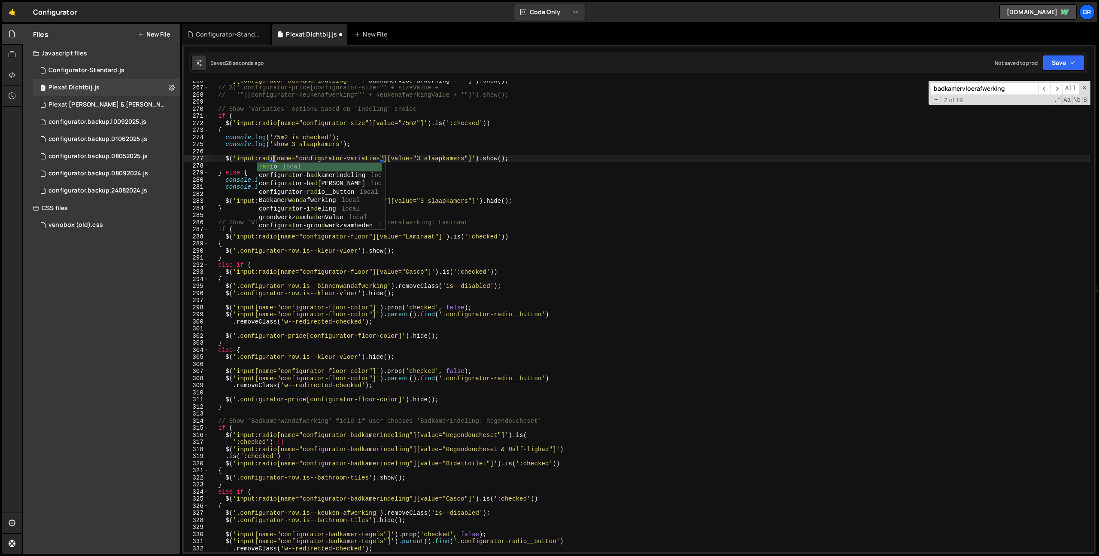
scroll to position [0, 4]
click at [387, 141] on div "'"][configurator-badkamerindeling="' + badkamervloerafwerking + '"]' ) . show (…" at bounding box center [728, 319] width 1039 height 485
type textarea "console.log('show 3 slaapkamers');"
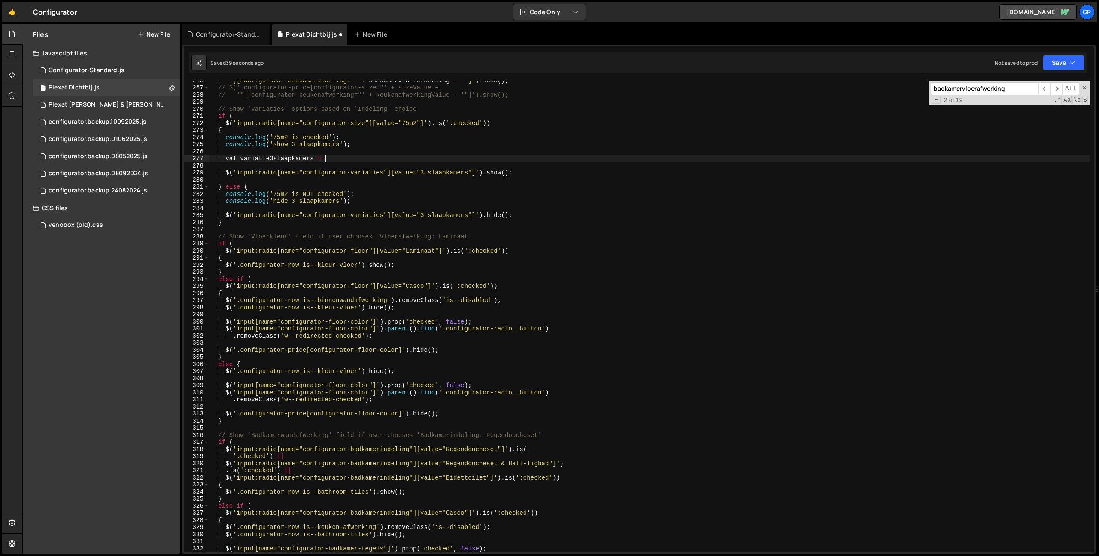
scroll to position [0, 7]
click at [314, 157] on div "'"][configurator-badkamerindeling="' + badkamervloerafwerking + '"]' ) . show (…" at bounding box center [728, 319] width 1039 height 485
click at [241, 159] on div "'"][configurator-badkamerindeling="' + badkamervloerafwerking + '"]' ) . show (…" at bounding box center [728, 319] width 1039 height 485
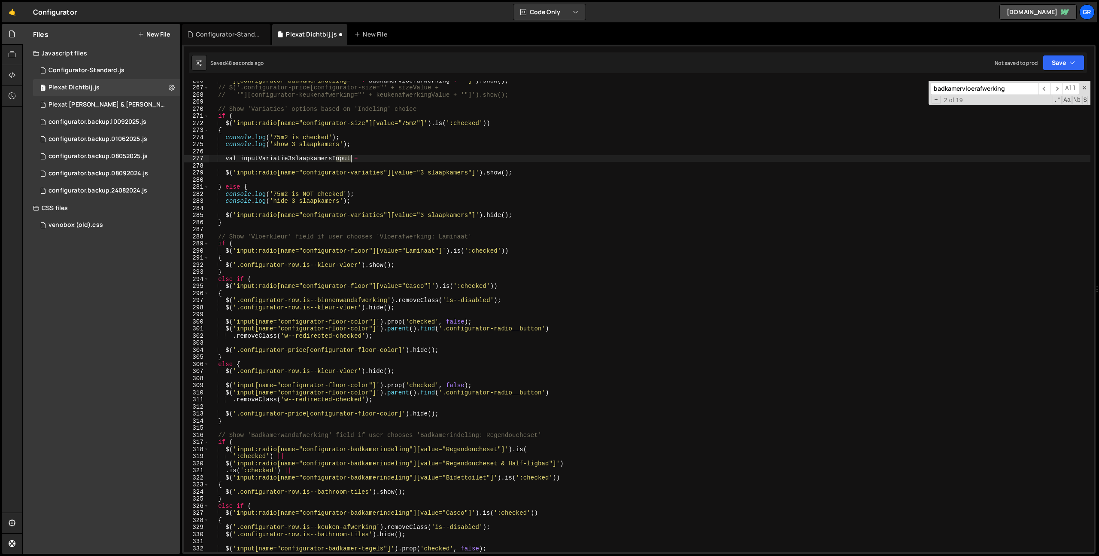
drag, startPoint x: 334, startPoint y: 157, endPoint x: 350, endPoint y: 157, distance: 15.5
click at [350, 157] on div "'"][configurator-badkamerindeling="' + badkamervloerafwerking + '"]' ) . show (…" at bounding box center [728, 319] width 1039 height 485
drag, startPoint x: 224, startPoint y: 173, endPoint x: 484, endPoint y: 171, distance: 260.2
click at [484, 171] on div "'"][configurator-badkamerindeling="' + badkamervloerafwerking + '"]' ) . show (…" at bounding box center [728, 319] width 1039 height 485
click at [382, 160] on div "'"][configurator-badkamerindeling="' + badkamervloerafwerking + '"]' ) . show (…" at bounding box center [728, 319] width 1039 height 485
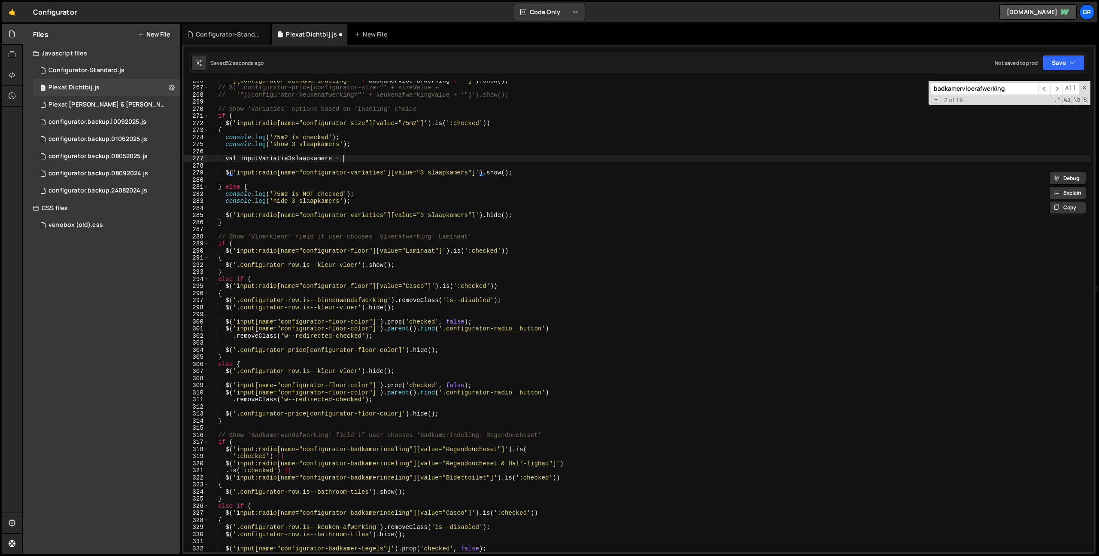
paste textarea "$('input:radio[name="configurator-variaties"][value="3 slaapkamers"]')"
click at [255, 160] on div "'"][configurator-badkamerindeling="' + badkamervloerafwerking + '"]' ) . show (…" at bounding box center [728, 319] width 1039 height 485
click at [651, 159] on div "'"][configurator-badkamerindeling="' + badkamervloerafwerking + '"]' ) . show (…" at bounding box center [728, 319] width 1039 height 485
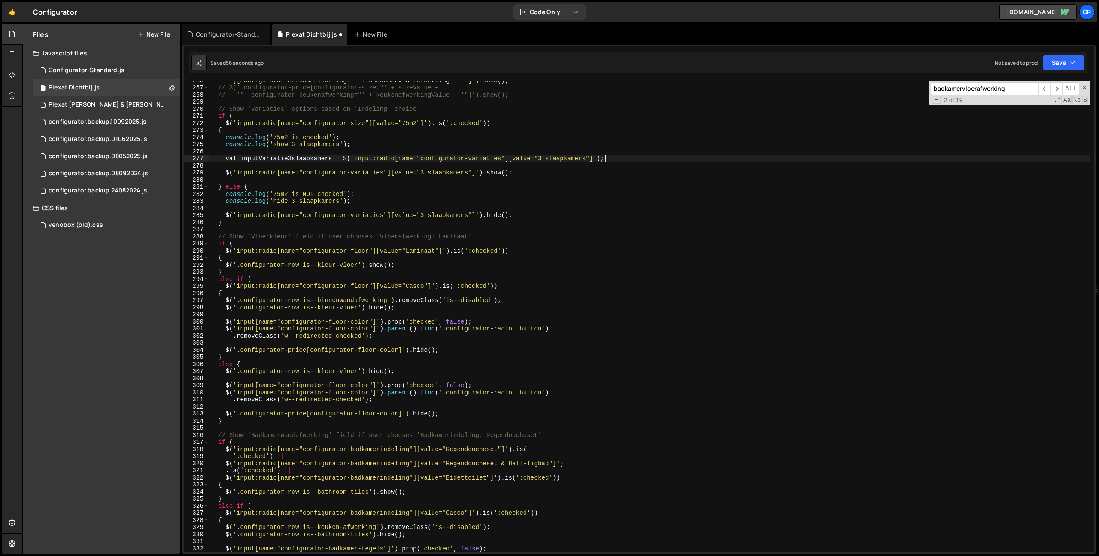
click at [241, 157] on div "'"][configurator-badkamerindeling="' + badkamervloerafwerking + '"]' ) . show (…" at bounding box center [728, 319] width 1039 height 485
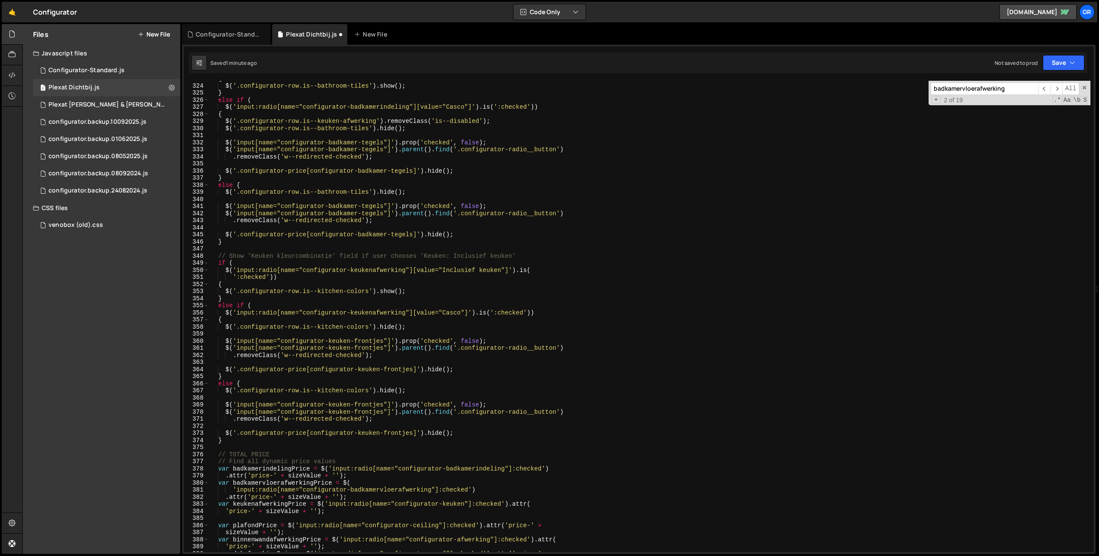
scroll to position [1955, 0]
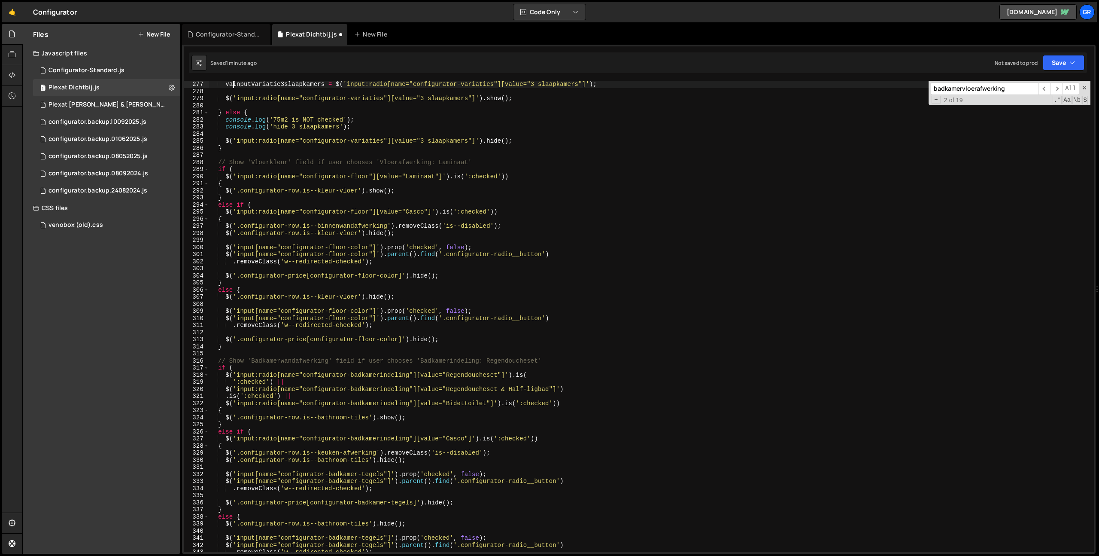
type textarea "var inputVariatie3slaapkamers = $('input:radio[name="configurator-variaties"][v…"
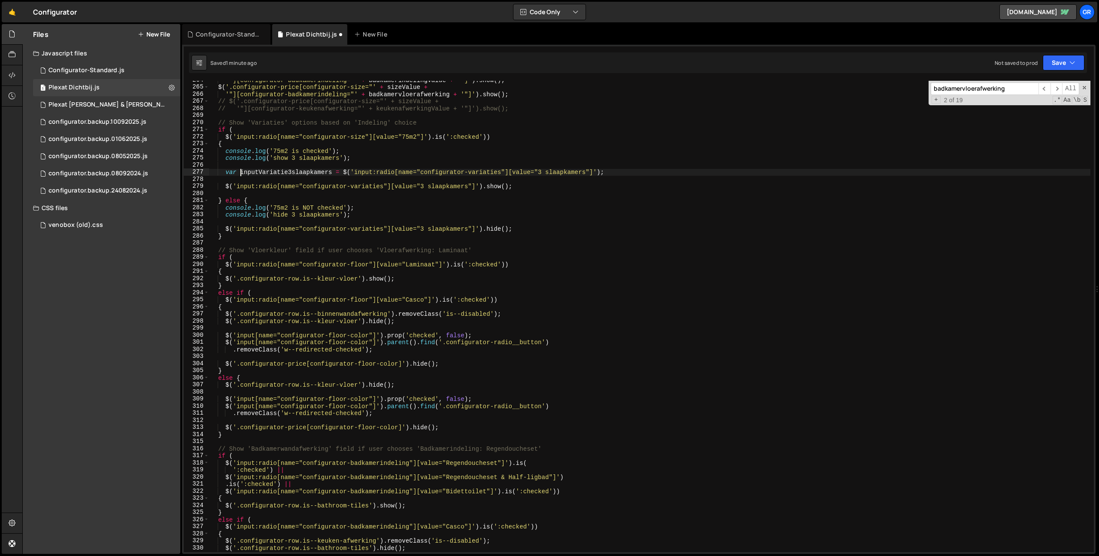
scroll to position [1868, 0]
click at [258, 174] on div "'"][configurator-badkamerindeling="' + badkamerindelingValue + '"]' ) . show ( …" at bounding box center [728, 318] width 1039 height 485
drag, startPoint x: 622, startPoint y: 173, endPoint x: 626, endPoint y: 175, distance: 4.5
click at [622, 174] on div "'"][configurator-badkamerindeling="' + badkamerindelingValue + '"]' ) . show ( …" at bounding box center [728, 318] width 1039 height 485
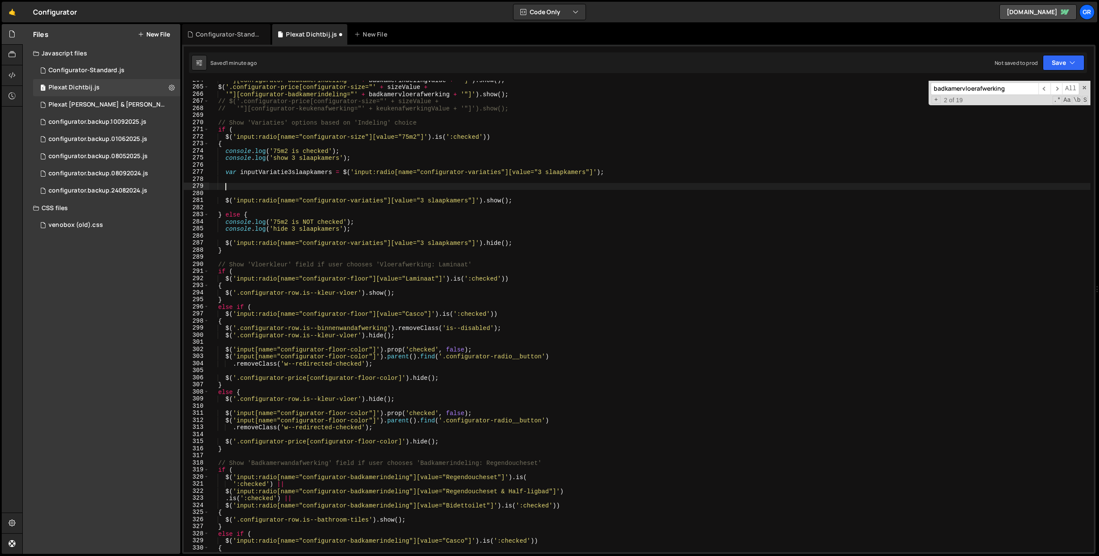
scroll to position [0, 1]
paste textarea "inputVariatie3slaapkamers"
click at [229, 173] on div "'"][configurator-badkamerindeling="' + badkamerindelingValue + '"]' ) . show ( …" at bounding box center [728, 318] width 1039 height 485
type textarea "var inputVariatie3slaapkamers = $('input:radio[name="configurator-variaties"][v…"
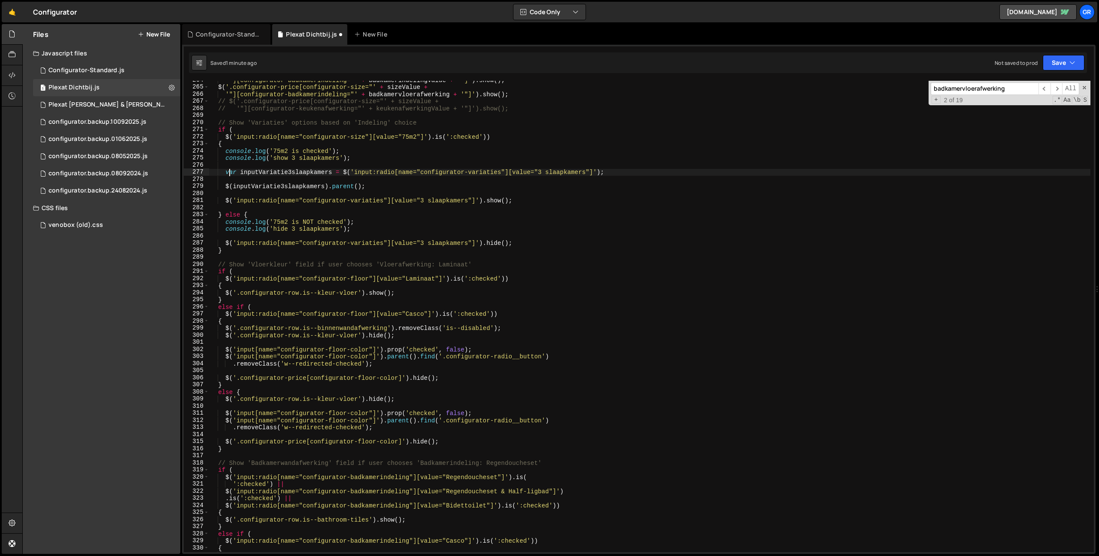
click at [228, 173] on div "'"][configurator-badkamerindeling="' + badkamerindelingValue + '"]' ) . show ( …" at bounding box center [728, 318] width 1039 height 485
click at [225, 172] on div "'"][configurator-badkamerindeling="' + badkamerindelingValue + '"]' ) . show ( …" at bounding box center [728, 318] width 1039 height 485
click at [332, 173] on div "'"][configurator-badkamerindeling="' + badkamerindelingValue + '"]' ) . show ( …" at bounding box center [728, 318] width 1039 height 485
click at [619, 171] on div "'"][configurator-badkamerindeling="' + badkamerindelingValue + '"]' ) . show ( …" at bounding box center [728, 318] width 1039 height 485
paste textarea "var inputVariatie3slaapkamers"
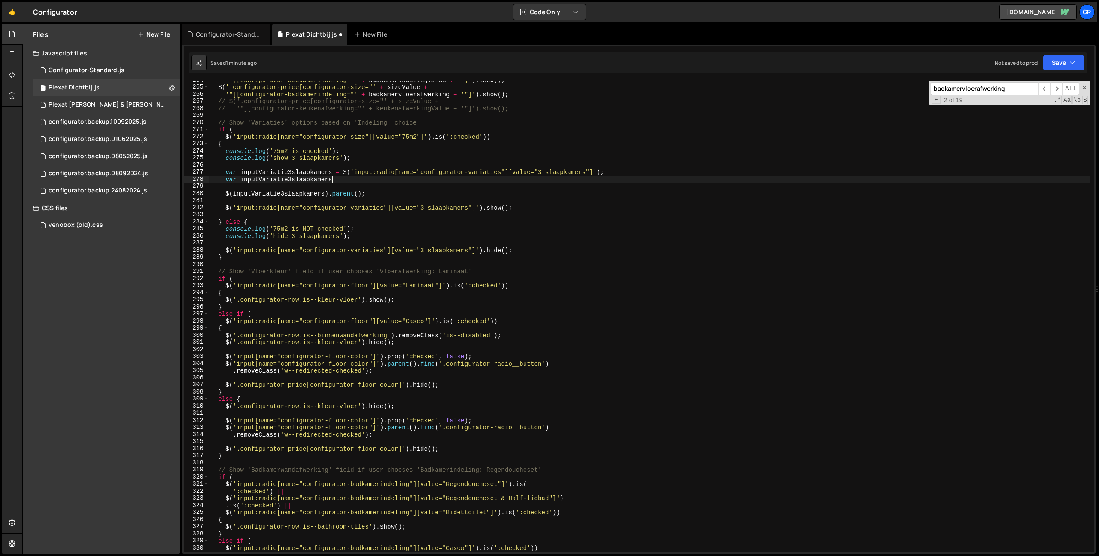
scroll to position [0, 8]
drag, startPoint x: 377, startPoint y: 181, endPoint x: 639, endPoint y: 170, distance: 262.5
click at [377, 181] on div "'"][configurator-badkamerindeling="' + badkamerindelingValue + '"]' ) . show ( …" at bounding box center [728, 318] width 1039 height 485
click at [630, 170] on div "'"][configurator-badkamerindeling="' + badkamerindelingValue + '"]' ) . show ( …" at bounding box center [728, 318] width 1039 height 485
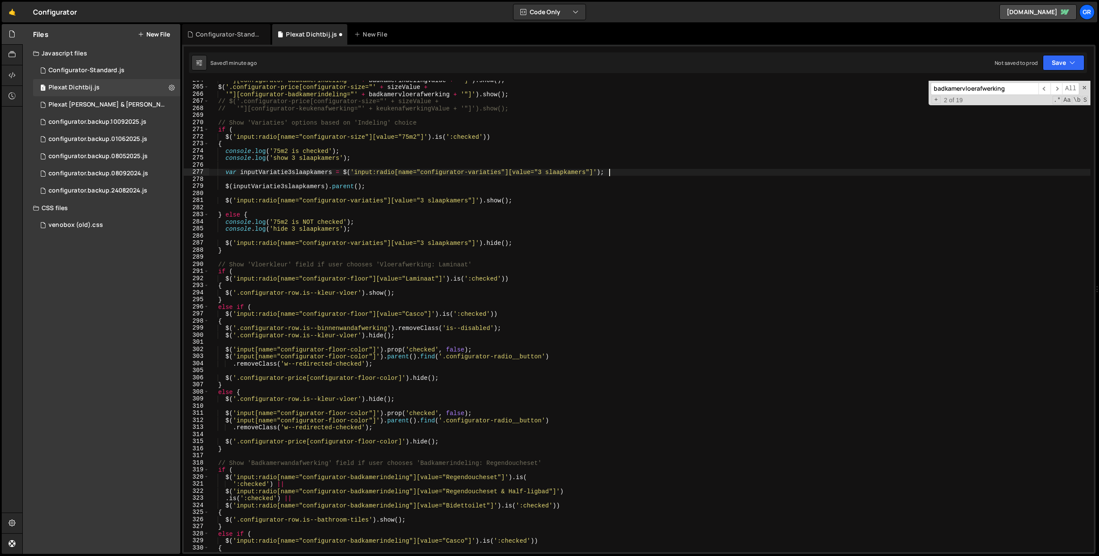
scroll to position [0, 27]
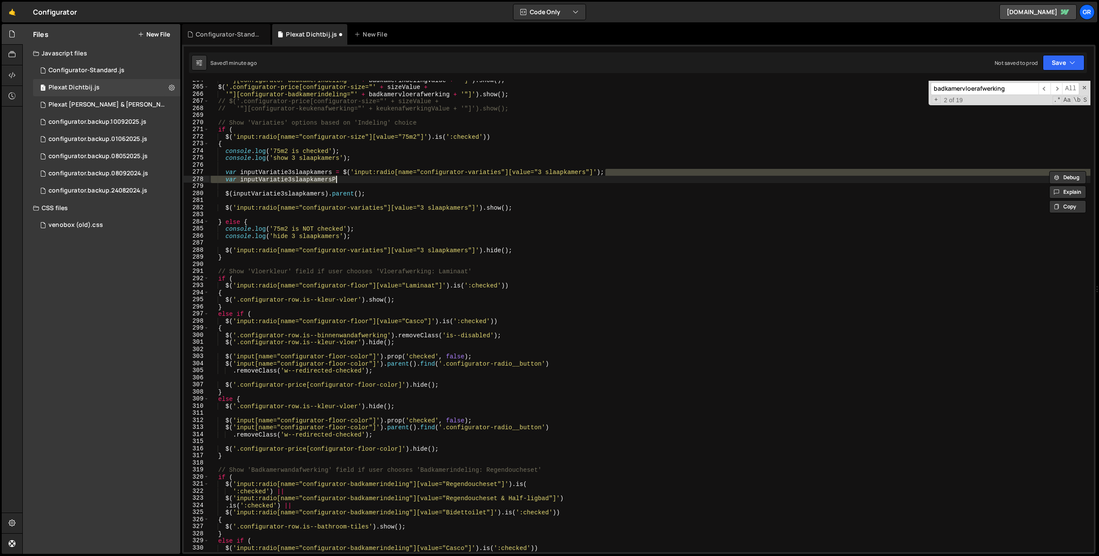
click at [337, 179] on div "'"][configurator-badkamerindeling="' + badkamerindelingValue + '"]' ) . show ( …" at bounding box center [649, 316] width 881 height 471
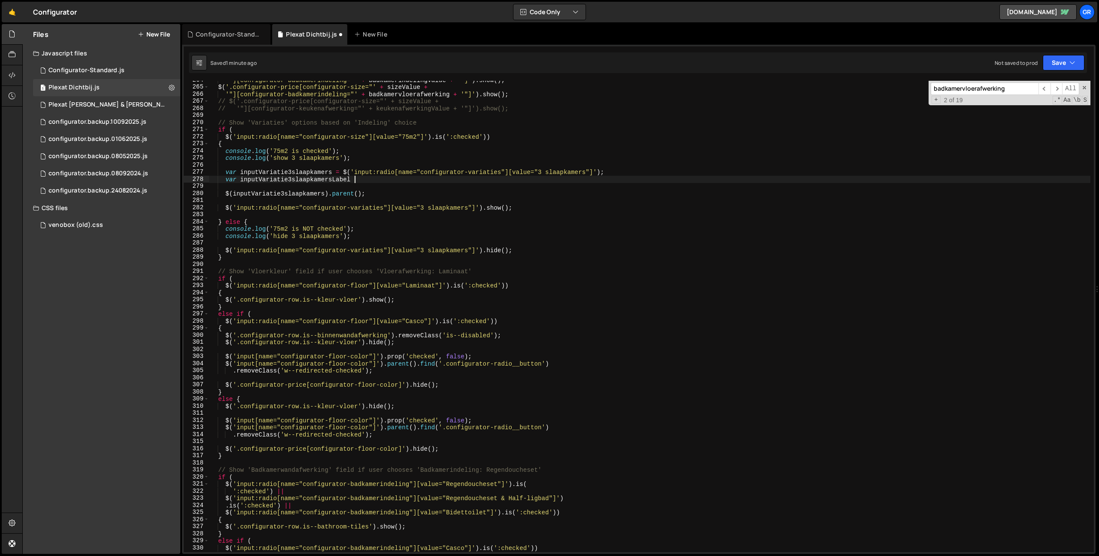
type textarea "var inputVariatie3slaapkamersLabel ="
drag, startPoint x: 227, startPoint y: 191, endPoint x: 408, endPoint y: 191, distance: 180.8
click at [408, 191] on div "'"][configurator-badkamerindeling="' + badkamerindelingValue + '"]' ) . show ( …" at bounding box center [728, 318] width 1039 height 485
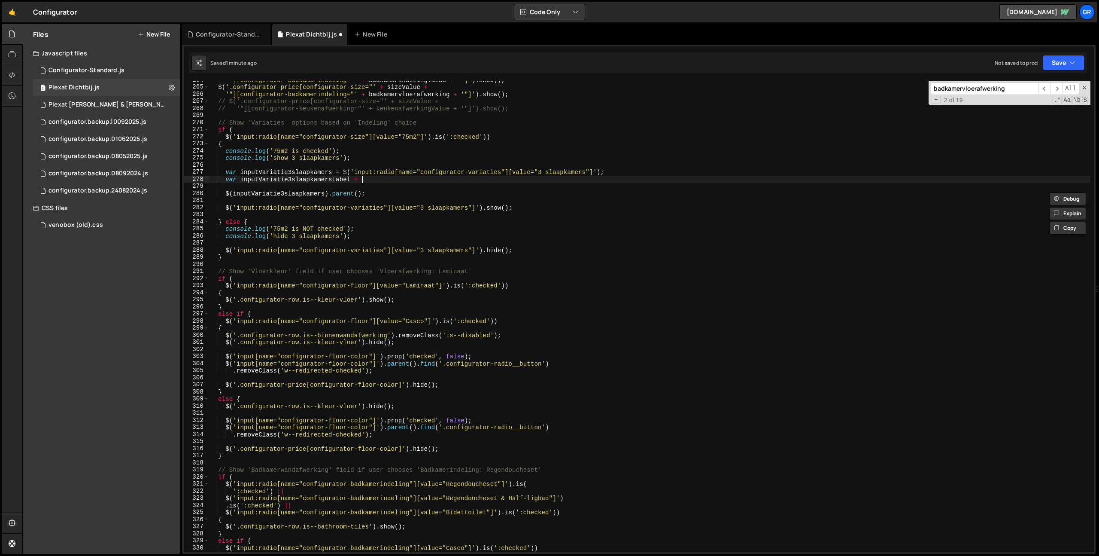
click at [391, 178] on div "'"][configurator-badkamerindeling="' + badkamerindelingValue + '"]' ) . show ( …" at bounding box center [728, 318] width 1039 height 485
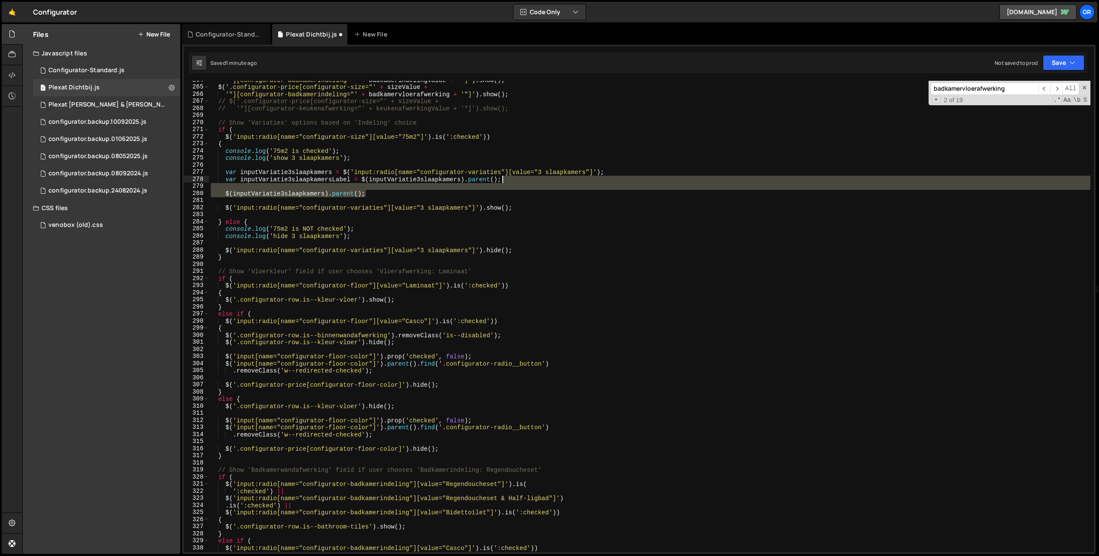
drag, startPoint x: 459, startPoint y: 185, endPoint x: 526, endPoint y: 180, distance: 68.0
click at [526, 180] on div "'"][configurator-badkamerindeling="' + badkamerindelingValue + '"]' ) . show ( …" at bounding box center [728, 318] width 1039 height 485
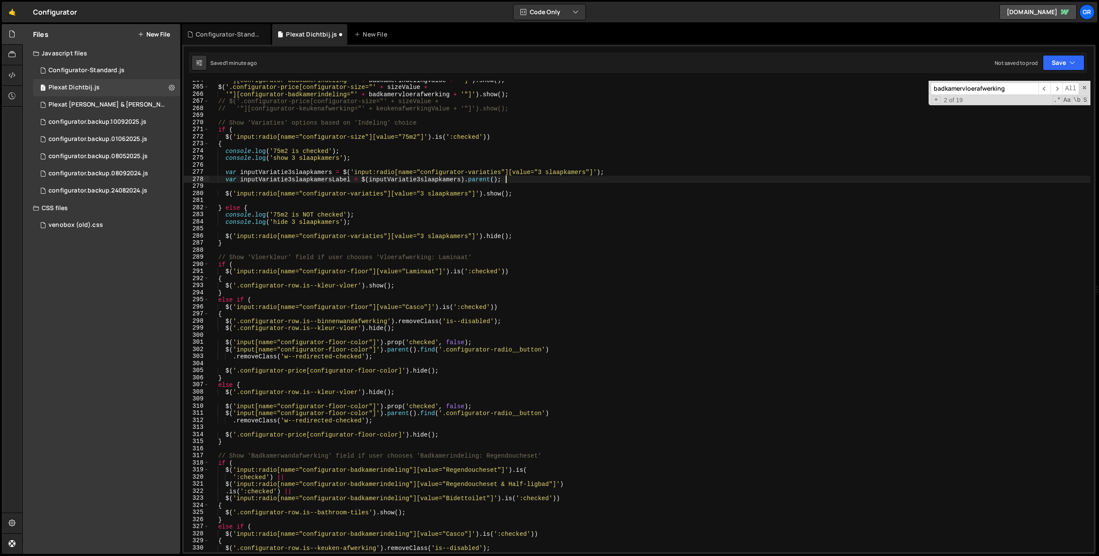
scroll to position [0, 20]
click at [243, 178] on div "'"][configurator-badkamerindeling="' + badkamerindelingValue + '"]' ) . show ( …" at bounding box center [728, 318] width 1039 height 485
drag, startPoint x: 231, startPoint y: 191, endPoint x: 246, endPoint y: 192, distance: 14.3
click at [232, 191] on div "'"][configurator-badkamerindeling="' + badkamerindelingValue + '"]' ) . show ( …" at bounding box center [728, 318] width 1039 height 485
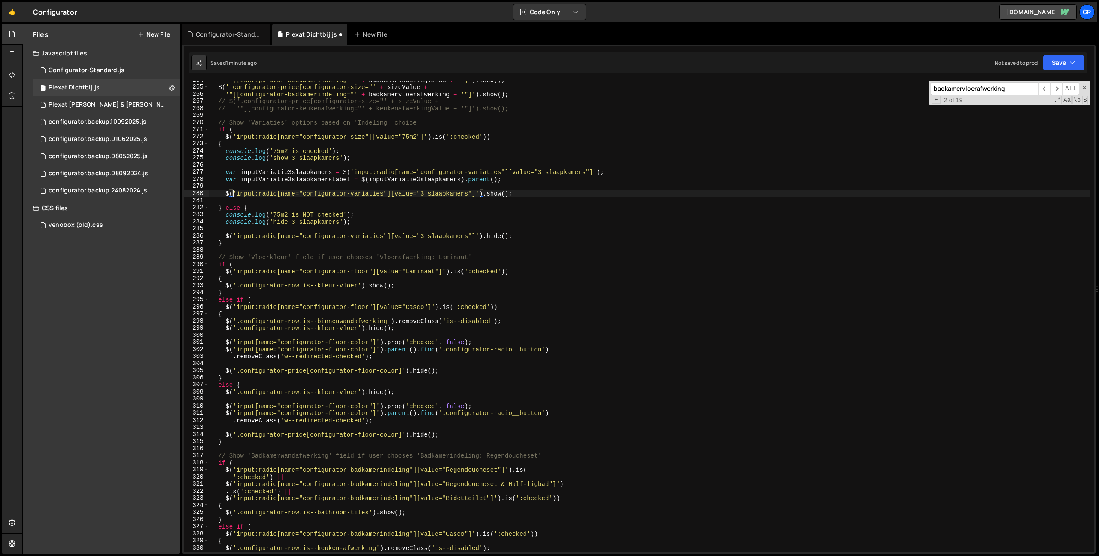
click at [480, 193] on div "'"][configurator-badkamerindeling="' + badkamerindelingValue + '"]' ) . show ( …" at bounding box center [728, 318] width 1039 height 485
click at [227, 174] on div "'"][configurator-badkamerindeling="' + badkamerindelingValue + '"]' ) . show ( …" at bounding box center [728, 318] width 1039 height 485
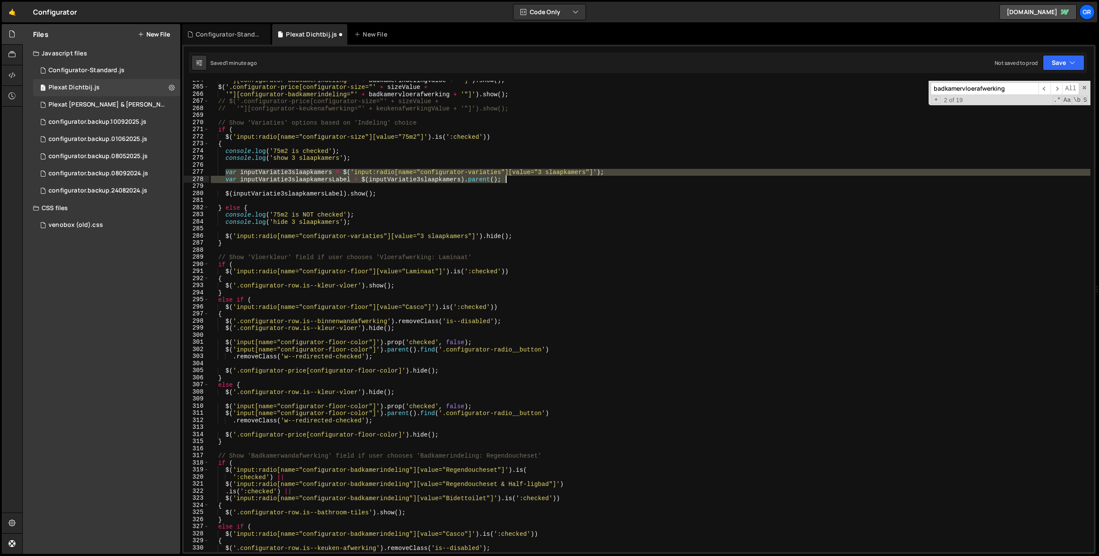
click at [552, 179] on div "'"][configurator-badkamerindeling="' + badkamerindelingValue + '"]' ) . show ( …" at bounding box center [728, 318] width 1039 height 485
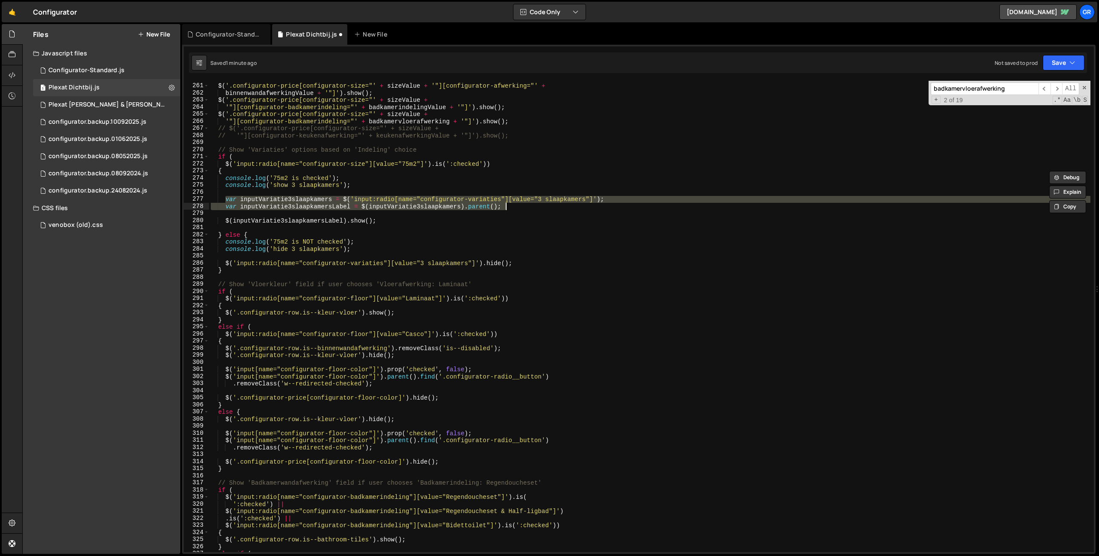
click at [459, 146] on div "$ ( '.configurator-price[configurator-size="' + sizeValue + '"][configurator-af…" at bounding box center [728, 317] width 1039 height 485
type textarea "// Show 'Variaties' options based on 'Indeling' choice"
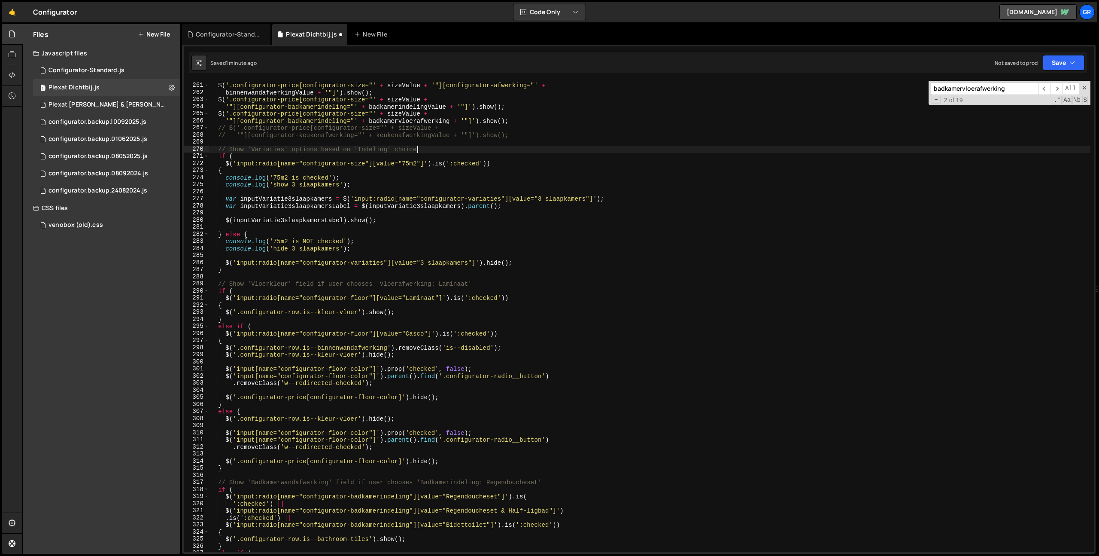
scroll to position [0, 0]
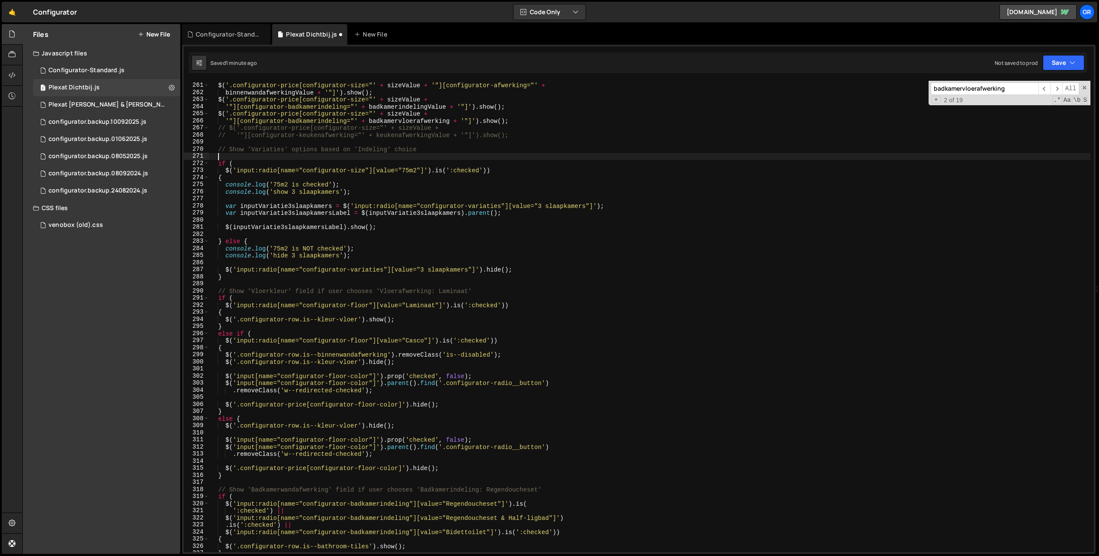
type textarea "var inputVariatie3slaapkamersLabel = $(inputVariatie3slaapkamers).parent();"
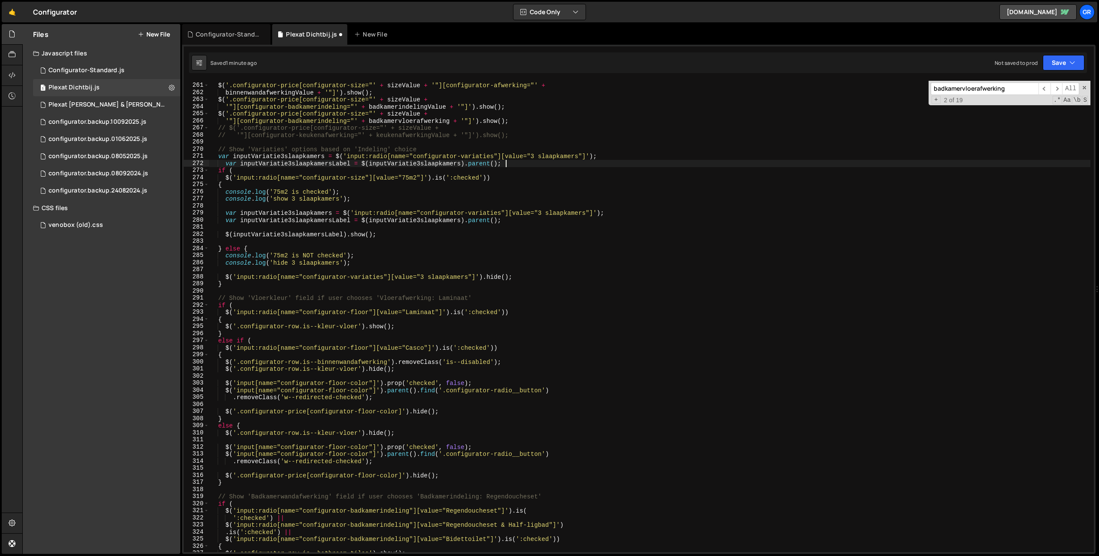
scroll to position [0, 0]
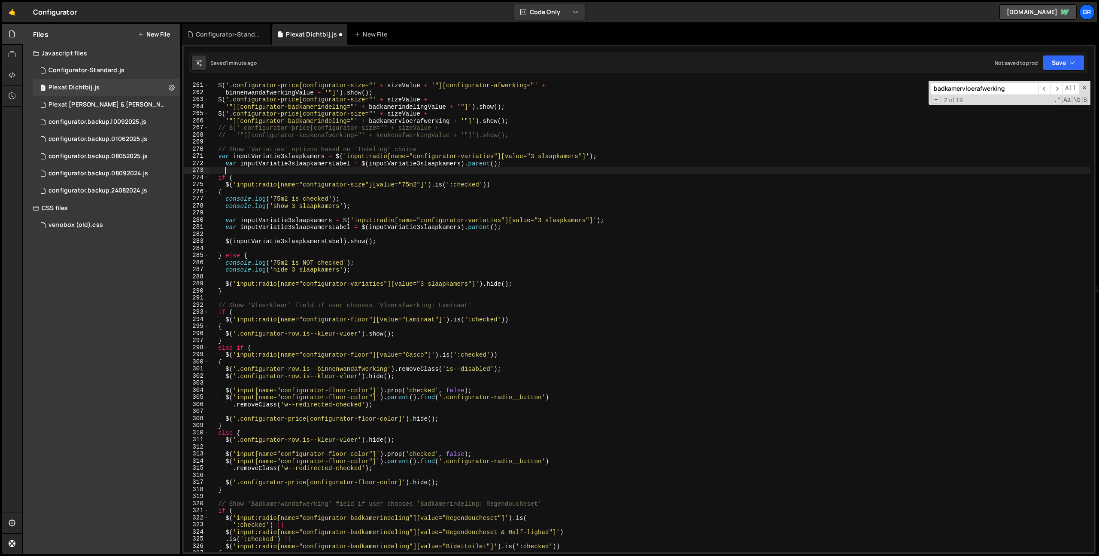
click at [436, 162] on div "$ ( '.configurator-price[configurator-size="' + sizeValue + '"][configurator-af…" at bounding box center [728, 317] width 1039 height 485
click at [435, 162] on div "$ ( '.configurator-price[configurator-size="' + sizeValue + '"][configurator-af…" at bounding box center [728, 317] width 1039 height 485
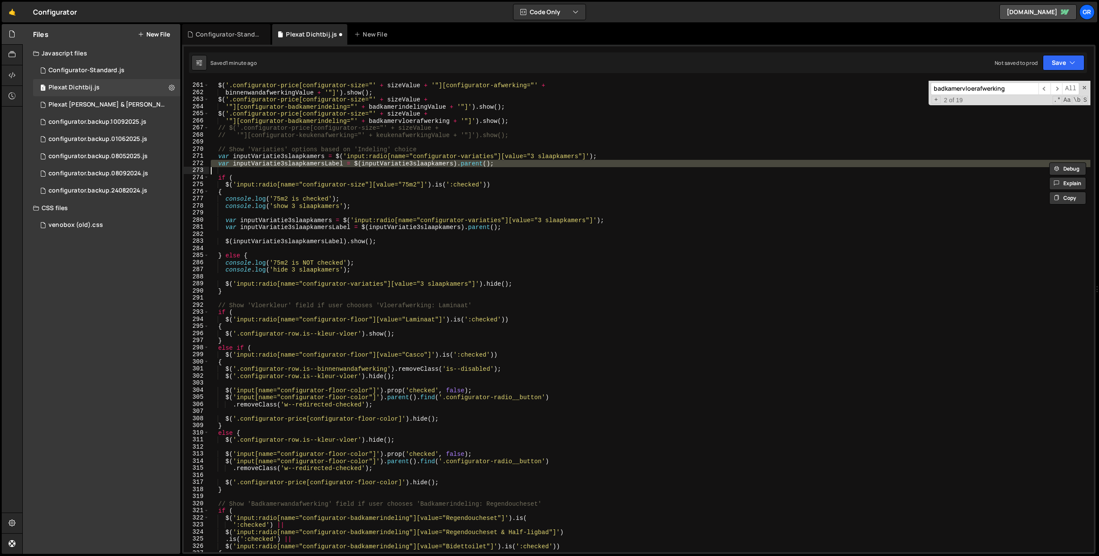
click at [368, 174] on div "$ ( '.configurator-price[configurator-size="' + sizeValue + '"][configurator-af…" at bounding box center [728, 317] width 1039 height 485
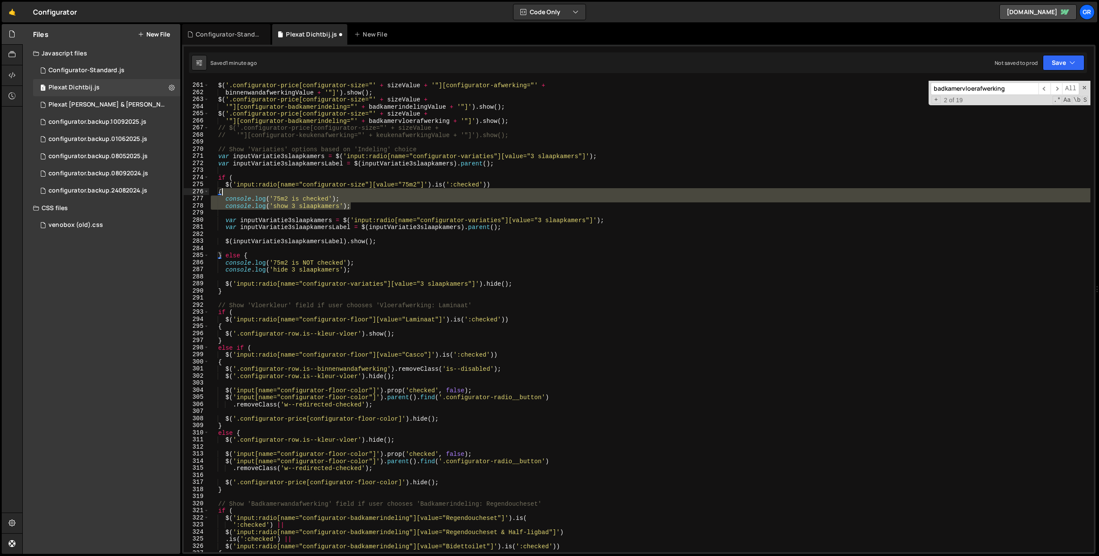
drag, startPoint x: 361, startPoint y: 206, endPoint x: 362, endPoint y: 194, distance: 11.7
click at [365, 192] on div "$ ( '.configurator-price[configurator-size="' + sizeValue + '"][configurator-af…" at bounding box center [728, 317] width 1039 height 485
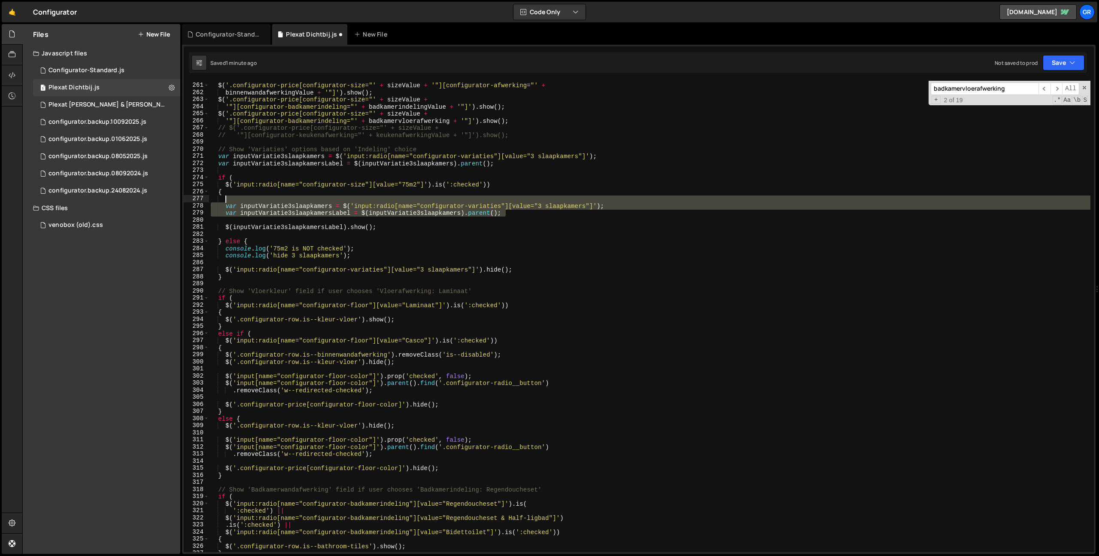
drag, startPoint x: 516, startPoint y: 210, endPoint x: 518, endPoint y: 197, distance: 13.4
click at [518, 197] on div "$ ( '.configurator-price[configurator-size="' + sizeValue + '"][configurator-af…" at bounding box center [728, 317] width 1039 height 485
type textarea "var inputVariatie3slaapkamers = $('input:radio[name="configurator-variaties"][v…"
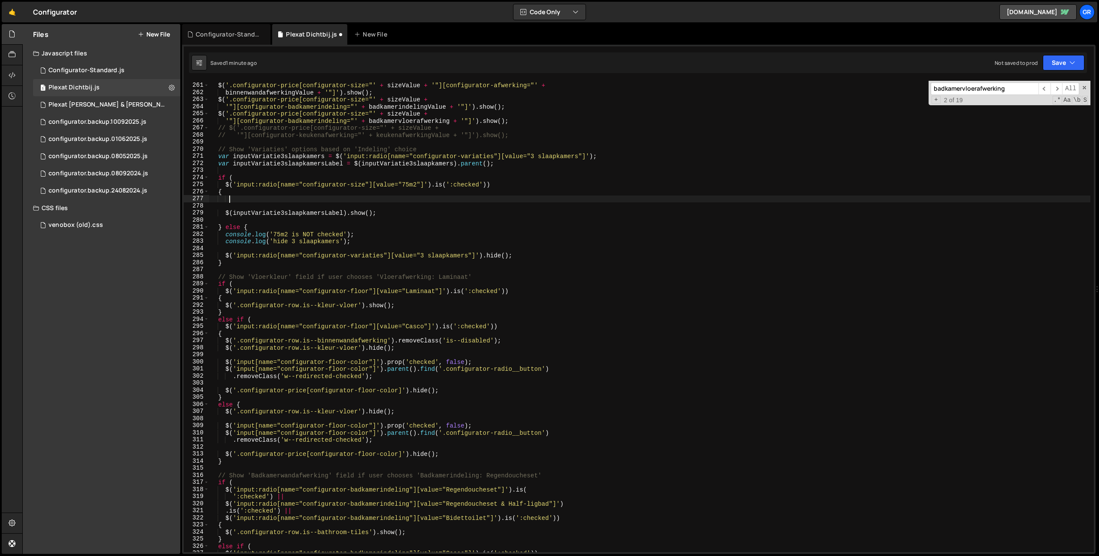
drag, startPoint x: 225, startPoint y: 213, endPoint x: 339, endPoint y: 218, distance: 113.4
click at [226, 213] on div "$ ( '.configurator-price[configurator-size="' + sizeValue + '"][configurator-af…" at bounding box center [728, 317] width 1039 height 485
click at [388, 212] on div "$ ( '.configurator-price[configurator-size="' + sizeValue + '"][configurator-af…" at bounding box center [728, 317] width 1039 height 485
drag, startPoint x: 224, startPoint y: 214, endPoint x: 230, endPoint y: 214, distance: 6.0
click at [224, 214] on div "$ ( '.configurator-price[configurator-size="' + sizeValue + '"][configurator-af…" at bounding box center [649, 316] width 881 height 471
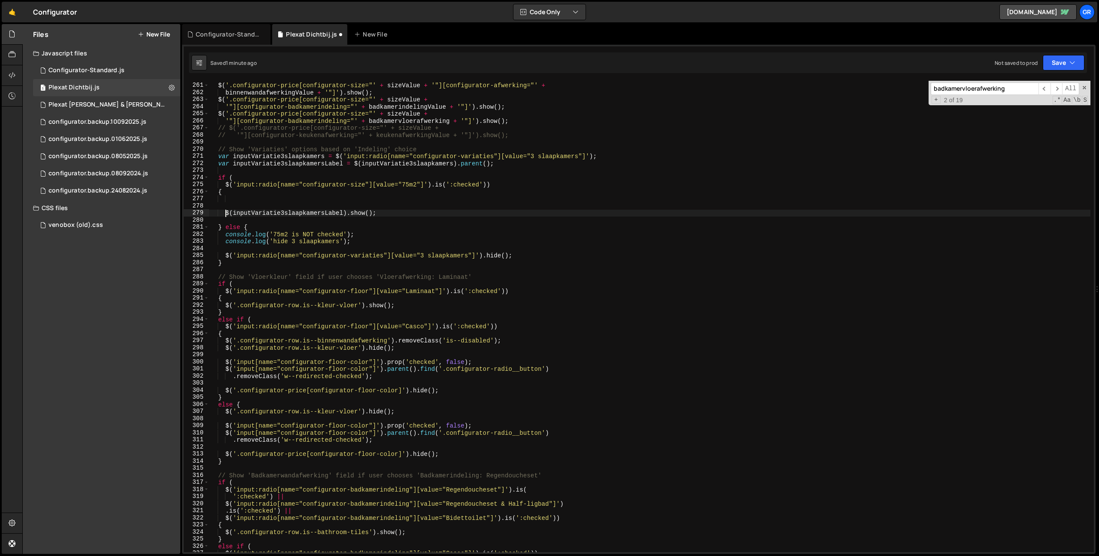
click at [346, 212] on div "$ ( '.configurator-price[configurator-size="' + sizeValue + '"][configurator-af…" at bounding box center [728, 317] width 1039 height 485
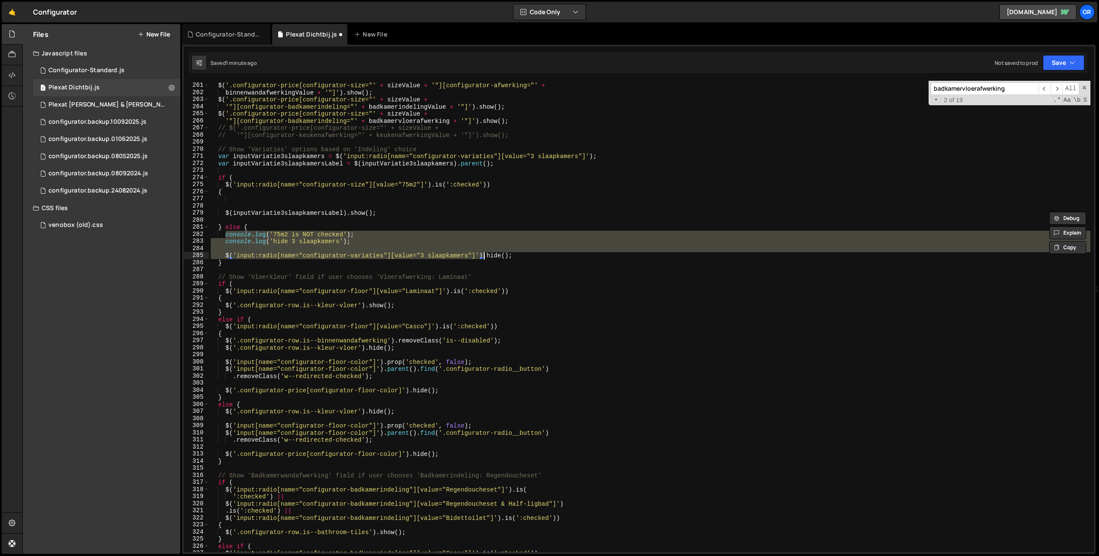
drag, startPoint x: 226, startPoint y: 235, endPoint x: 474, endPoint y: 246, distance: 248.0
click at [483, 255] on div "$ ( '.configurator-price[configurator-size="' + sizeValue + '"][configurator-af…" at bounding box center [728, 317] width 1039 height 485
paste textarea "$(inputVariatie3slaapkamersLabel"
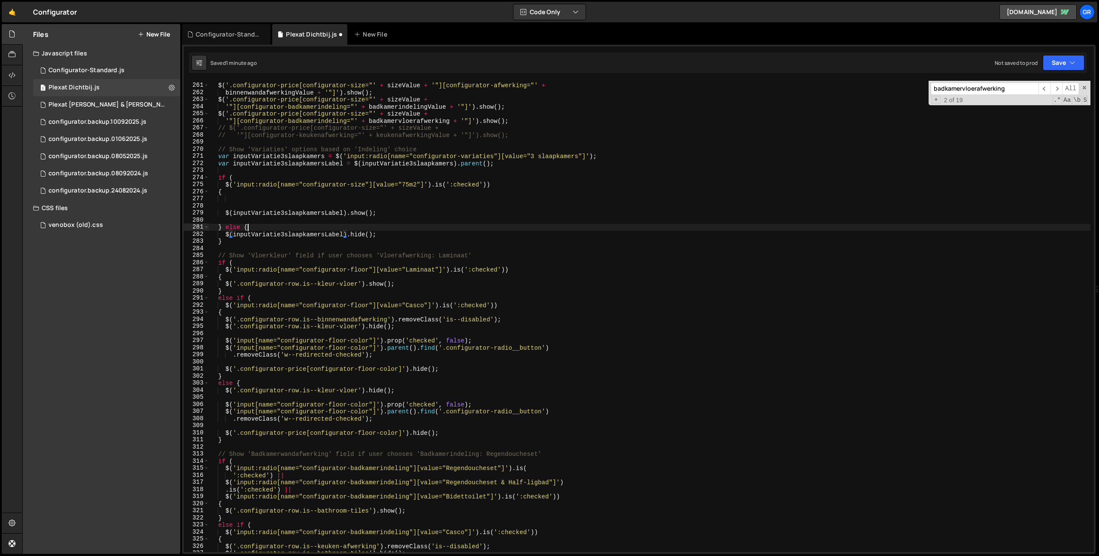
click at [329, 230] on div "$ ( '.configurator-price[configurator-size="' + sizeValue + '"][configurator-af…" at bounding box center [728, 317] width 1039 height 485
click at [325, 194] on div "$ ( '.configurator-price[configurator-size="' + sizeValue + '"][configurator-af…" at bounding box center [728, 317] width 1039 height 485
type textarea "{"
click at [319, 201] on div "$ ( '.configurator-price[configurator-size="' + sizeValue + '"][configurator-af…" at bounding box center [728, 317] width 1039 height 485
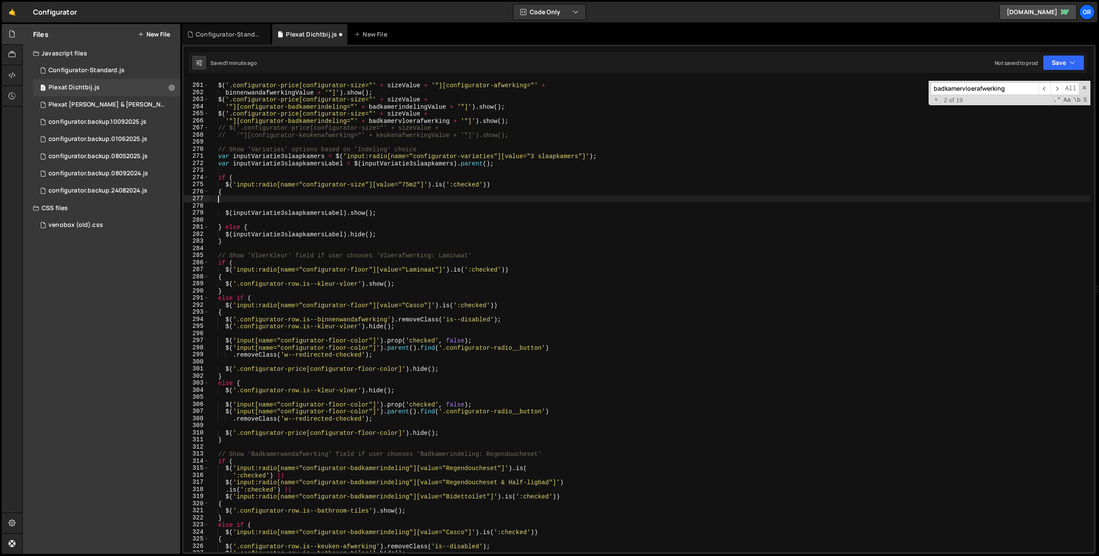
scroll to position [0, 0]
type textarea "{"
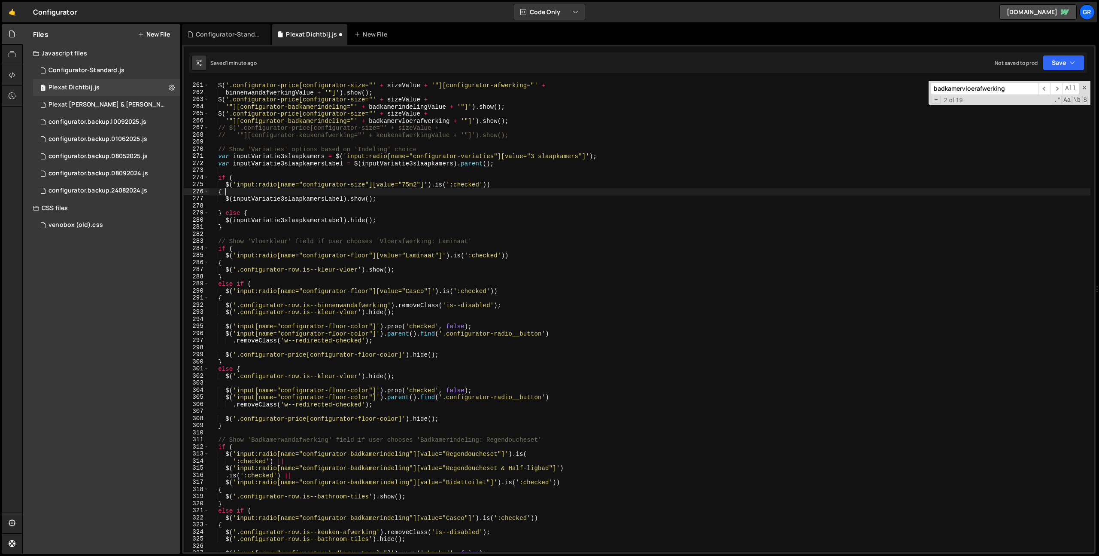
click at [275, 201] on div "$ ( '.configurator-price[configurator-size="' + sizeValue + '"][configurator-af…" at bounding box center [728, 317] width 1039 height 485
type textarea "$(inputVariatie3slaapkamersLabel).show();"
click at [276, 204] on div "$ ( '.configurator-price[configurator-size="' + sizeValue + '"][configurator-af…" at bounding box center [728, 317] width 1039 height 485
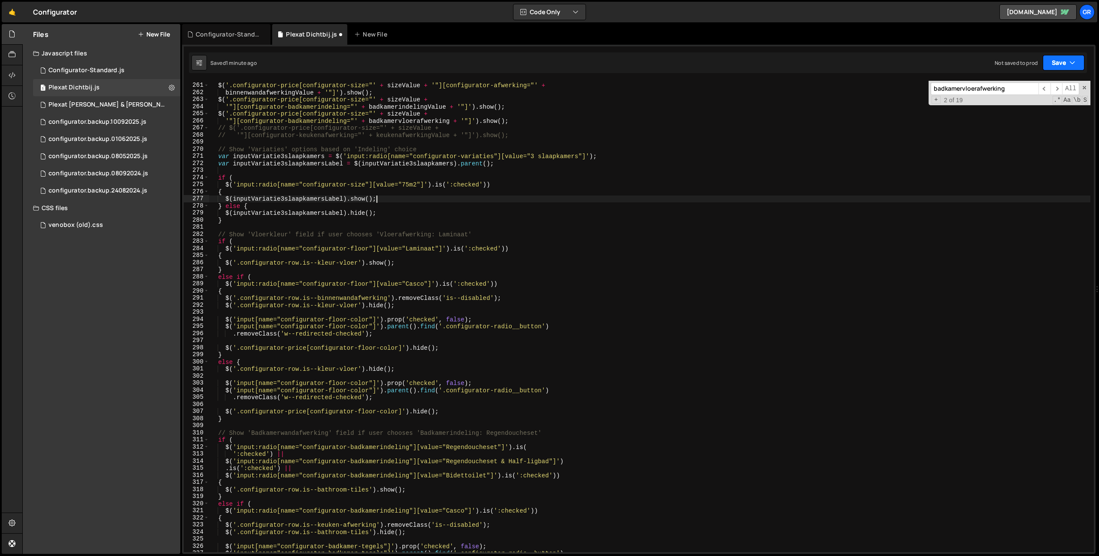
click at [1065, 65] on button "Save" at bounding box center [1064, 62] width 42 height 15
click at [1046, 84] on div "Save to Staging S" at bounding box center [1034, 83] width 89 height 9
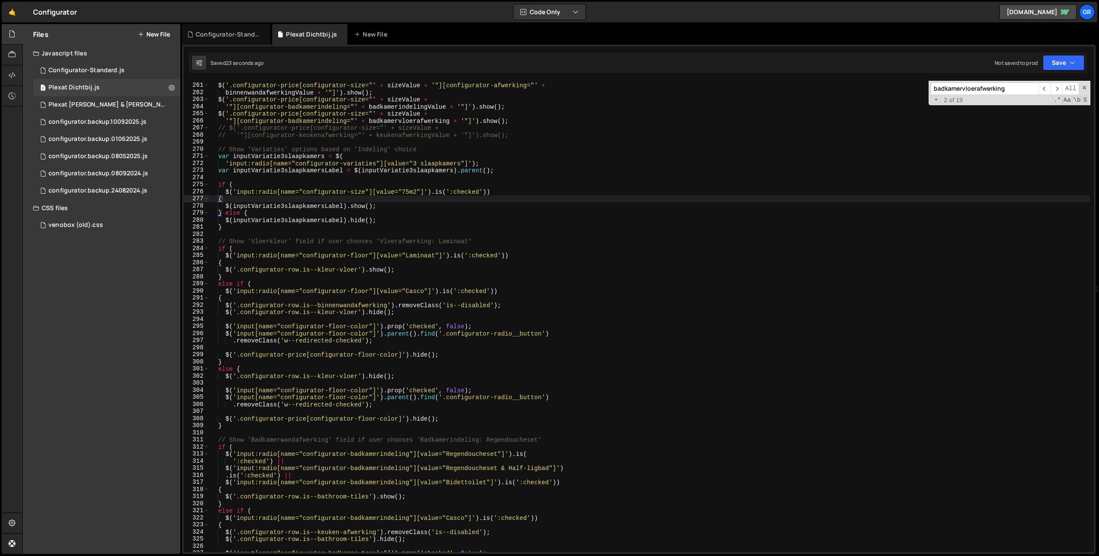
click at [348, 199] on div "$ ( '.configurator-price[configurator-size="' + sizeValue + '"][configurator-af…" at bounding box center [728, 317] width 1039 height 485
drag, startPoint x: 225, startPoint y: 326, endPoint x: 410, endPoint y: 339, distance: 184.6
click at [225, 326] on div "$ ( '.configurator-price[configurator-size="' + sizeValue + '"][configurator-af…" at bounding box center [728, 317] width 1039 height 485
click at [398, 340] on div "$ ( '.configurator-price[configurator-size="' + sizeValue + '"][configurator-af…" at bounding box center [728, 317] width 1039 height 485
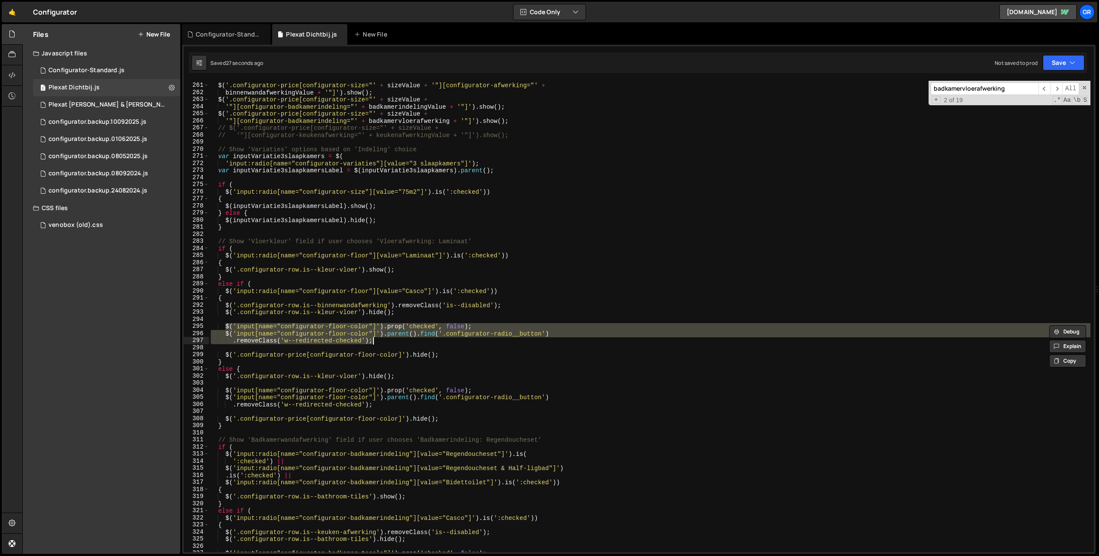
click at [395, 217] on div "$ ( '.configurator-price[configurator-size="' + sizeValue + '"][configurator-af…" at bounding box center [728, 317] width 1039 height 485
type textarea "$(inputVariatie3slaapkamersLabel).hide();"
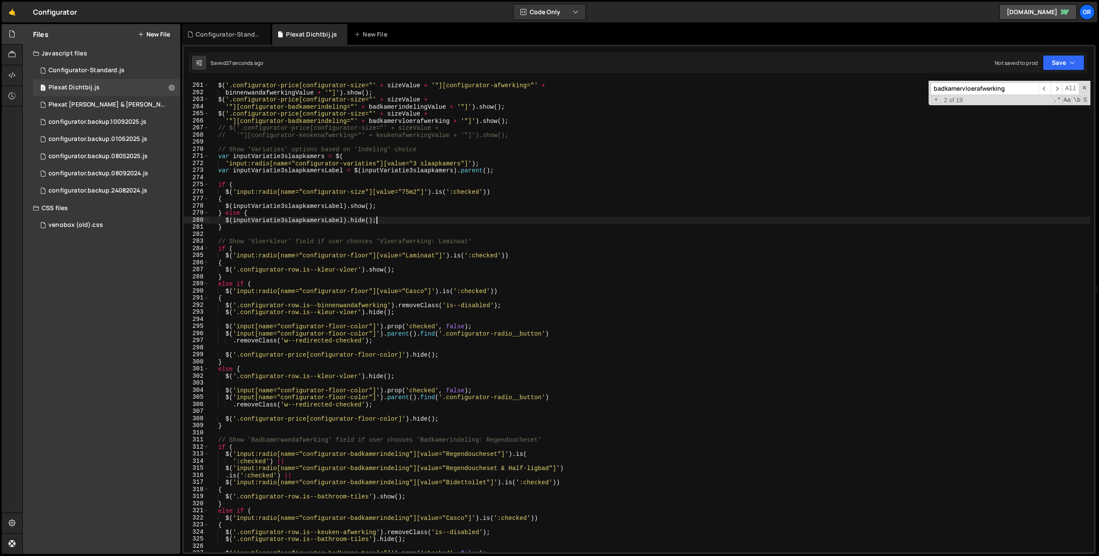
paste textarea ".removeClass('w--redirected-checked');"
type textarea ".removeClass('w--redirected-checked');"
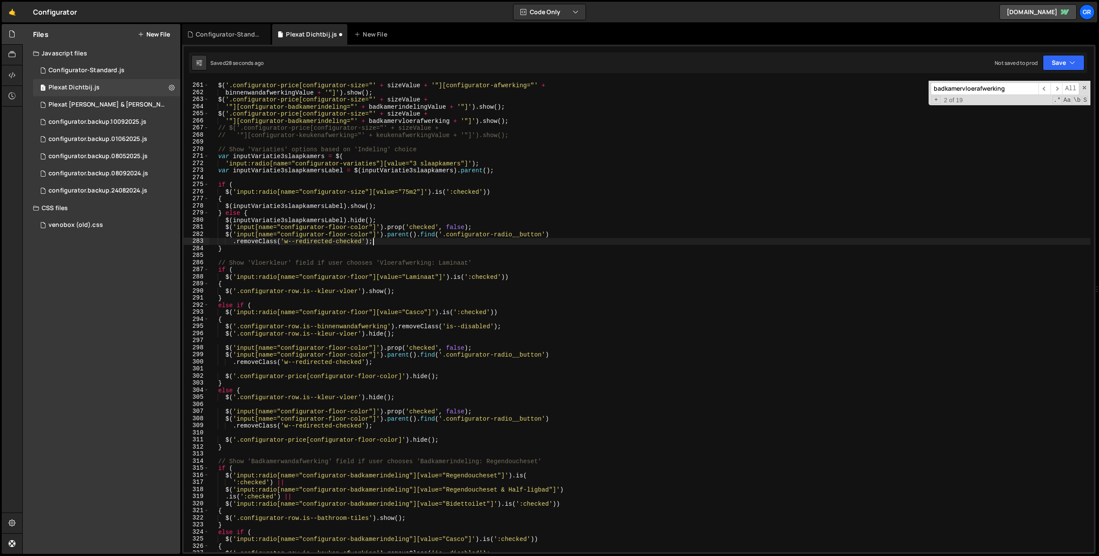
scroll to position [0, 1]
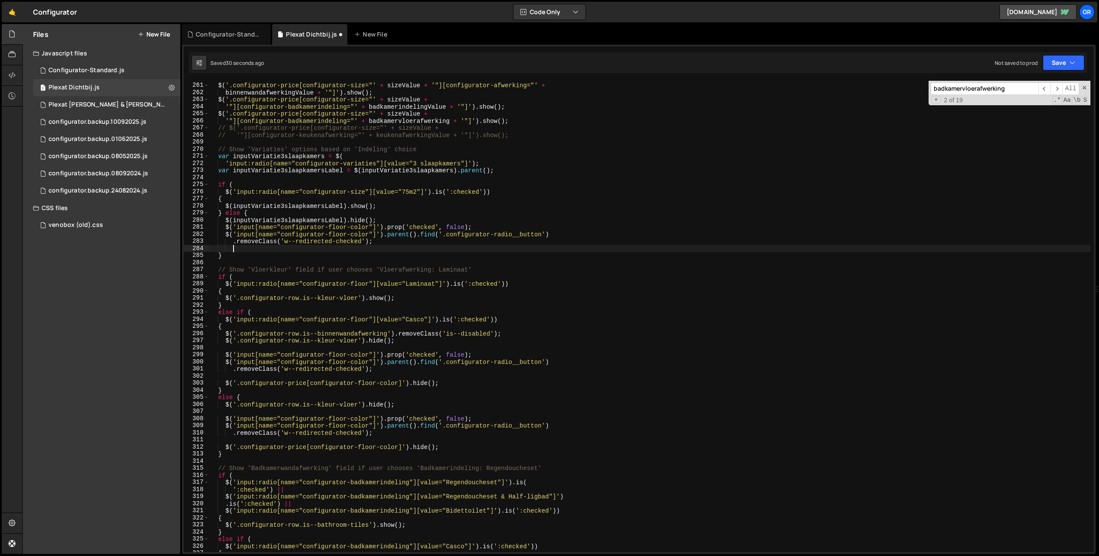
drag, startPoint x: 236, startPoint y: 191, endPoint x: 372, endPoint y: 196, distance: 135.8
click at [236, 191] on div "$ ( '.configurator-price[configurator-size="' + sizeValue + '"][configurator-af…" at bounding box center [728, 317] width 1039 height 485
click at [423, 191] on div "$ ( '.configurator-price[configurator-size="' + sizeValue + '"][configurator-af…" at bounding box center [728, 317] width 1039 height 485
drag, startPoint x: 237, startPoint y: 227, endPoint x: 375, endPoint y: 230, distance: 138.3
click at [375, 230] on div "$ ( '.configurator-price[configurator-size="' + sizeValue + '"][configurator-af…" at bounding box center [728, 317] width 1039 height 485
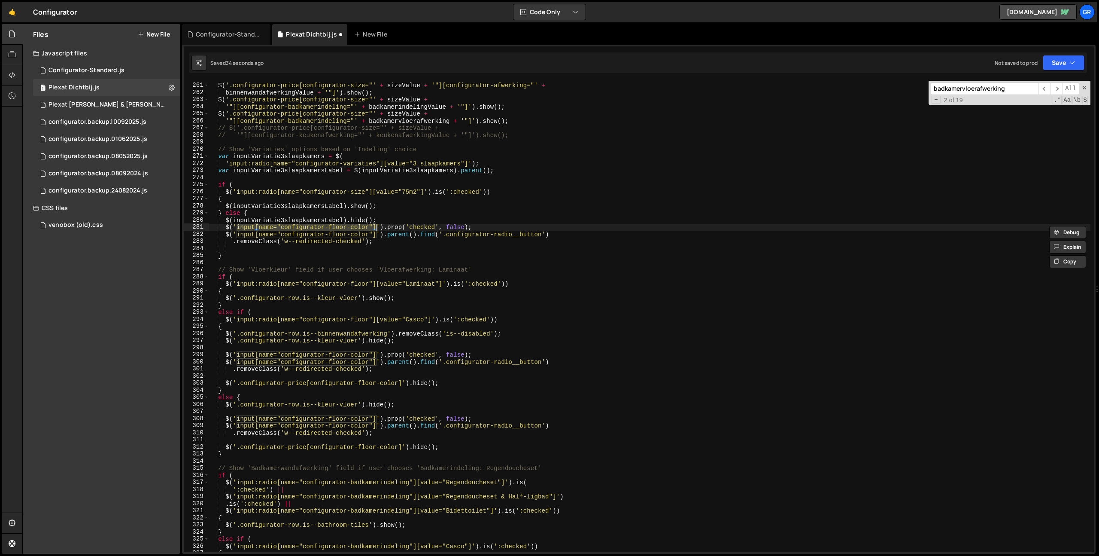
paste textarea ":radio[name="configurator-size"][value="75m2"
click at [374, 228] on div "$ ( '.configurator-price[configurator-size="' + sizeValue + '"][configurator-af…" at bounding box center [728, 317] width 1039 height 485
click at [267, 226] on div "$ ( '.configurator-price[configurator-size="' + sizeValue + '"][configurator-af…" at bounding box center [728, 317] width 1039 height 485
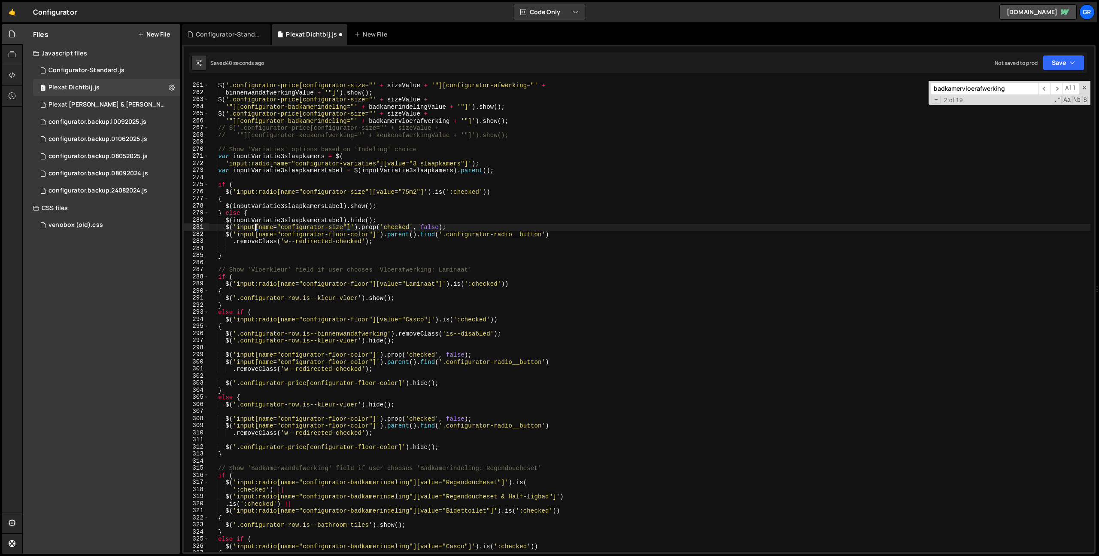
click at [358, 226] on div "$ ( '.configurator-price[configurator-size="' + sizeValue + '"][configurator-af…" at bounding box center [728, 317] width 1039 height 485
click at [225, 227] on div "$ ( '.configurator-price[configurator-size="' + sizeValue + '"][configurator-af…" at bounding box center [728, 317] width 1039 height 485
click at [224, 234] on div "$ ( '.configurator-price[configurator-size="' + sizeValue + '"][configurator-af…" at bounding box center [728, 317] width 1039 height 485
click at [384, 233] on div "$ ( '.configurator-price[configurator-size="' + sizeValue + '"][configurator-af…" at bounding box center [728, 317] width 1039 height 485
click at [225, 234] on div "$ ( '.configurator-price[configurator-size="' + sizeValue + '"][configurator-af…" at bounding box center [728, 317] width 1039 height 485
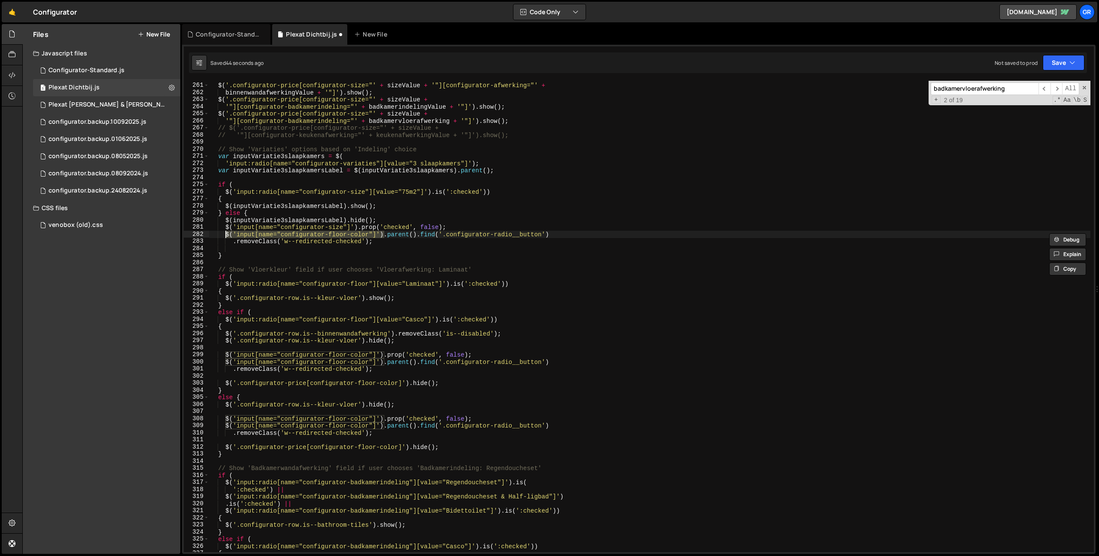
paste textarea "size"
click at [355, 166] on div "$ ( '.configurator-price[configurator-size="' + sizeValue + '"][configurator-af…" at bounding box center [728, 317] width 1039 height 485
click at [338, 225] on div "$ ( '.configurator-price[configurator-size="' + sizeValue + '"][configurator-af…" at bounding box center [728, 317] width 1039 height 485
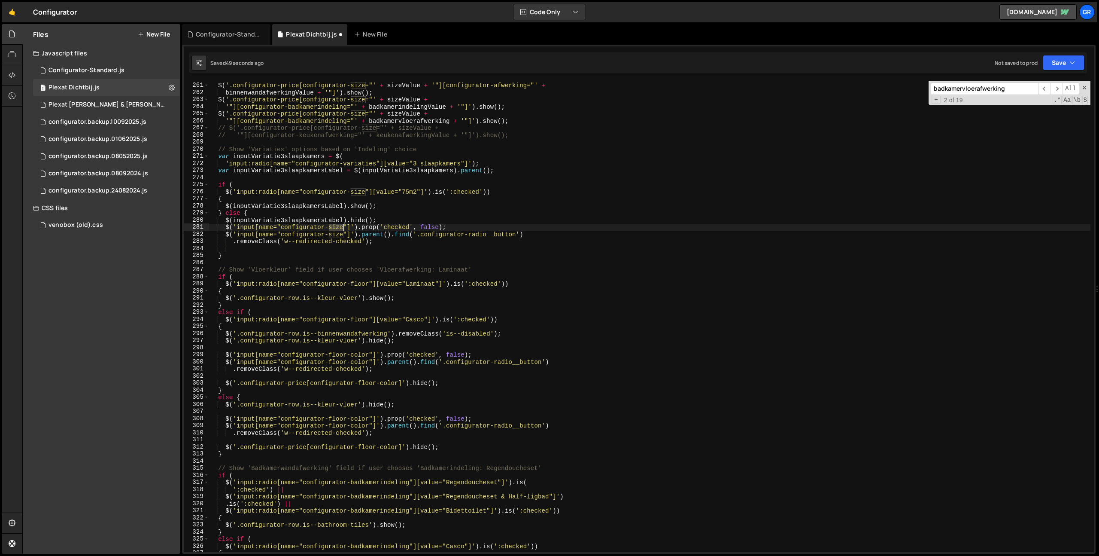
paste textarea "variaties"
click at [336, 233] on div "$ ( '.configurator-price[configurator-size="' + sizeValue + '"][configurator-af…" at bounding box center [728, 317] width 1039 height 485
paste textarea "variaties"
click at [600, 237] on div "$ ( '.configurator-price[configurator-size="' + sizeValue + '"][configurator-af…" at bounding box center [728, 317] width 1039 height 485
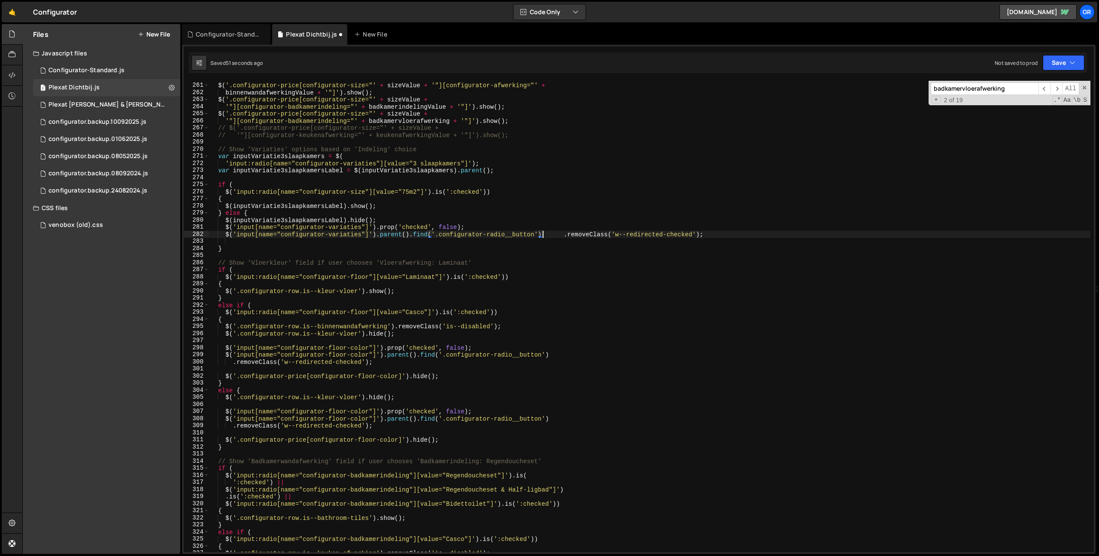
click at [556, 237] on div "$ ( '.configurator-price[configurator-size="' + sizeValue + '"][configurator-af…" at bounding box center [728, 317] width 1039 height 485
type textarea "$('input[name="configurator-variaties"]').parent().find('.configurator-radio__b…"
drag, startPoint x: 1070, startPoint y: 62, endPoint x: 1022, endPoint y: 82, distance: 51.6
click at [1070, 62] on icon "button" at bounding box center [1073, 62] width 6 height 9
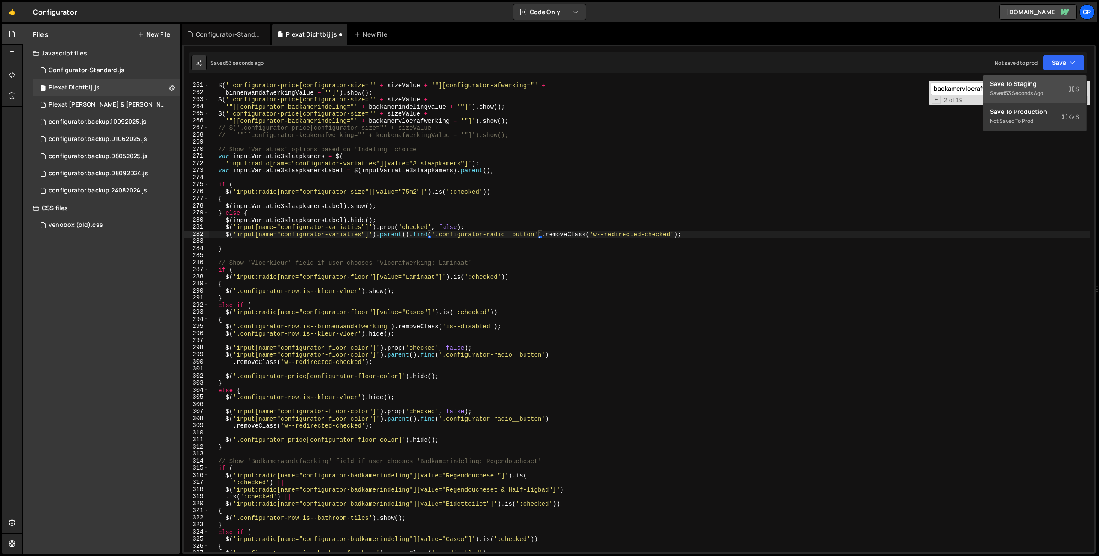
click at [1022, 82] on div "Save to Staging S" at bounding box center [1034, 83] width 89 height 9
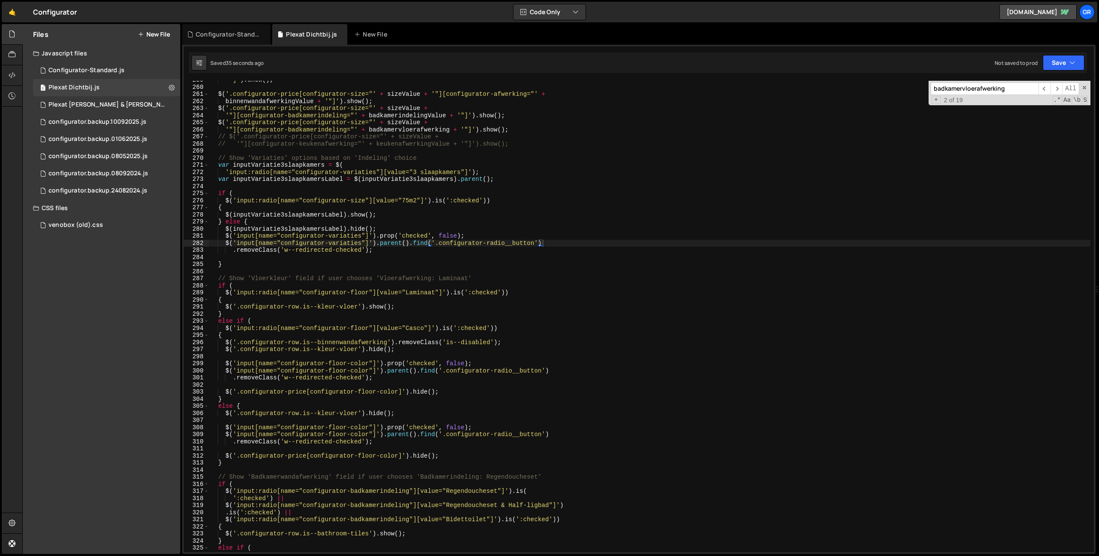
scroll to position [1832, 0]
click at [244, 261] on div "'"]' ) . show ( ) ; $ ( '.configurator-price[configurator-size="' + sizeValue +…" at bounding box center [728, 318] width 1039 height 485
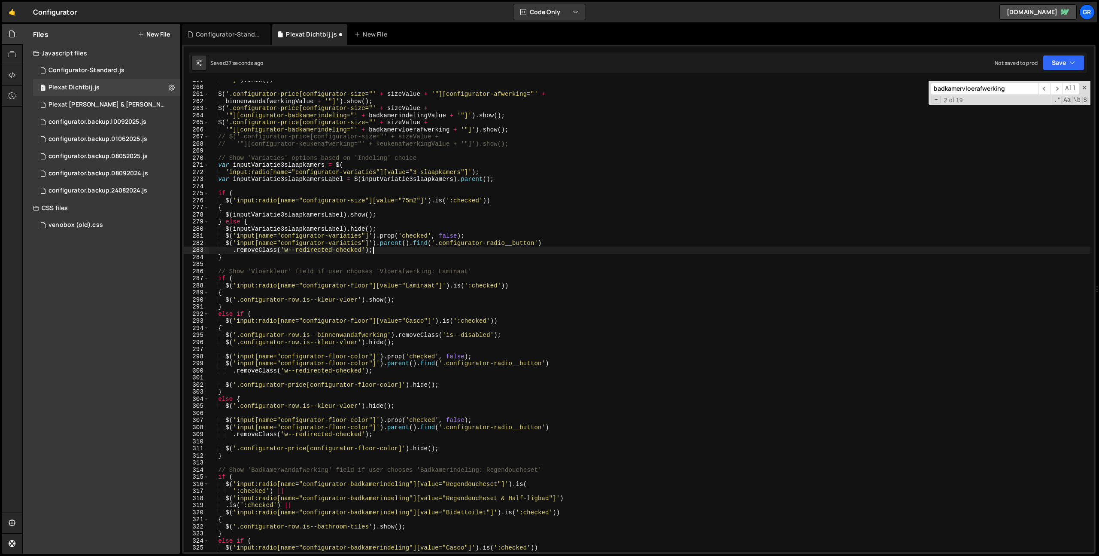
click at [236, 258] on div "'"]' ) . show ( ) ; $ ( '.configurator-price[configurator-size="' + sizeValue +…" at bounding box center [728, 318] width 1039 height 485
drag, startPoint x: 219, startPoint y: 193, endPoint x: 226, endPoint y: 199, distance: 9.7
click at [219, 193] on div "'"]' ) . show ( ) ; $ ( '.configurator-price[configurator-size="' + sizeValue +…" at bounding box center [728, 318] width 1039 height 485
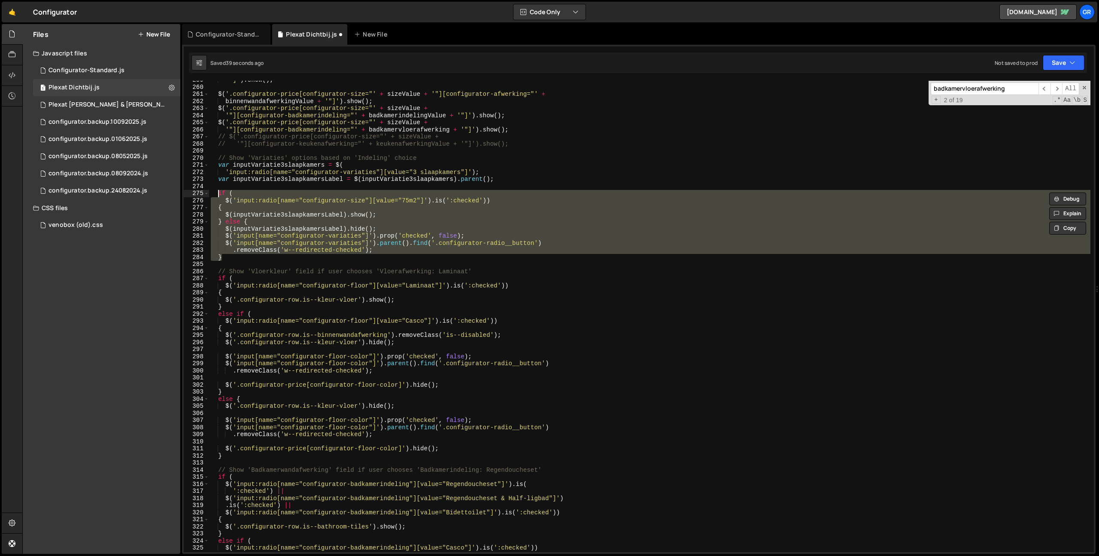
type textarea "}"
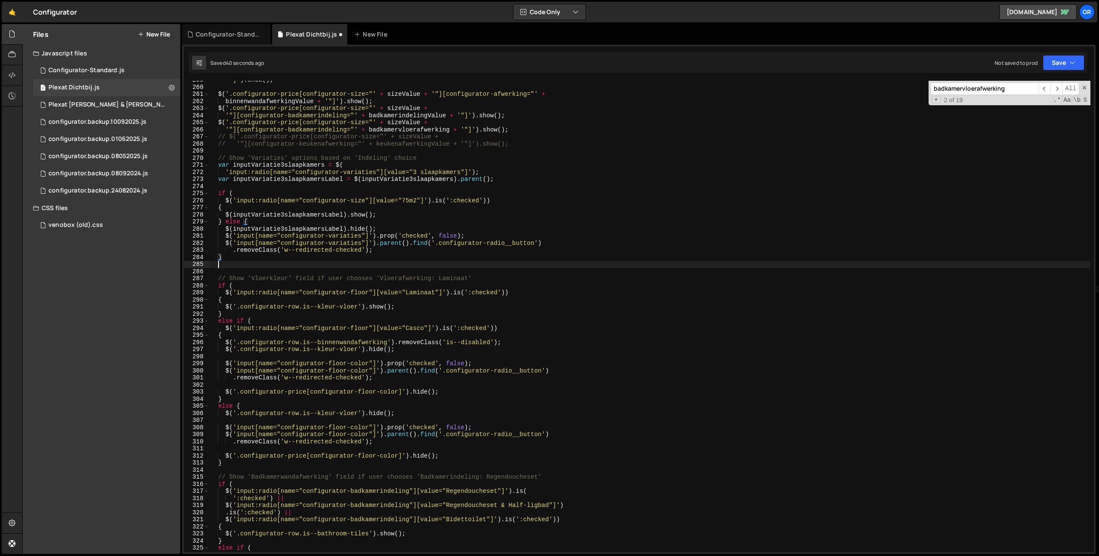
paste textarea "}"
type textarea "}"
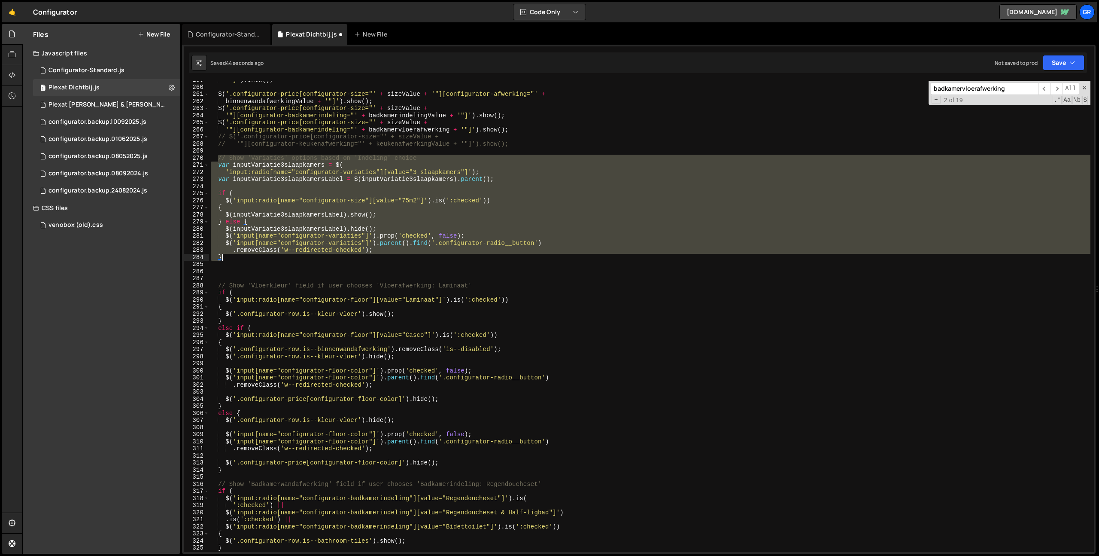
drag, startPoint x: 236, startPoint y: 192, endPoint x: 232, endPoint y: 257, distance: 64.5
click at [233, 257] on div "'"]' ) . show ( ) ; $ ( '.configurator-price[configurator-size="' + sizeValue +…" at bounding box center [728, 318] width 1039 height 485
type textarea "}"
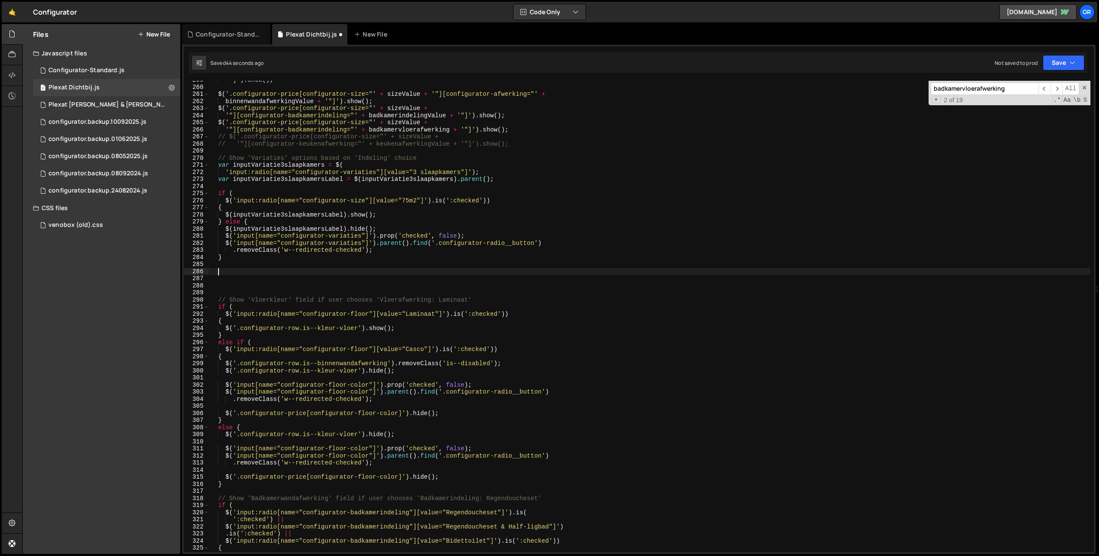
paste textarea "}"
type textarea "}"
type textarea "if() {"
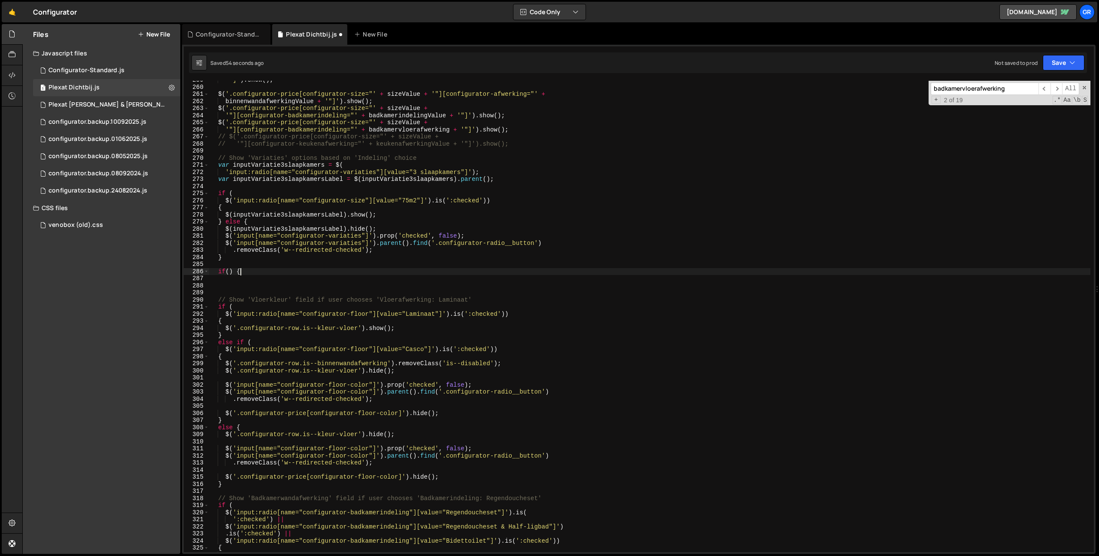
scroll to position [0, 0]
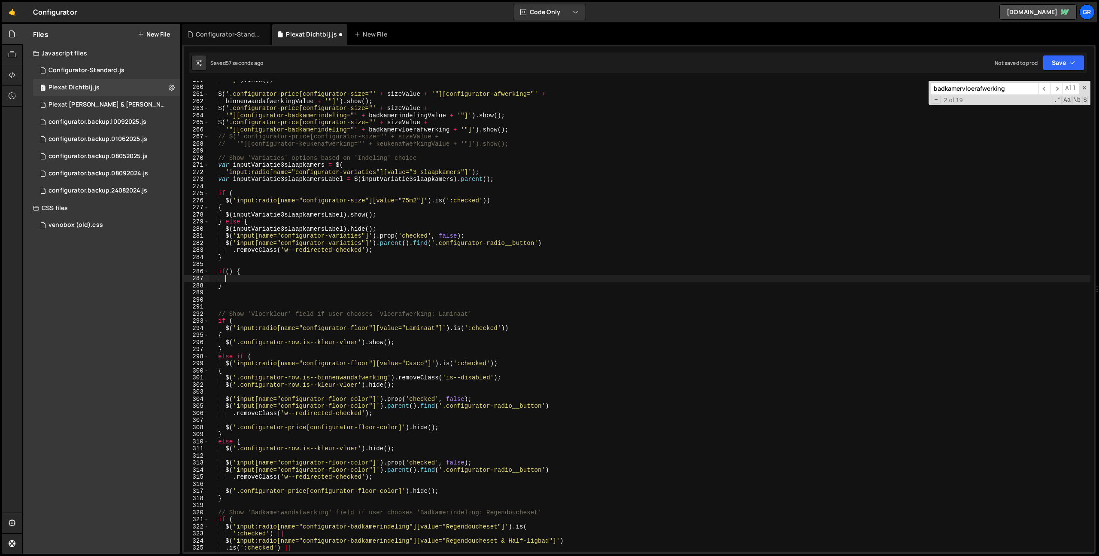
click at [225, 200] on div "'"]' ) . show ( ) ; $ ( '.configurator-price[configurator-size="' + sizeValue +…" at bounding box center [728, 318] width 1039 height 485
type textarea "$('input:radio[name="configurator-size"][value="75m2"]').is(':checked'))"
click at [494, 200] on div "'"]' ) . show ( ) ; $ ( '.configurator-price[configurator-size="' + sizeValue +…" at bounding box center [728, 318] width 1039 height 485
drag, startPoint x: 234, startPoint y: 279, endPoint x: 253, endPoint y: 283, distance: 19.3
click at [234, 279] on div "'"]' ) . show ( ) ; $ ( '.configurator-price[configurator-size="' + sizeValue +…" at bounding box center [728, 318] width 1039 height 485
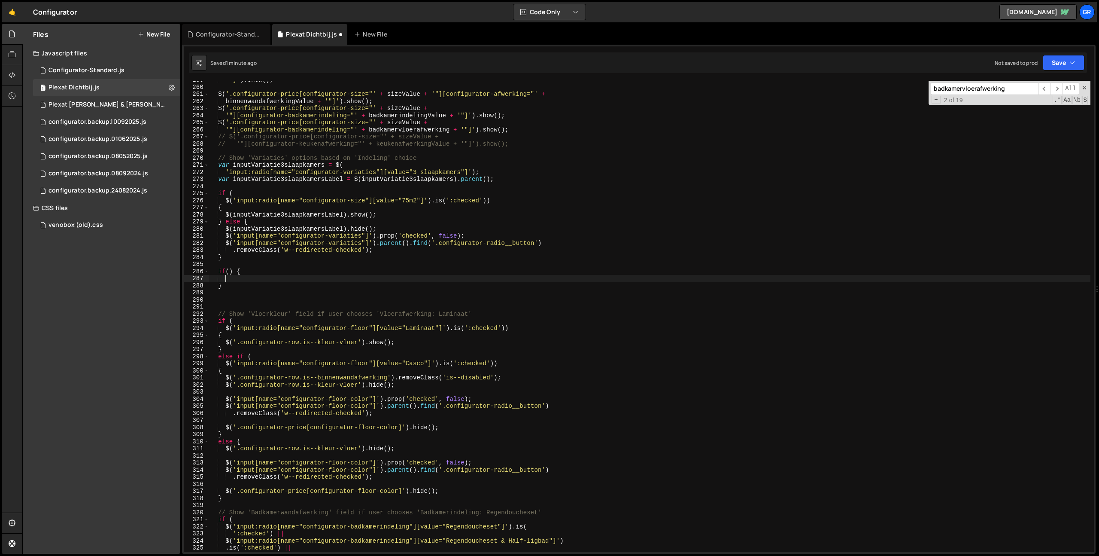
click at [229, 272] on div "'"]' ) . show ( ) ; $ ( '.configurator-price[configurator-size="' + sizeValue +…" at bounding box center [728, 318] width 1039 height 485
paste textarea "$('input:radio[name="configurator-size"][value="75m2"]').is(':checked'))"
drag, startPoint x: 231, startPoint y: 270, endPoint x: 239, endPoint y: 274, distance: 8.9
click at [231, 271] on div "'"]' ) . show ( ) ; $ ( '.configurator-price[configurator-size="' + sizeValue +…" at bounding box center [728, 318] width 1039 height 485
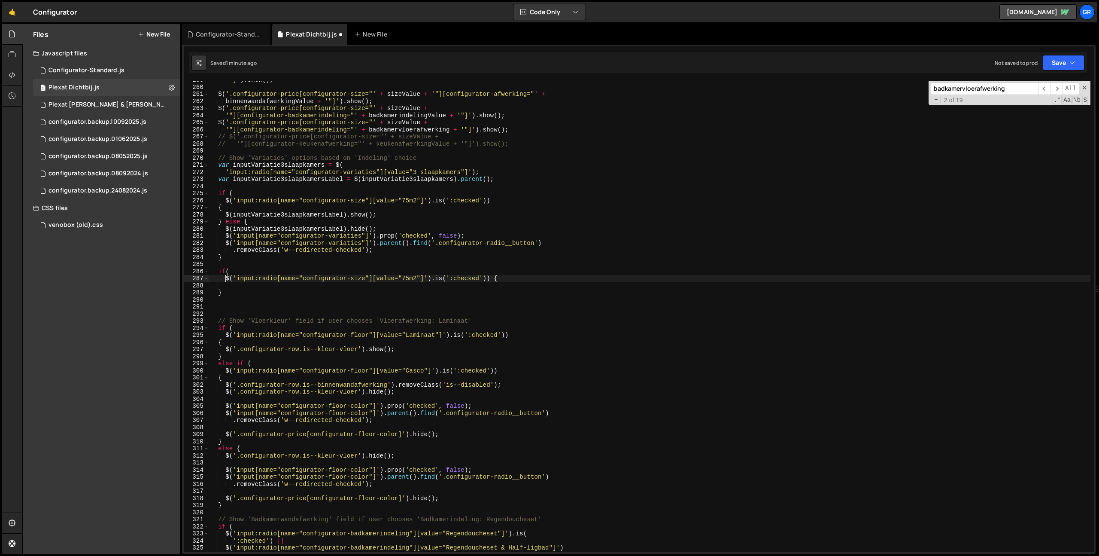
click at [485, 278] on div "'"]' ) . show ( ) ; $ ( '.configurator-price[configurator-size="' + sizeValue +…" at bounding box center [728, 318] width 1039 height 485
click at [496, 280] on div "'"]' ) . show ( ) ; $ ( '.configurator-price[configurator-size="' + sizeValue +…" at bounding box center [728, 318] width 1039 height 485
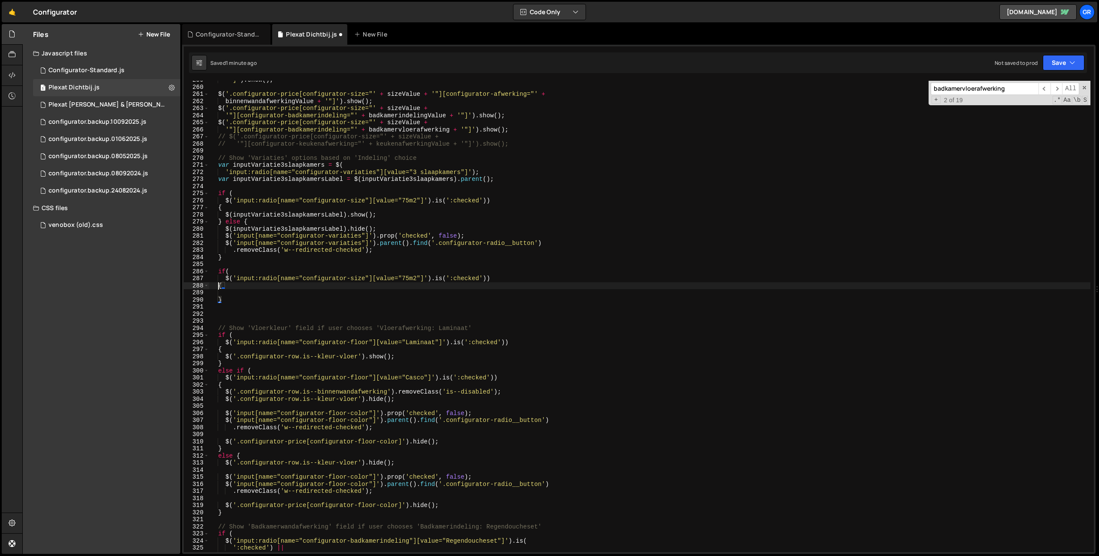
scroll to position [0, 0]
click at [247, 289] on div "'"]' ) . show ( ) ; $ ( '.configurator-price[configurator-size="' + sizeValue +…" at bounding box center [728, 318] width 1039 height 485
click at [358, 279] on div "'"]' ) . show ( ) ; $ ( '.configurator-price[configurator-size="' + sizeValue +…" at bounding box center [728, 318] width 1039 height 485
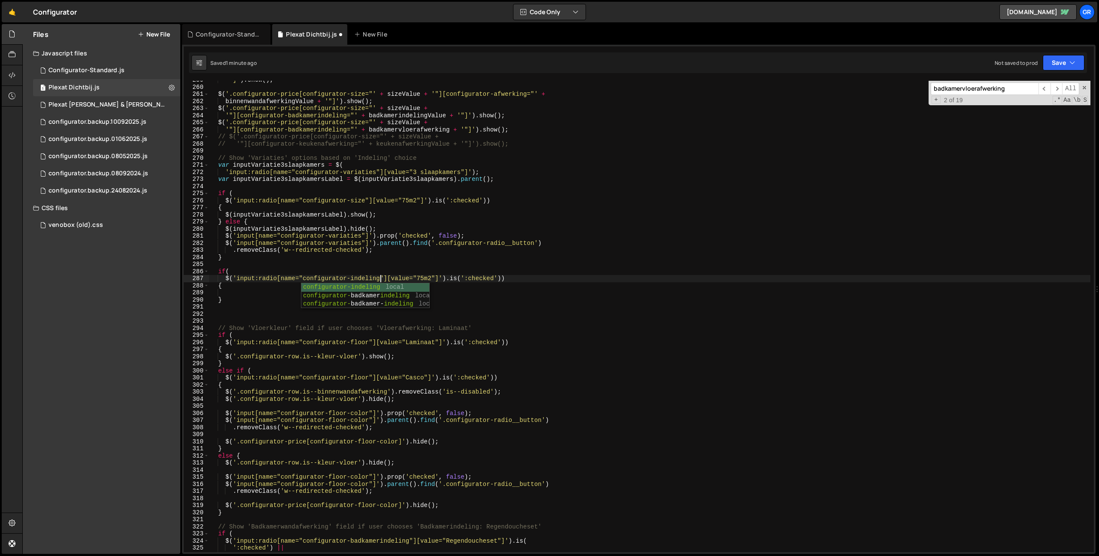
click at [423, 280] on div "'"]' ) . show ( ) ; $ ( '.configurator-price[configurator-size="' + sizeValue +…" at bounding box center [728, 318] width 1039 height 485
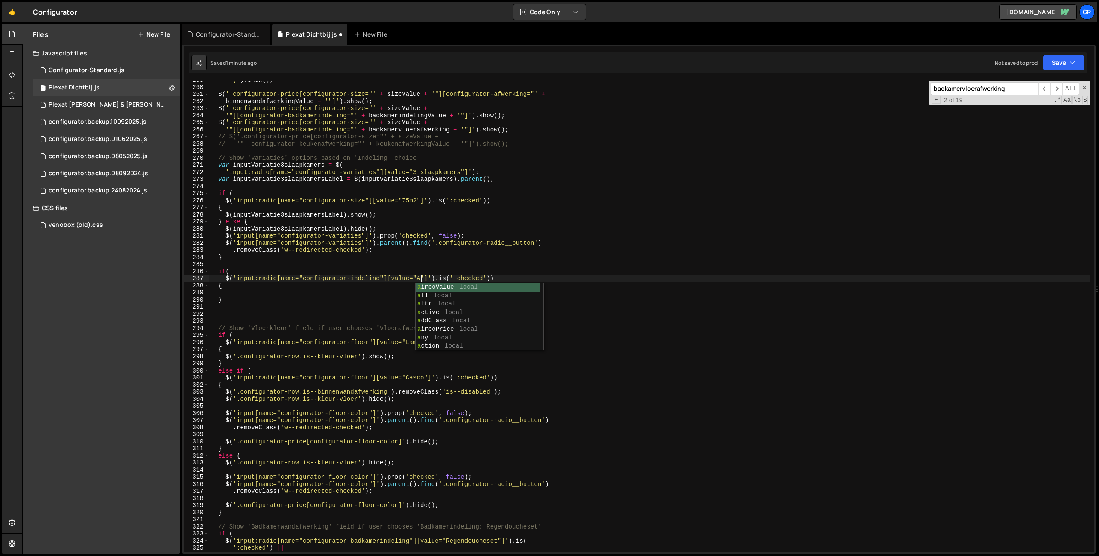
click at [558, 277] on div "'"]' ) . show ( ) ; $ ( '.configurator-price[configurator-size="' + sizeValue +…" at bounding box center [728, 318] width 1039 height 485
type textarea "$('input:radio[name="configurator-indeling"][value="A"]').is(':checked'))"
click at [244, 294] on div "'"]' ) . show ( ) ; $ ( '.configurator-price[configurator-size="' + sizeValue +…" at bounding box center [728, 318] width 1039 height 485
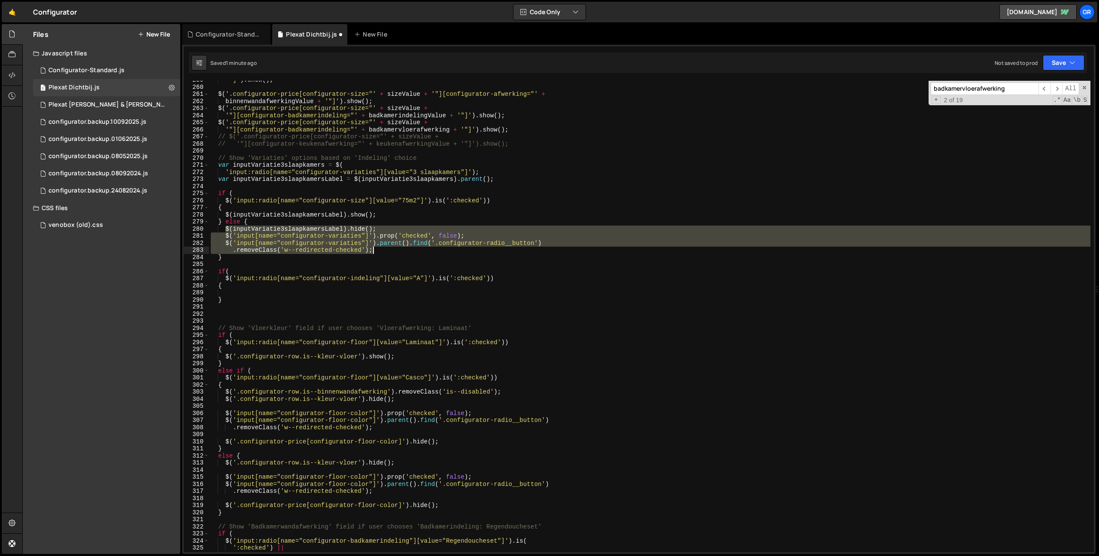
drag, startPoint x: 225, startPoint y: 229, endPoint x: 410, endPoint y: 251, distance: 186.7
click at [410, 251] on div "'"]' ) . show ( ) ; $ ( '.configurator-price[configurator-size="' + sizeValue +…" at bounding box center [728, 318] width 1039 height 485
type textarea "$('input[name="configurator-variaties"]').parent().find('.configurator-radio__b…"
click at [241, 295] on div "'"]' ) . show ( ) ; $ ( '.configurator-price[configurator-size="' + sizeValue +…" at bounding box center [728, 318] width 1039 height 485
paste textarea ".removeClass('w--redirected-checked');"
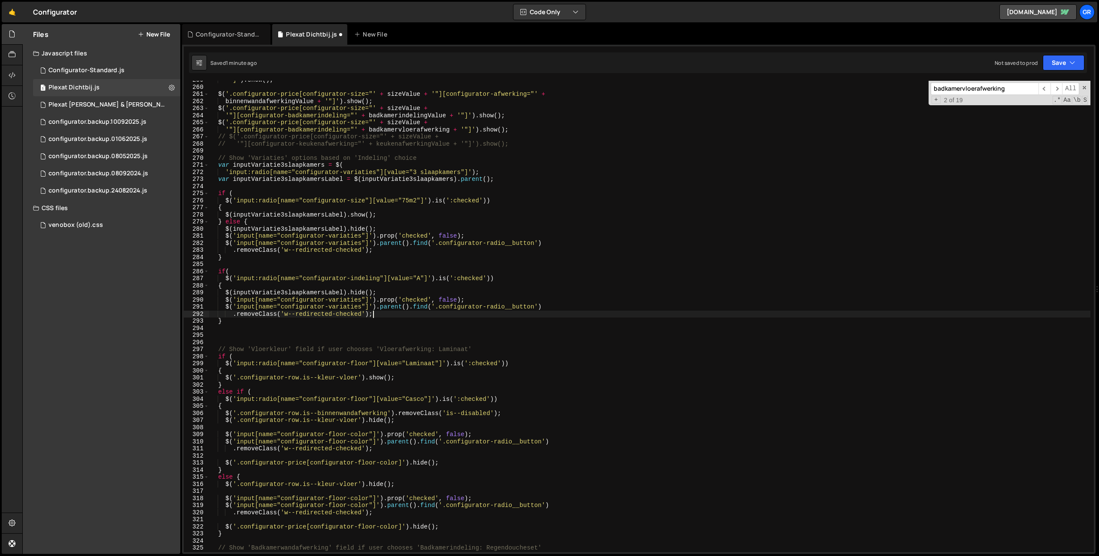
click at [225, 260] on div "'"]' ) . show ( ) ; $ ( '.configurator-price[configurator-size="' + sizeValue +…" at bounding box center [728, 318] width 1039 height 485
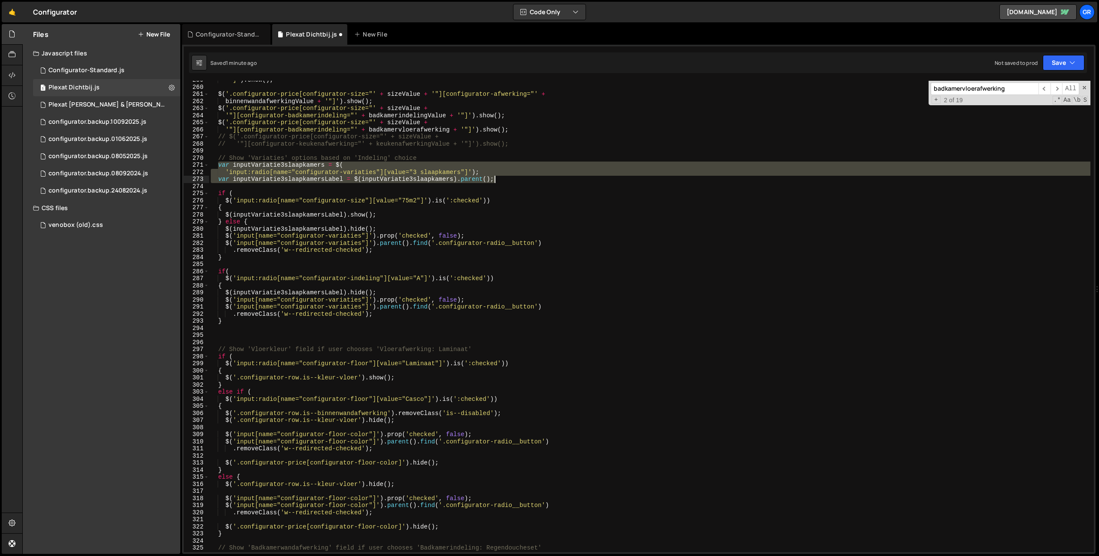
drag, startPoint x: 219, startPoint y: 166, endPoint x: 491, endPoint y: 216, distance: 276.3
click at [533, 182] on div "'"]' ) . show ( ) ; $ ( '.configurator-price[configurator-size="' + sizeValue +…" at bounding box center [728, 318] width 1039 height 485
type textarea "'input:radio[name="configurator-variaties"][value="3 slaapkamers"]'); var input…"
click at [234, 261] on div "'"]' ) . show ( ) ; $ ( '.configurator-price[configurator-size="' + sizeValue +…" at bounding box center [728, 318] width 1039 height 485
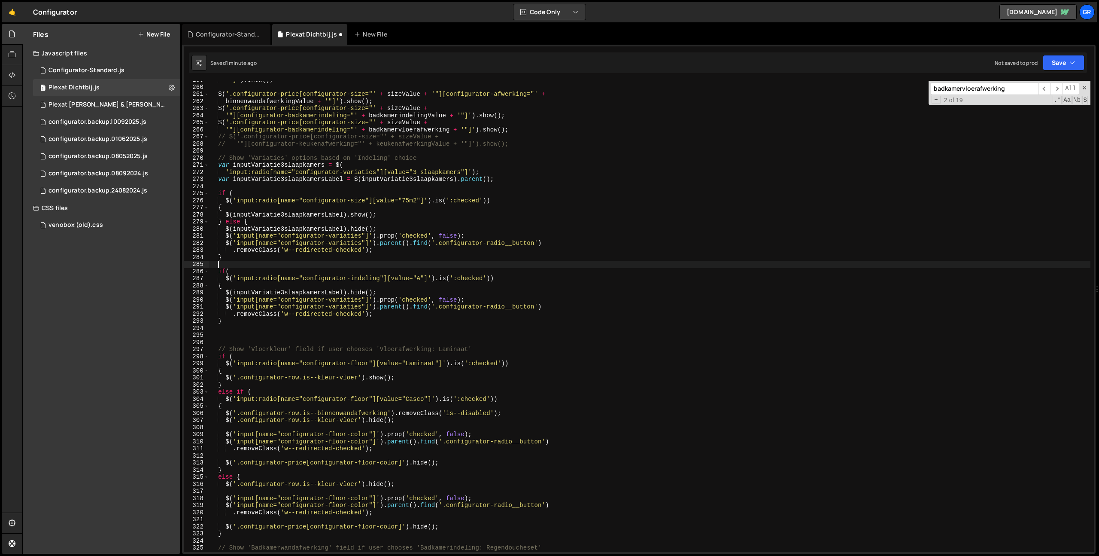
scroll to position [0, 0]
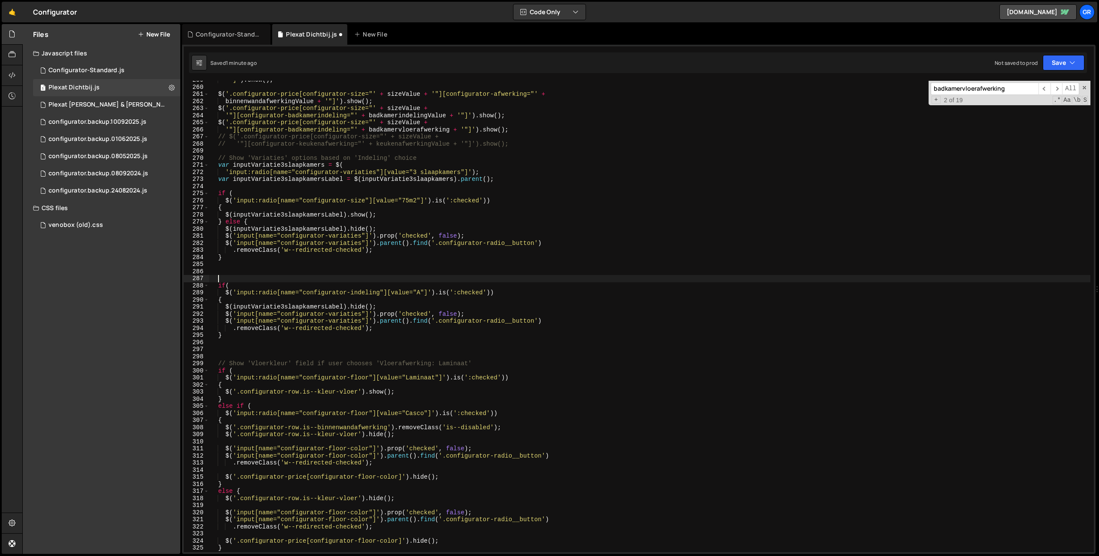
paste textarea "var inputVariatie3slaapkamersLabel = $(inputVariatie3slaapkamers).parent();"
type textarea "var inputVariatie3slaapkamersLabel = $(inputVariatie3slaapkamers).parent();"
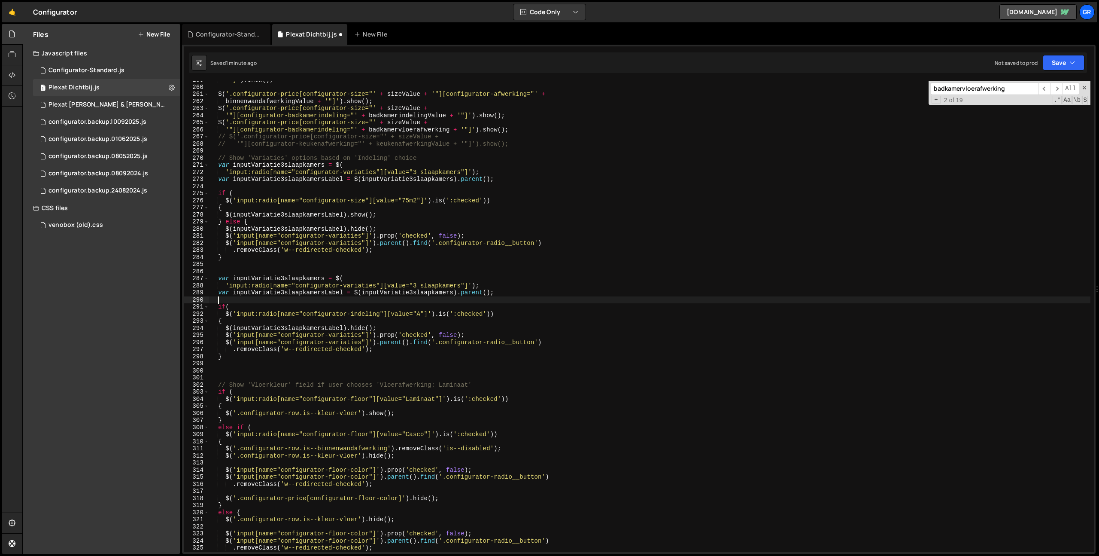
click at [261, 280] on div "'"]' ) . show ( ) ; $ ( '.configurator-price[configurator-size="' + sizeValue +…" at bounding box center [728, 318] width 1039 height 485
click at [284, 276] on div "'"]' ) . show ( ) ; $ ( '.configurator-price[configurator-size="' + sizeValue +…" at bounding box center [649, 316] width 881 height 471
click at [281, 276] on div "'"]' ) . show ( ) ; $ ( '.configurator-price[configurator-size="' + sizeValue +…" at bounding box center [728, 318] width 1039 height 485
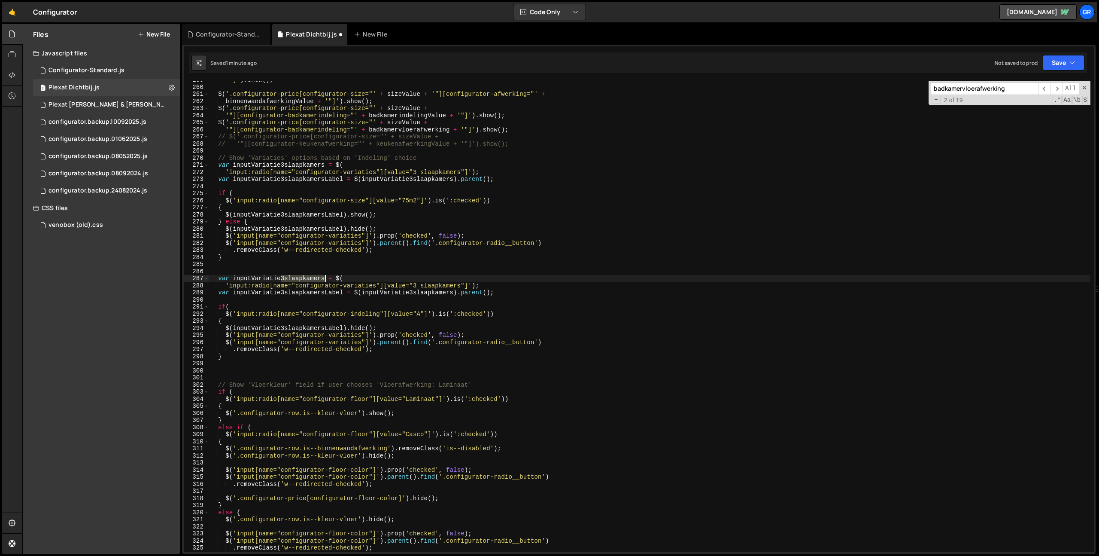
click at [326, 276] on div "'"]' ) . show ( ) ; $ ( '.configurator-price[configurator-size="' + sizeValue +…" at bounding box center [728, 318] width 1039 height 485
click at [283, 278] on div "'"]' ) . show ( ) ; $ ( '.configurator-price[configurator-size="' + sizeValue +…" at bounding box center [728, 318] width 1039 height 485
click at [415, 285] on div "'"]' ) . show ( ) ; $ ( '.configurator-price[configurator-size="' + sizeValue +…" at bounding box center [728, 318] width 1039 height 485
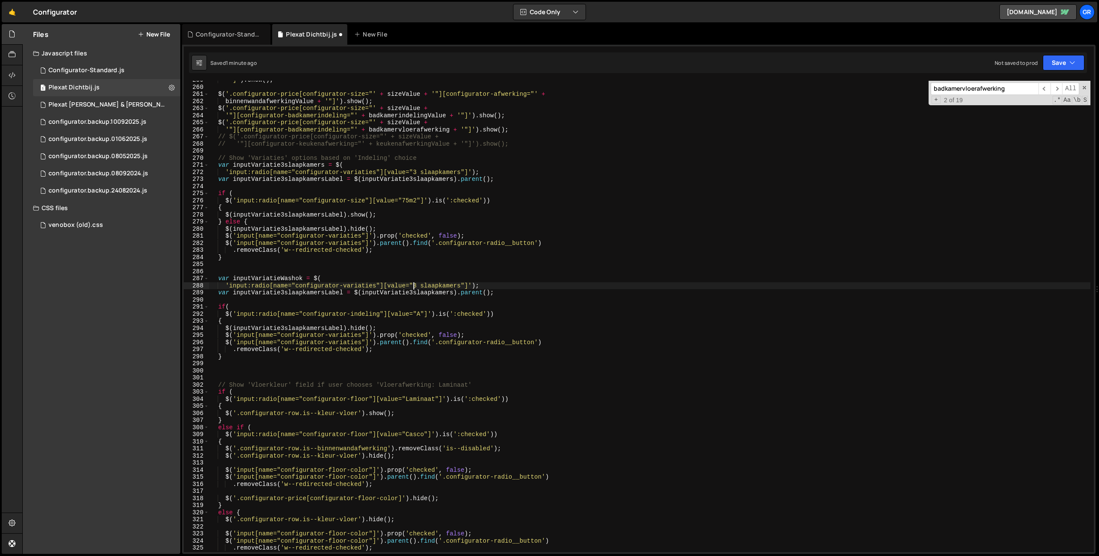
click at [431, 286] on div "'"]' ) . show ( ) ; $ ( '.configurator-price[configurator-size="' + sizeValue +…" at bounding box center [728, 318] width 1039 height 485
paste textarea "Washok"
click at [418, 286] on div "'"]' ) . show ( ) ; $ ( '.configurator-price[configurator-size="' + sizeValue +…" at bounding box center [728, 318] width 1039 height 485
click at [222, 285] on div "'"]' ) . show ( ) ; $ ( '.configurator-price[configurator-size="' + sizeValue +…" at bounding box center [728, 318] width 1039 height 485
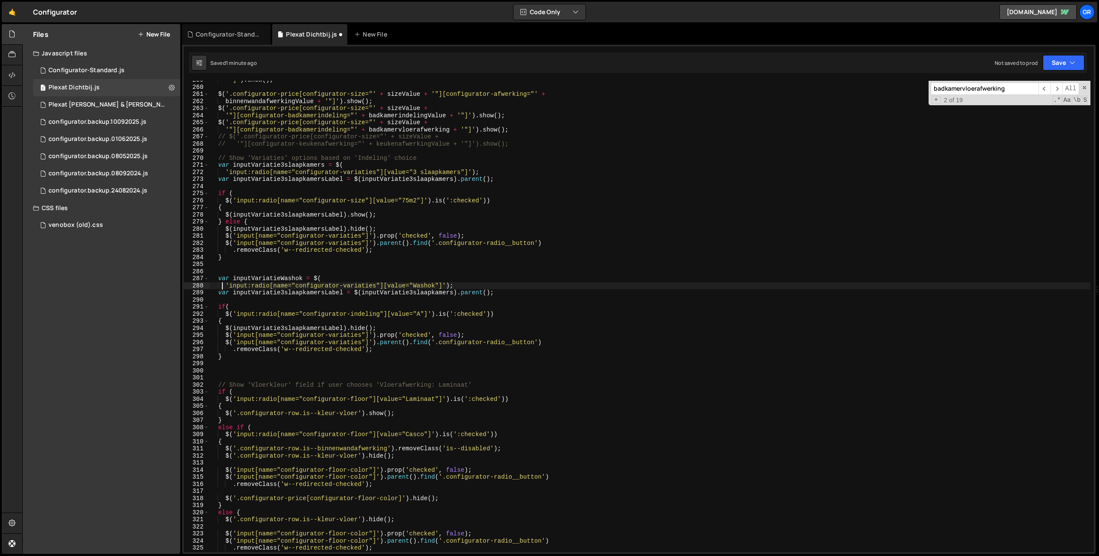
click at [283, 276] on div "'"]' ) . show ( ) ; $ ( '.configurator-price[configurator-size="' + sizeValue +…" at bounding box center [728, 318] width 1039 height 485
drag, startPoint x: 233, startPoint y: 292, endPoint x: 324, endPoint y: 293, distance: 91.0
click at [324, 293] on div "'"]' ) . show ( ) ; $ ( '.configurator-price[configurator-size="' + sizeValue +…" at bounding box center [728, 318] width 1039 height 485
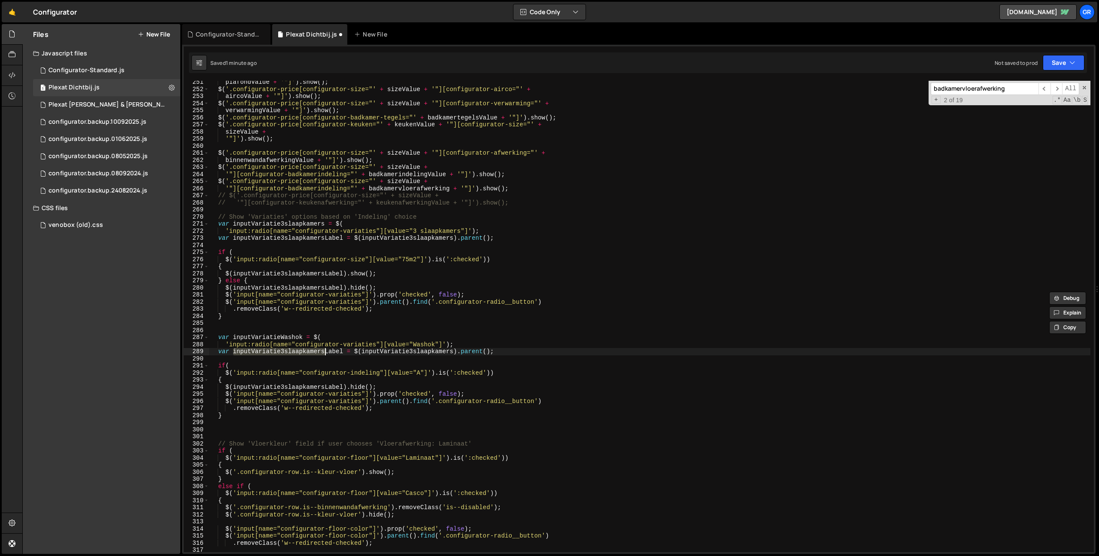
scroll to position [1771, 0]
drag, startPoint x: 459, startPoint y: 241, endPoint x: 491, endPoint y: 240, distance: 31.4
click at [491, 240] on div "plafondValue + '"]' ) . show ( ) ; $ ( '.configurator-price[configurator-size="…" at bounding box center [728, 322] width 1039 height 485
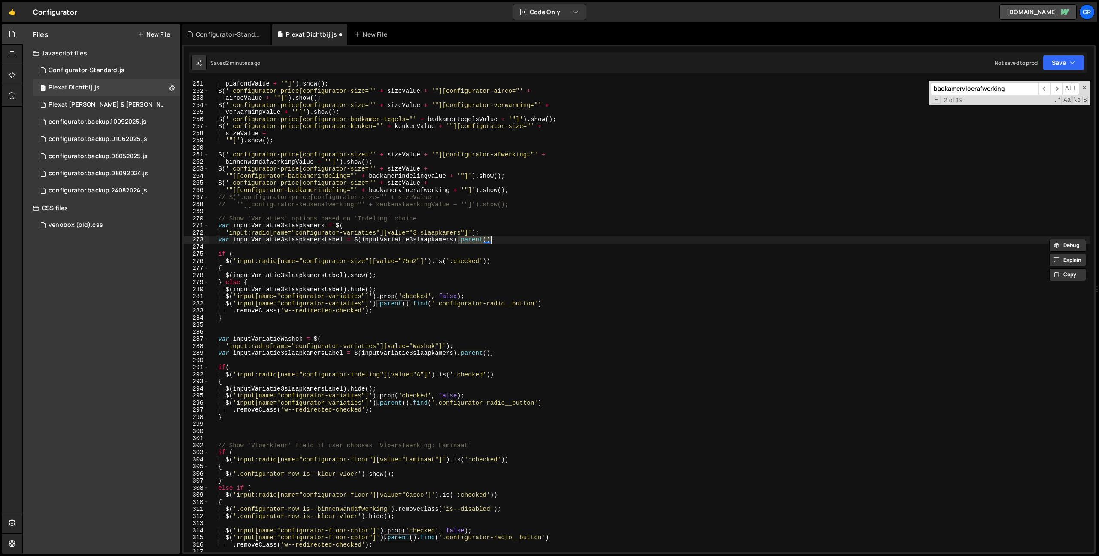
drag, startPoint x: 347, startPoint y: 289, endPoint x: 353, endPoint y: 291, distance: 6.1
click at [347, 289] on div "plafondValue + '"]' ) . show ( ) ; $ ( '.configurator-price[configurator-size="…" at bounding box center [728, 322] width 1039 height 485
paste textarea "parent()."
click at [346, 274] on div "plafondValue + '"]' ) . show ( ) ; $ ( '.configurator-price[configurator-size="…" at bounding box center [728, 322] width 1039 height 485
paste textarea "parent()."
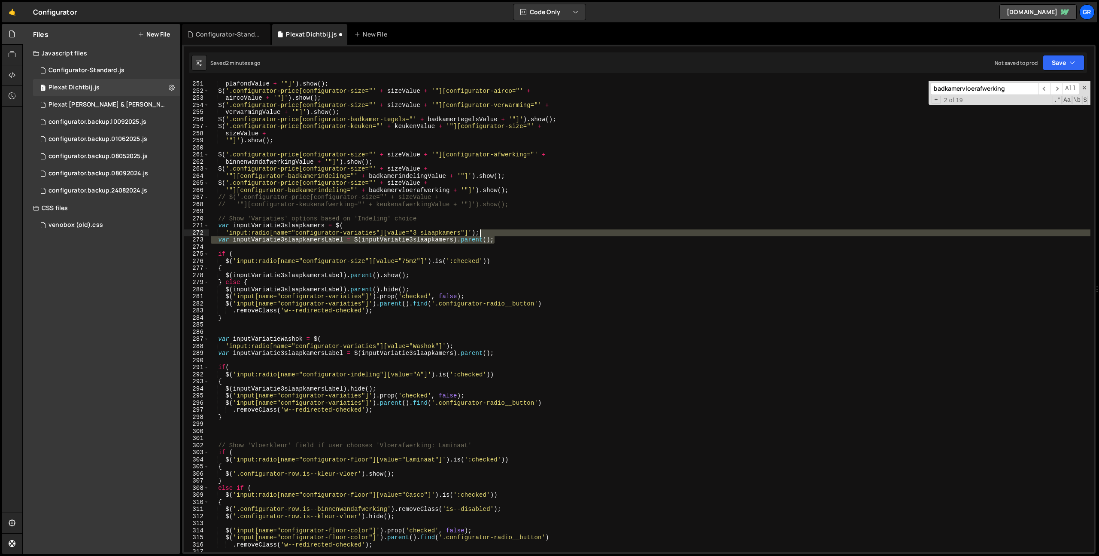
drag, startPoint x: 512, startPoint y: 238, endPoint x: 511, endPoint y: 231, distance: 7.3
click at [511, 231] on div "plafondValue + '"]' ) . show ( ) ; $ ( '.configurator-price[configurator-size="…" at bounding box center [728, 322] width 1039 height 485
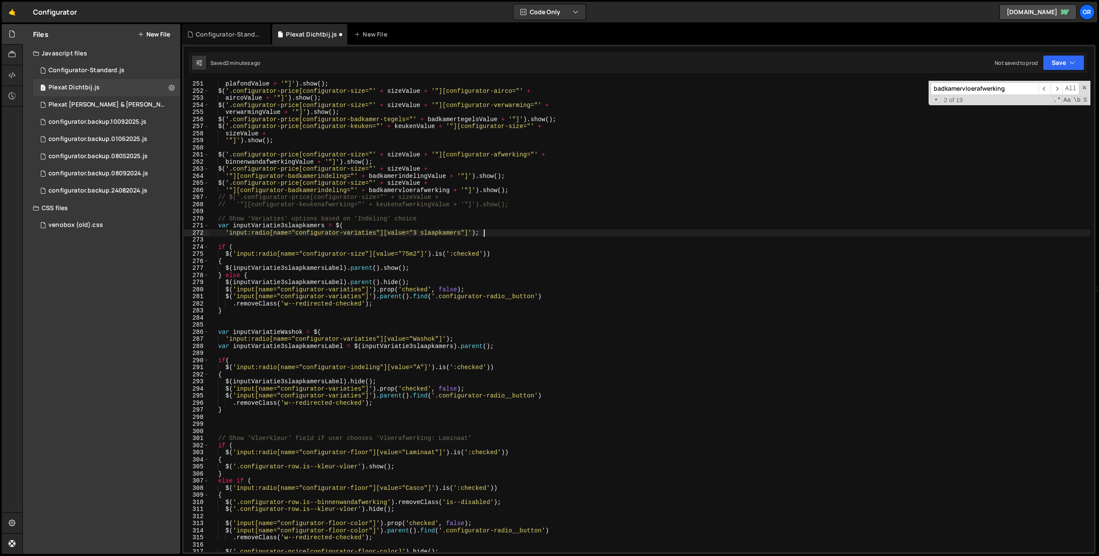
click at [313, 228] on div "plafondValue + '"]' ) . show ( ) ; $ ( '.configurator-price[configurator-size="…" at bounding box center [728, 322] width 1039 height 485
click at [330, 270] on div "plafondValue + '"]' ) . show ( ) ; $ ( '.configurator-price[configurator-size="…" at bounding box center [728, 322] width 1039 height 485
drag, startPoint x: 330, startPoint y: 270, endPoint x: 328, endPoint y: 277, distance: 7.8
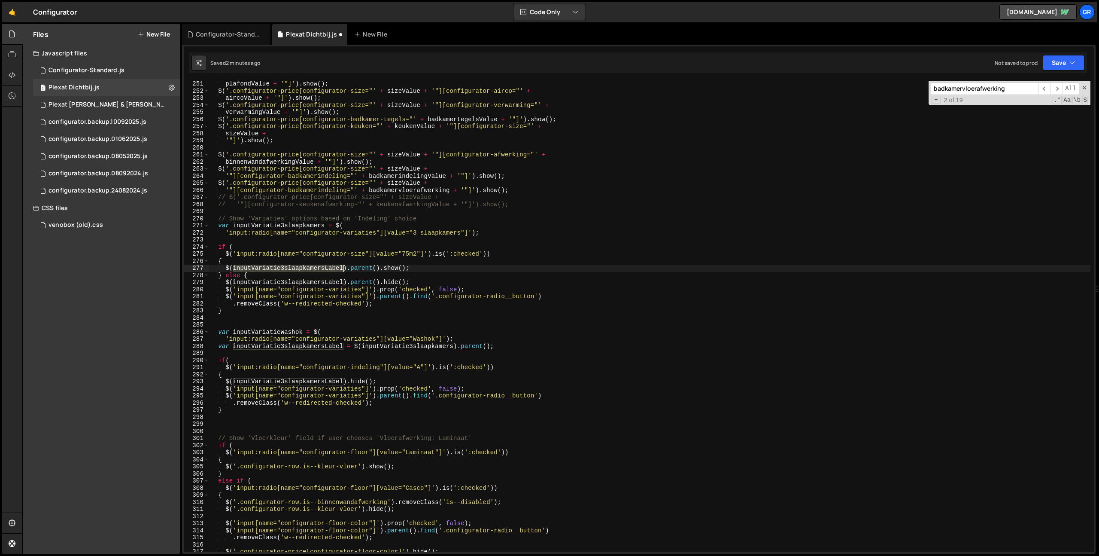
click at [330, 270] on div "plafondValue + '"]' ) . show ( ) ; $ ( '.configurator-price[configurator-size="…" at bounding box center [728, 322] width 1039 height 485
paste textarea
click at [328, 283] on div "plafondValue + '"]' ) . show ( ) ; $ ( '.configurator-price[configurator-size="…" at bounding box center [728, 322] width 1039 height 485
paste textarea
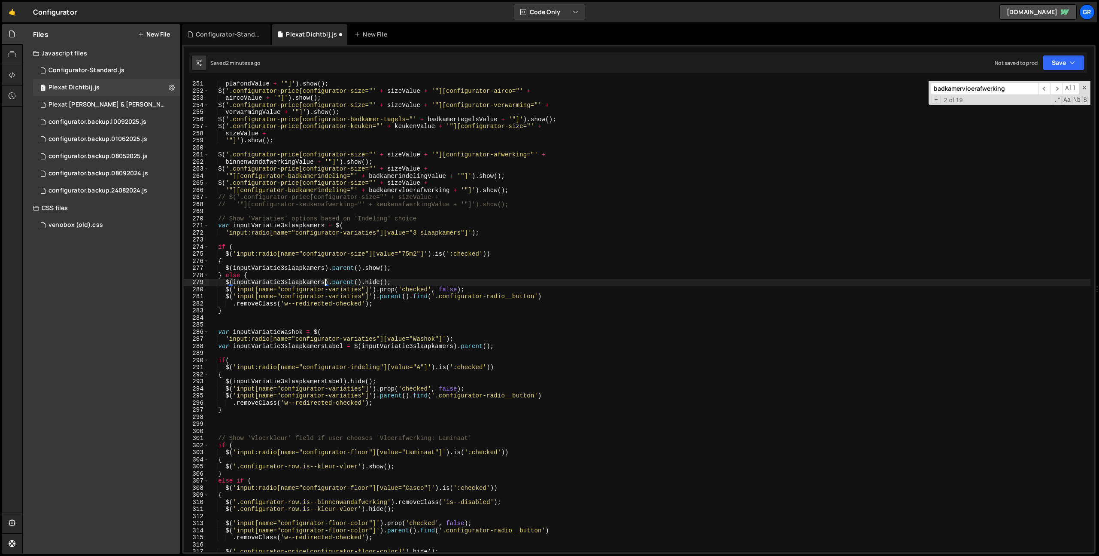
click at [450, 278] on div "plafondValue + '"]' ) . show ( ) ; $ ( '.configurator-price[configurator-size="…" at bounding box center [728, 322] width 1039 height 485
click at [281, 332] on div "plafondValue + '"]' ) . show ( ) ; $ ( '.configurator-price[configurator-size="…" at bounding box center [728, 322] width 1039 height 485
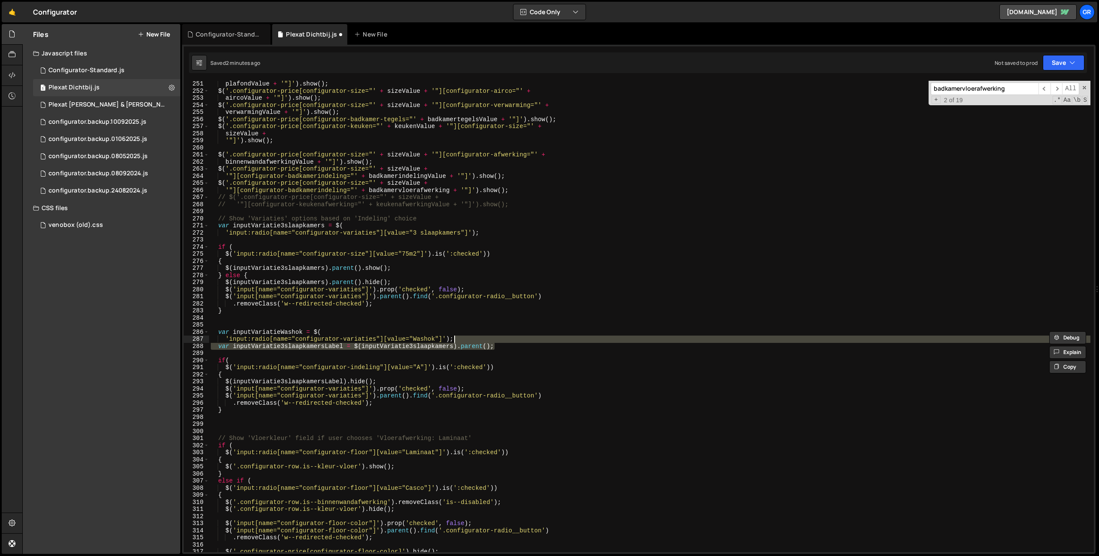
drag, startPoint x: 500, startPoint y: 346, endPoint x: 498, endPoint y: 342, distance: 4.5
click at [498, 342] on div "plafondValue + '"]' ) . show ( ) ; $ ( '.configurator-price[configurator-size="…" at bounding box center [728, 322] width 1039 height 485
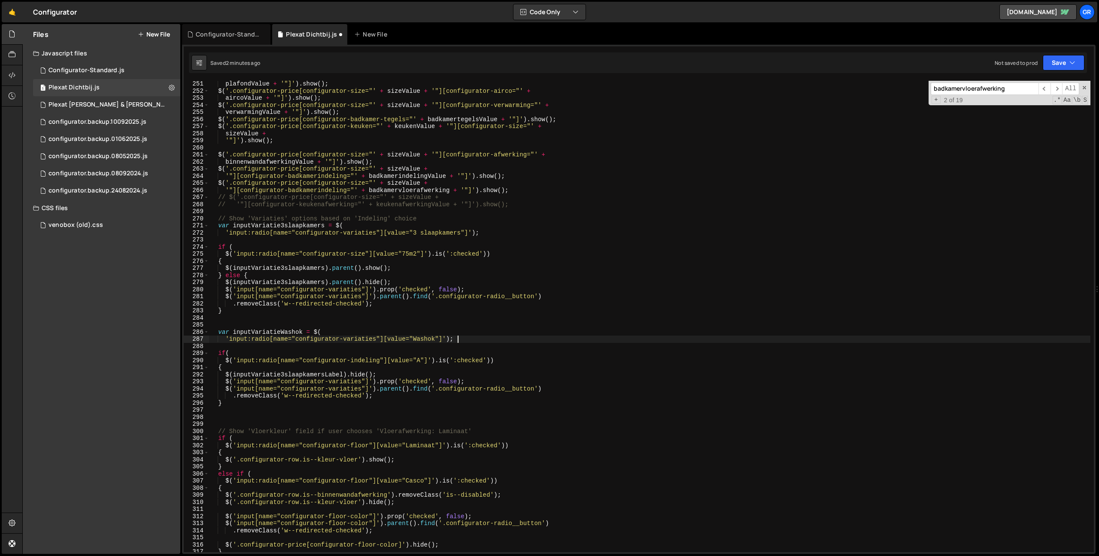
drag, startPoint x: 225, startPoint y: 268, endPoint x: 236, endPoint y: 268, distance: 10.7
click at [225, 268] on div "plafondValue + '"]' ) . show ( ) ; $ ( '.configurator-price[configurator-size="…" at bounding box center [728, 322] width 1039 height 485
click at [399, 267] on div "plafondValue + '"]' ) . show ( ) ; $ ( '.configurator-price[configurator-size="…" at bounding box center [728, 322] width 1039 height 485
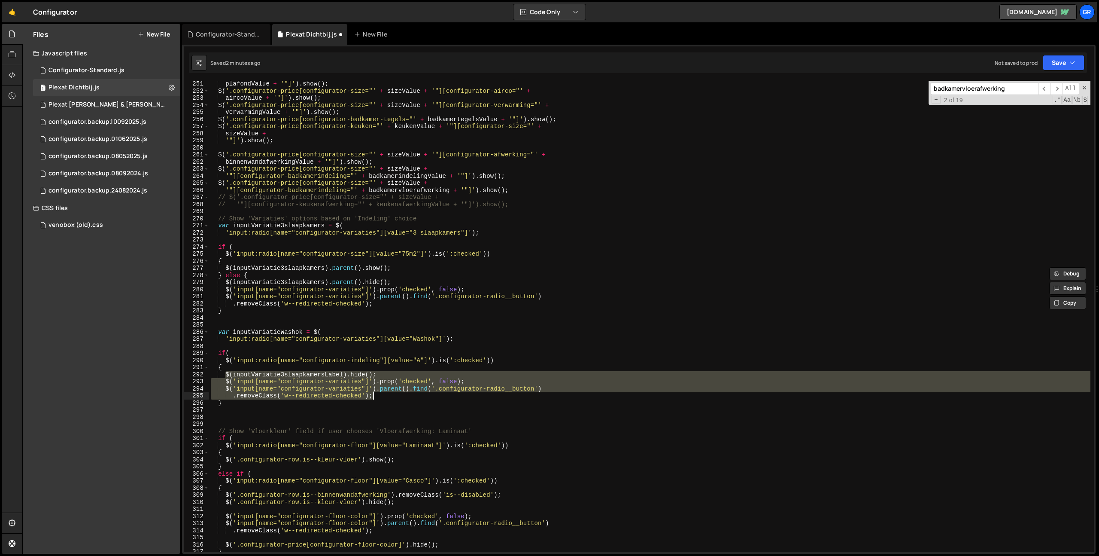
drag, startPoint x: 225, startPoint y: 373, endPoint x: 376, endPoint y: 395, distance: 152.3
click at [376, 395] on div "plafondValue + '"]' ) . show ( ) ; $ ( '.configurator-price[configurator-size="…" at bounding box center [728, 322] width 1039 height 485
paste textarea "inputVariatie3slaapkamers).parent().show("
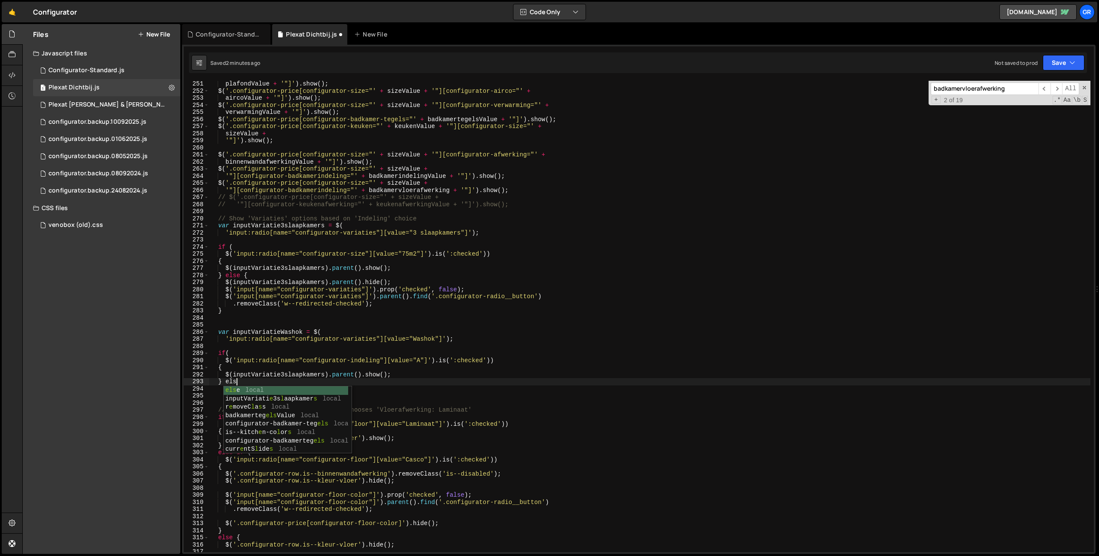
type textarea "} else P{"
type textarea "} else {"
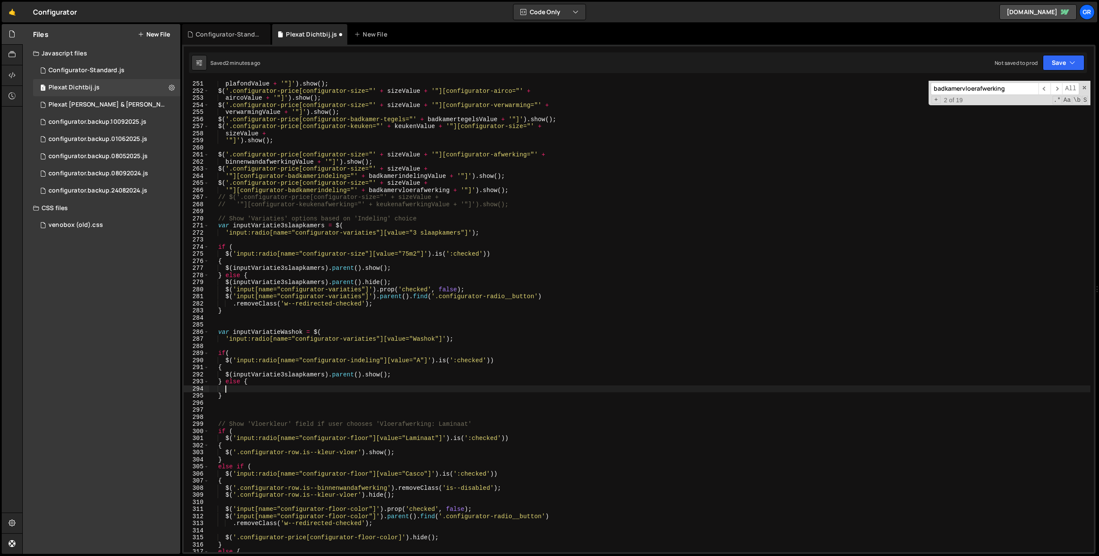
click at [226, 375] on div "plafondValue + '"]' ) . show ( ) ; $ ( '.configurator-price[configurator-size="…" at bounding box center [728, 322] width 1039 height 485
type textarea "$(inputVariatie3slaapkamers).parent().show();"
drag, startPoint x: 450, startPoint y: 374, endPoint x: 278, endPoint y: 399, distance: 173.5
click at [450, 374] on div "plafondValue + '"]' ) . show ( ) ; $ ( '.configurator-price[configurator-size="…" at bounding box center [728, 322] width 1039 height 485
click at [264, 391] on div "plafondValue + '"]' ) . show ( ) ; $ ( '.configurator-price[configurator-size="…" at bounding box center [728, 322] width 1039 height 485
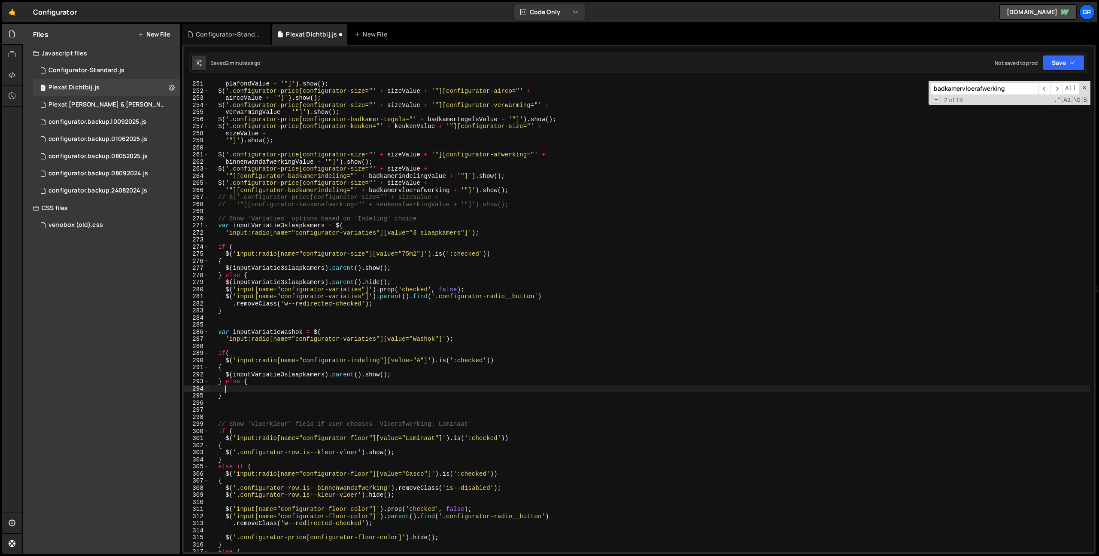
paste textarea "$(inputVariatie3slaapkamers).parent().show();"
click at [373, 389] on div "plafondValue + '"]' ) . show ( ) ; $ ( '.configurator-price[configurator-size="…" at bounding box center [728, 322] width 1039 height 485
click at [401, 375] on div "plafondValue + '"]' ) . show ( ) ; $ ( '.configurator-price[configurator-size="…" at bounding box center [728, 322] width 1039 height 485
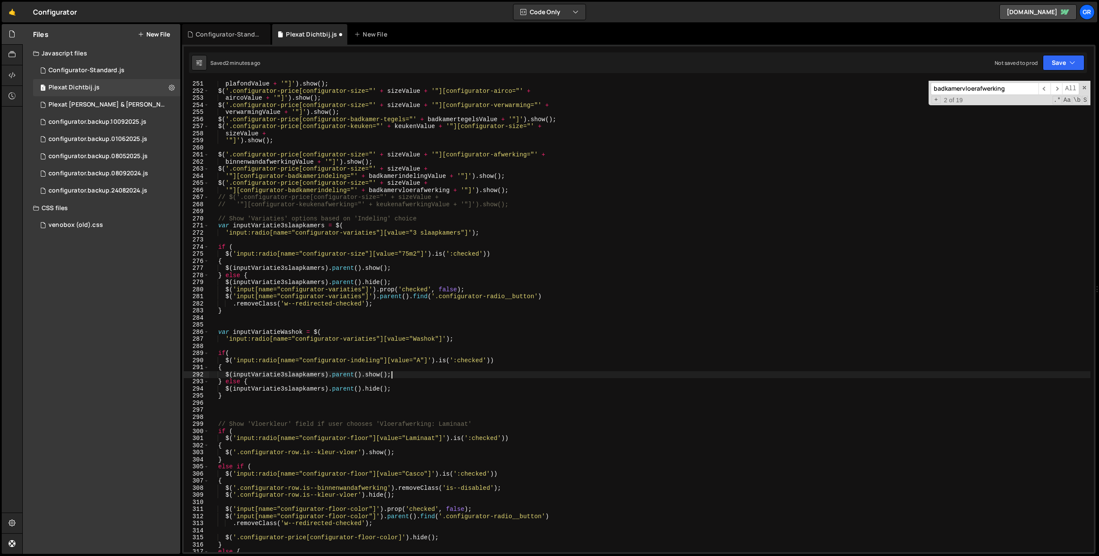
drag, startPoint x: 219, startPoint y: 332, endPoint x: 255, endPoint y: 333, distance: 36.1
click at [220, 333] on div "plafondValue + '"]' ) . show ( ) ; $ ( '.configurator-price[configurator-size="…" at bounding box center [728, 322] width 1039 height 485
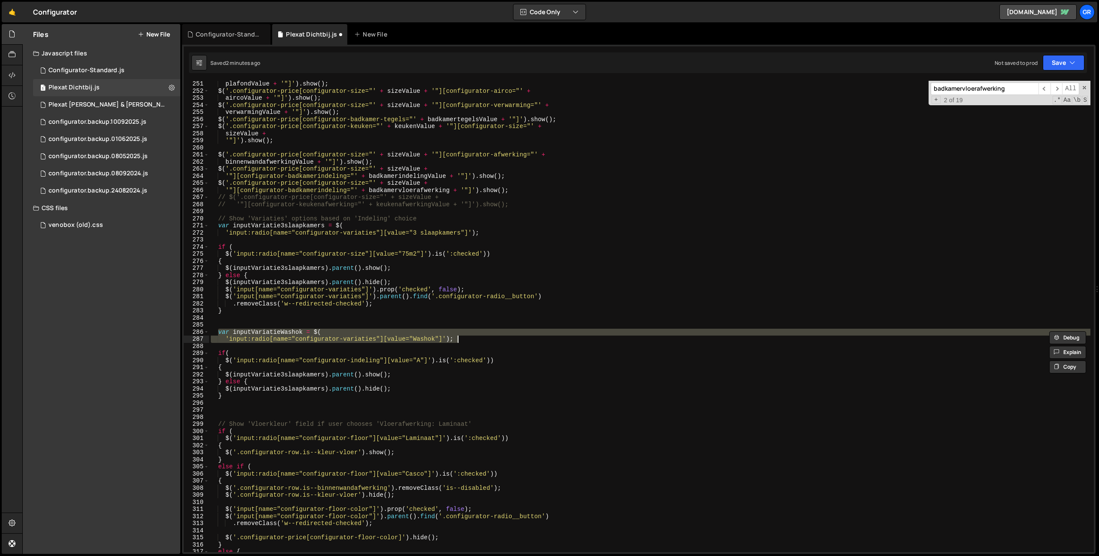
click at [460, 339] on div "plafondValue + '"]' ) . show ( ) ; $ ( '.configurator-price[configurator-size="…" at bounding box center [728, 322] width 1039 height 485
type textarea "'input:radio[name="configurator-variaties"][value="Washok"]');"
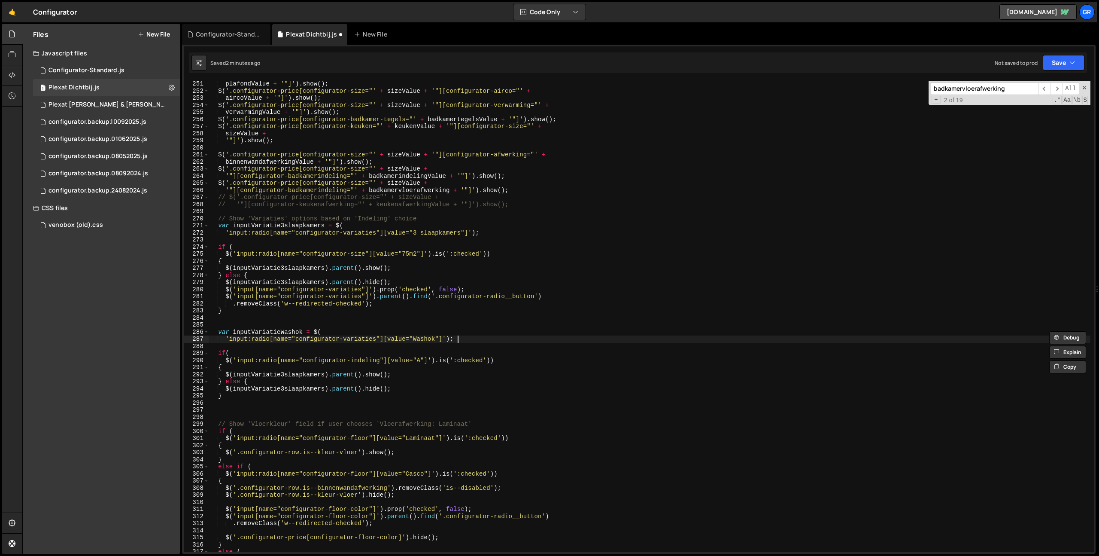
scroll to position [0, 0]
paste textarea "'input:radio[name="configurator-variaties"][value="Washok"]');"
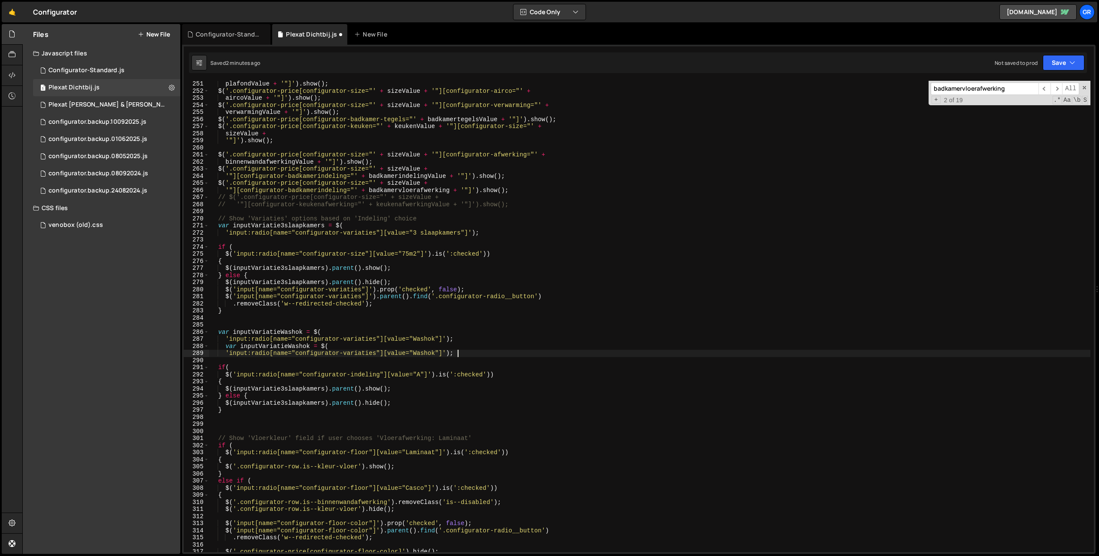
click at [225, 345] on div "plafondValue + '"]' ) . show ( ) ; $ ( '.configurator-price[configurator-size="…" at bounding box center [728, 322] width 1039 height 485
click at [280, 345] on div "plafondValue + '"]' ) . show ( ) ; $ ( '.configurator-price[configurator-size="…" at bounding box center [728, 322] width 1039 height 485
click at [302, 345] on div "plafondValue + '"]' ) . show ( ) ; $ ( '.configurator-price[configurator-size="…" at bounding box center [728, 322] width 1039 height 485
click at [419, 352] on div "plafondValue + '"]' ) . show ( ) ; $ ( '.configurator-price[configurator-size="…" at bounding box center [728, 322] width 1039 height 485
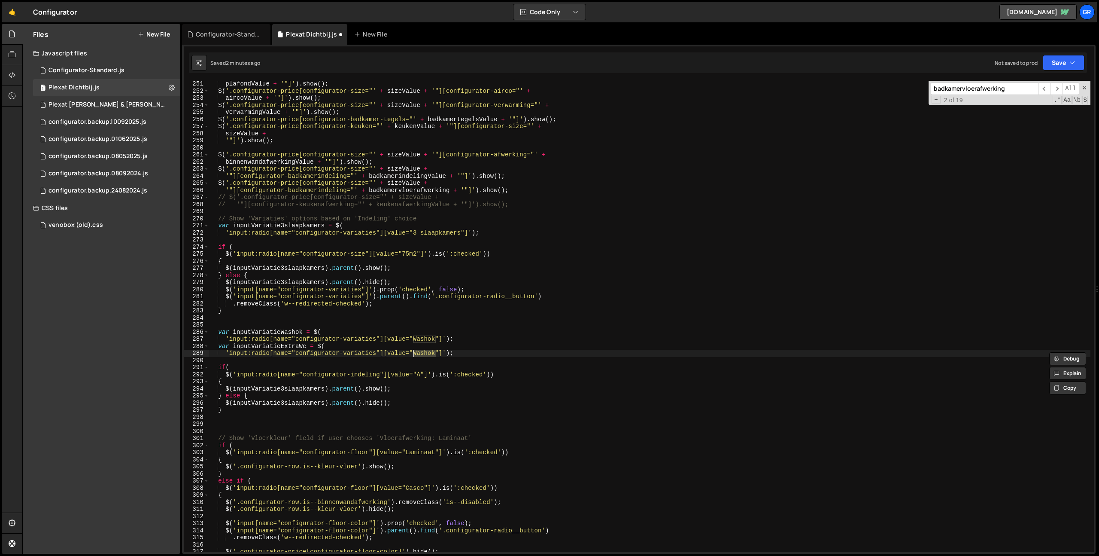
click at [419, 352] on div "plafondValue + '"]' ) . show ( ) ; $ ( '.configurator-price[configurator-size="…" at bounding box center [728, 322] width 1039 height 485
paste textarea "Extra WC"
click at [269, 331] on div "plafondValue + '"]' ) . show ( ) ; $ ( '.configurator-price[configurator-size="…" at bounding box center [728, 322] width 1039 height 485
click at [226, 389] on div "plafondValue + '"]' ) . show ( ) ; $ ( '.configurator-price[configurator-size="…" at bounding box center [728, 322] width 1039 height 485
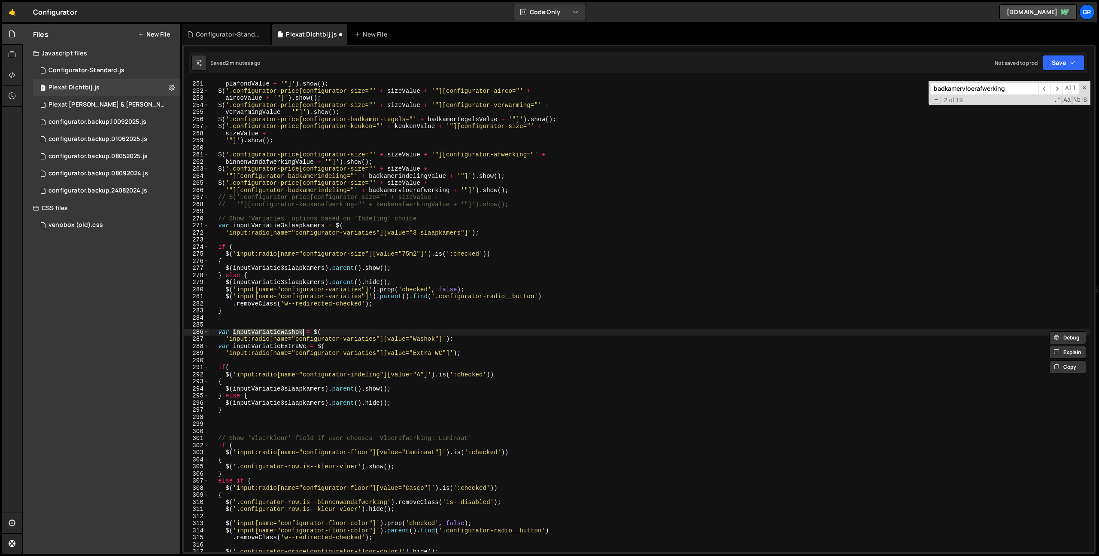
type textarea "$(inputVariatie3slaapkamers).parent().show();"
click at [419, 389] on div "plafondValue + '"]' ) . show ( ) ; $ ( '.configurator-price[configurator-size="…" at bounding box center [728, 322] width 1039 height 485
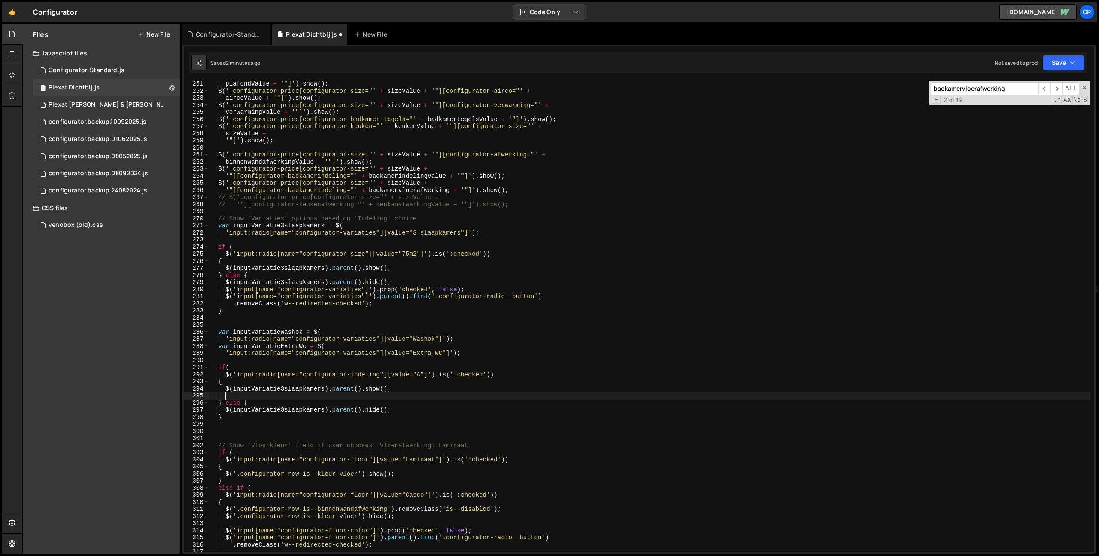
scroll to position [0, 0]
paste textarea "$(inputVariatie3slaapkamers).parent().show();"
click at [266, 332] on div "plafondValue + '"]' ) . show ( ) ; $ ( '.configurator-price[configurator-size="…" at bounding box center [728, 322] width 1039 height 485
click at [305, 391] on div "plafondValue + '"]' ) . show ( ) ; $ ( '.configurator-price[configurator-size="…" at bounding box center [728, 322] width 1039 height 485
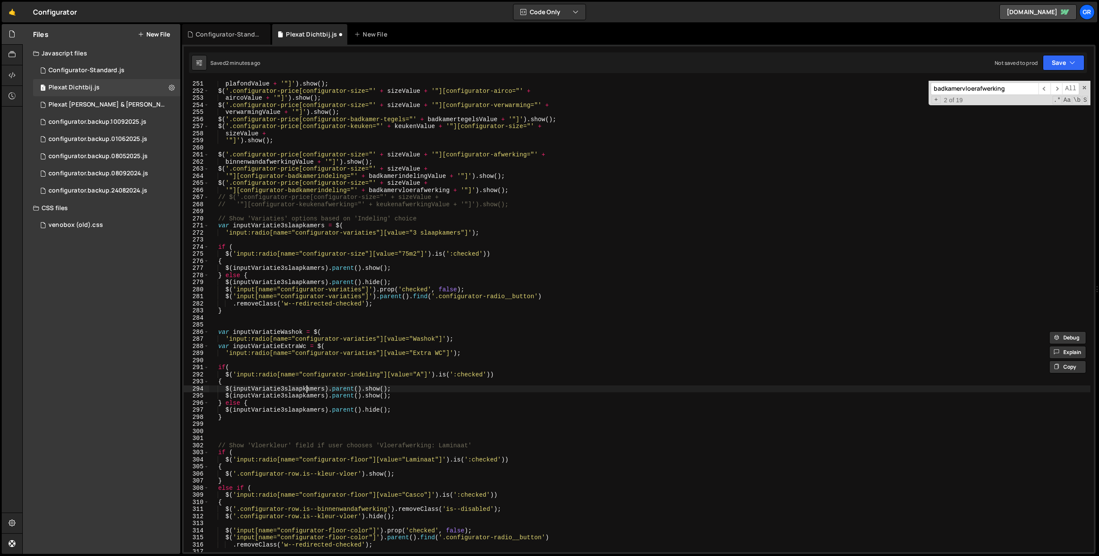
click at [305, 391] on div "plafondValue + '"]' ) . show ( ) ; $ ( '.configurator-price[configurator-size="…" at bounding box center [728, 322] width 1039 height 485
paste textarea "Washok"
click at [301, 348] on div "plafondValue + '"]' ) . show ( ) ; $ ( '.configurator-price[configurator-size="…" at bounding box center [728, 322] width 1039 height 485
click at [314, 397] on div "plafondValue + '"]' ) . show ( ) ; $ ( '.configurator-price[configurator-size="…" at bounding box center [728, 322] width 1039 height 485
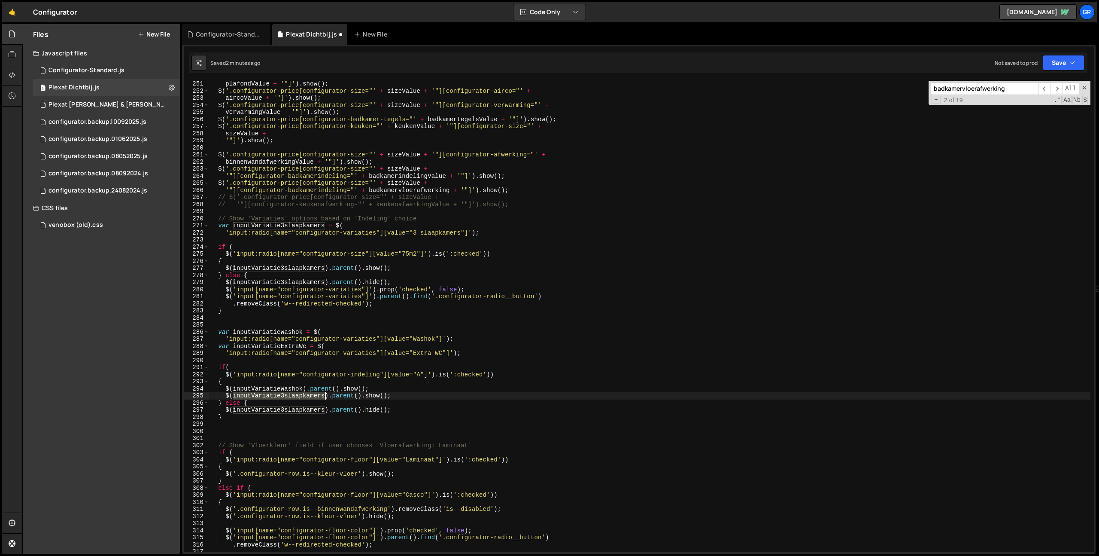
click at [314, 397] on div "plafondValue + '"]' ) . show ( ) ; $ ( '.configurator-price[configurator-size="…" at bounding box center [728, 322] width 1039 height 485
paste textarea "ExtraWc"
drag, startPoint x: 225, startPoint y: 389, endPoint x: 263, endPoint y: 392, distance: 37.9
click at [225, 389] on div "plafondValue + '"]' ) . show ( ) ; $ ( '.configurator-price[configurator-size="…" at bounding box center [728, 322] width 1039 height 485
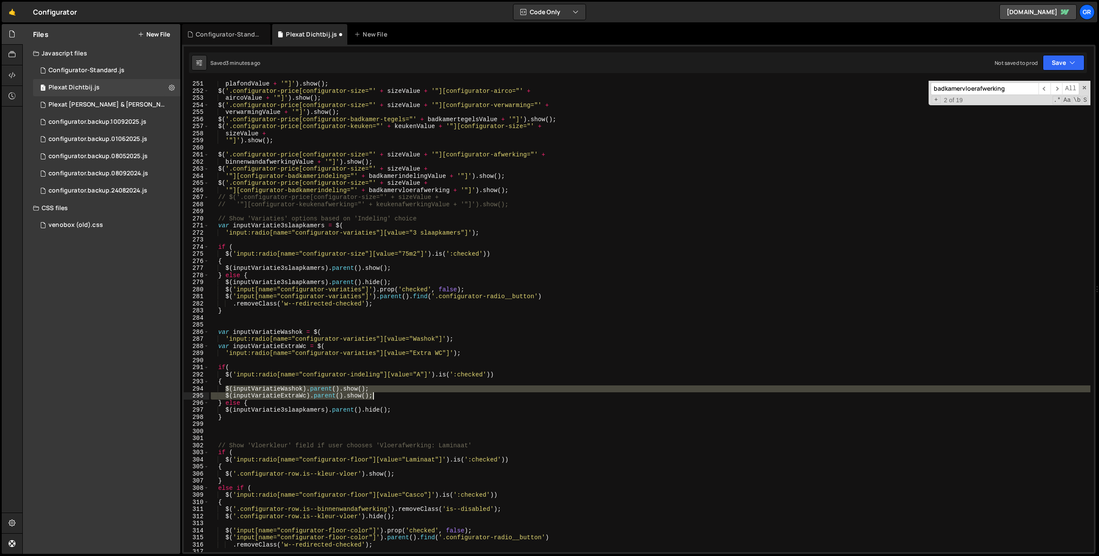
drag, startPoint x: 390, startPoint y: 397, endPoint x: 391, endPoint y: 405, distance: 8.6
click at [389, 397] on div "plafondValue + '"]' ) . show ( ) ; $ ( '.configurator-price[configurator-size="…" at bounding box center [728, 322] width 1039 height 485
click at [395, 409] on div "plafondValue + '"]' ) . show ( ) ; $ ( '.configurator-price[configurator-size="…" at bounding box center [728, 322] width 1039 height 485
type textarea "$(inputVariatie3slaapkamers).parent().hide();"
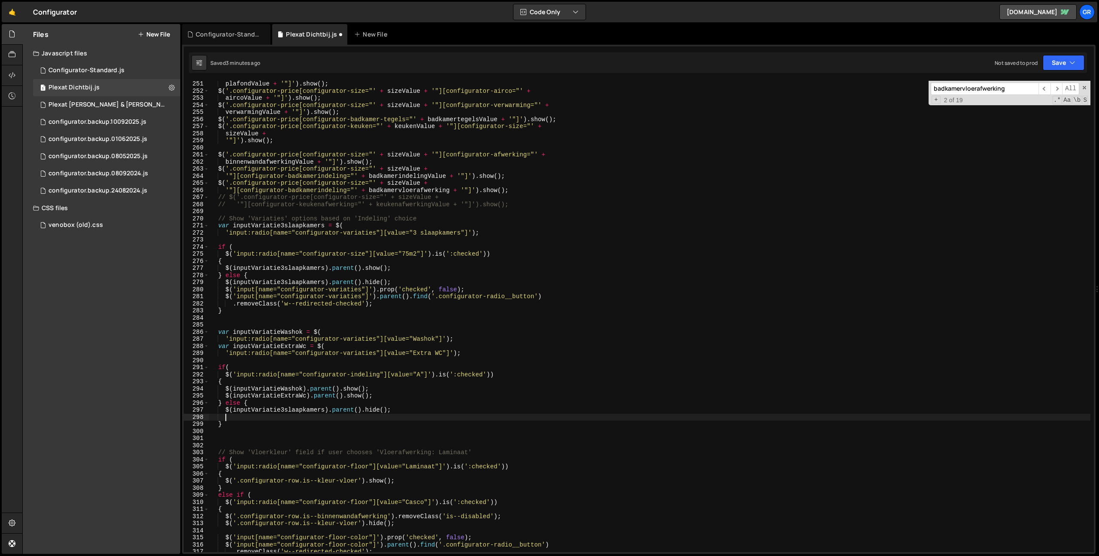
paste textarea "$(inputVariatieExtraWc).parent().show();"
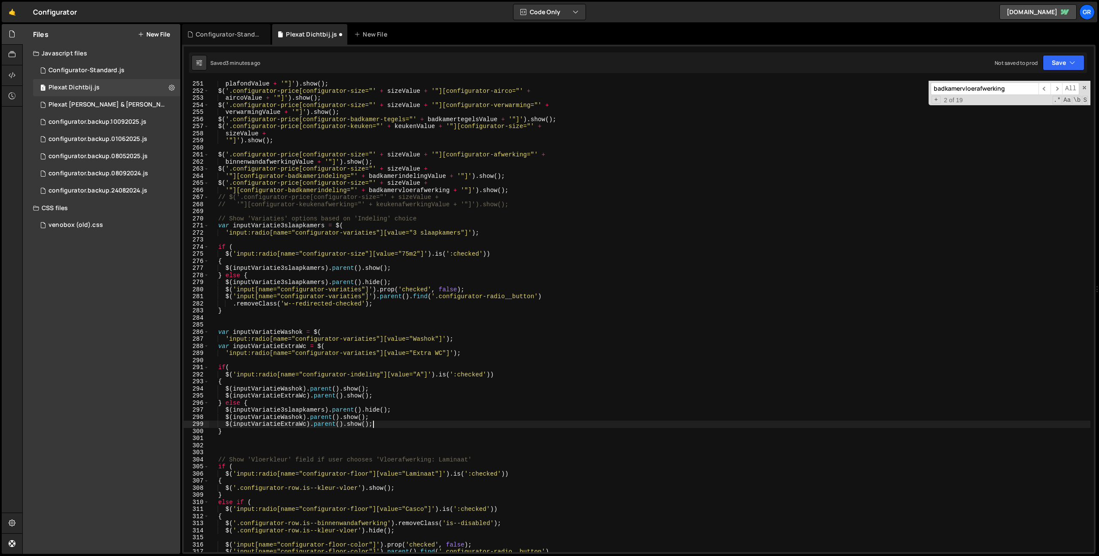
click at [373, 410] on div "plafondValue + '"]' ) . show ( ) ; $ ( '.configurator-price[configurator-size="…" at bounding box center [728, 322] width 1039 height 485
click at [358, 416] on div "plafondValue + '"]' ) . show ( ) ; $ ( '.configurator-price[configurator-size="…" at bounding box center [728, 322] width 1039 height 485
drag, startPoint x: 358, startPoint y: 416, endPoint x: 358, endPoint y: 425, distance: 8.6
click at [358, 416] on div "plafondValue + '"]' ) . show ( ) ; $ ( '.configurator-price[configurator-size="…" at bounding box center [728, 322] width 1039 height 485
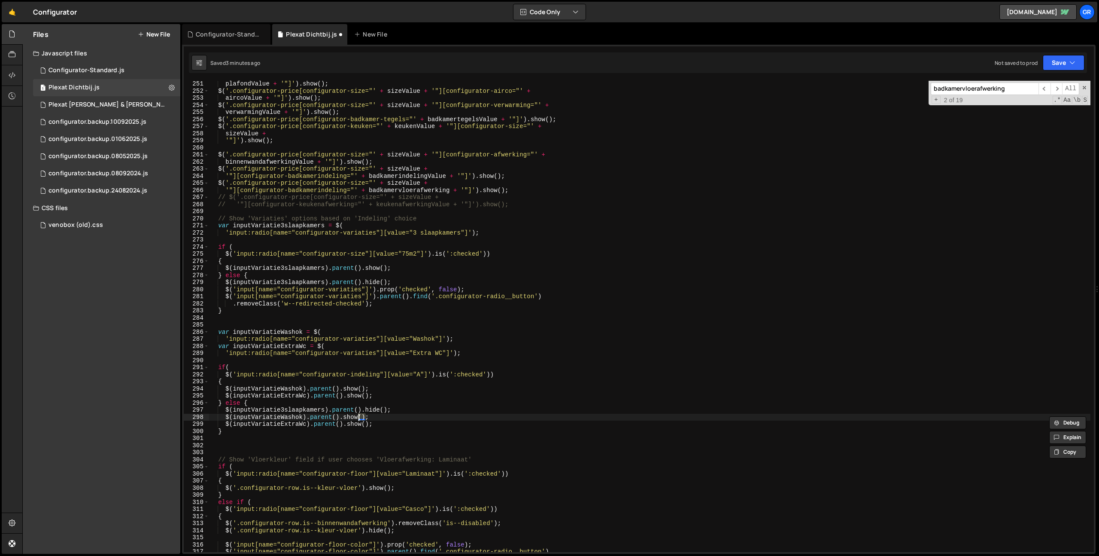
paste textarea "hide"
click at [350, 416] on div "plafondValue + '"]' ) . show ( ) ; $ ( '.configurator-price[configurator-size="…" at bounding box center [728, 322] width 1039 height 485
drag, startPoint x: 350, startPoint y: 416, endPoint x: 353, endPoint y: 424, distance: 7.9
click at [350, 416] on div "plafondValue + '"]' ) . show ( ) ; $ ( '.configurator-price[configurator-size="…" at bounding box center [728, 322] width 1039 height 485
paste textarea "hide"
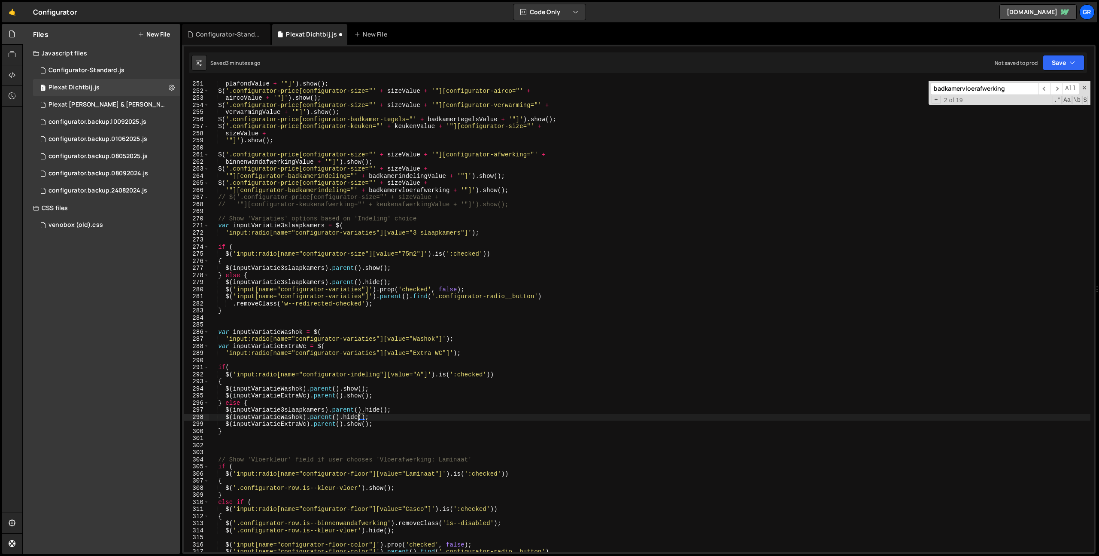
click at [353, 424] on div "plafondValue + '"]' ) . show ( ) ; $ ( '.configurator-price[configurator-size="…" at bounding box center [728, 322] width 1039 height 485
paste textarea "hide"
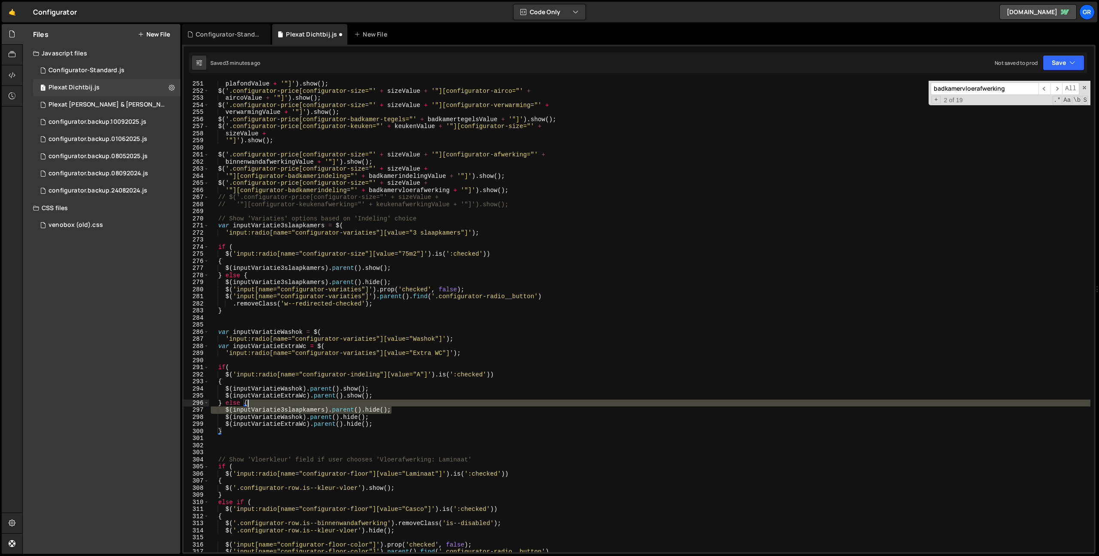
drag, startPoint x: 413, startPoint y: 408, endPoint x: 411, endPoint y: 404, distance: 4.8
click at [413, 403] on div "plafondValue + '"]' ) . show ( ) ; $ ( '.configurator-price[configurator-size="…" at bounding box center [728, 322] width 1039 height 485
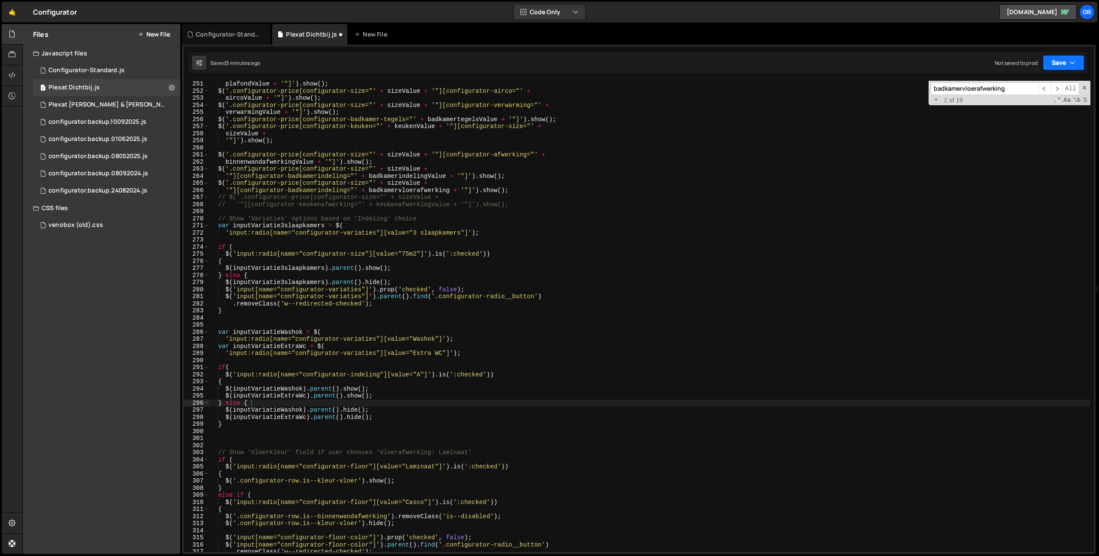
drag, startPoint x: 1076, startPoint y: 67, endPoint x: 1073, endPoint y: 71, distance: 5.5
click at [1076, 67] on button "Save" at bounding box center [1064, 62] width 42 height 15
drag, startPoint x: 1056, startPoint y: 85, endPoint x: 1073, endPoint y: 97, distance: 21.6
click at [1056, 85] on div "Save to Staging S" at bounding box center [1034, 83] width 89 height 9
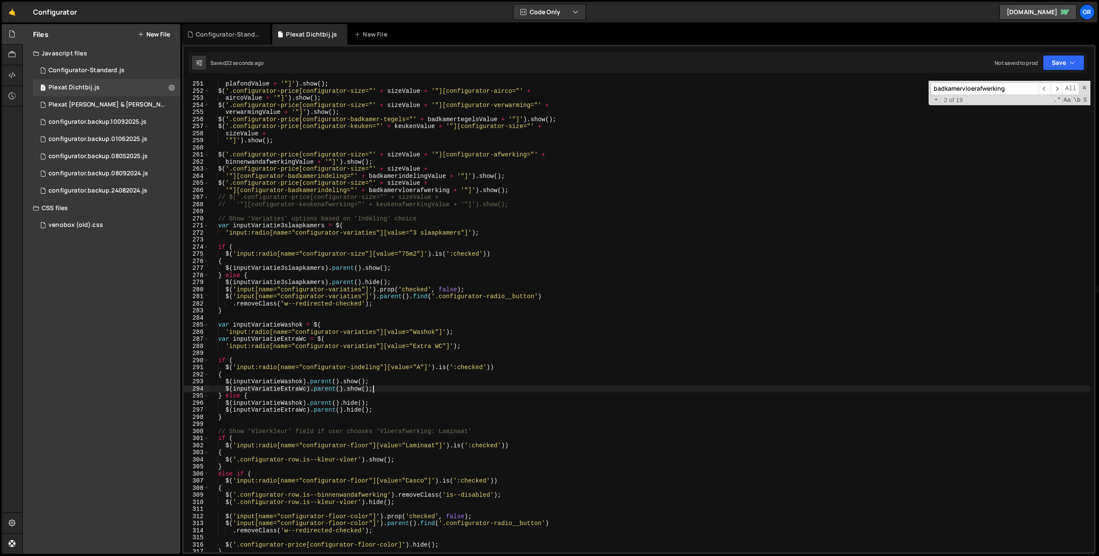
click at [379, 390] on div "plafondValue + '"]' ) . show ( ) ; $ ( '.configurator-price[configurator-size="…" at bounding box center [728, 322] width 1039 height 485
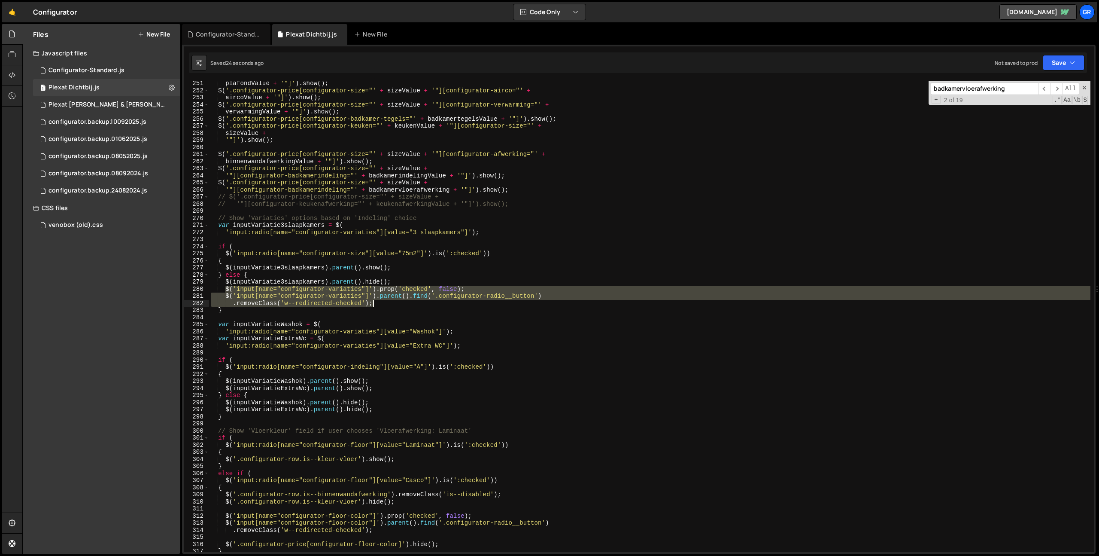
drag, startPoint x: 225, startPoint y: 288, endPoint x: 394, endPoint y: 303, distance: 169.8
click at [394, 303] on div "plafondValue + '"]' ) . show ( ) ; $ ( '.configurator-price[configurator-size="…" at bounding box center [728, 322] width 1039 height 485
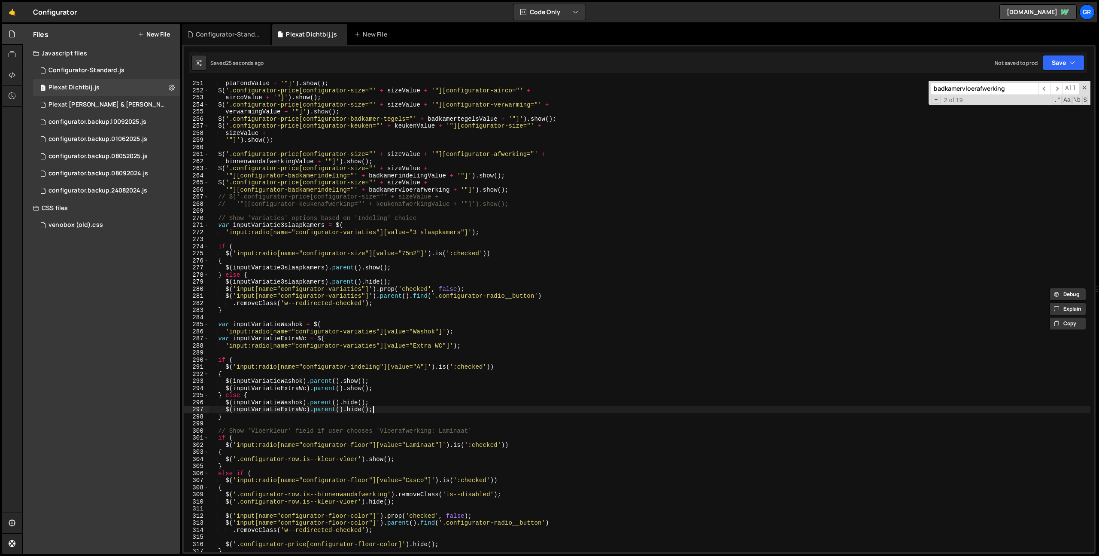
click at [381, 410] on div "plafondValue + '"]' ) . show ( ) ; $ ( '.configurator-price[configurator-size="…" at bounding box center [728, 322] width 1039 height 485
type textarea "$(inputVariatieExtraWc).parent().hide();"
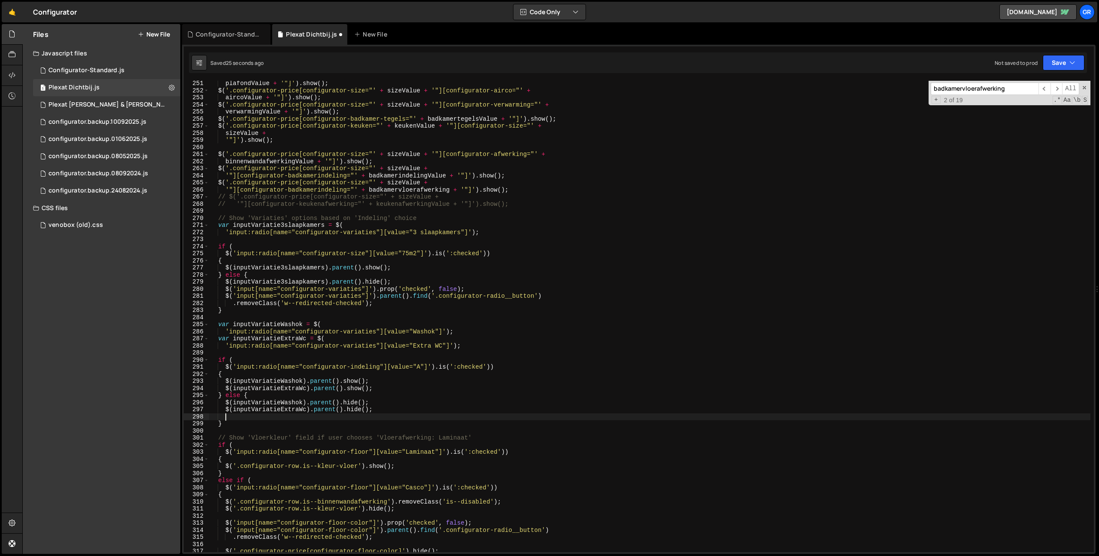
scroll to position [0, 0]
paste textarea ".removeClass('w--redirected-checked');"
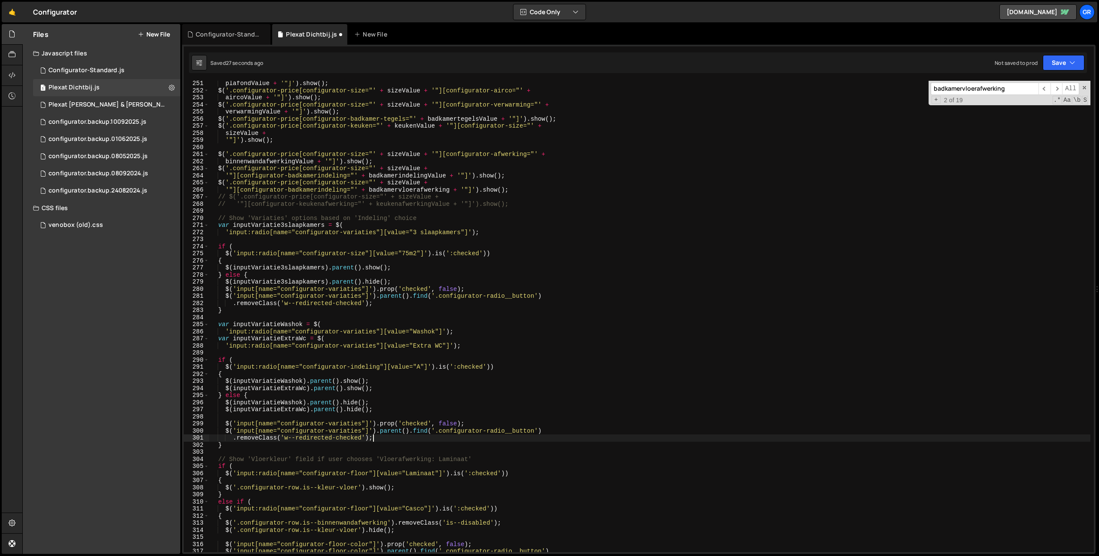
click at [359, 365] on div "plafondValue + '"]' ) . show ( ) ; $ ( '.configurator-price[configurator-size="…" at bounding box center [728, 322] width 1039 height 485
click at [352, 422] on div "plafondValue + '"]' ) . show ( ) ; $ ( '.configurator-price[configurator-size="…" at bounding box center [728, 322] width 1039 height 485
paste textarea "indeling"
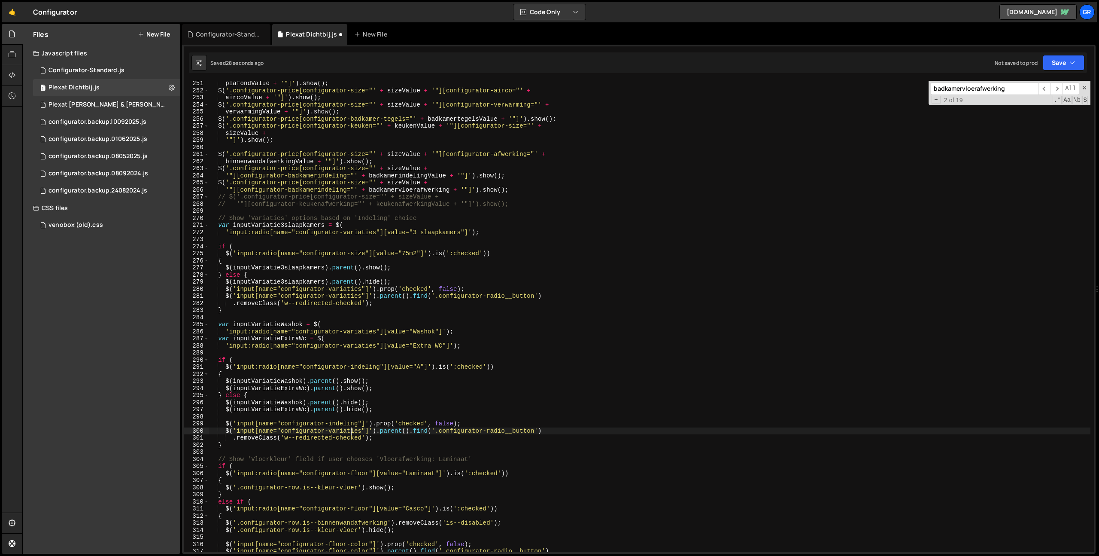
click at [350, 431] on div "plafondValue + '"]' ) . show ( ) ; $ ( '.configurator-price[configurator-size="…" at bounding box center [728, 322] width 1039 height 485
paste textarea "indeling"
drag, startPoint x: 1058, startPoint y: 66, endPoint x: 1035, endPoint y: 82, distance: 28.7
click at [1058, 67] on button "Save" at bounding box center [1064, 62] width 42 height 15
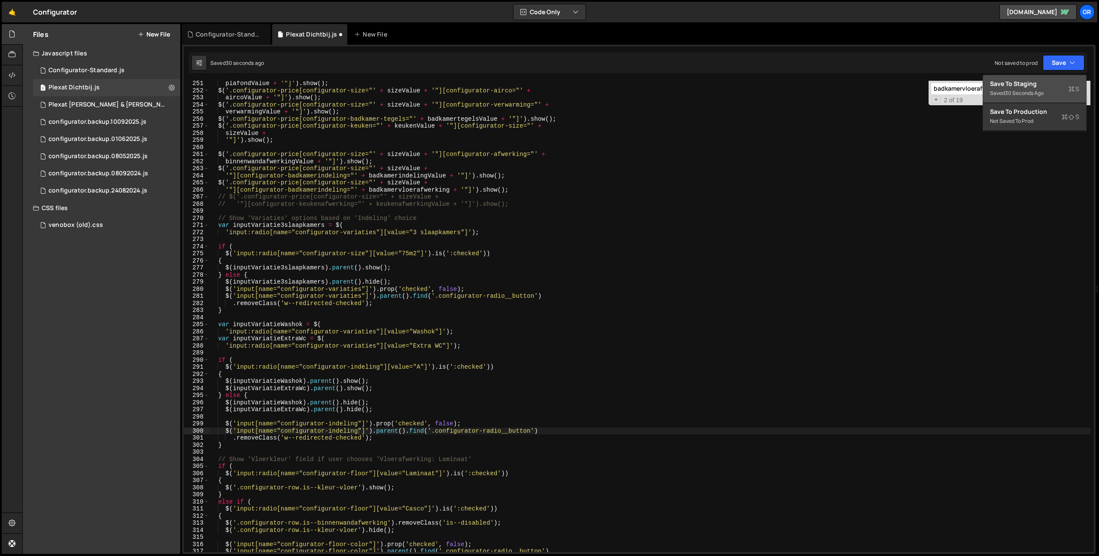
click at [1030, 85] on div "Save to Staging S" at bounding box center [1034, 83] width 89 height 9
drag, startPoint x: 218, startPoint y: 217, endPoint x: 254, endPoint y: 216, distance: 36.1
click at [218, 217] on div "plafondValue + '"]' ) . show ( ) ; $ ( '.configurator-price[configurator-size="…" at bounding box center [728, 322] width 1039 height 485
click at [419, 217] on div "plafondValue + '"]' ) . show ( ) ; $ ( '.configurator-price[configurator-size="…" at bounding box center [728, 322] width 1039 height 485
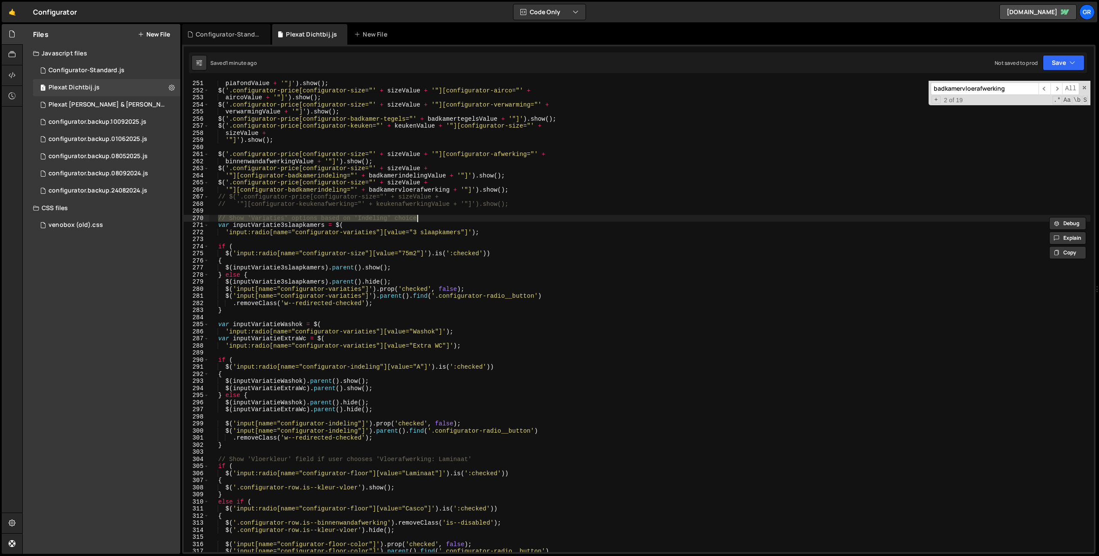
click at [234, 442] on div "plafondValue + '"]' ) . show ( ) ; $ ( '.configurator-price[configurator-size="…" at bounding box center [728, 322] width 1039 height 485
type textarea "}"
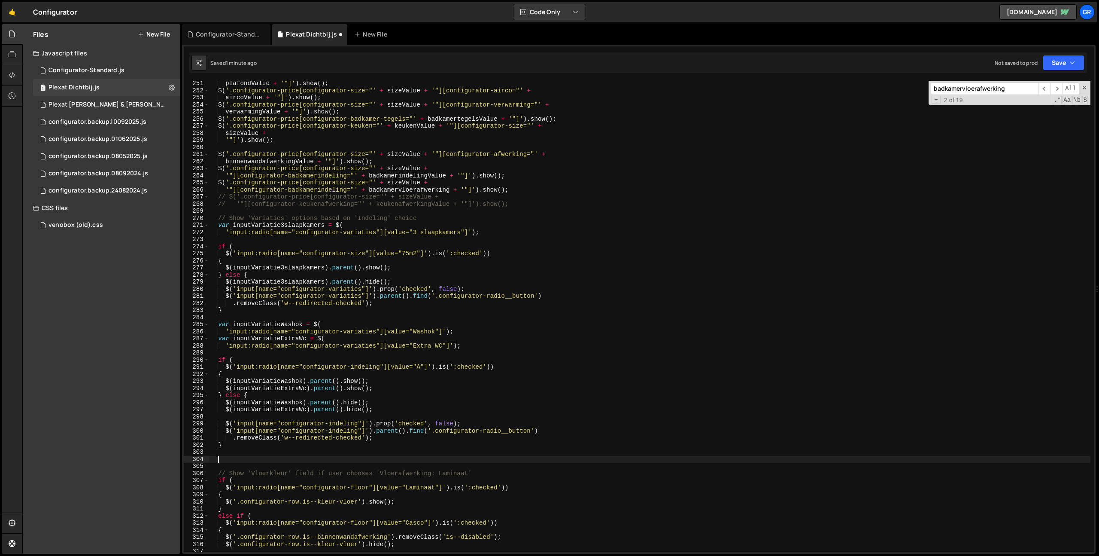
paste textarea "// Show 'Variaties' options based on 'Indeling' choice"
click at [265, 459] on div "plafondValue + '"]' ) . show ( ) ; $ ( '.configurator-price[configurator-size="…" at bounding box center [728, 322] width 1039 height 485
click at [363, 456] on div "plafondValue + '"]' ) . show ( ) ; $ ( '.configurator-price[configurator-size="…" at bounding box center [728, 322] width 1039 height 485
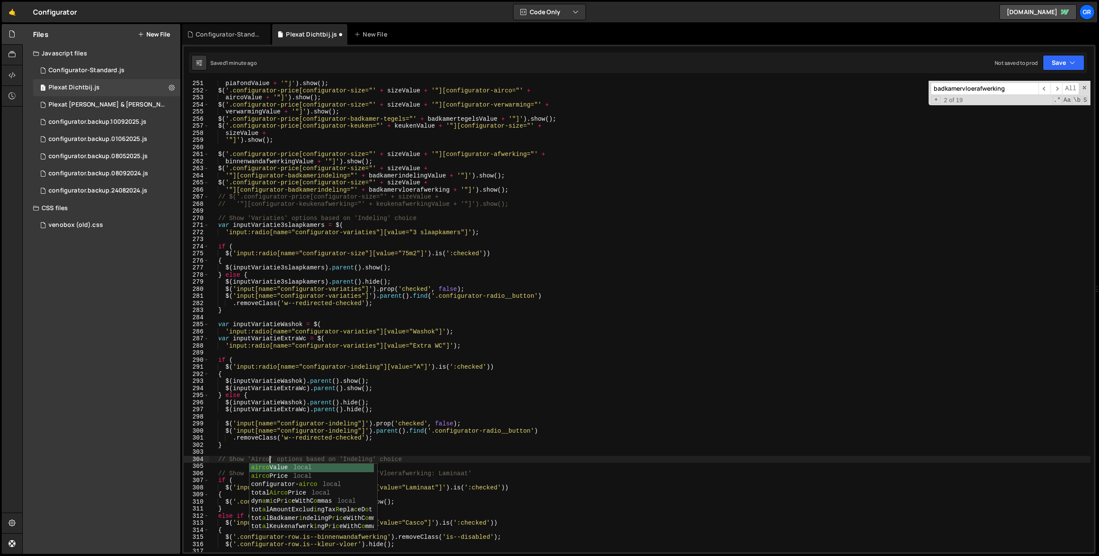
click at [363, 456] on div "plafondValue + '"]' ) . show ( ) ; $ ( '.configurator-price[configurator-size="…" at bounding box center [728, 322] width 1039 height 485
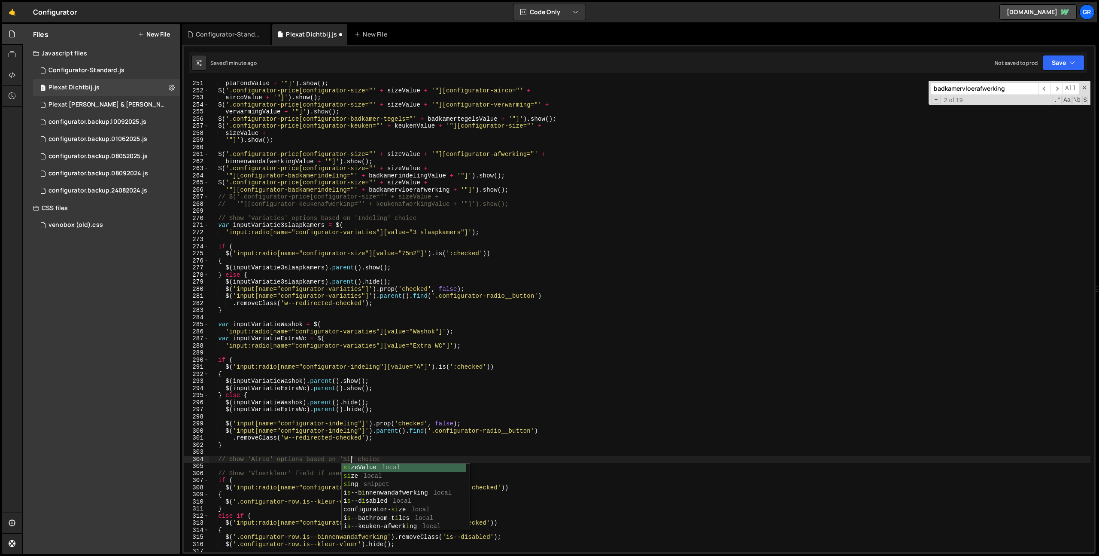
type textarea "// Show 'Airco' options based on 'Size' choice"
click at [453, 459] on div "plafondValue + '"]' ) . show ( ) ; $ ( '.configurator-price[configurator-size="…" at bounding box center [728, 322] width 1039 height 485
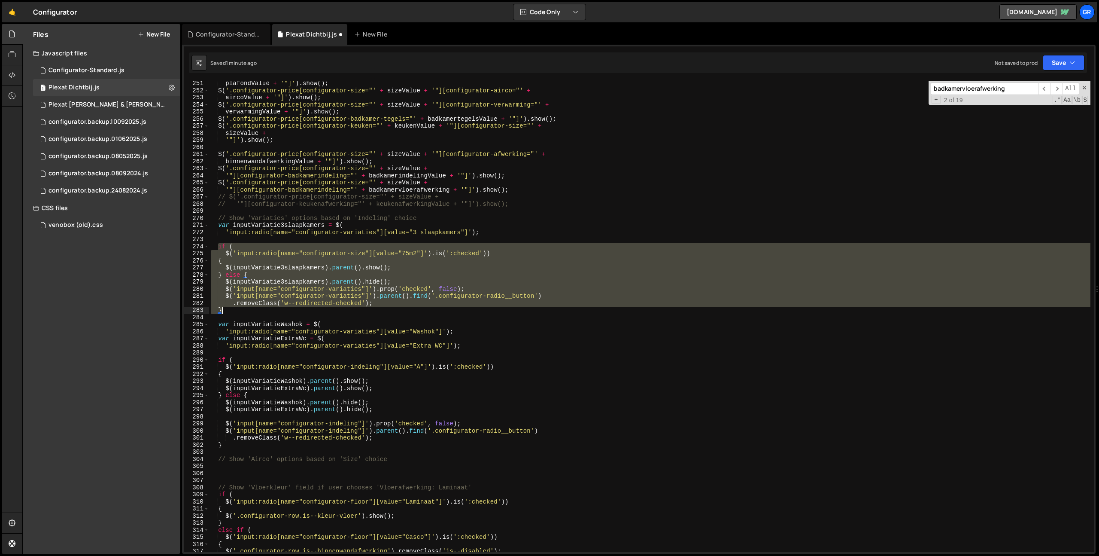
drag, startPoint x: 218, startPoint y: 246, endPoint x: 233, endPoint y: 308, distance: 63.7
click at [233, 307] on div "plafondValue + '"]' ) . show ( ) ; $ ( '.configurator-price[configurator-size="…" at bounding box center [728, 322] width 1039 height 485
type textarea ".removeClass('w--redirected-checked'); }"
drag, startPoint x: 228, startPoint y: 469, endPoint x: 273, endPoint y: 465, distance: 44.8
click at [228, 469] on div "plafondValue + '"]' ) . show ( ) ; $ ( '.configurator-price[configurator-size="…" at bounding box center [728, 322] width 1039 height 485
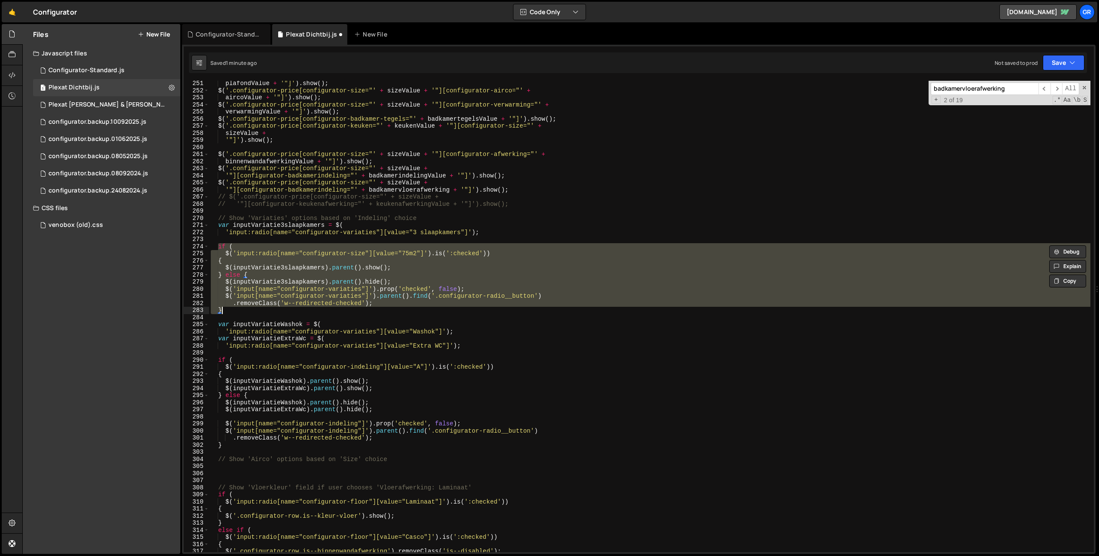
paste textarea "}"
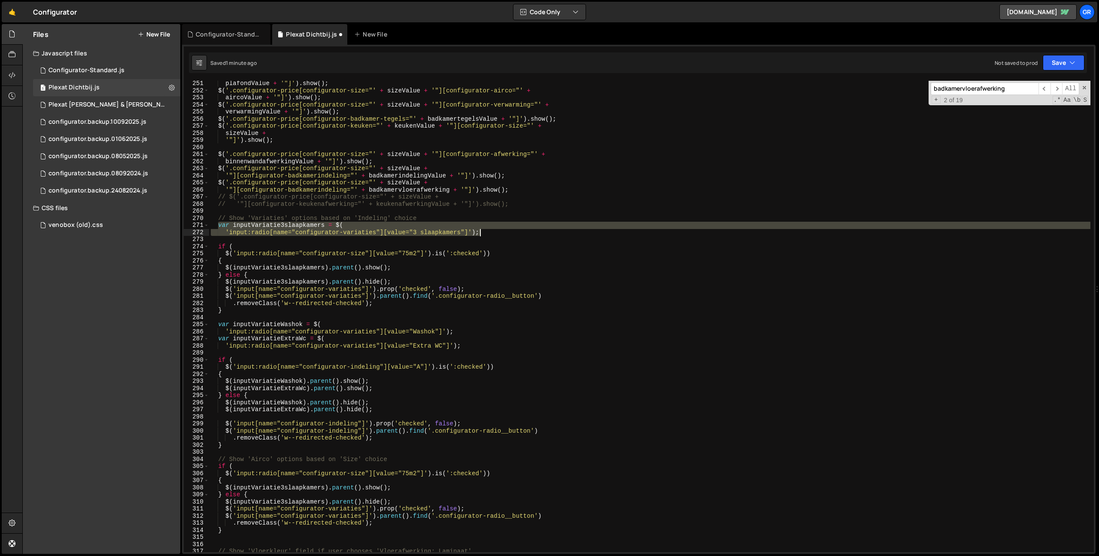
drag, startPoint x: 218, startPoint y: 226, endPoint x: 501, endPoint y: 238, distance: 283.2
click at [501, 234] on div "plafondValue + '"]' ) . show ( ) ; $ ( '.configurator-price[configurator-size="…" at bounding box center [728, 322] width 1039 height 485
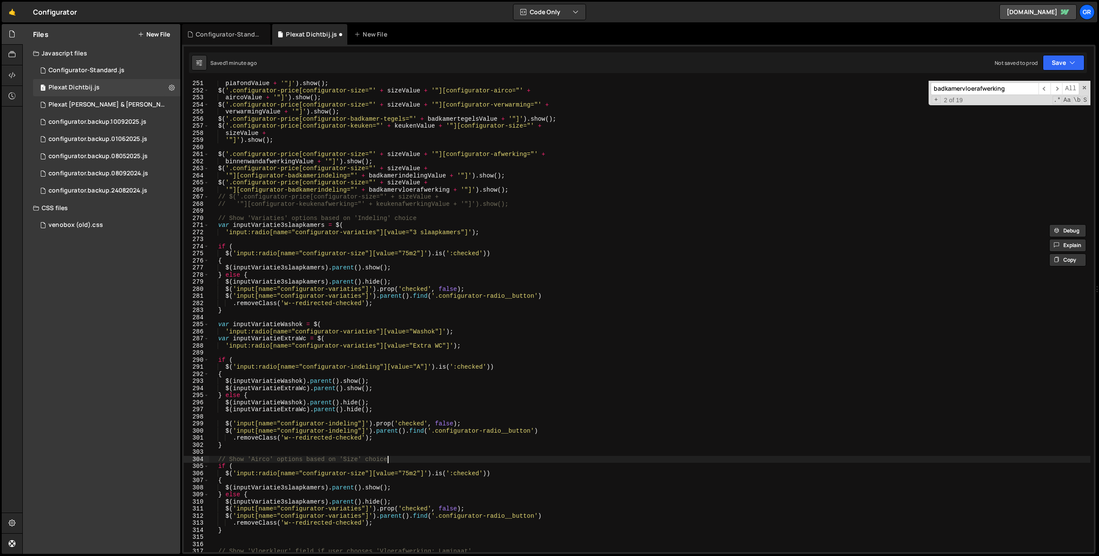
click at [396, 460] on div "plafondValue + '"]' ) . show ( ) ; $ ( '.configurator-price[configurator-size="…" at bounding box center [728, 322] width 1039 height 485
type textarea "// Show 'Airco' options based on 'Size' choice"
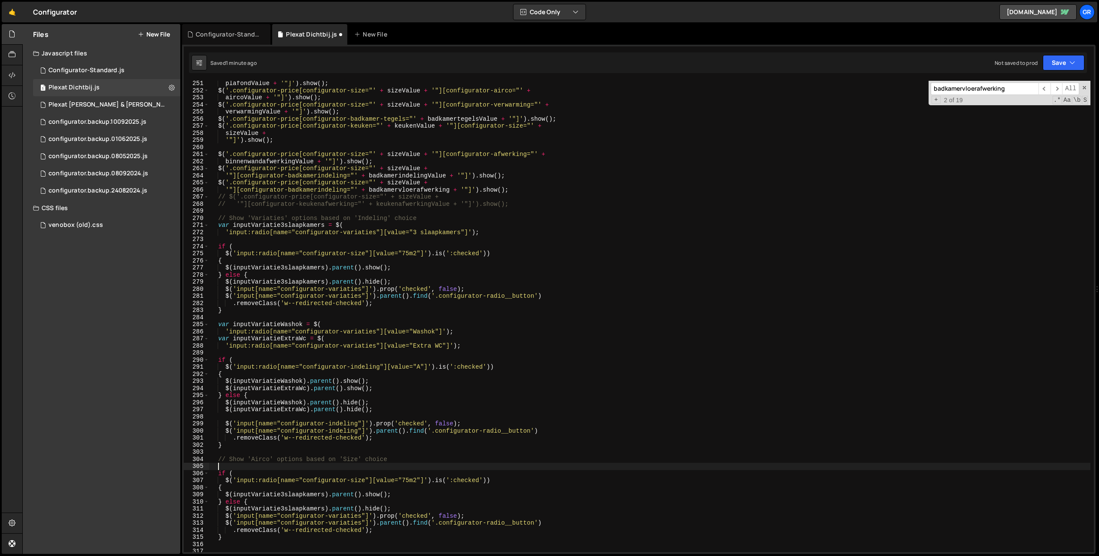
paste textarea "'input:radio[name="configurator-variaties"][value="3 slaapkamers"]');"
type textarea "'input:radio[name="configurator-variaties"][value="3 slaapkamers"]');"
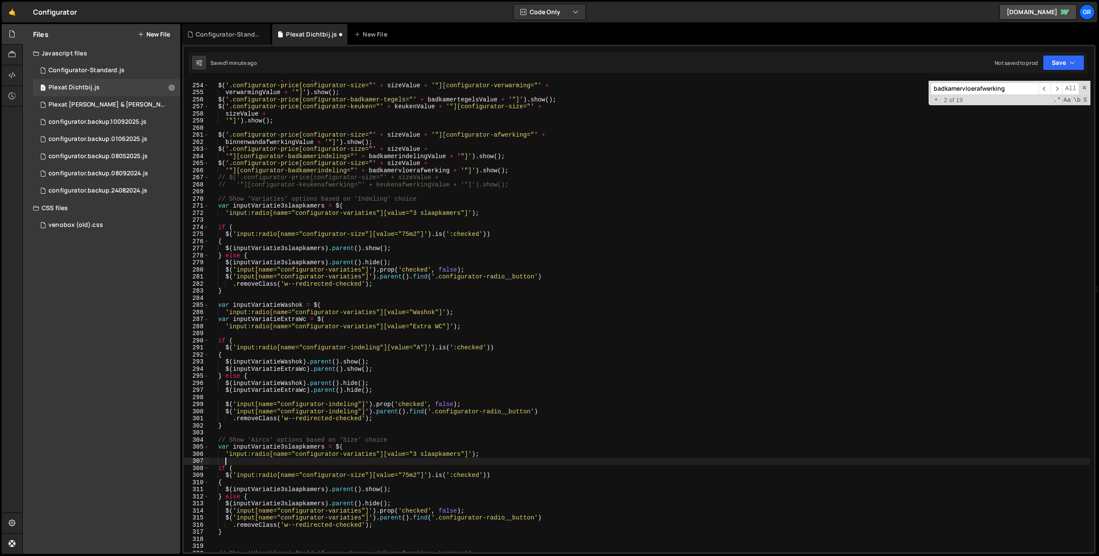
scroll to position [1793, 0]
click at [410, 474] on div "$ ( '.configurator-price[configurator-size="' + sizeValue + '"][configurator-ve…" at bounding box center [728, 322] width 1039 height 485
type textarea "$('input:radio[name="configurator-size"][value="15m2"]').is(':checked'))"
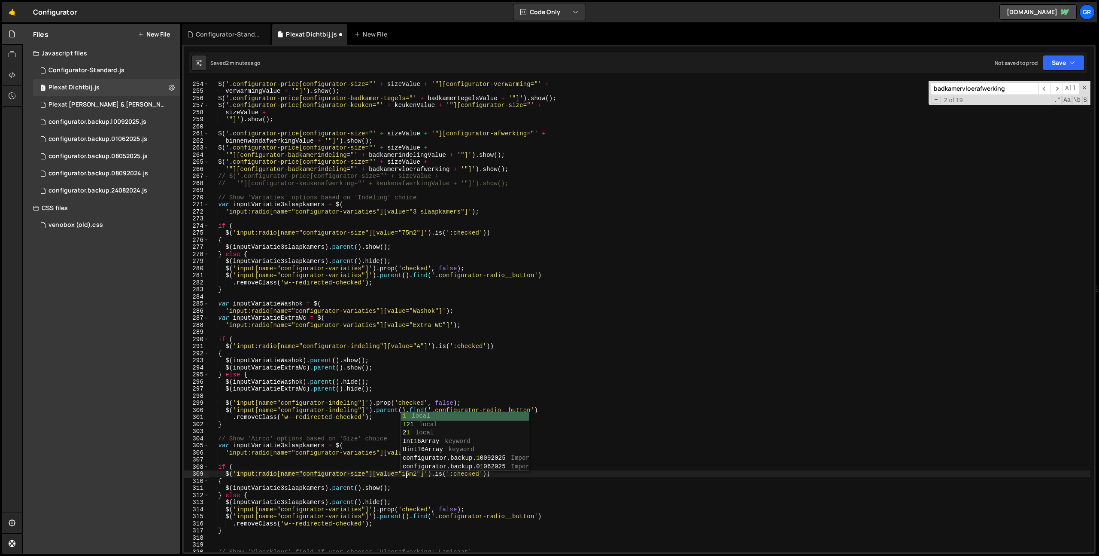
click at [344, 456] on div "$ ( '.configurator-price[configurator-size="' + sizeValue + '"][configurator-ve…" at bounding box center [728, 322] width 1039 height 485
click at [307, 446] on div "$ ( '.configurator-price[configurator-size="' + sizeValue + '"][configurator-ve…" at bounding box center [728, 322] width 1039 height 485
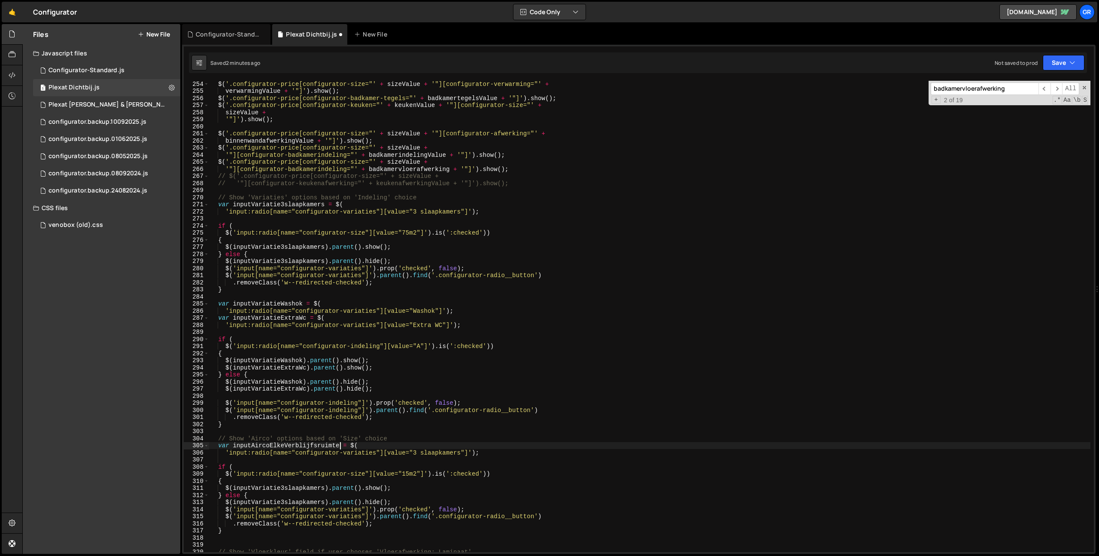
click at [362, 451] on div "$ ( '.configurator-price[configurator-size="' + sizeValue + '"][configurator-ve…" at bounding box center [728, 322] width 1039 height 485
drag, startPoint x: 398, startPoint y: 452, endPoint x: 463, endPoint y: 453, distance: 65.3
click at [398, 452] on div "$ ( '.configurator-price[configurator-size="' + sizeValue + '"][configurator-ve…" at bounding box center [728, 322] width 1039 height 485
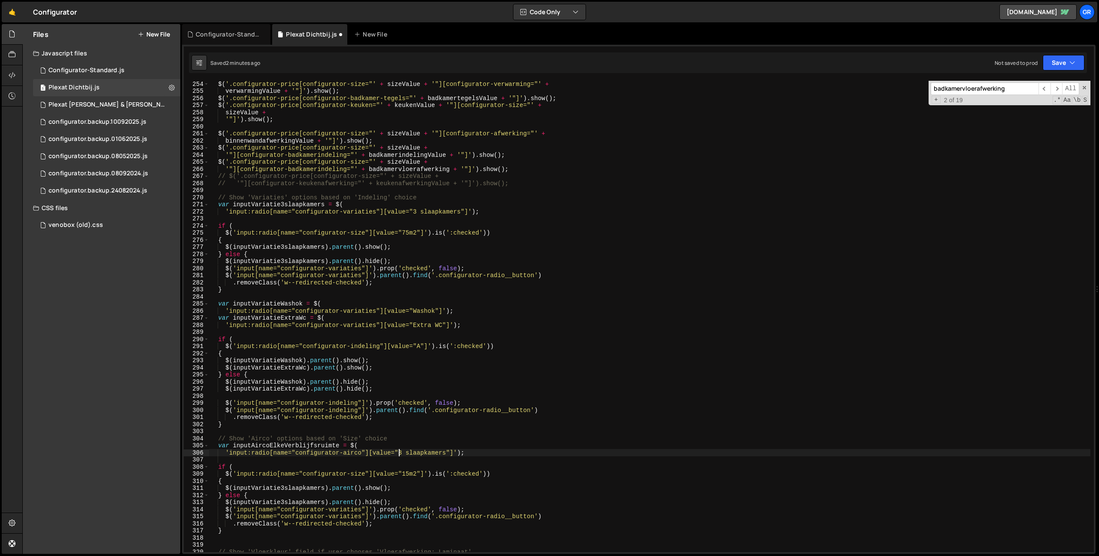
drag, startPoint x: 447, startPoint y: 453, endPoint x: 463, endPoint y: 454, distance: 16.4
click at [447, 453] on div "$ ( '.configurator-price[configurator-size="' + sizeValue + '"][configurator-ve…" at bounding box center [728, 322] width 1039 height 485
paste textarea "Elke verblijfsruimte"
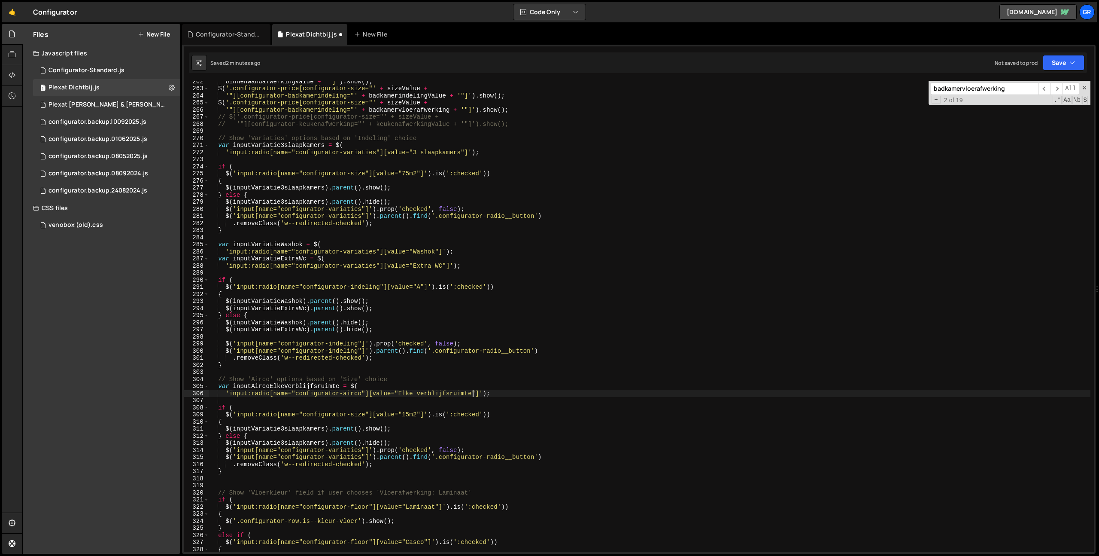
click at [264, 384] on div "binnenwandafwerkingValue + '"]' ) . show ( ) ; $ ( '.configurator-price[configu…" at bounding box center [728, 320] width 1039 height 485
click at [299, 429] on div "binnenwandafwerkingValue + '"]' ) . show ( ) ; $ ( '.configurator-price[configu…" at bounding box center [728, 320] width 1039 height 485
drag, startPoint x: 299, startPoint y: 429, endPoint x: 302, endPoint y: 434, distance: 5.6
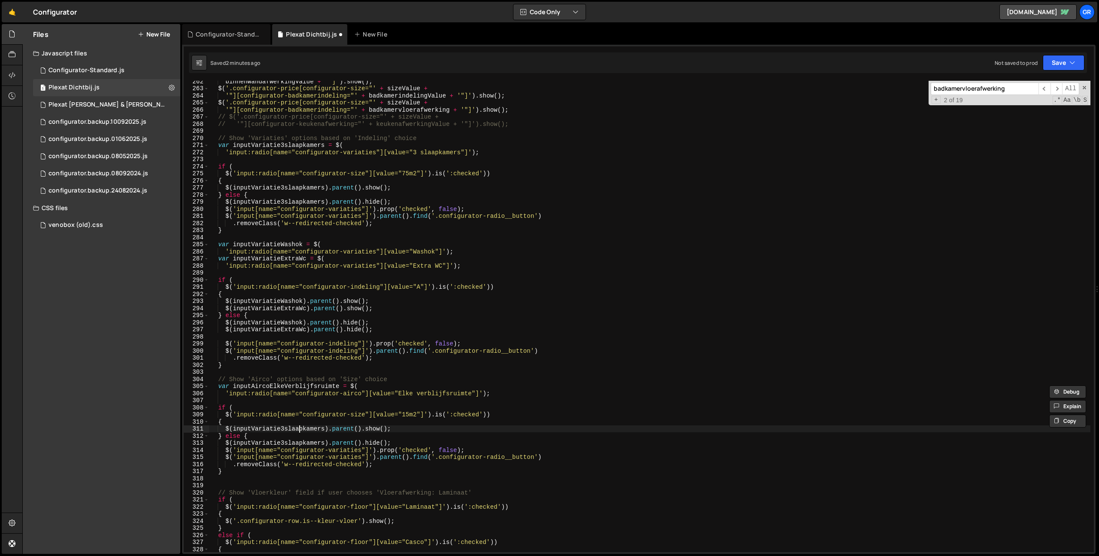
click at [299, 429] on div "binnenwandafwerkingValue + '"]' ) . show ( ) ; $ ( '.configurator-price[configu…" at bounding box center [728, 320] width 1039 height 485
paste textarea "AircoElkeVerblijfsruimte"
click at [302, 441] on div "binnenwandafwerkingValue + '"]' ) . show ( ) ; $ ( '.configurator-price[configu…" at bounding box center [728, 320] width 1039 height 485
paste textarea "AircoElkeVerblijfsruimte"
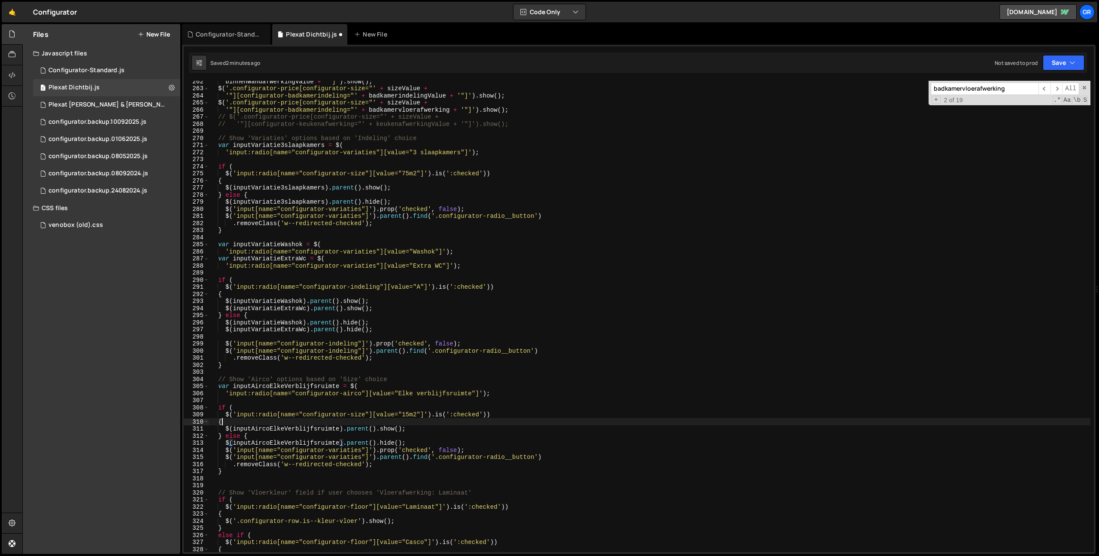
click at [386, 424] on div "binnenwandafwerkingValue + '"]' ) . show ( ) ; $ ( '.configurator-price[configu…" at bounding box center [728, 320] width 1039 height 485
click at [225, 414] on div "binnenwandafwerkingValue + '"]' ) . show ( ) ; $ ( '.configurator-price[configu…" at bounding box center [728, 320] width 1039 height 485
click at [486, 414] on div "binnenwandafwerkingValue + '"]' ) . show ( ) ; $ ( '.configurator-price[configu…" at bounding box center [728, 320] width 1039 height 485
paste textarea "$('input:radio[name="configurator-size"][value="15m2"]').is(':checked')"
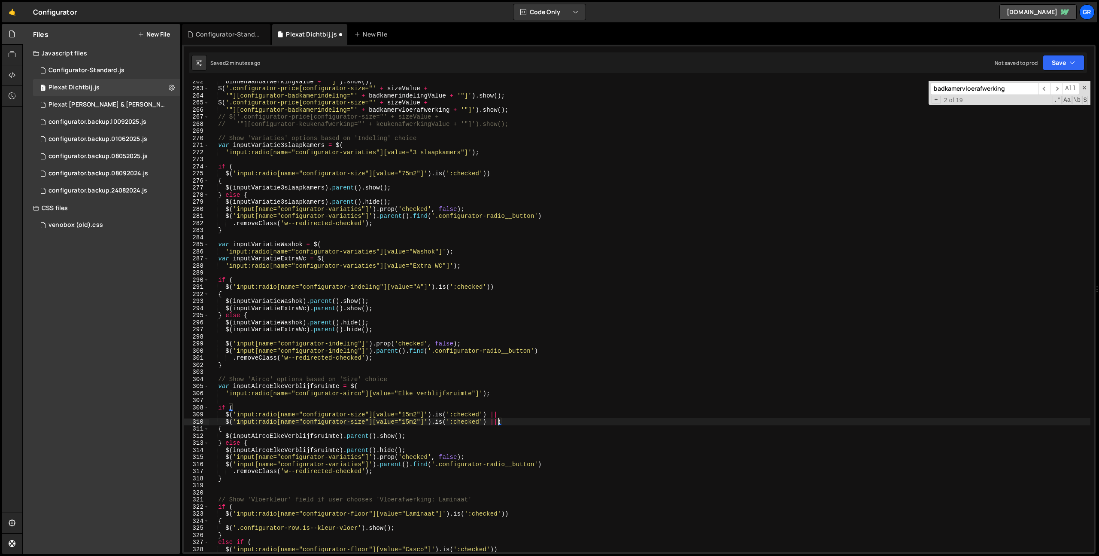
scroll to position [0, 1]
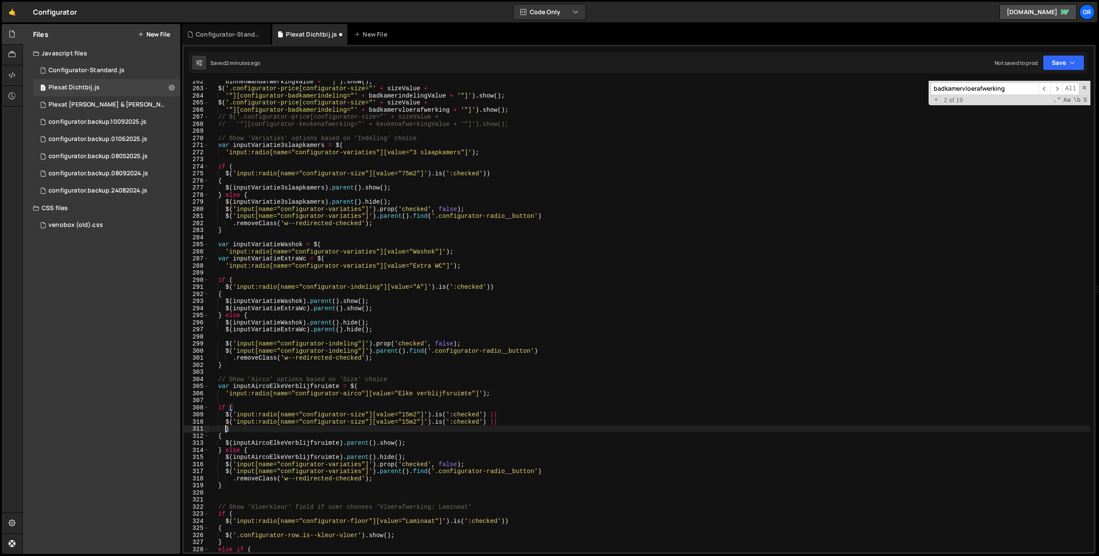
paste textarea "$('input:radio[name="configurator-size"][value="15m2"]').is(':checked')"
click at [407, 421] on div "binnenwandafwerkingValue + '"]' ) . show ( ) ; $ ( '.configurator-price[configu…" at bounding box center [728, 320] width 1039 height 485
click at [407, 428] on div "binnenwandafwerkingValue + '"]' ) . show ( ) ; $ ( '.configurator-price[configu…" at bounding box center [728, 320] width 1039 height 485
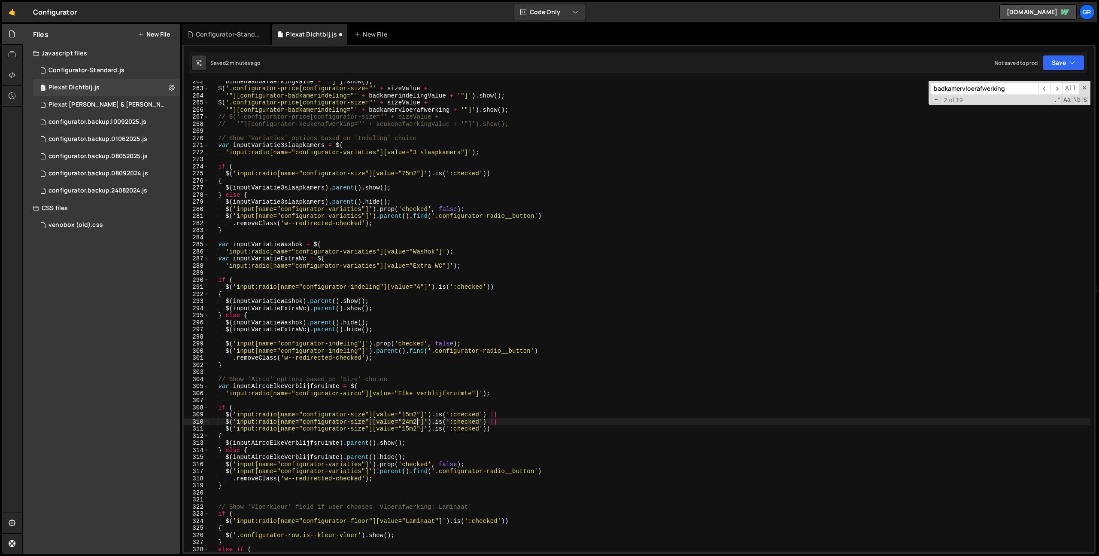
click at [407, 428] on div "binnenwandafwerkingValue + '"]' ) . show ( ) ; $ ( '.configurator-price[configu…" at bounding box center [728, 320] width 1039 height 485
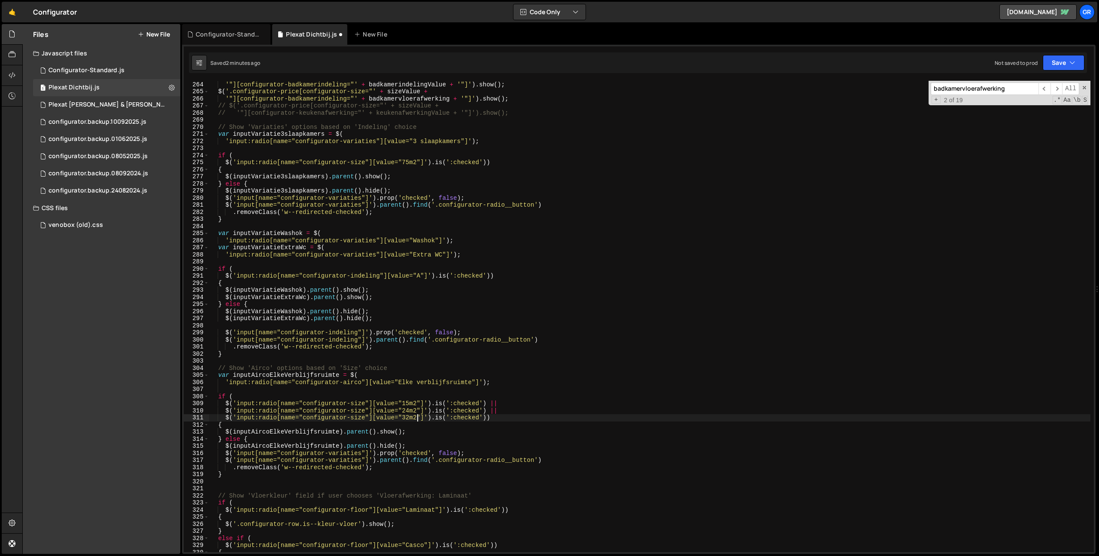
scroll to position [1863, 0]
click at [359, 432] on div "$ ( '.configurator-price[configurator-size="' + sizeValue + '"][configurator-ba…" at bounding box center [728, 316] width 1039 height 485
click at [385, 431] on div "$ ( '.configurator-price[configurator-size="' + sizeValue + '"][configurator-ba…" at bounding box center [728, 316] width 1039 height 485
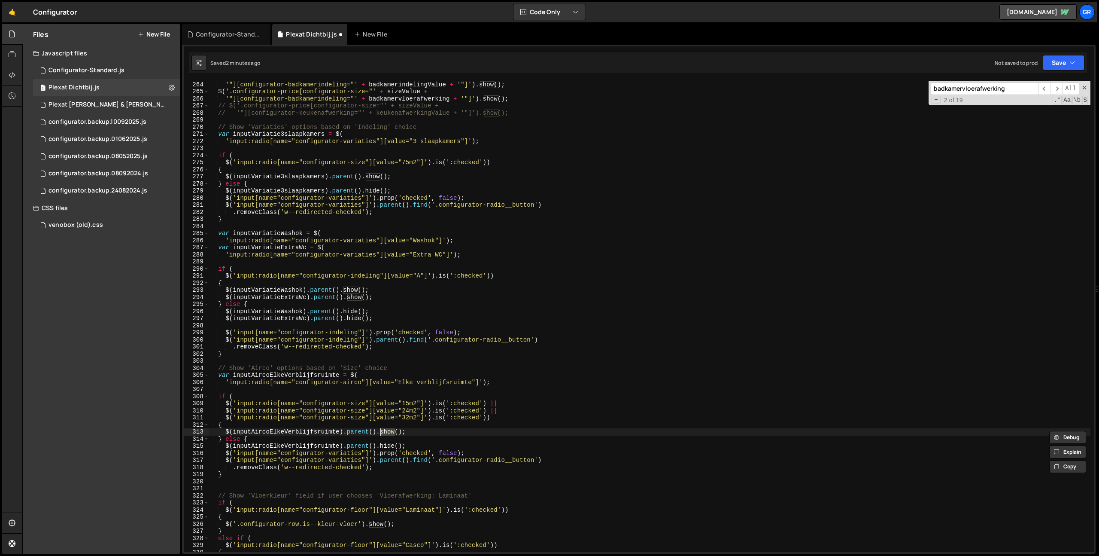
click at [225, 445] on div "$ ( '.configurator-price[configurator-size="' + sizeValue + '"][configurator-ba…" at bounding box center [728, 316] width 1039 height 485
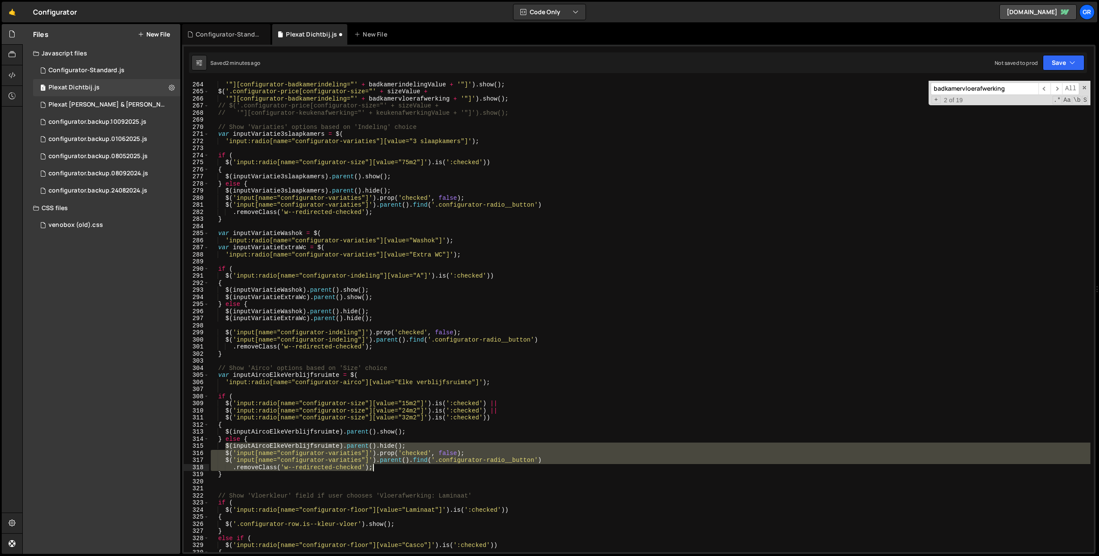
drag, startPoint x: 376, startPoint y: 465, endPoint x: 435, endPoint y: 432, distance: 67.8
click at [376, 465] on div "$ ( '.configurator-price[configurator-size="' + sizeValue + '"][configurator-ba…" at bounding box center [728, 316] width 1039 height 485
click at [436, 428] on div "$ ( '.configurator-price[configurator-size="' + sizeValue + '"][configurator-ba…" at bounding box center [728, 316] width 1039 height 485
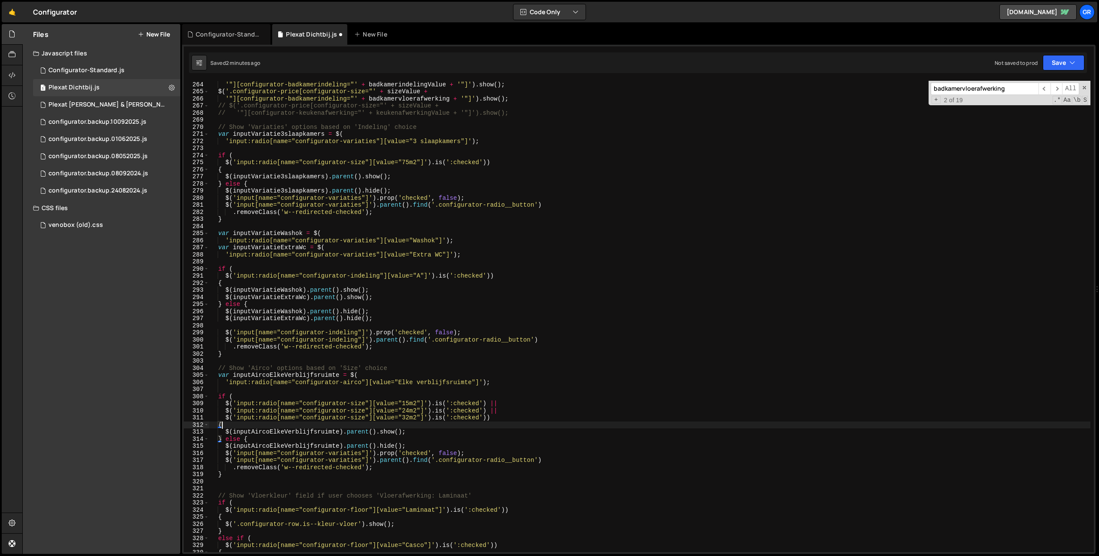
scroll to position [0, 0]
click at [435, 431] on div "$ ( '.configurator-price[configurator-size="' + sizeValue + '"][configurator-ba…" at bounding box center [728, 316] width 1039 height 485
type textarea "$(inputAircoElkeVerblijfsruimte).parent().show();"
paste textarea ".removeClass('w--redirected-checked');"
type textarea ".removeClass('w--redirected-checked');"
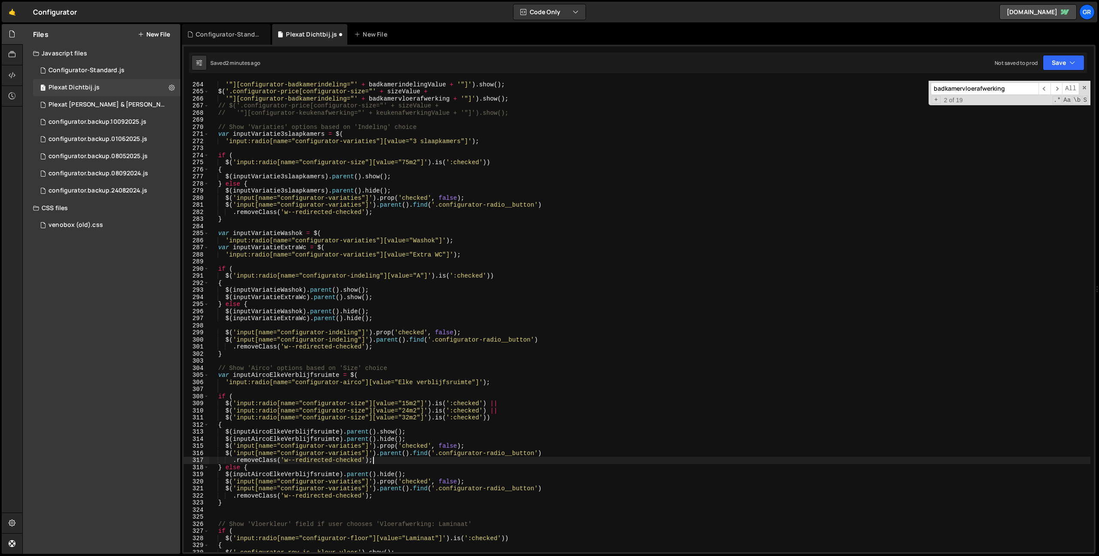
scroll to position [0, 1]
click at [382, 434] on div "$ ( '.configurator-price[configurator-size="' + sizeValue + '"][configurator-ba…" at bounding box center [728, 316] width 1039 height 485
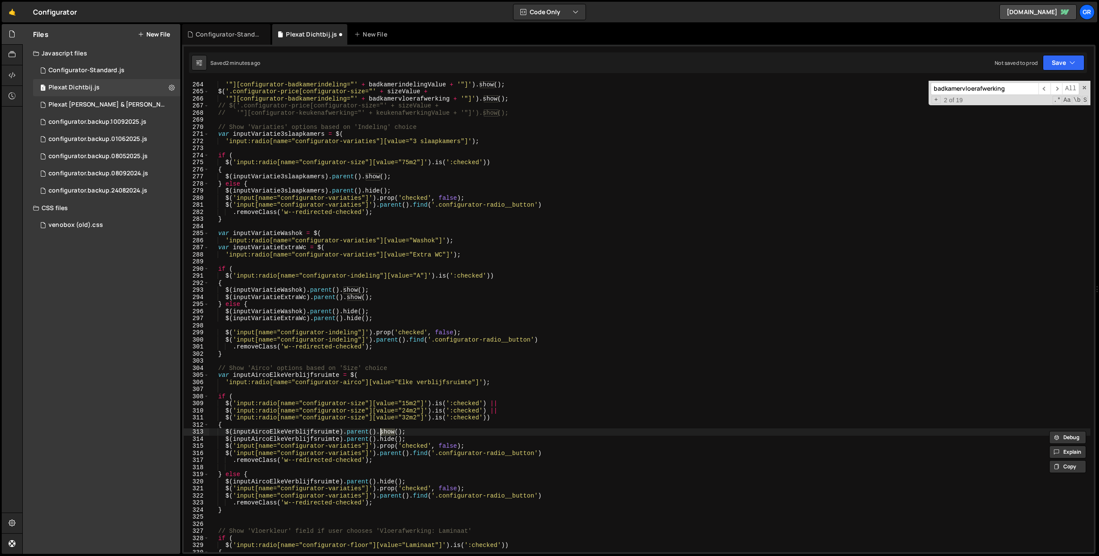
click at [385, 480] on div "$ ( '.configurator-price[configurator-size="' + sizeValue + '"][configurator-ba…" at bounding box center [728, 316] width 1039 height 485
paste textarea "show"
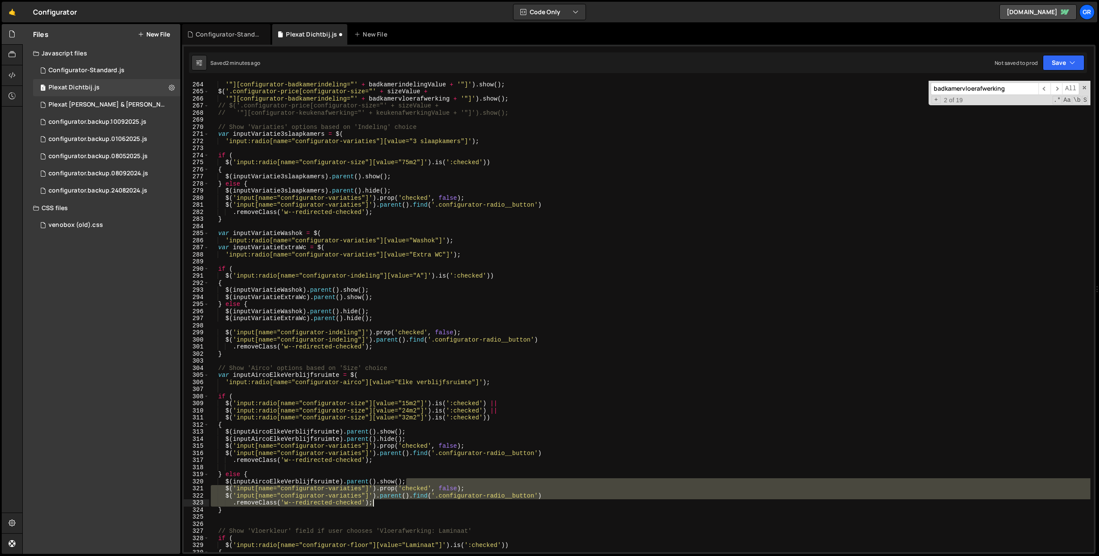
drag, startPoint x: 415, startPoint y: 480, endPoint x: 412, endPoint y: 501, distance: 21.3
click at [412, 501] on div "$ ( '.configurator-price[configurator-size="' + sizeValue + '"][configurator-ba…" at bounding box center [728, 316] width 1039 height 485
type textarea "$('input[name="configurator-variaties"]').parent().find('.configurator-radio__b…"
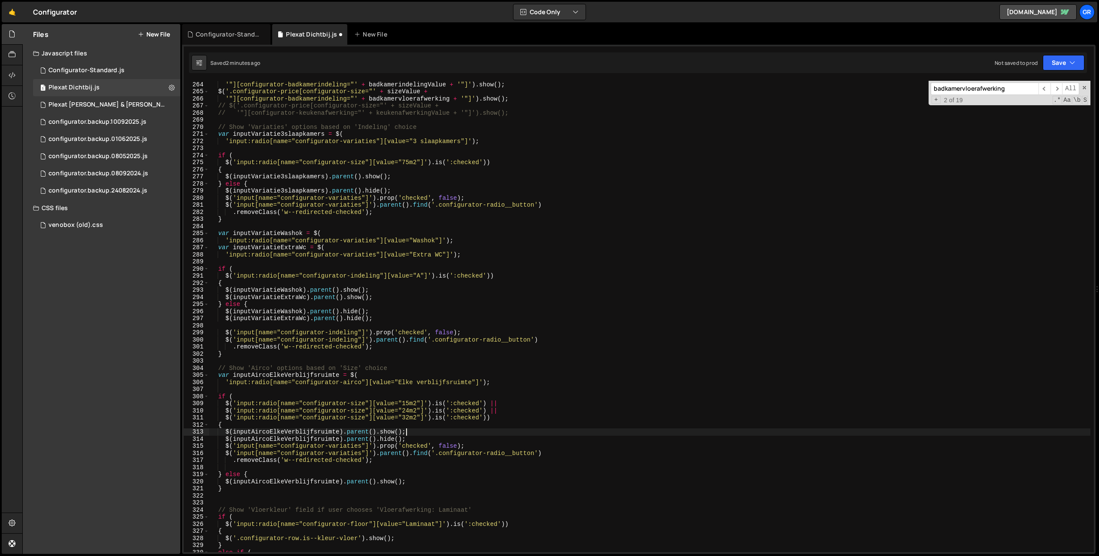
click at [413, 432] on div "$ ( '.configurator-price[configurator-size="' + sizeValue + '"][configurator-ba…" at bounding box center [728, 316] width 1039 height 485
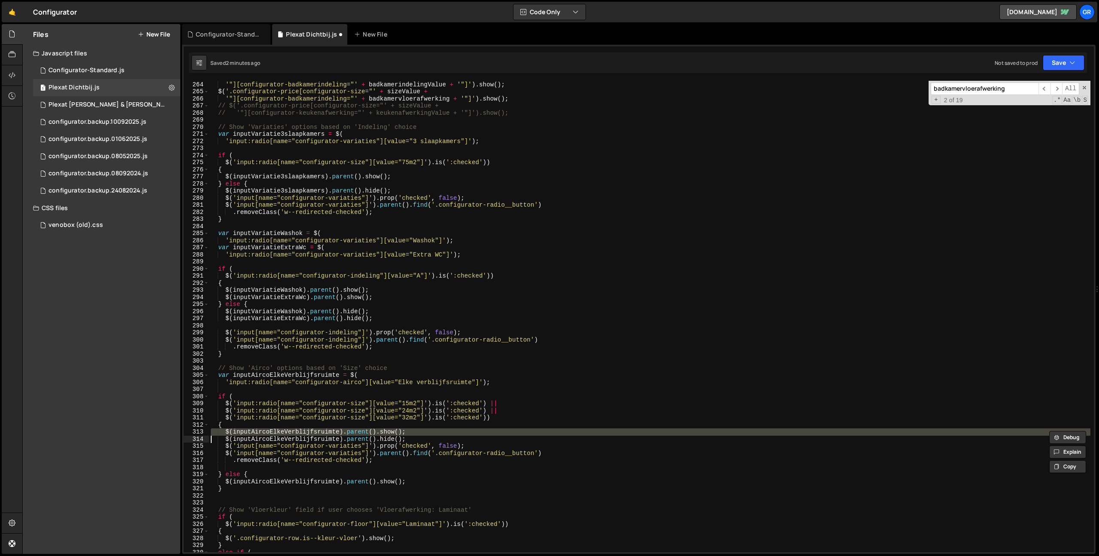
click at [412, 433] on div "$ ( '.configurator-price[configurator-size="' + sizeValue + '"][configurator-ba…" at bounding box center [728, 316] width 1039 height 485
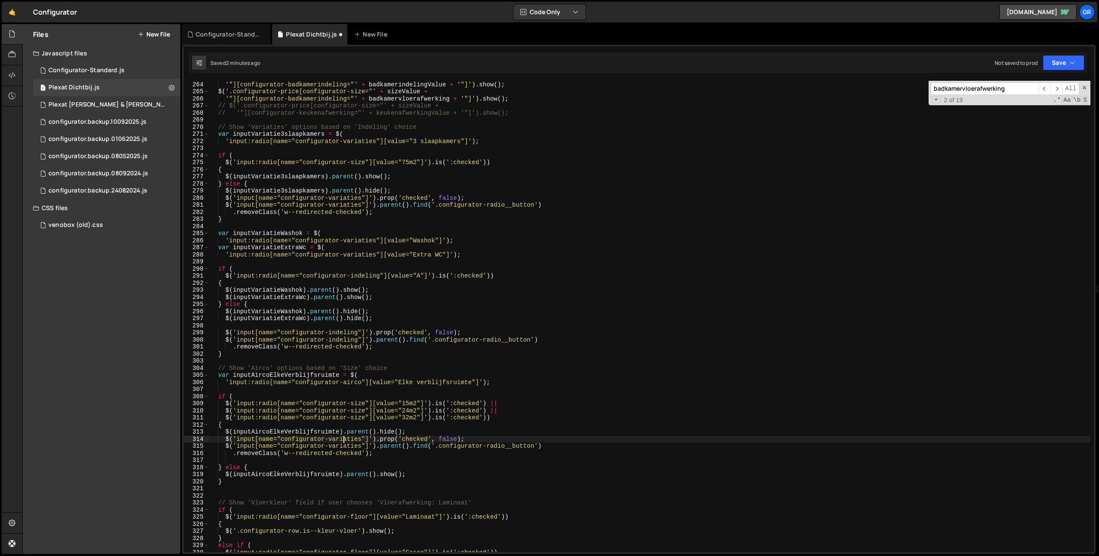
click at [345, 440] on div "$ ( '.configurator-price[configurator-size="' + sizeValue + '"][configurator-ba…" at bounding box center [728, 316] width 1039 height 485
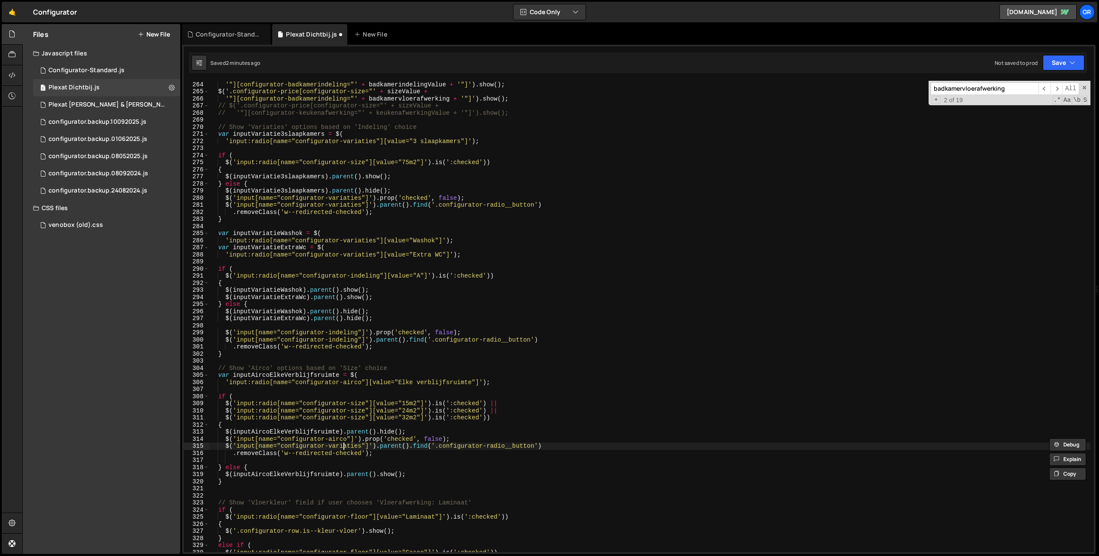
click at [345, 447] on div "$ ( '.configurator-price[configurator-size="' + sizeValue + '"][configurator-ba…" at bounding box center [728, 316] width 1039 height 485
paste textarea "airco"
click at [1057, 59] on button "Save" at bounding box center [1064, 62] width 42 height 15
click at [1048, 82] on div "Save to Staging S" at bounding box center [1034, 83] width 89 height 9
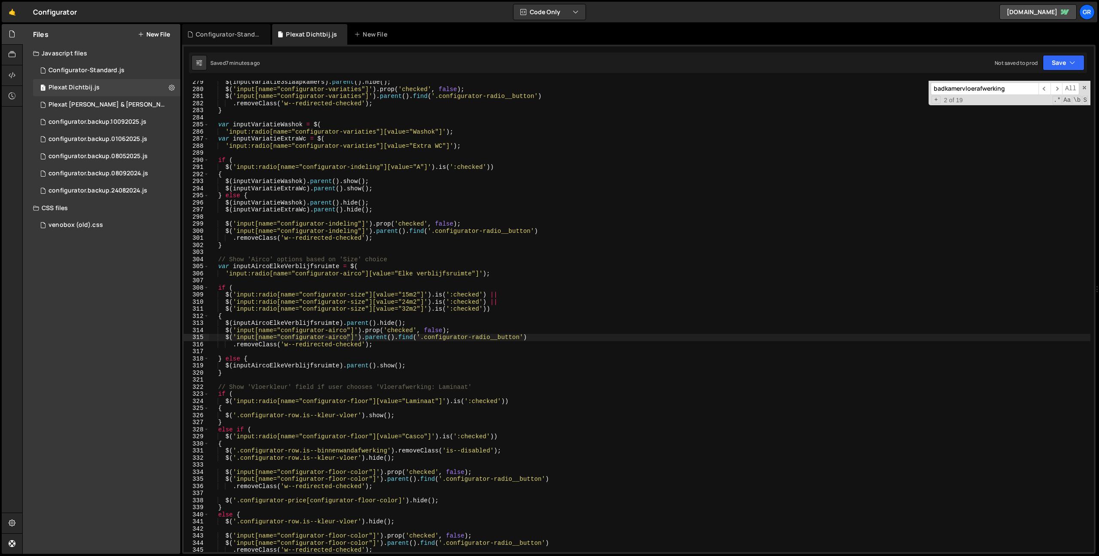
scroll to position [1972, 0]
click at [218, 258] on div "$ ( inputVariatie3slaapkamers ) . parent ( ) . hide ( ) ; $ ( 'input[name="conf…" at bounding box center [728, 321] width 1039 height 485
click at [404, 258] on div "$ ( inputVariatie3slaapkamers ) . parent ( ) . hide ( ) ; $ ( 'input[name="conf…" at bounding box center [728, 321] width 1039 height 485
click at [413, 344] on div "$ ( inputVariatie3slaapkamers ) . parent ( ) . hide ( ) ; $ ( 'input[name="conf…" at bounding box center [728, 321] width 1039 height 485
type textarea ".removeClass('w--redirected-checked');"
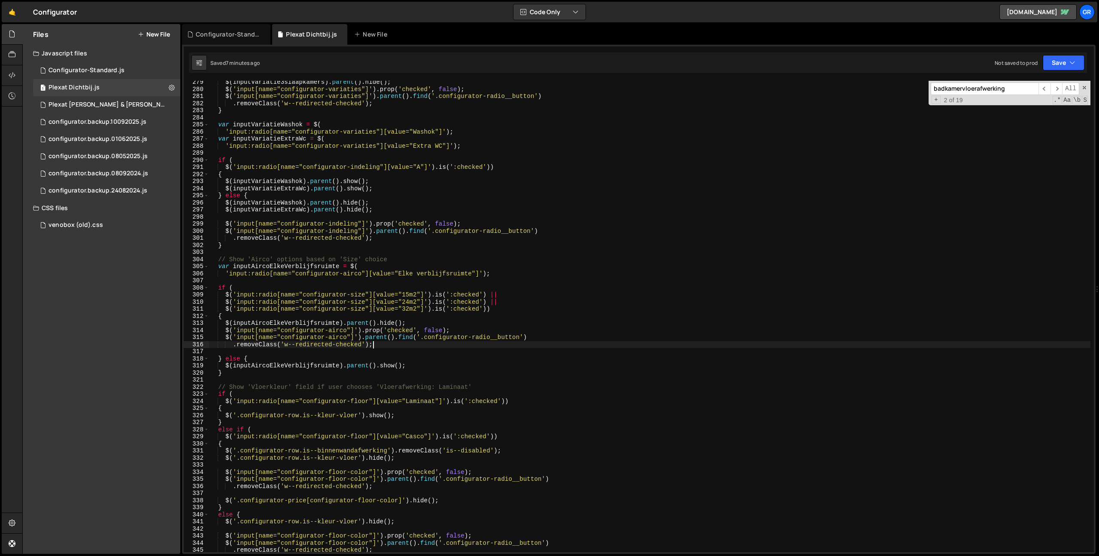
click at [230, 353] on div "$ ( inputVariatie3slaapkamers ) . parent ( ) . hide ( ) ; $ ( 'input[name="conf…" at bounding box center [728, 321] width 1039 height 485
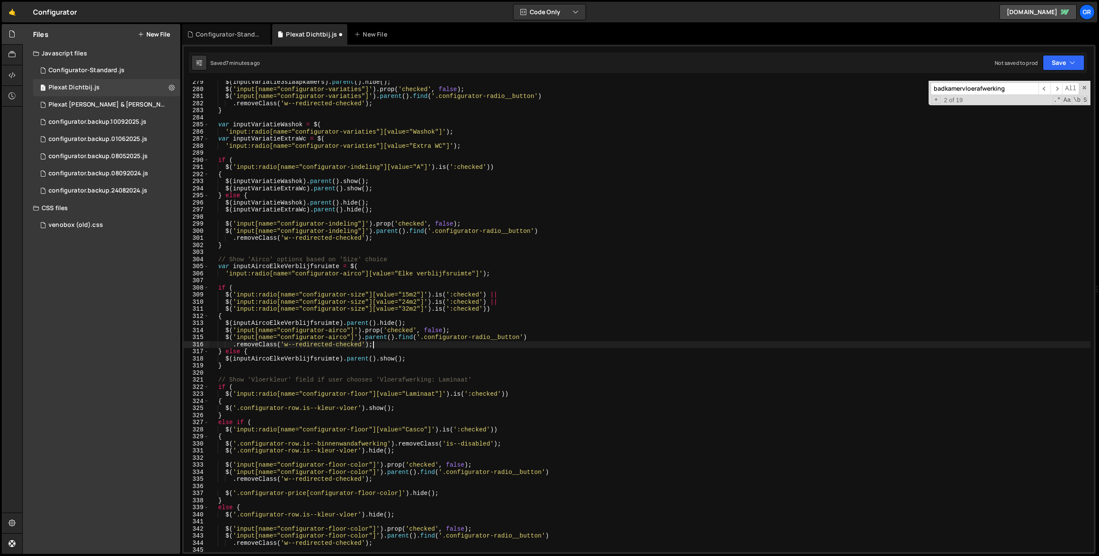
click at [230, 363] on div "$ ( inputVariatie3slaapkamers ) . parent ( ) . hide ( ) ; $ ( 'input[name="conf…" at bounding box center [728, 321] width 1039 height 485
type textarea "}"
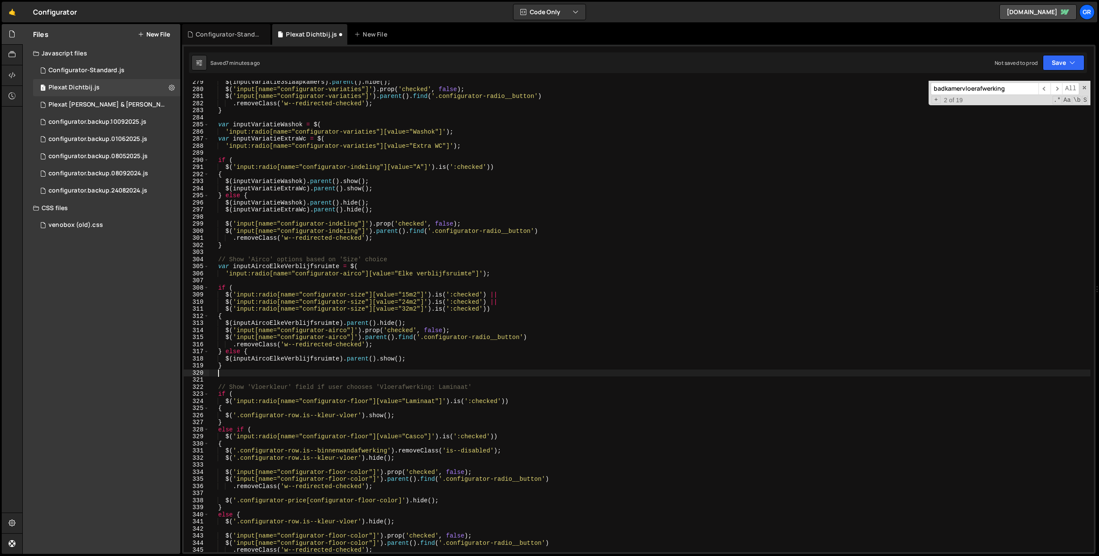
paste textarea "// Show 'Airco' options based on 'Size' choice"
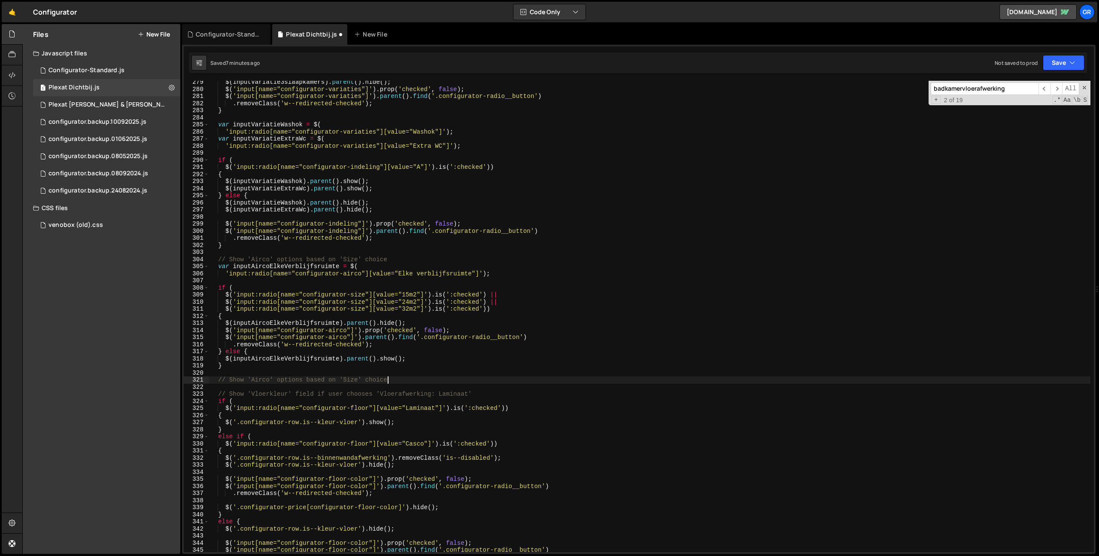
click at [240, 380] on div "$ ( inputVariatie3slaapkamers ) . parent ( ) . hide ( ) ; $ ( 'input[name="conf…" at bounding box center [728, 321] width 1039 height 485
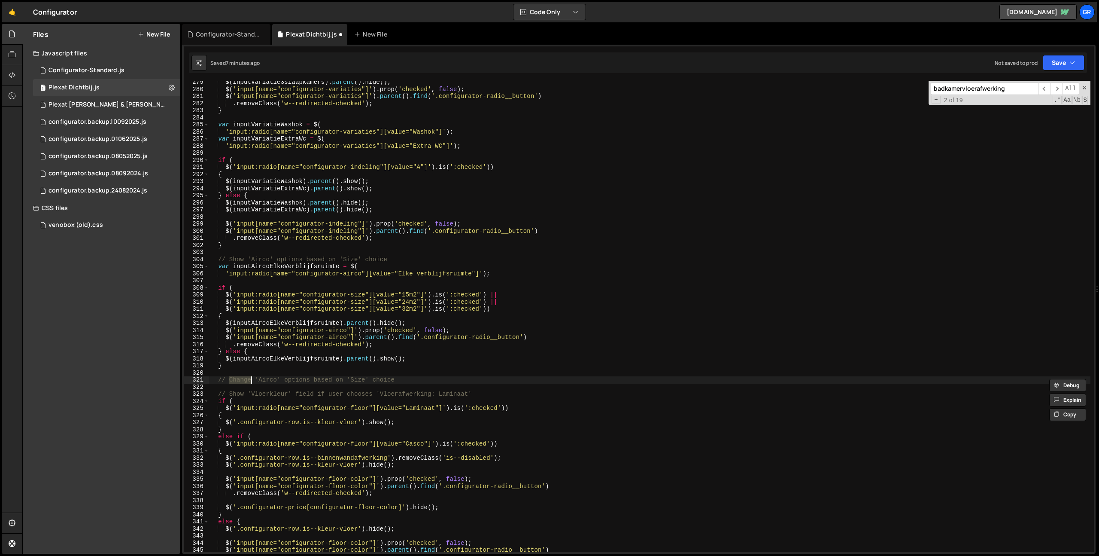
click at [269, 380] on div "$ ( inputVariatie3slaapkamers ) . parent ( ) . hide ( ) ; $ ( 'input[name="conf…" at bounding box center [728, 321] width 1039 height 485
click at [255, 379] on div "$ ( inputVariatie3slaapkamers ) . parent ( ) . hide ( ) ; $ ( 'input[name="conf…" at bounding box center [728, 321] width 1039 height 485
click at [429, 383] on div "$ ( inputVariatie3slaapkamers ) . parent ( ) . hide ( ) ; $ ( 'input[name="conf…" at bounding box center [728, 321] width 1039 height 485
click at [367, 381] on div "$ ( inputVariatie3slaapkamers ) . parent ( ) . hide ( ) ; $ ( 'input[name="conf…" at bounding box center [728, 321] width 1039 height 485
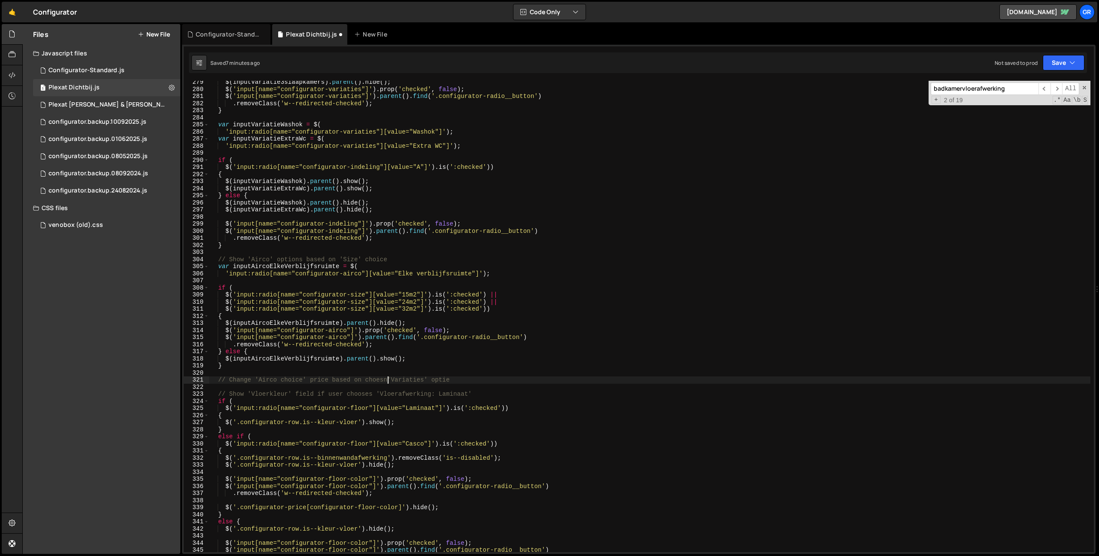
scroll to position [0, 12]
click at [378, 381] on div "$ ( inputVariatie3slaapkamers ) . parent ( ) . hide ( ) ; $ ( 'input[name="conf…" at bounding box center [728, 321] width 1039 height 485
click at [411, 380] on div "$ ( inputVariatie3slaapkamers ) . parent ( ) . hide ( ) ; $ ( 'input[name="conf…" at bounding box center [728, 321] width 1039 height 485
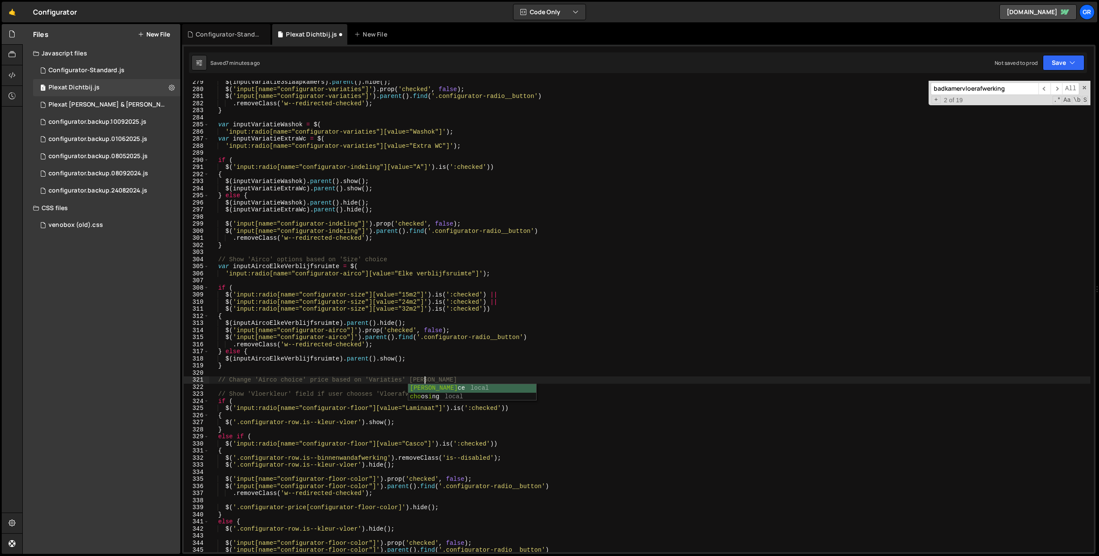
scroll to position [0, 15]
type textarea "// Change 'Airco choice' price based on 'Variaties' choice"
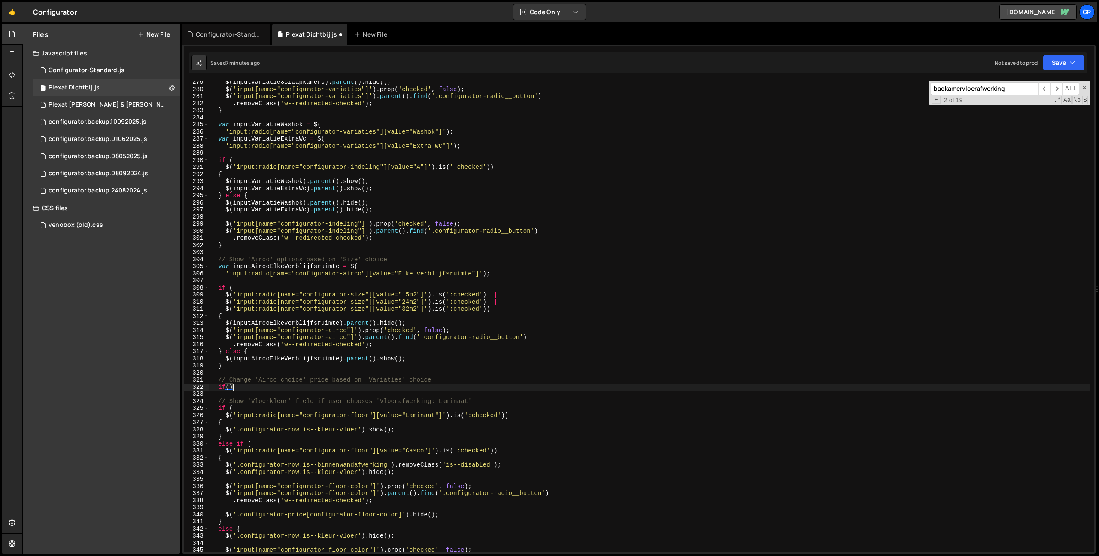
scroll to position [0, 1]
type textarea "if() {"
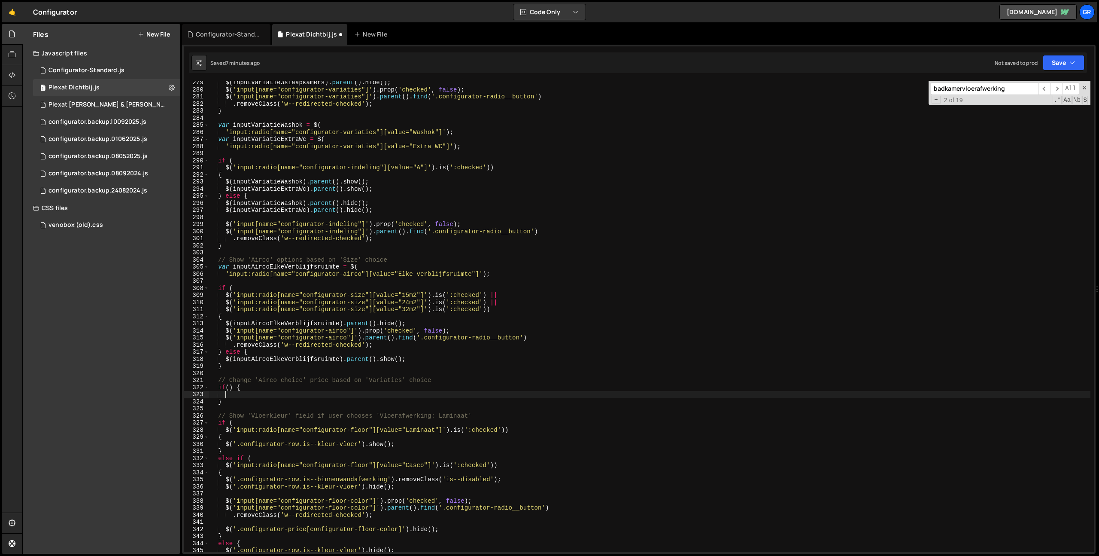
click at [229, 387] on div "$ ( inputVariatie3slaapkamers ) . parent ( ) . hide ( ) ; $ ( 'input[name="conf…" at bounding box center [728, 321] width 1039 height 485
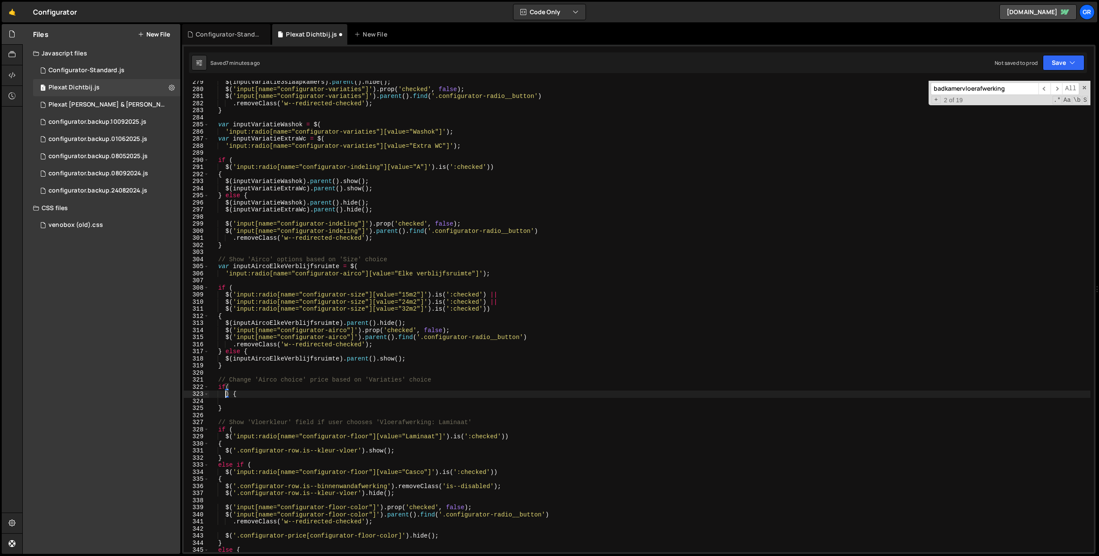
scroll to position [0, 1]
click at [244, 387] on div "$ ( inputVariatie3slaapkamers ) . parent ( ) . hide ( ) ; $ ( 'input[name="conf…" at bounding box center [728, 321] width 1039 height 485
type textarea "if("
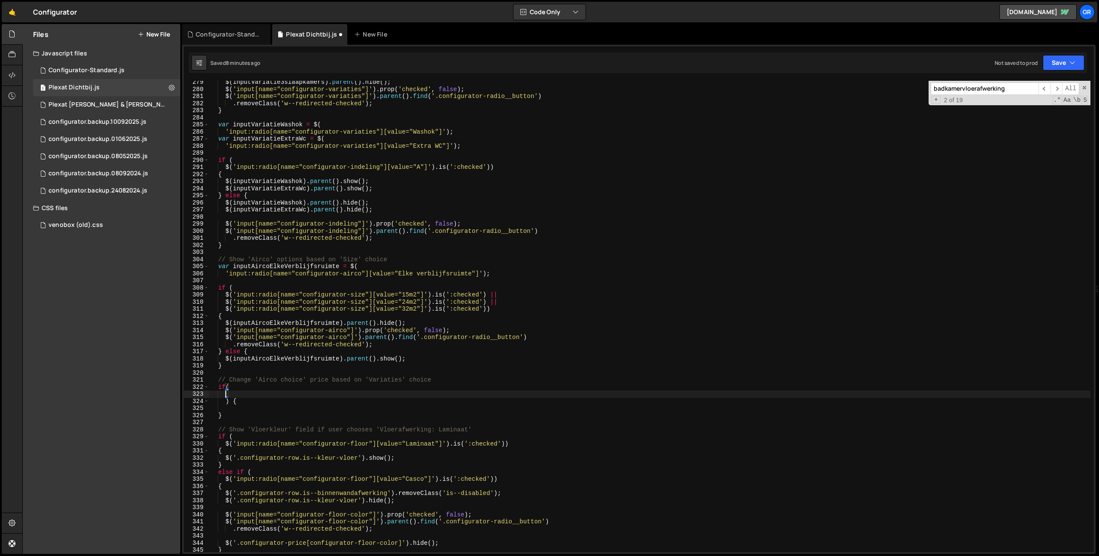
scroll to position [0, 0]
drag, startPoint x: 226, startPoint y: 168, endPoint x: 325, endPoint y: 169, distance: 99.2
click at [226, 168] on div "$ ( inputVariatie3slaapkamers ) . parent ( ) . hide ( ) ; $ ( 'input[name="conf…" at bounding box center [728, 321] width 1039 height 485
type textarea "$('input:radio[name="configurator-indeling"][value="A"]').is(':checked'))"
click at [515, 166] on div "$ ( inputVariatie3slaapkamers ) . parent ( ) . hide ( ) ; $ ( 'input[name="conf…" at bounding box center [728, 321] width 1039 height 485
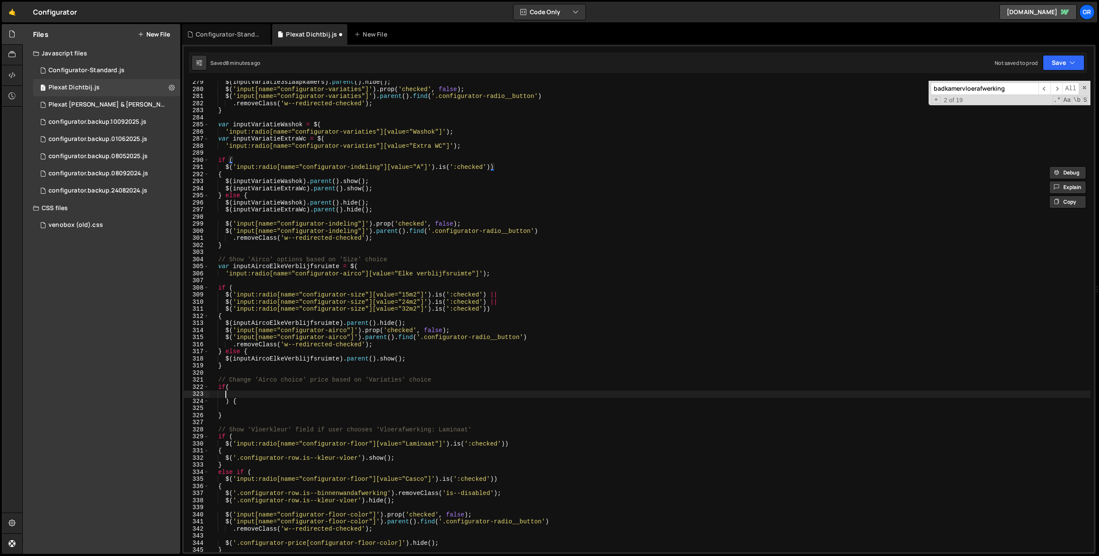
click at [238, 394] on div "$ ( inputVariatie3slaapkamers ) . parent ( ) . hide ( ) ; $ ( 'input[name="conf…" at bounding box center [728, 321] width 1039 height 485
paste textarea "$('input:radio[name="configurator-indeling"][value="A"]').is(':checked'))"
click at [314, 394] on div "$ ( inputVariatie3slaapkamers ) . parent ( ) . hide ( ) ; $ ( 'input[name="conf…" at bounding box center [728, 321] width 1039 height 485
click at [361, 393] on div "$ ( inputVariatie3slaapkamers ) . parent ( ) . hide ( ) ; $ ( 'input[name="conf…" at bounding box center [728, 321] width 1039 height 485
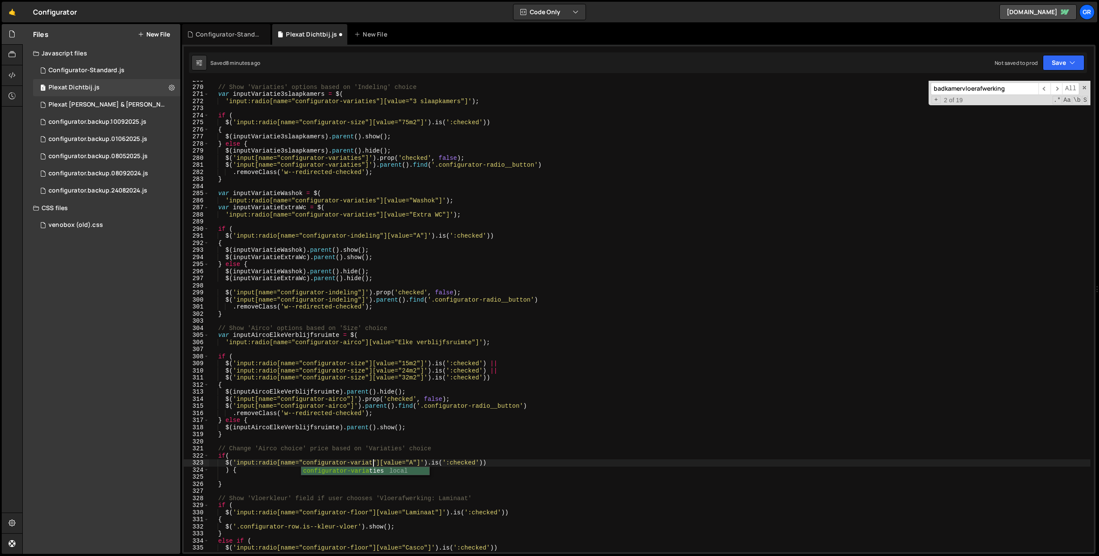
scroll to position [0, 12]
drag, startPoint x: 225, startPoint y: 201, endPoint x: 486, endPoint y: 200, distance: 260.6
click at [486, 200] on div "// Show 'Variaties' options based on 'Indeling' choice var inputVariatie3slaapk…" at bounding box center [728, 318] width 1039 height 485
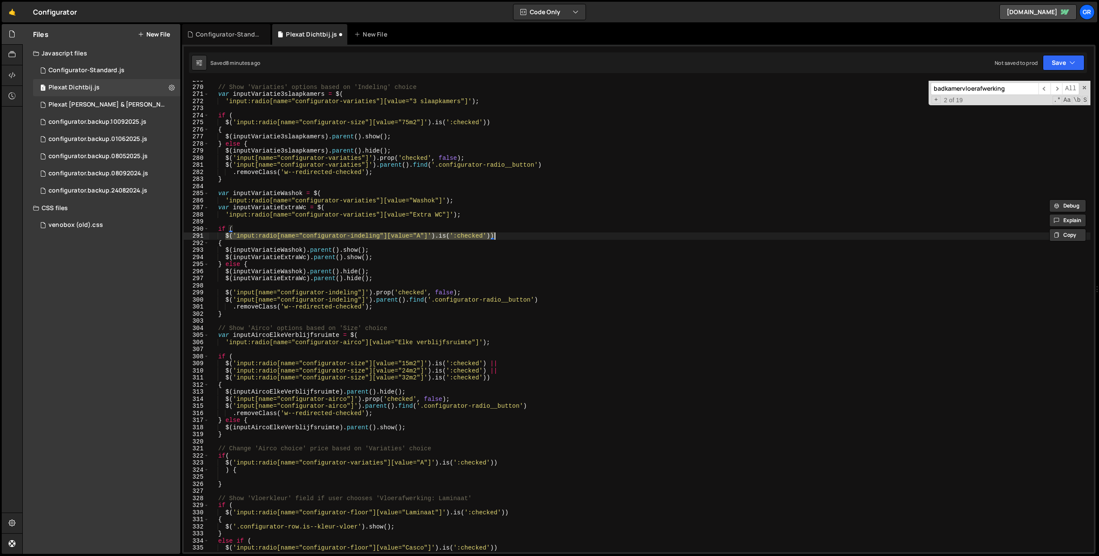
drag, startPoint x: 226, startPoint y: 236, endPoint x: 504, endPoint y: 236, distance: 278.6
click at [504, 236] on div "// Show 'Variaties' options based on 'Indeling' choice var inputVariatie3slaapk…" at bounding box center [728, 318] width 1039 height 485
click at [403, 461] on div "// Show 'Variaties' options based on 'Indeling' choice var inputVariatie3slaapk…" at bounding box center [728, 318] width 1039 height 485
click at [424, 464] on div "// Show 'Variaties' options based on 'Indeling' choice var inputVariatie3slaapk…" at bounding box center [728, 318] width 1039 height 485
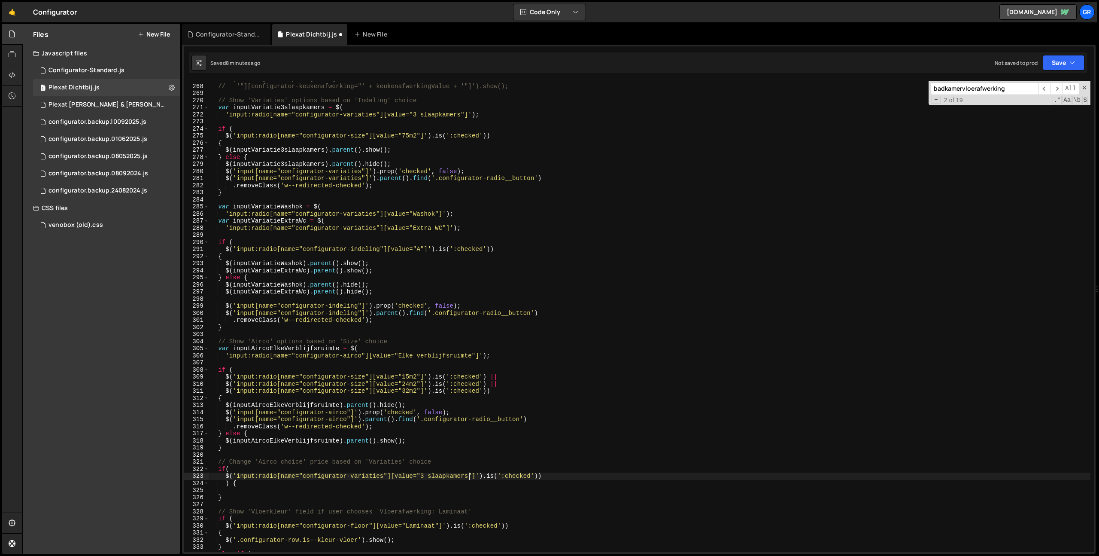
scroll to position [1884, 0]
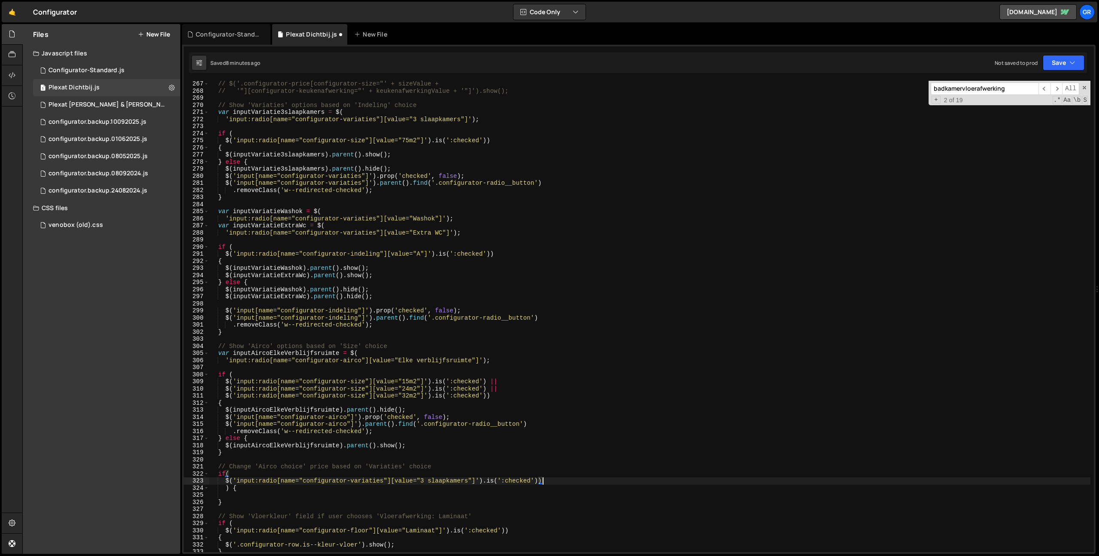
click at [556, 482] on div "// $('.configurator-price[configurator-size="' + sizeValue + // '"][configurato…" at bounding box center [728, 322] width 1039 height 485
click at [225, 489] on div "// $('.configurator-price[configurator-size="' + sizeValue + // '"][configurato…" at bounding box center [728, 322] width 1039 height 485
type textarea "{"
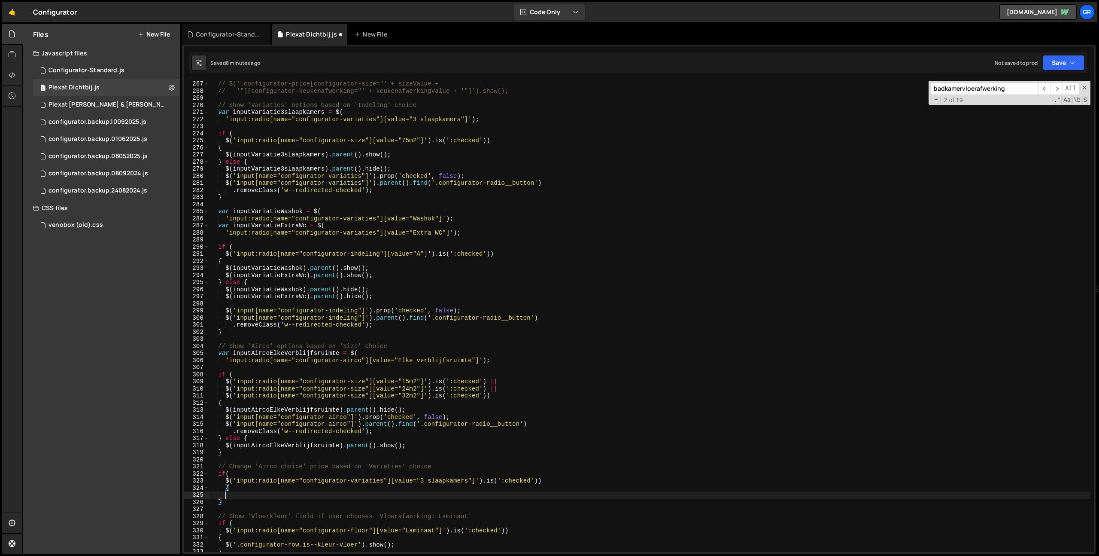
click at [246, 492] on div "// $('.configurator-price[configurator-size="' + sizeValue + // '"][configurato…" at bounding box center [728, 322] width 1039 height 485
click at [223, 489] on div "// $('.configurator-price[configurator-size="' + sizeValue + // '"][configurato…" at bounding box center [728, 322] width 1039 height 485
type textarea "{"
click at [241, 488] on div "// $('.configurator-price[configurator-size="' + sizeValue + // '"][configurato…" at bounding box center [728, 322] width 1039 height 485
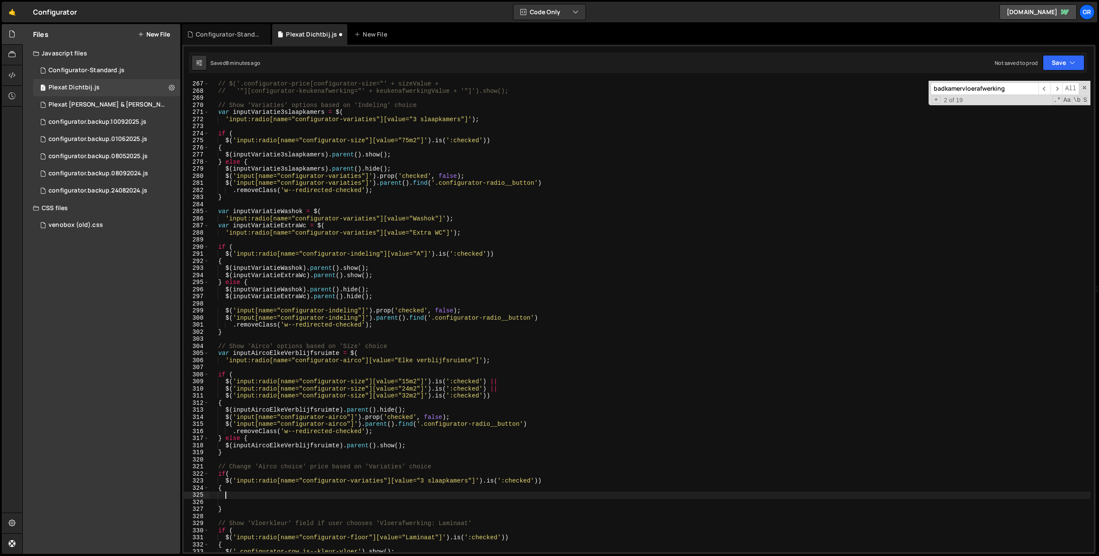
click at [351, 352] on div "// $('.configurator-price[configurator-size="' + sizeValue + // '"][configurato…" at bounding box center [728, 322] width 1039 height 485
click at [506, 360] on div "// $('.configurator-price[configurator-size="' + sizeValue + // '"][configurato…" at bounding box center [728, 322] width 1039 height 485
drag, startPoint x: 352, startPoint y: 353, endPoint x: 358, endPoint y: 357, distance: 6.8
click at [352, 353] on div "// $('.configurator-price[configurator-size="' + sizeValue + // '"][configurato…" at bounding box center [728, 322] width 1039 height 485
click at [253, 489] on div "// $('.configurator-price[configurator-size="' + sizeValue + // '"][configurato…" at bounding box center [728, 322] width 1039 height 485
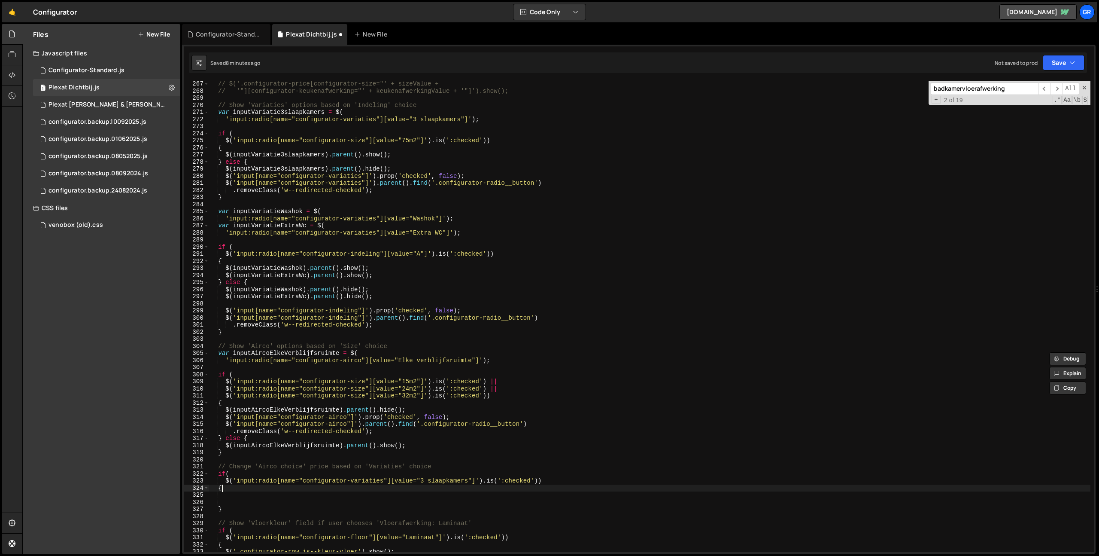
type textarea "{"
click at [253, 499] on div "// $('.configurator-price[configurator-size="' + sizeValue + // '"][configurato…" at bounding box center [728, 322] width 1039 height 485
paste textarea "'input:radio[name="configurator-airco"][value="Elke verblijfsruimte"]');"
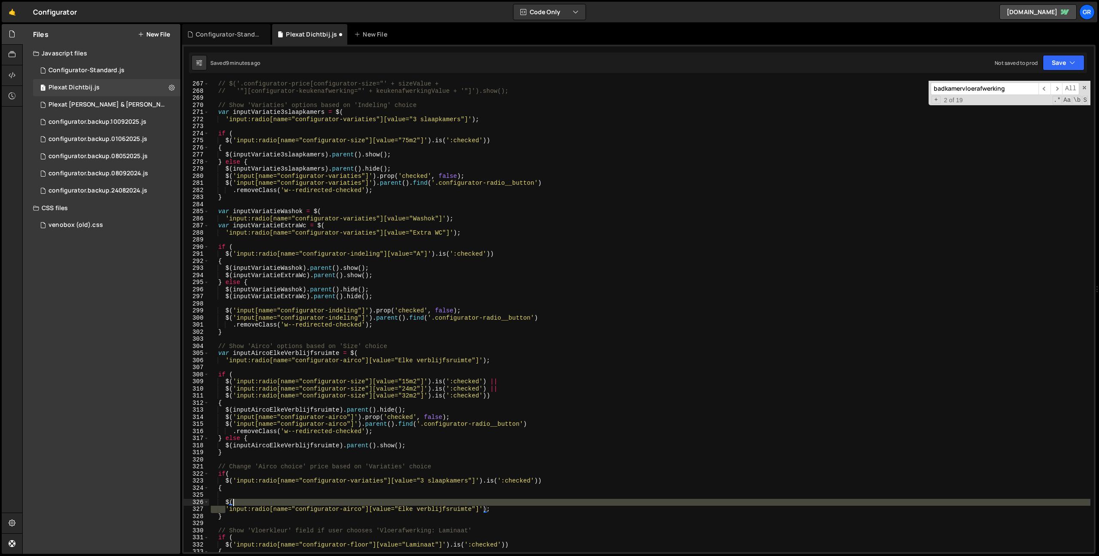
drag, startPoint x: 225, startPoint y: 510, endPoint x: 246, endPoint y: 501, distance: 21.8
click at [245, 501] on div "// $('.configurator-price[configurator-size="' + sizeValue + // '"][configurato…" at bounding box center [728, 322] width 1039 height 485
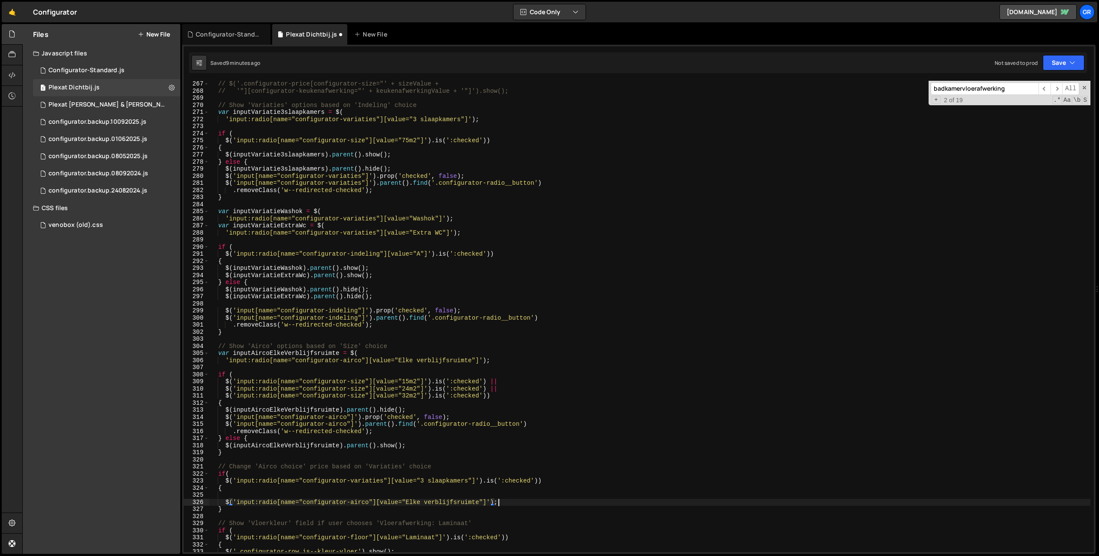
click at [520, 502] on div "// $('.configurator-price[configurator-size="' + sizeValue + // '"][configurato…" at bounding box center [728, 322] width 1039 height 485
click at [225, 502] on div "// $('.configurator-price[configurator-size="' + sizeValue + // '"][configurato…" at bounding box center [728, 322] width 1039 height 485
drag, startPoint x: 495, startPoint y: 500, endPoint x: 520, endPoint y: 501, distance: 24.9
click at [495, 500] on div "// $('.configurator-price[configurator-size="' + sizeValue + // '"][configurato…" at bounding box center [728, 322] width 1039 height 485
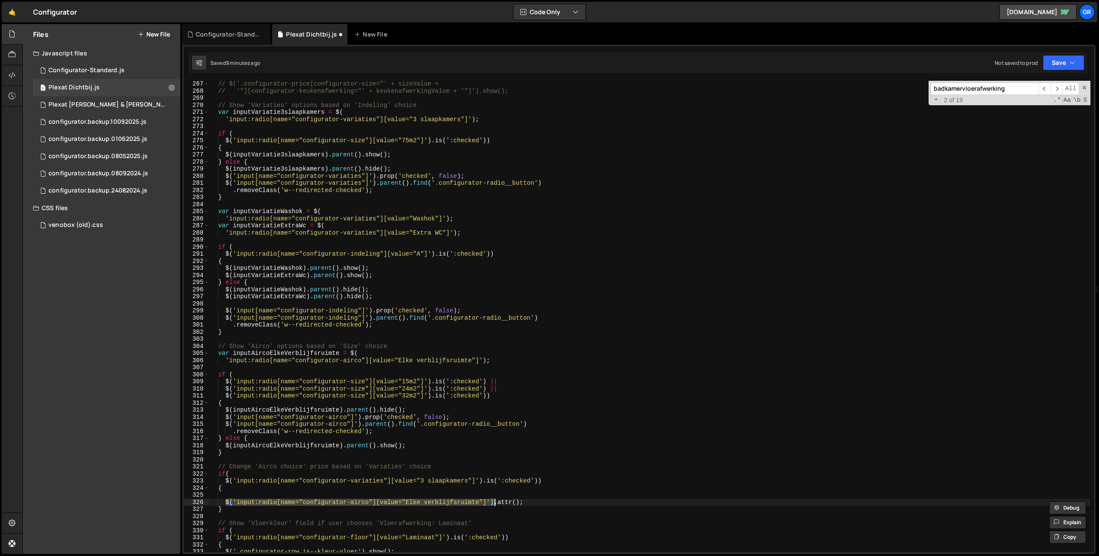
click at [498, 503] on div "// $('.configurator-price[configurator-size="' + sizeValue + // '"][configurato…" at bounding box center [728, 322] width 1039 height 485
drag, startPoint x: 495, startPoint y: 503, endPoint x: 530, endPoint y: 502, distance: 34.8
click at [530, 502] on div "// $('.configurator-price[configurator-size="' + sizeValue + // '"][configurato…" at bounding box center [728, 322] width 1039 height 485
paste textarea "'ATTRIBUTE_NAME', 'NEW_VALUE'"
click at [545, 500] on div "// $('.configurator-price[configurator-size="' + sizeValue + // '"][configurato…" at bounding box center [728, 322] width 1039 height 485
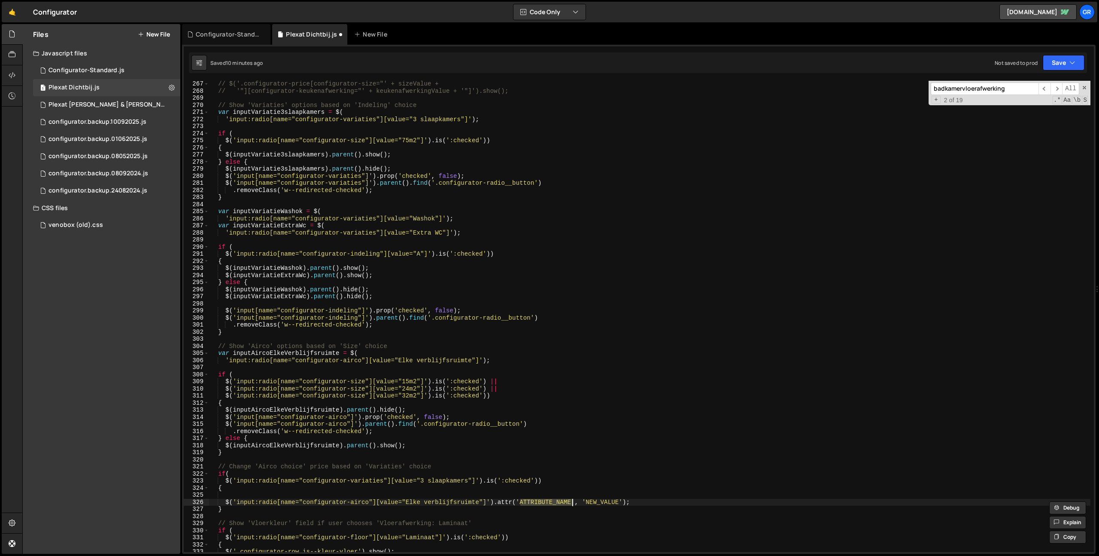
click at [545, 500] on div "// $('.configurator-price[configurator-size="' + sizeValue + // '"][configurato…" at bounding box center [728, 322] width 1039 height 485
click at [588, 501] on div "// $('.configurator-price[configurator-size="' + sizeValue + // '"][configurato…" at bounding box center [728, 322] width 1039 height 485
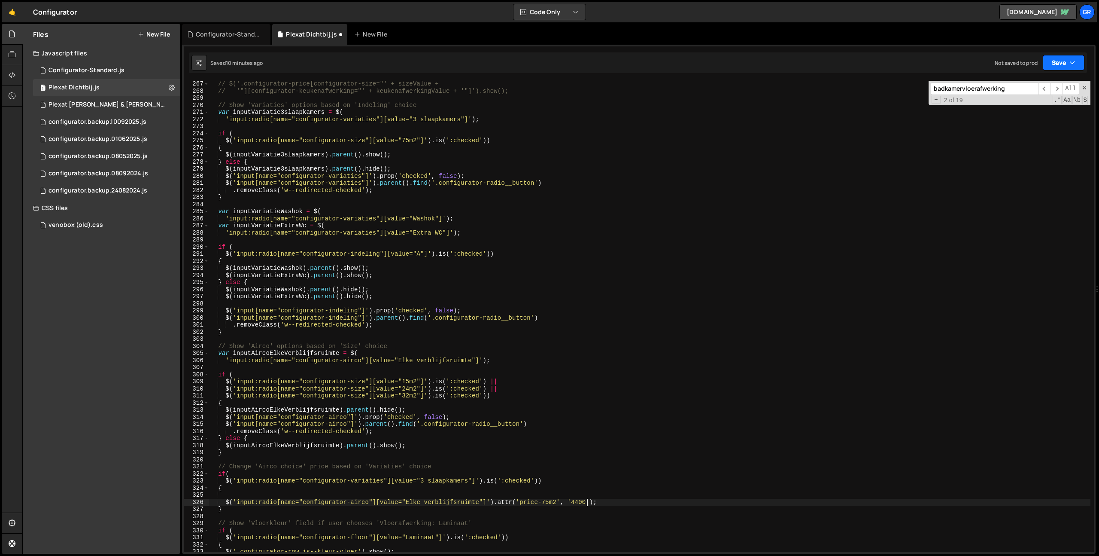
drag, startPoint x: 1064, startPoint y: 55, endPoint x: 1046, endPoint y: 83, distance: 33.5
click at [1065, 57] on button "Save" at bounding box center [1064, 62] width 42 height 15
click at [1045, 83] on div "Save to Staging S" at bounding box center [1034, 83] width 89 height 9
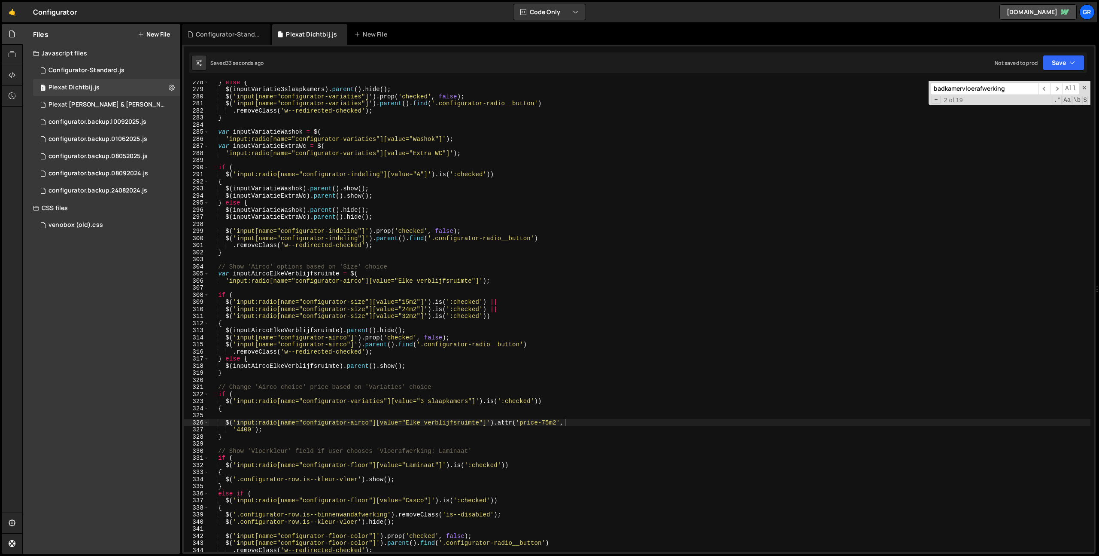
scroll to position [1971, 0]
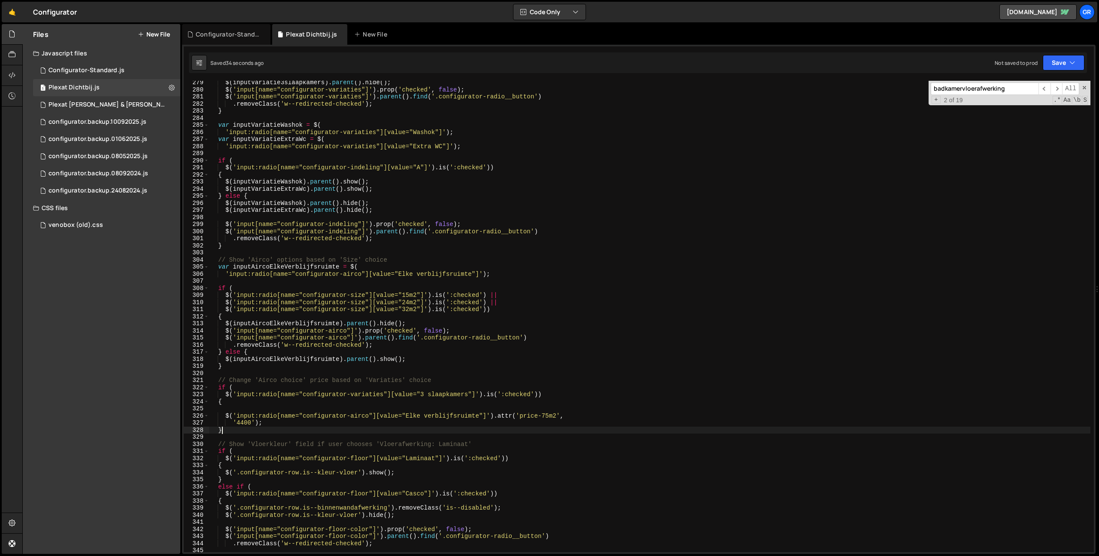
click at [239, 427] on div "$ ( inputVariatie3slaapkamers ) . parent ( ) . hide ( ) ; $ ( 'input[name="conf…" at bounding box center [728, 321] width 1039 height 485
type textarea "} else {"
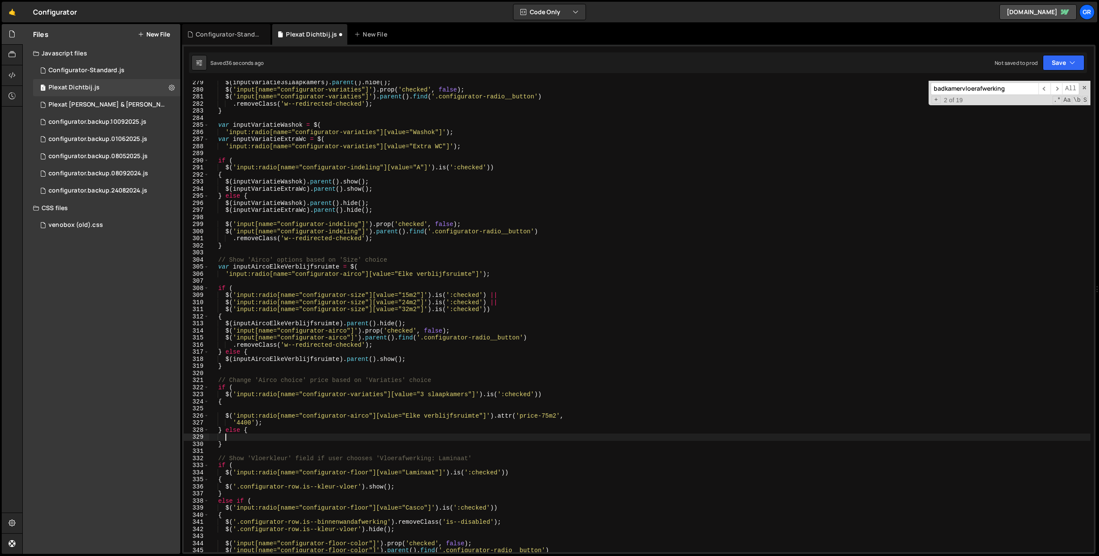
scroll to position [1972, 0]
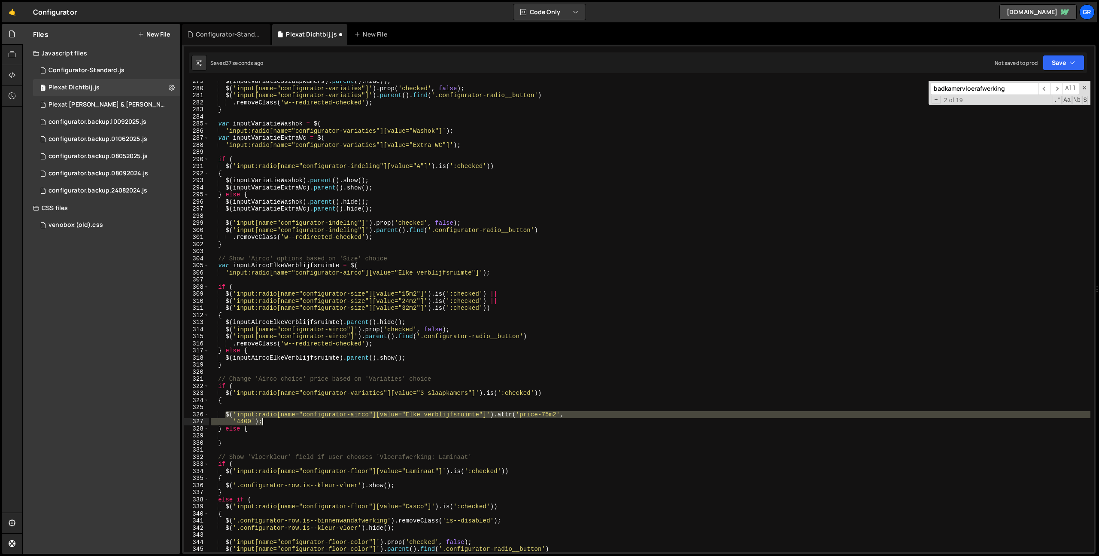
drag, startPoint x: 227, startPoint y: 416, endPoint x: 272, endPoint y: 423, distance: 45.7
click at [276, 421] on div "$ ( inputVariatie3slaapkamers ) . parent ( ) . hide ( ) ; $ ( 'input[name="conf…" at bounding box center [728, 320] width 1039 height 485
type textarea "$('input:radio[name="configurator-airco"][value="Elke verblijfsruimte"]').attr(…"
click at [239, 436] on div "$ ( inputVariatie3slaapkamers ) . parent ( ) . hide ( ) ; $ ( 'input[name="conf…" at bounding box center [728, 320] width 1039 height 485
paste textarea "'4400');"
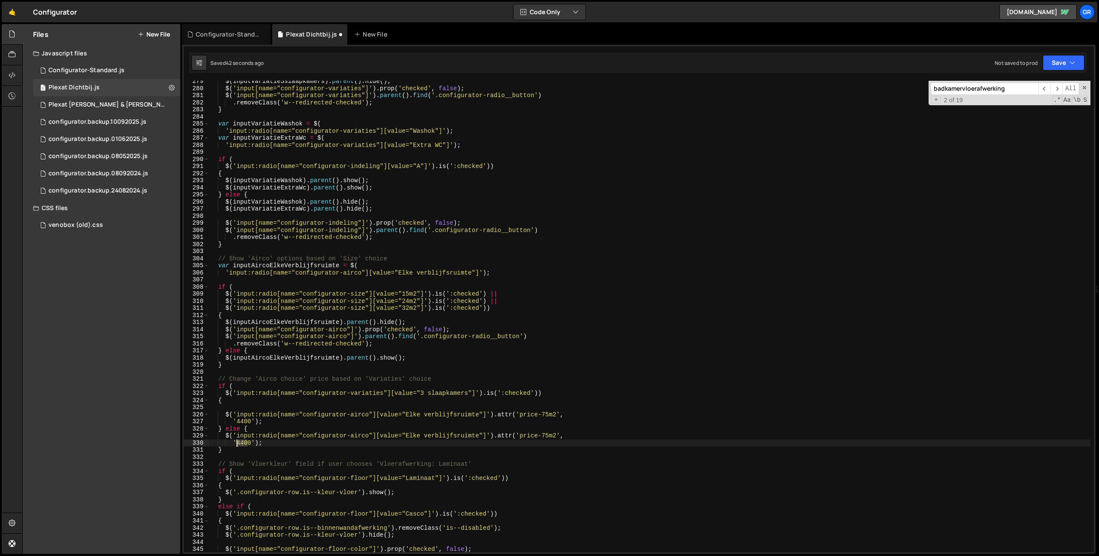
drag, startPoint x: 246, startPoint y: 441, endPoint x: 236, endPoint y: 442, distance: 10.3
click at [236, 442] on div "$ ( inputVariatie3slaapkamers ) . parent ( ) . hide ( ) ; $ ( 'input[name="conf…" at bounding box center [728, 320] width 1039 height 485
click at [246, 442] on div "$ ( inputVariatie3slaapkamers ) . parent ( ) . hide ( ) ; $ ( 'input[name="conf…" at bounding box center [728, 320] width 1039 height 485
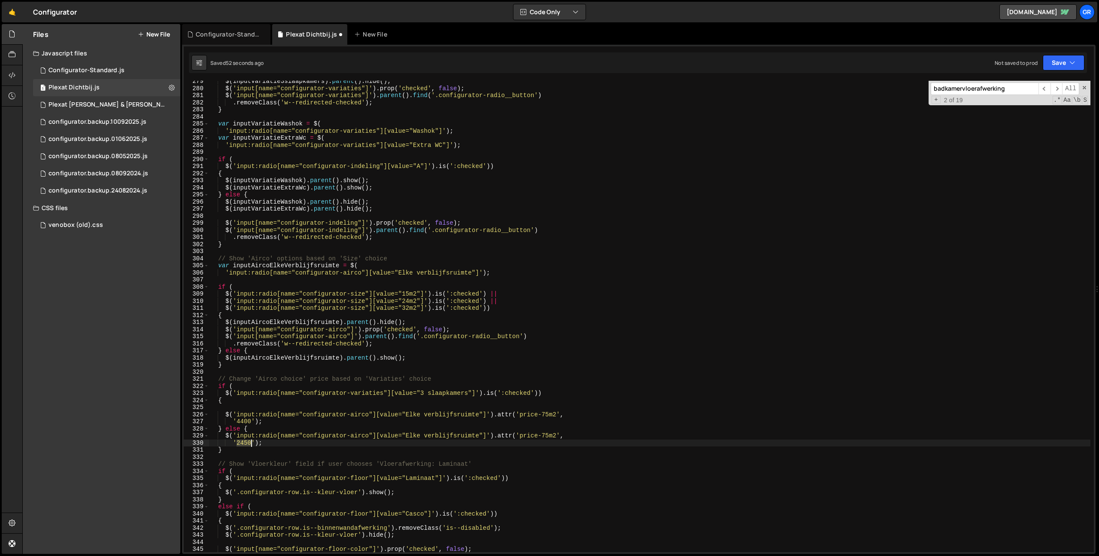
paste textarea "€3,"
click at [304, 442] on div "$ ( inputVariatie3slaapkamers ) . parent ( ) . hide ( ) ; $ ( 'input[name="conf…" at bounding box center [728, 320] width 1039 height 485
paste textarea "3"
click at [1076, 62] on button "Save" at bounding box center [1064, 62] width 42 height 15
click at [1063, 77] on button "Save to Staging S Saved 1 minute ago" at bounding box center [1034, 89] width 103 height 28
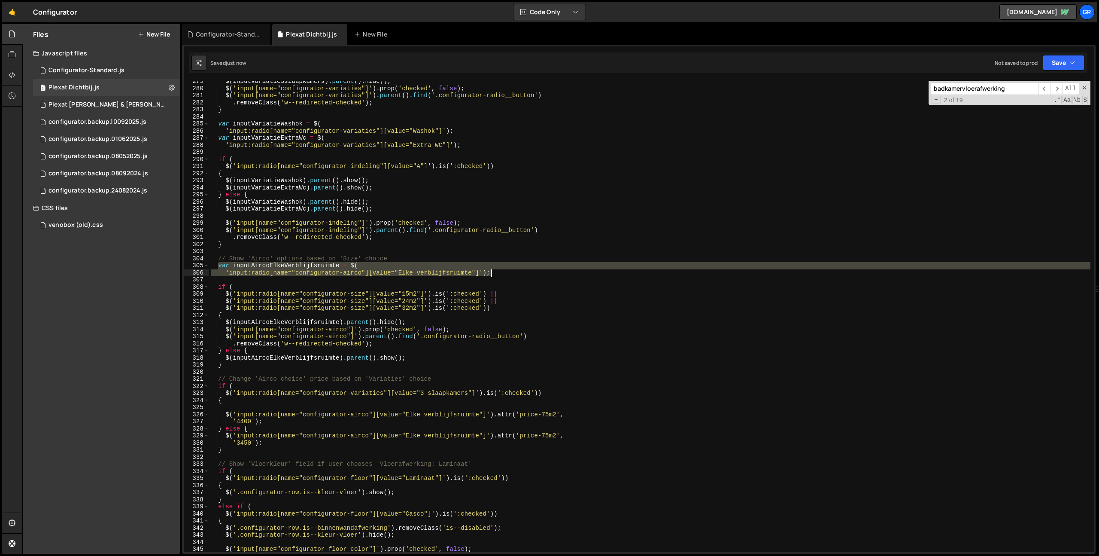
drag, startPoint x: 219, startPoint y: 265, endPoint x: 437, endPoint y: 329, distance: 226.9
click at [509, 270] on div "$ ( inputVariatie3slaapkamers ) . parent ( ) . hide ( ) ; $ ( 'input[name="conf…" at bounding box center [728, 320] width 1039 height 485
type textarea "var inputAircoElkeVerblijfsruimte = $( 'input:radio[name="configurator-airco"][…"
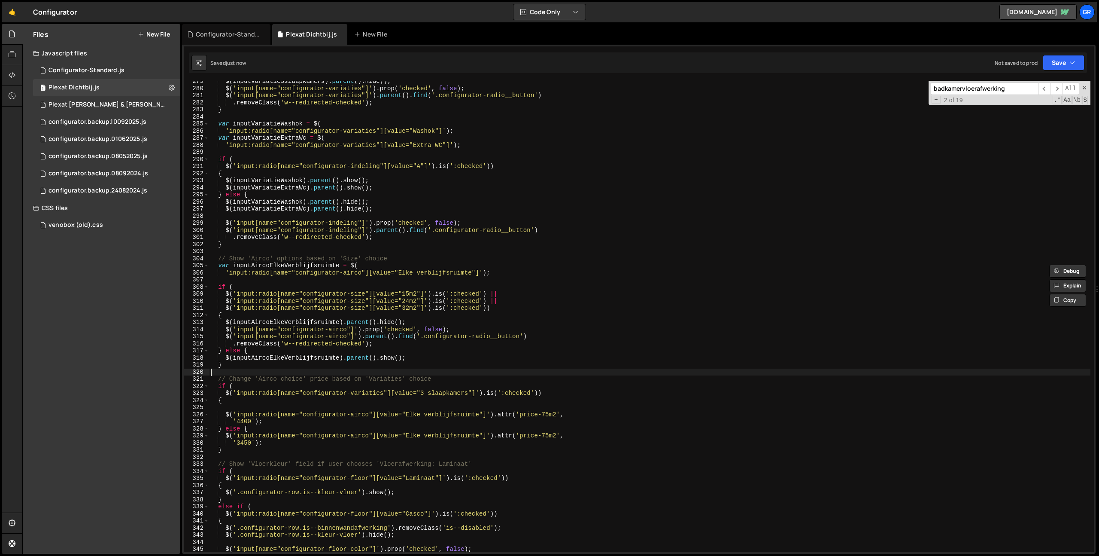
click at [239, 368] on div "$ ( inputVariatie3slaapkamers ) . parent ( ) . hide ( ) ; $ ( 'input[name="conf…" at bounding box center [728, 320] width 1039 height 485
type textarea "}"
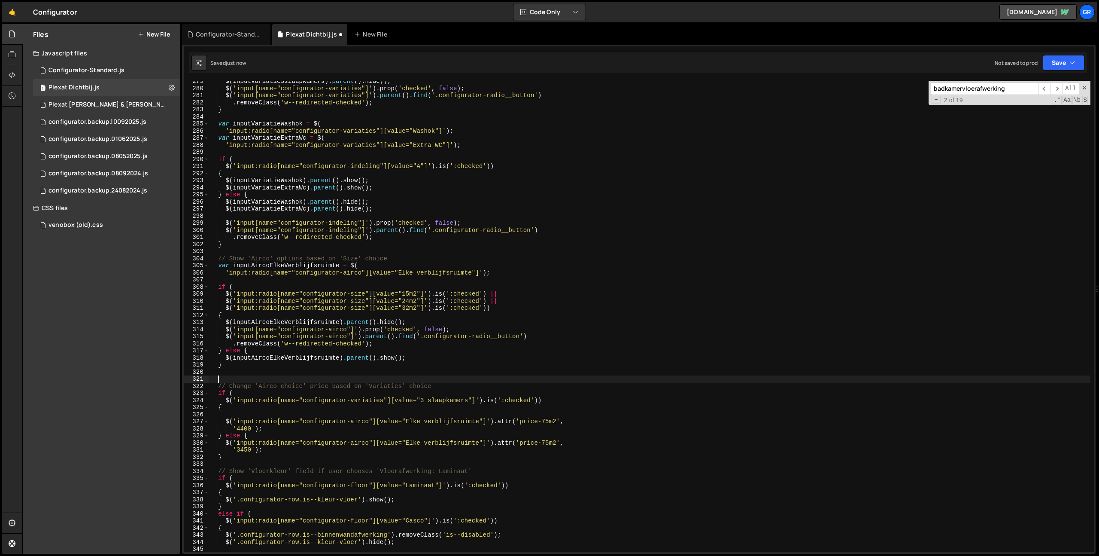
paste textarea "'input:radio[name="configurator-airco"][value="Elke verblijfsruimte"]');"
type textarea "'input:radio[name="configurator-airco"][value="Elke verblijfsruimte"]');"
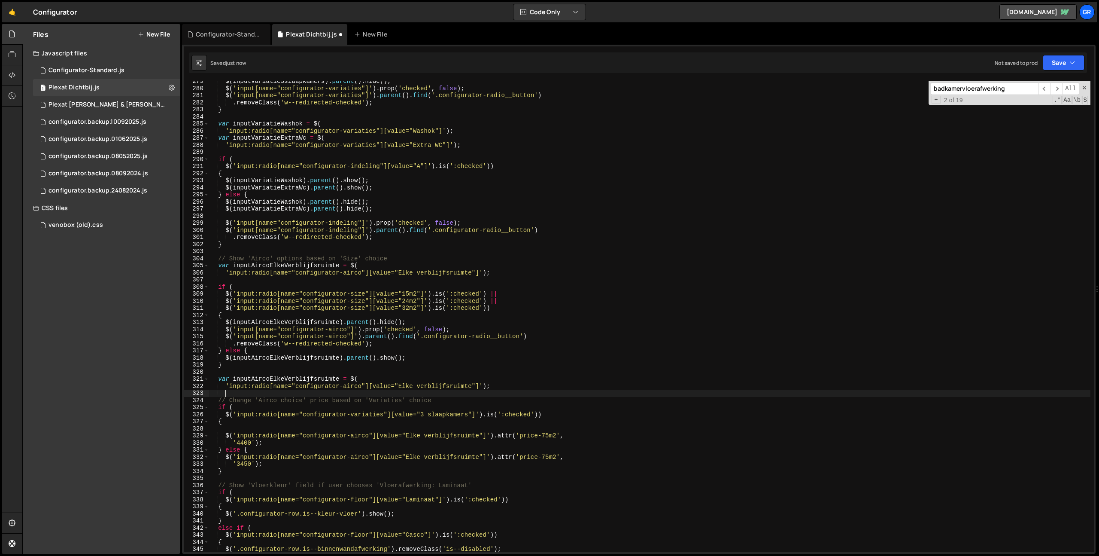
scroll to position [0, 0]
click at [306, 380] on div "$ ( inputVariatie3slaapkamers ) . parent ( ) . hide ( ) ; $ ( 'input[name="conf…" at bounding box center [728, 320] width 1039 height 485
click at [234, 436] on div "$ ( inputVariatie3slaapkamers ) . parent ( ) . hide ( ) ; $ ( 'input[name="conf…" at bounding box center [728, 320] width 1039 height 485
click at [490, 434] on div "$ ( inputVariatie3slaapkamers ) . parent ( ) . hide ( ) ; $ ( 'input[name="conf…" at bounding box center [728, 320] width 1039 height 485
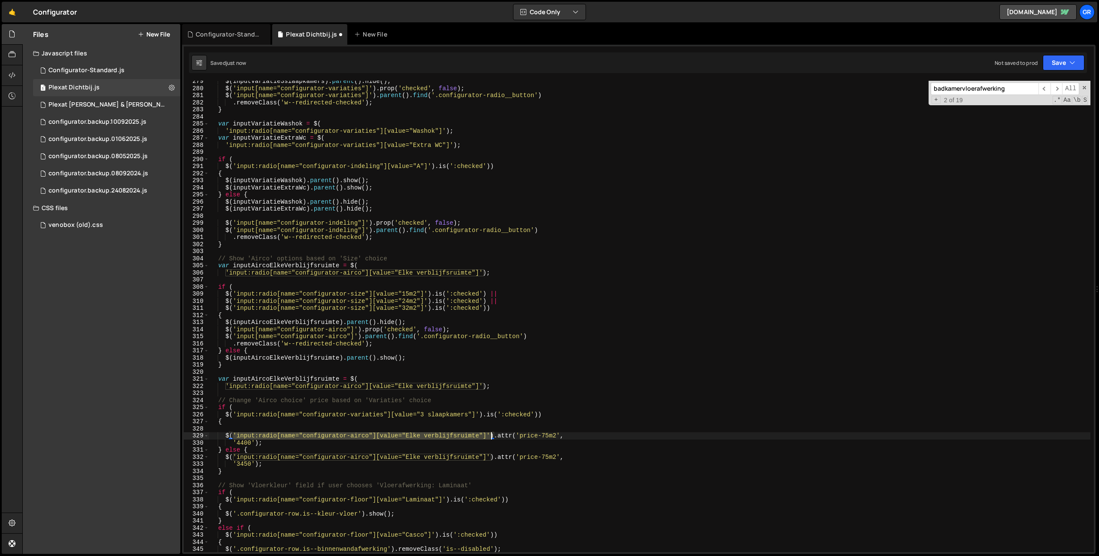
paste textarea "inputAircoElkeVerblijfsruimte"
click at [233, 457] on div "$ ( inputVariatie3slaapkamers ) . parent ( ) . hide ( ) ; $ ( 'input[name="conf…" at bounding box center [728, 320] width 1039 height 485
click at [490, 455] on div "$ ( inputVariatie3slaapkamers ) . parent ( ) . hide ( ) ; $ ( 'input[name="conf…" at bounding box center [728, 320] width 1039 height 485
paste textarea "inputAircoElkeVerblijfsruimte"
click at [480, 456] on div "$ ( inputVariatie3slaapkamers ) . parent ( ) . hide ( ) ; $ ( 'input[name="conf…" at bounding box center [728, 320] width 1039 height 485
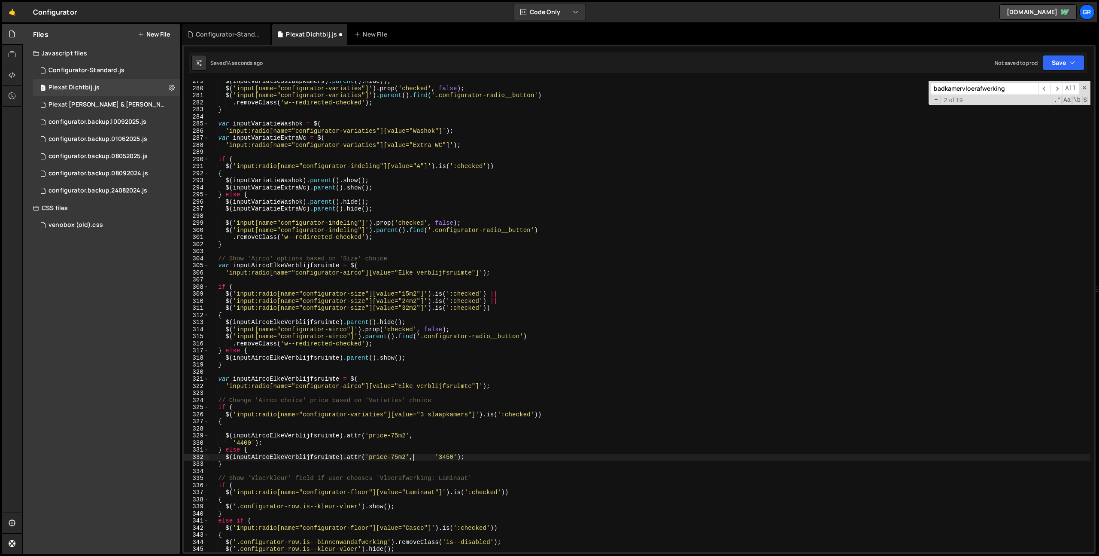
click at [419, 459] on div "$ ( inputVariatie3slaapkamers ) . parent ( ) . hide ( ) ; $ ( 'input[name="conf…" at bounding box center [728, 320] width 1039 height 485
click at [430, 435] on div "$ ( inputVariatie3slaapkamers ) . parent ( ) . hide ( ) ; $ ( 'input[name="conf…" at bounding box center [728, 320] width 1039 height 485
click at [422, 436] on div "$ ( inputVariatie3slaapkamers ) . parent ( ) . hide ( ) ; $ ( 'input[name="conf…" at bounding box center [728, 320] width 1039 height 485
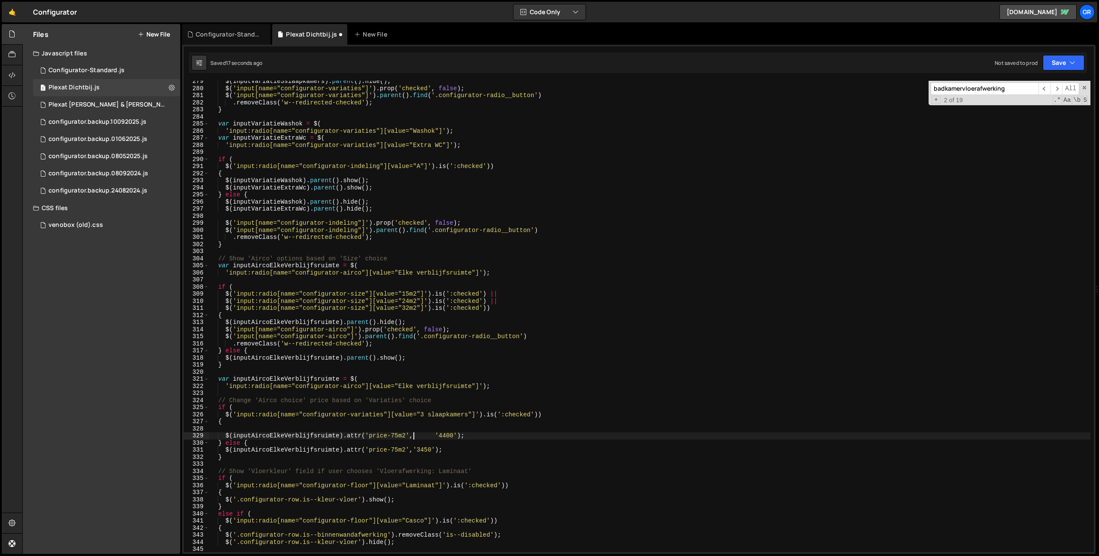
click at [422, 435] on div "$ ( inputVariatie3slaapkamers ) . parent ( ) . hide ( ) ; $ ( 'input[name="conf…" at bounding box center [728, 320] width 1039 height 485
click at [414, 449] on div "$ ( inputVariatie3slaapkamers ) . parent ( ) . hide ( ) ; $ ( 'input[name="conf…" at bounding box center [728, 320] width 1039 height 485
type textarea "$(inputAircoElkeVerblijfsruimte).attr('price-75m2', '3450');"
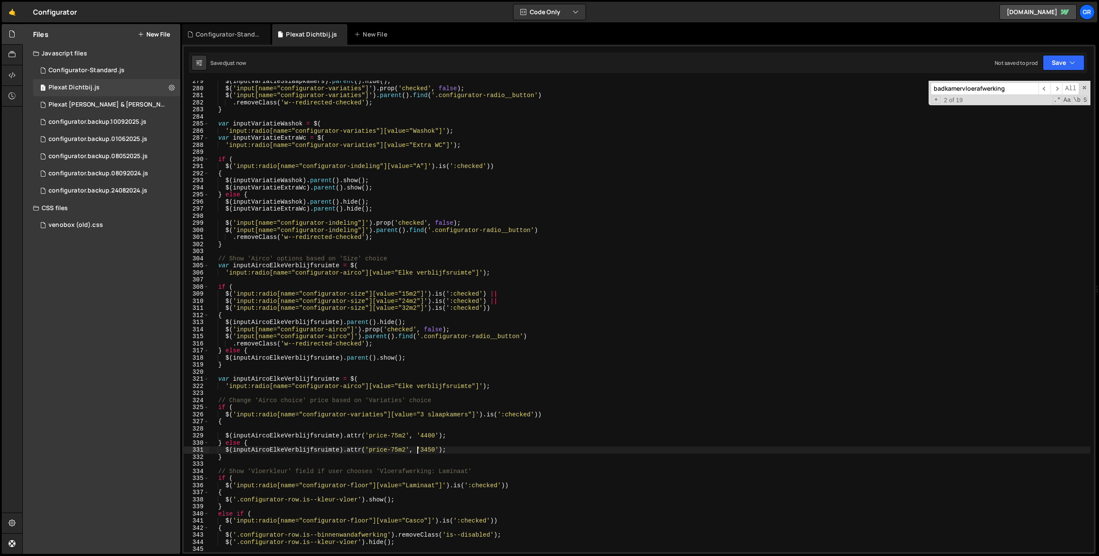
click at [250, 425] on div "$ ( inputVariatie3slaapkamers ) . parent ( ) . hide ( ) ; $ ( 'input[name="conf…" at bounding box center [728, 320] width 1039 height 485
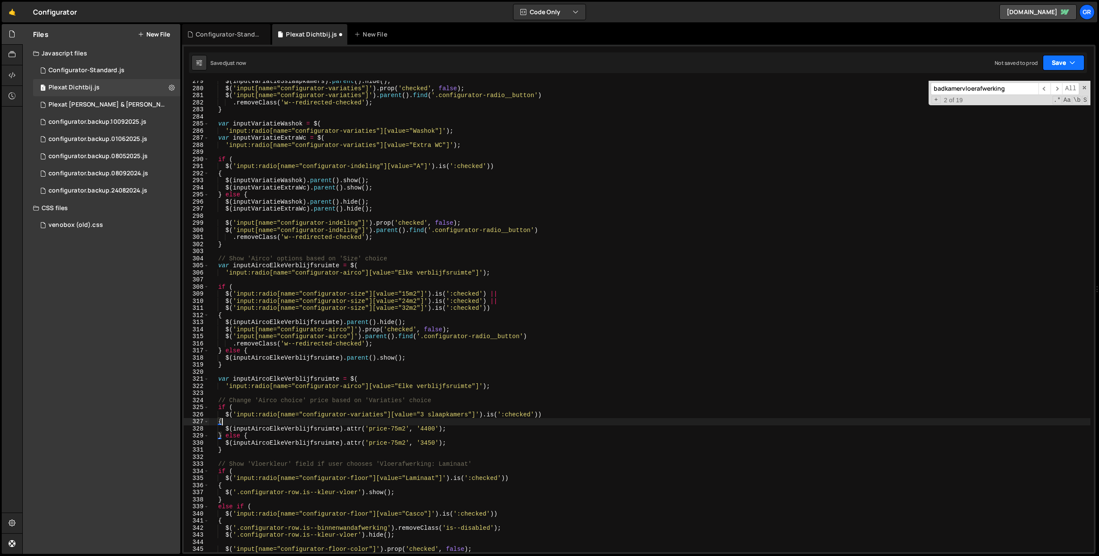
drag, startPoint x: 1057, startPoint y: 66, endPoint x: 1053, endPoint y: 71, distance: 6.4
click at [1057, 66] on button "Save" at bounding box center [1064, 62] width 42 height 15
drag, startPoint x: 1042, startPoint y: 86, endPoint x: 1089, endPoint y: 103, distance: 49.6
click at [1042, 86] on div "Save to Staging S" at bounding box center [1034, 83] width 89 height 9
type textarea "$(inputAircoElkeVerblijfsruimte).attr('price-75m2', '3450');"
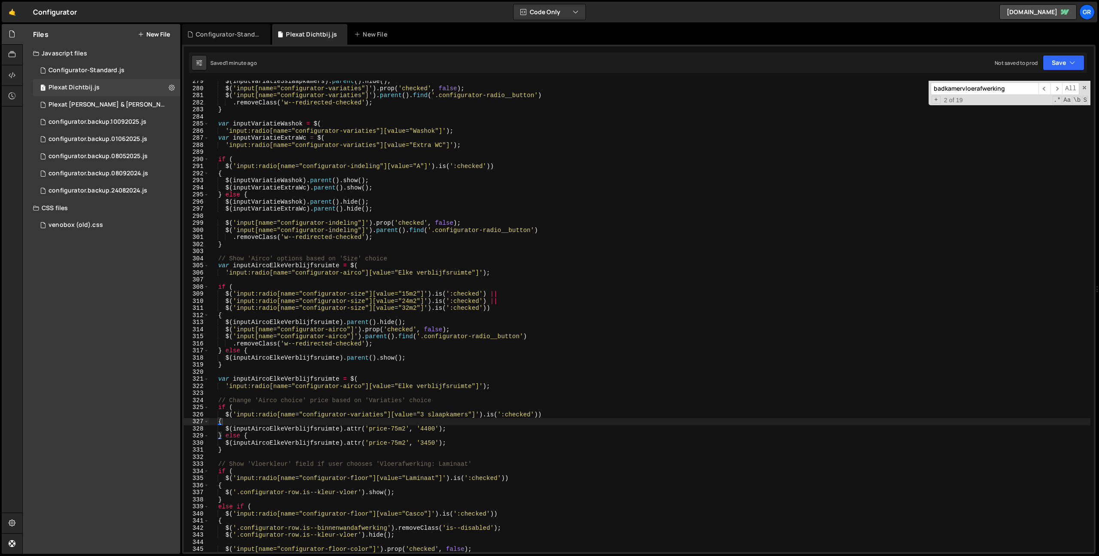
click at [463, 443] on div "$ ( inputVariatie3slaapkamers ) . parent ( ) . hide ( ) ; $ ( 'input[name="conf…" at bounding box center [728, 320] width 1039 height 485
paste textarea "is--elke-verblijfsruimte-75"
type textarea ".configurator-amount.is--elke-verblijfsruimte-75"
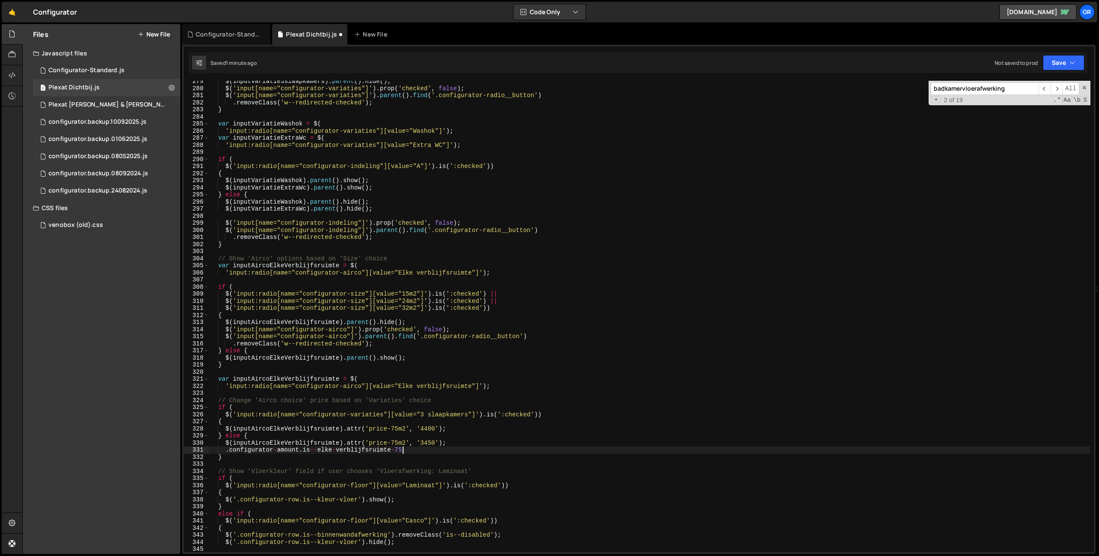
drag, startPoint x: 225, startPoint y: 450, endPoint x: 238, endPoint y: 457, distance: 15.2
click at [225, 450] on div "$ ( inputVariatie3slaapkamers ) . parent ( ) . hide ( ) ; $ ( 'input[name="conf…" at bounding box center [728, 320] width 1039 height 485
click at [488, 425] on div "$ ( inputVariatie3slaapkamers ) . parent ( ) . hide ( ) ; $ ( 'input[name="conf…" at bounding box center [728, 320] width 1039 height 485
type textarea "$(inputAircoElkeVerblijfsruimte).attr('price-75m2', '4400');"
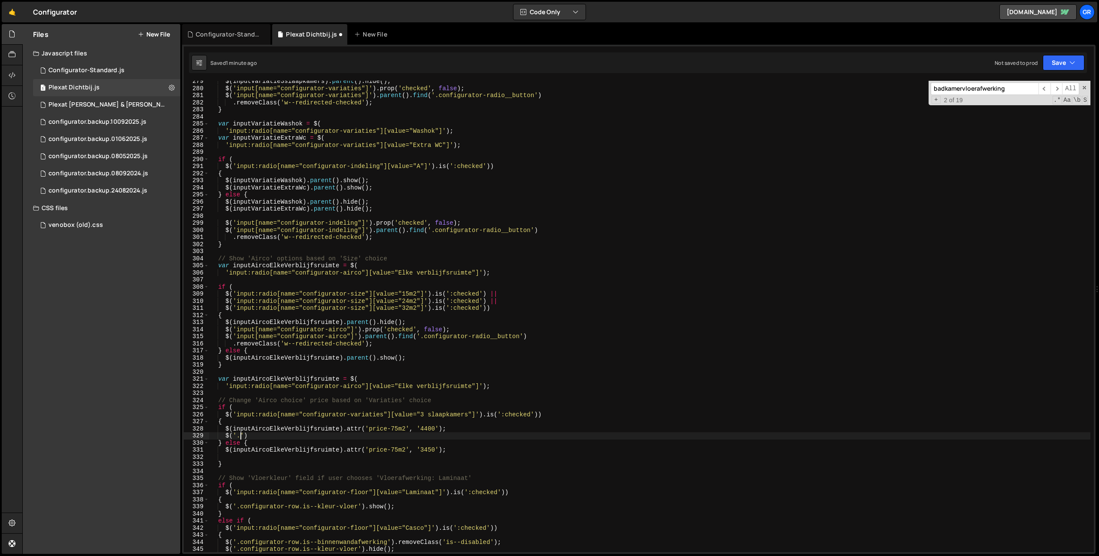
scroll to position [1974, 0]
paste textarea ".configurator-amount.is--elke-verblijfsruimte-75"
click at [243, 434] on div "$ ( inputVariatie3slaapkamers ) . parent ( ) . hide ( ) ; $ ( 'input[name="conf…" at bounding box center [728, 318] width 1039 height 485
click at [470, 433] on div "$ ( inputVariatie3slaapkamers ) . parent ( ) . hide ( ) ; $ ( 'input[name="conf…" at bounding box center [728, 318] width 1039 height 485
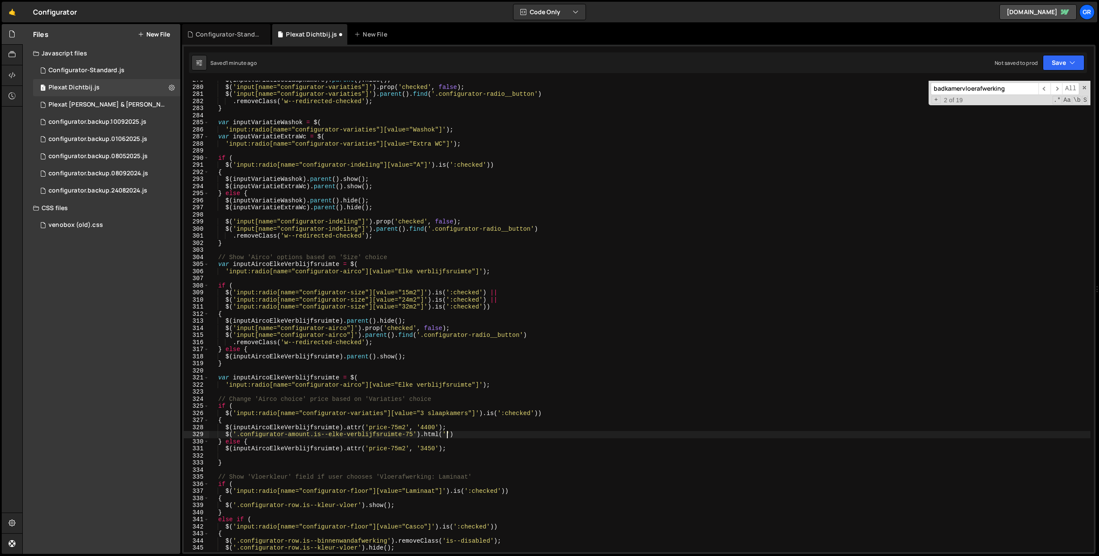
paste textarea "+ € 3.450"
click at [465, 435] on div "$ ( inputVariatie3slaapkamers ) . parent ( ) . hide ( ) ; $ ( 'input[name="conf…" at bounding box center [728, 318] width 1039 height 485
click at [224, 434] on div "$ ( inputVariatie3slaapkamers ) . parent ( ) . hide ( ) ; $ ( 'input[name="conf…" at bounding box center [728, 318] width 1039 height 485
click at [497, 435] on div "$ ( inputVariatie3slaapkamers ) . parent ( ) . hide ( ) ; $ ( 'input[name="conf…" at bounding box center [728, 318] width 1039 height 485
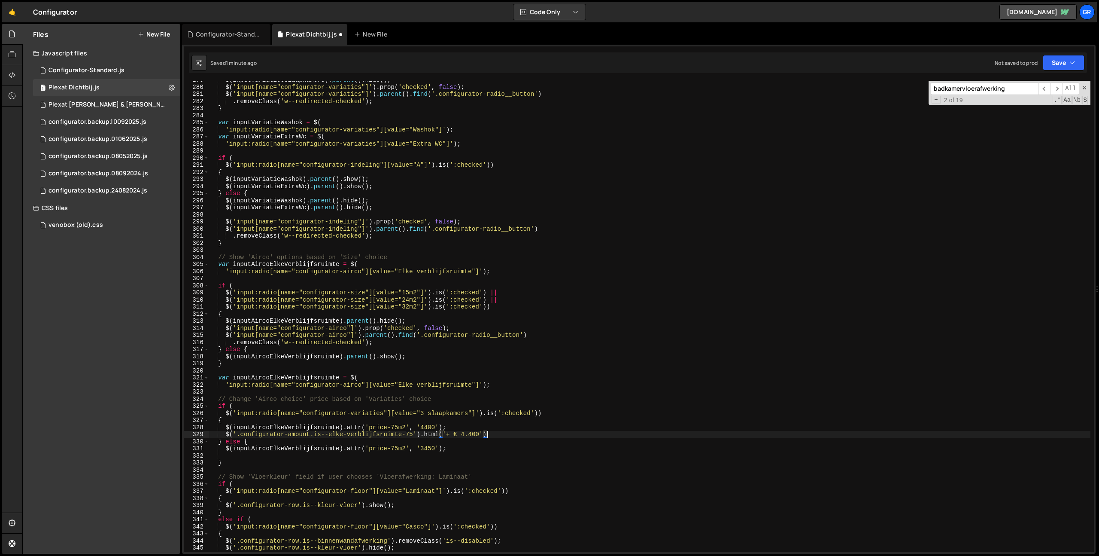
scroll to position [0, 19]
click at [226, 432] on div "$ ( inputVariatie3slaapkamers ) . parent ( ) . hide ( ) ; $ ( 'input[name="conf…" at bounding box center [728, 318] width 1039 height 485
click at [475, 450] on div "$ ( inputVariatie3slaapkamers ) . parent ( ) . hide ( ) ; $ ( 'input[name="conf…" at bounding box center [728, 318] width 1039 height 485
type textarea "$(inputAircoElkeVerblijfsruimte).attr('price-75m2', '3450');"
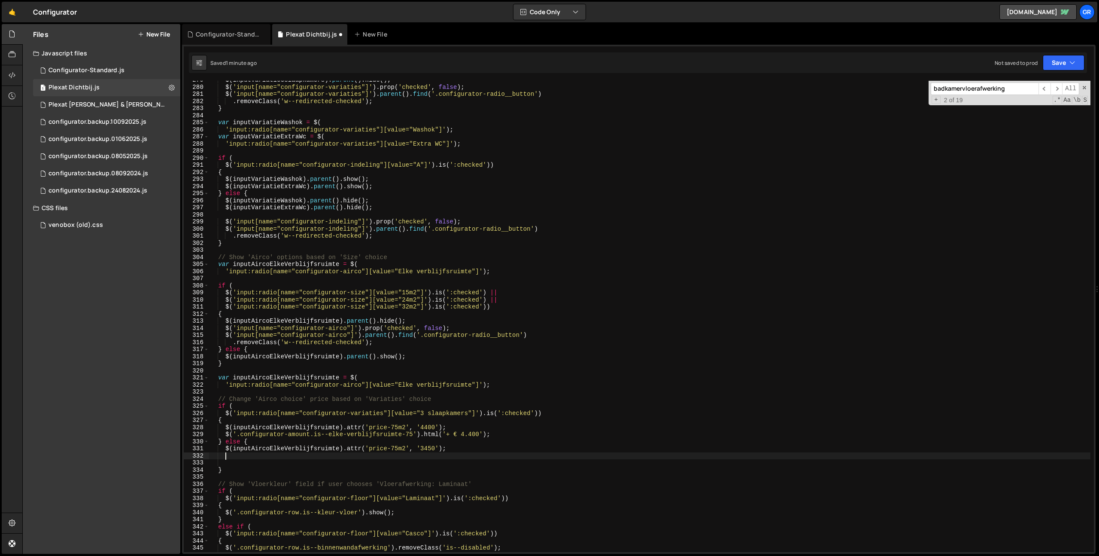
paste textarea "$('.configurator-amount.is--elke-verblijfsruimte-75').html('+ € 4.400');"
click at [425, 449] on div "$ ( inputVariatie3slaapkamers ) . parent ( ) . hide ( ) ; $ ( 'input[name="conf…" at bounding box center [728, 318] width 1039 height 485
drag, startPoint x: 425, startPoint y: 449, endPoint x: 461, endPoint y: 455, distance: 36.2
click at [425, 449] on div "$ ( inputVariatie3slaapkamers ) . parent ( ) . hide ( ) ; $ ( 'input[name="conf…" at bounding box center [728, 318] width 1039 height 485
click at [466, 456] on div "$ ( inputVariatie3slaapkamers ) . parent ( ) . hide ( ) ; $ ( 'input[name="conf…" at bounding box center [728, 318] width 1039 height 485
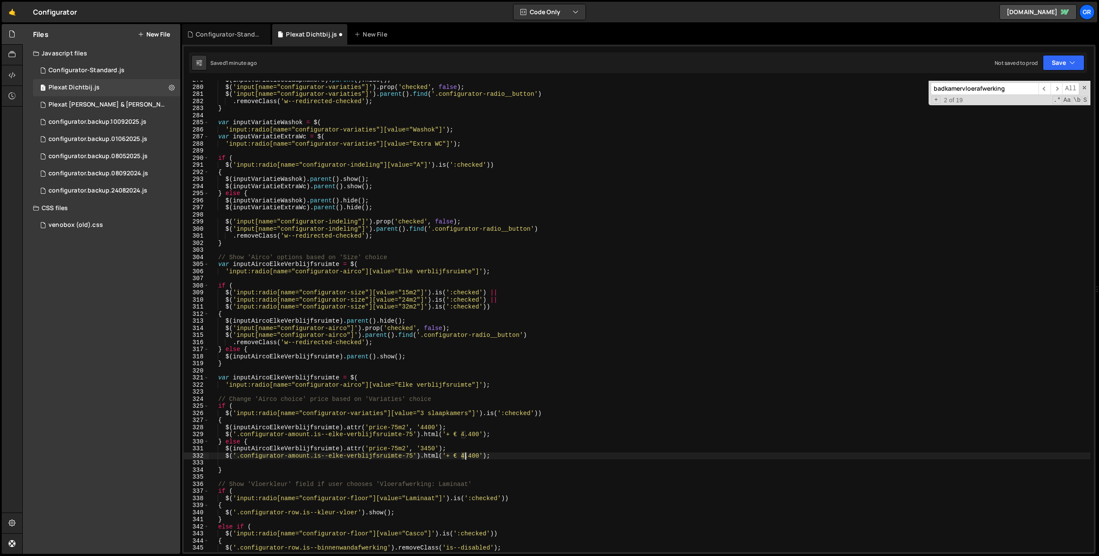
click at [466, 456] on div "$ ( inputVariatie3slaapkamers ) . parent ( ) . hide ( ) ; $ ( 'input[name="conf…" at bounding box center [728, 318] width 1039 height 485
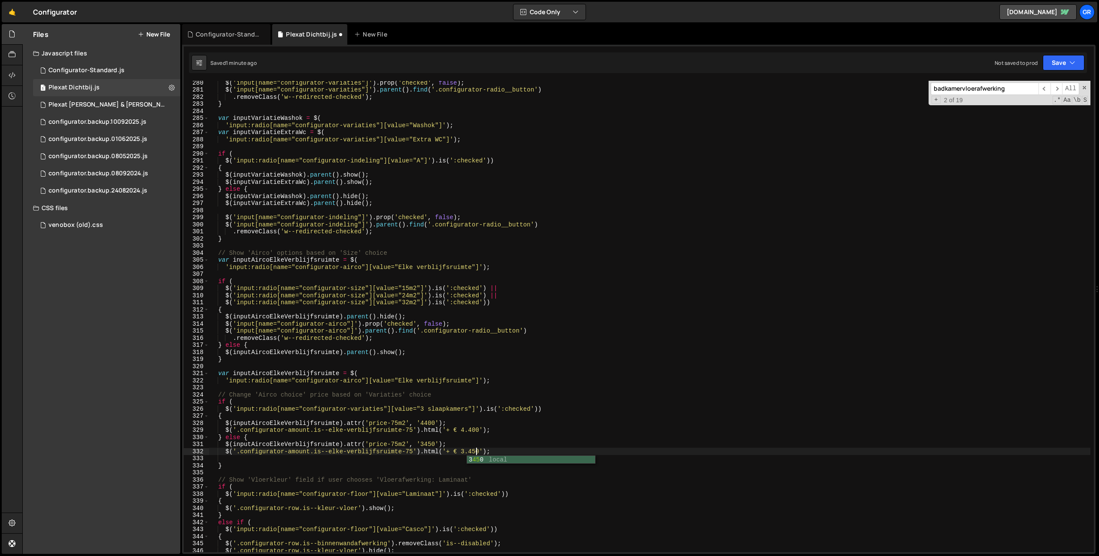
scroll to position [0, 18]
type textarea "$('.configurator-amount.is--elke-verblijfsruimte-75').html('+ € 3.450');"
click at [1065, 55] on button "Save" at bounding box center [1064, 62] width 42 height 15
click at [1053, 85] on div "Save to Staging S" at bounding box center [1034, 83] width 89 height 9
